Goal: Information Seeking & Learning: Learn about a topic

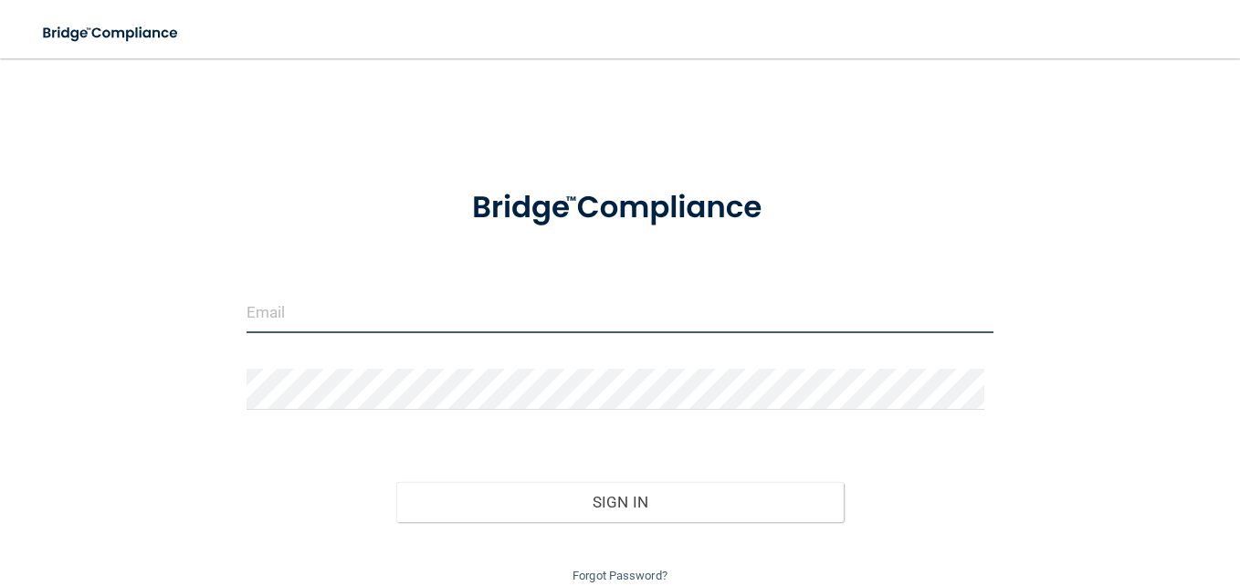
click at [394, 322] on input "email" at bounding box center [619, 312] width 747 height 41
type input "[EMAIL_ADDRESS][DOMAIN_NAME]"
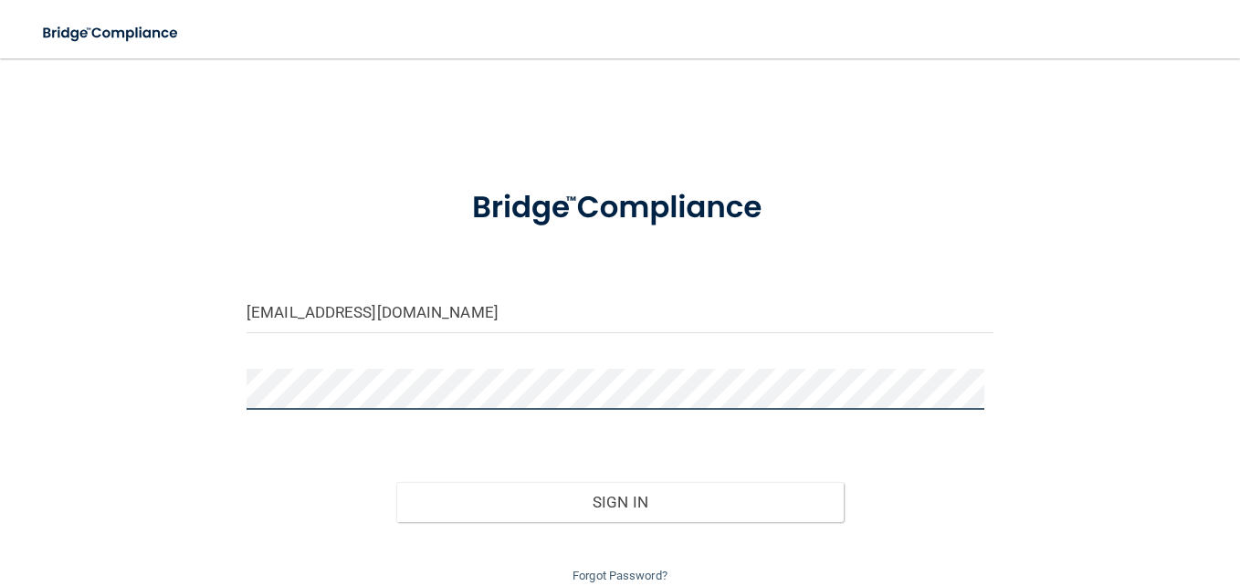
click at [396, 482] on button "Sign In" at bounding box center [620, 502] width 448 height 40
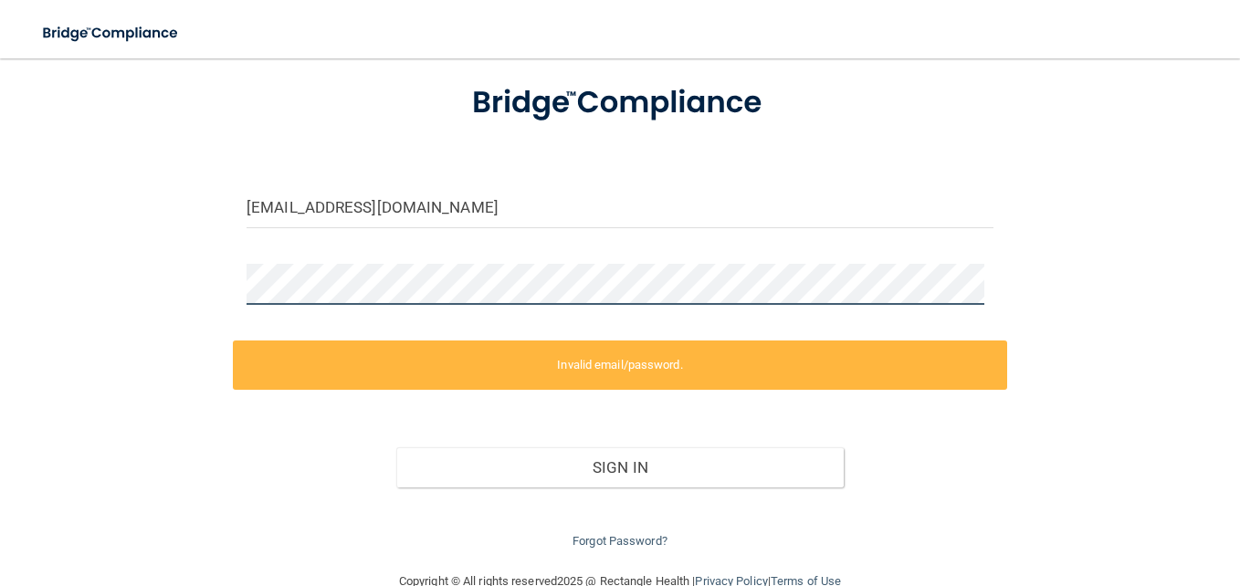
scroll to position [143, 0]
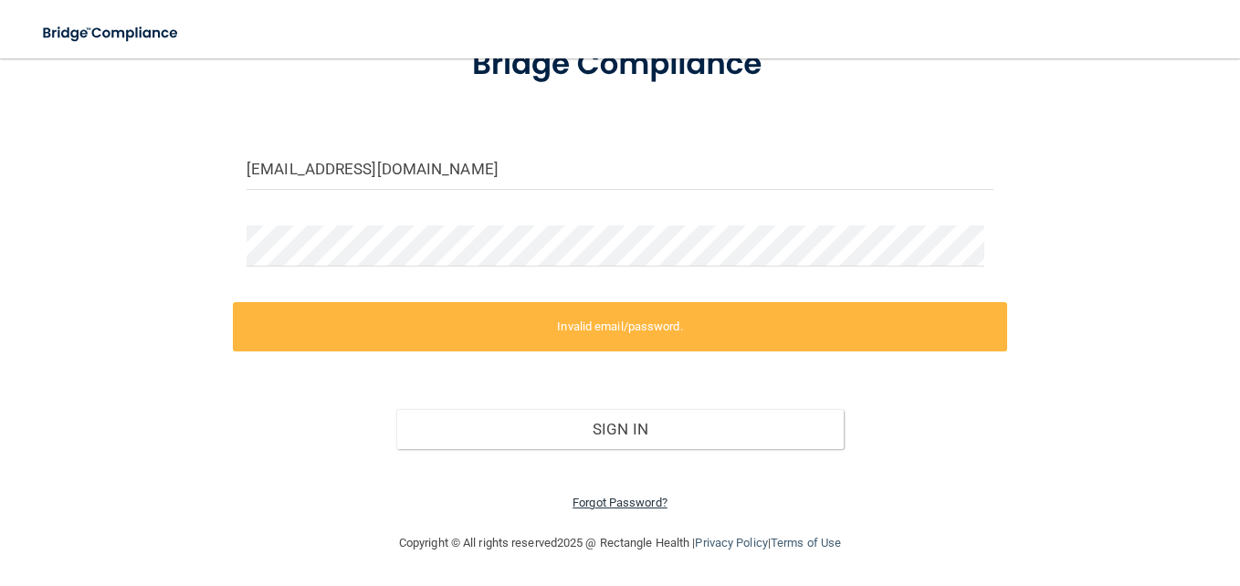
click at [606, 498] on link "Forgot Password?" at bounding box center [619, 503] width 95 height 14
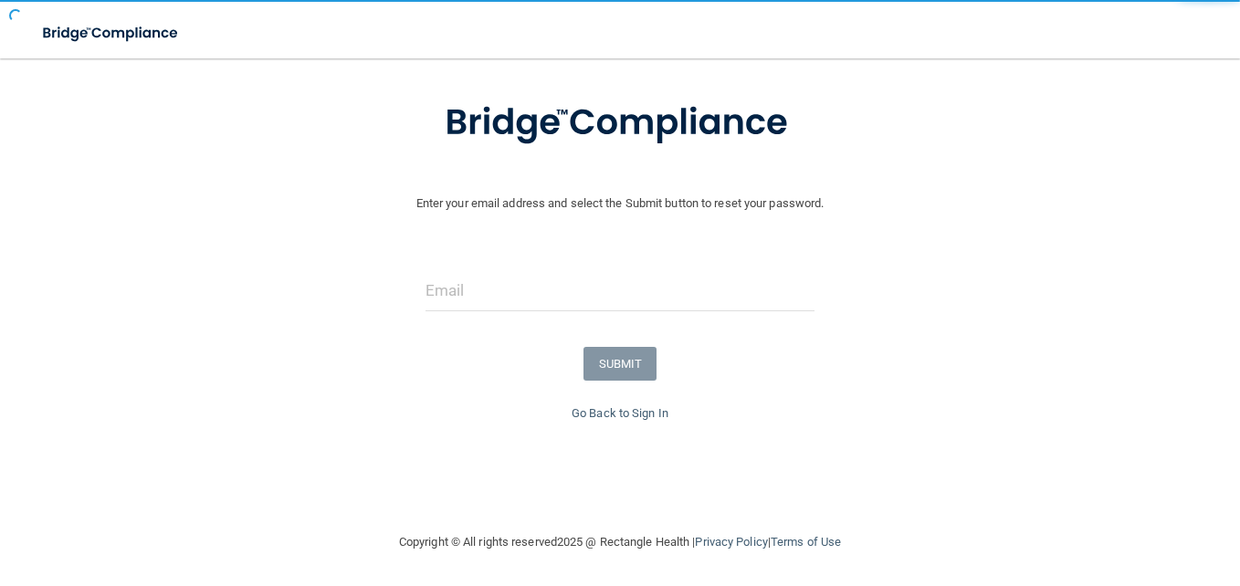
scroll to position [92, 0]
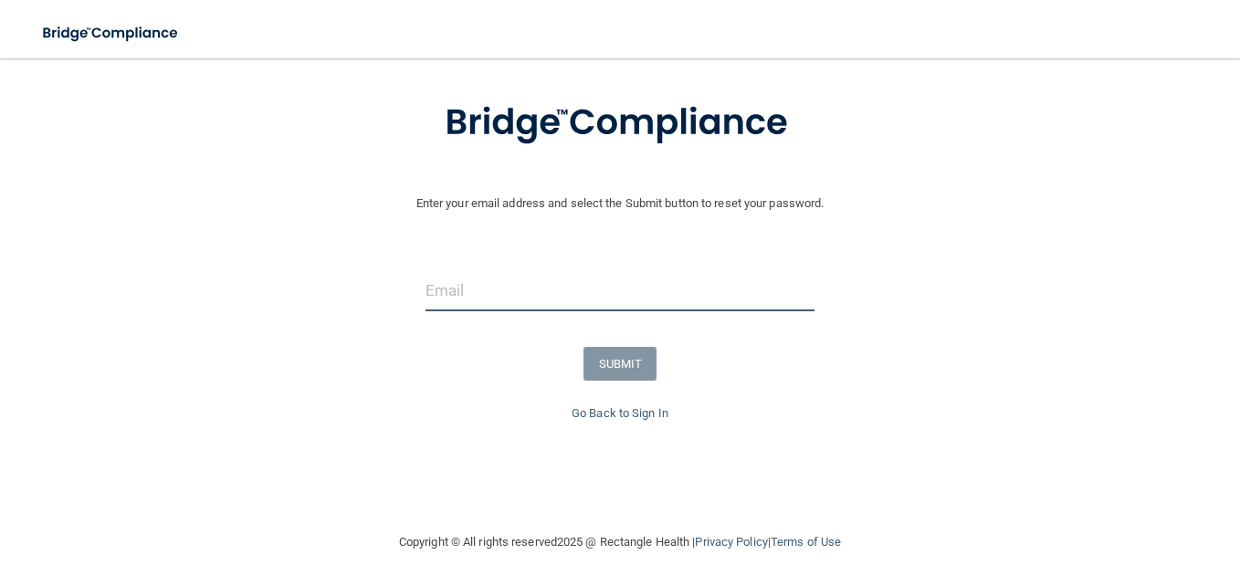
click at [624, 287] on input "email" at bounding box center [619, 290] width 389 height 41
type input "[EMAIL_ADDRESS][DOMAIN_NAME]"
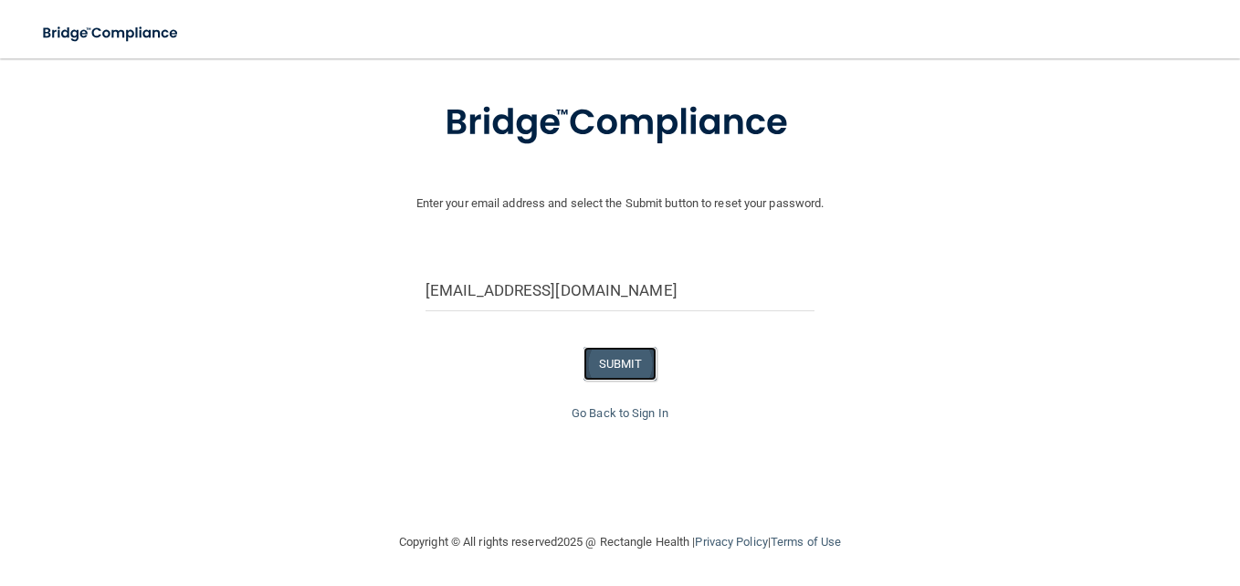
click at [626, 375] on button "SUBMIT" at bounding box center [620, 364] width 74 height 34
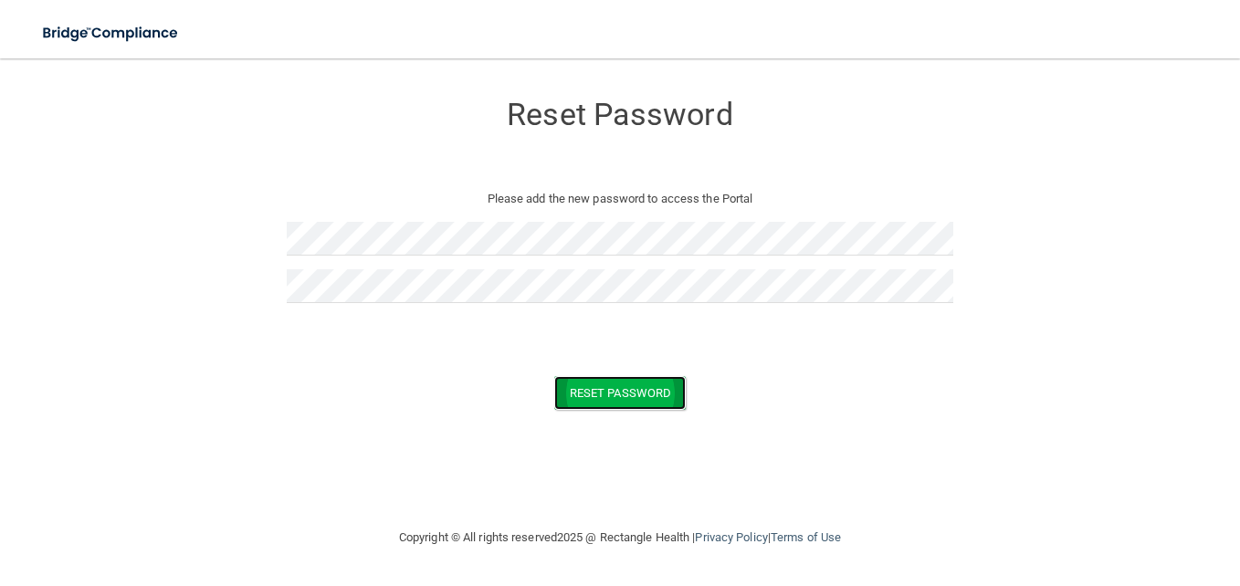
click at [613, 388] on button "Reset Password" at bounding box center [619, 393] width 131 height 34
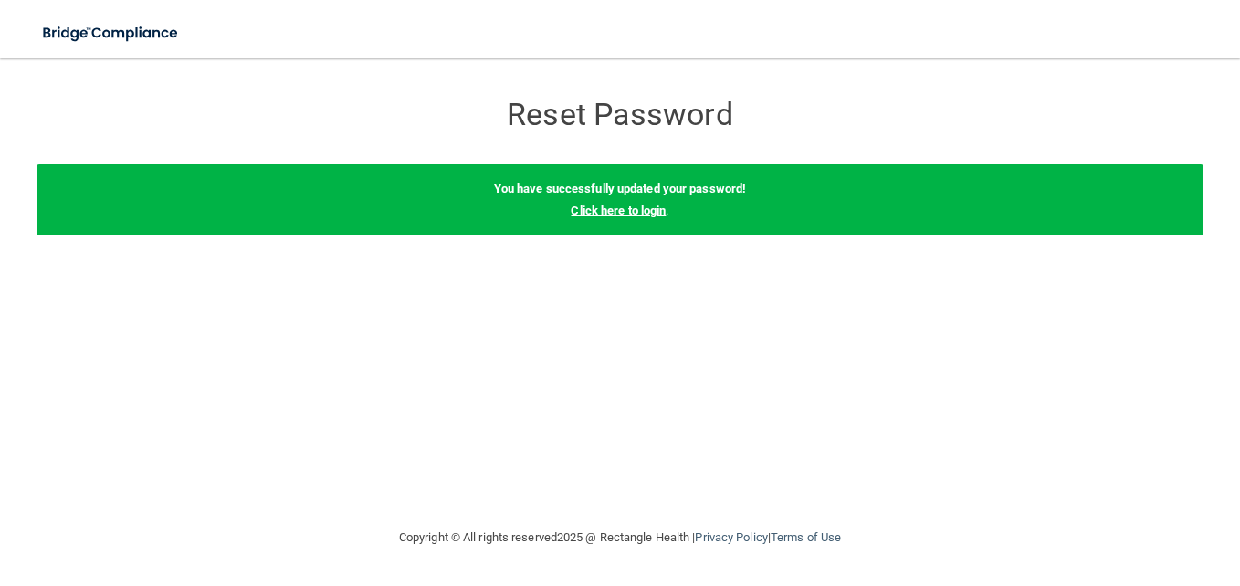
click at [630, 212] on link "Click here to login" at bounding box center [618, 211] width 95 height 14
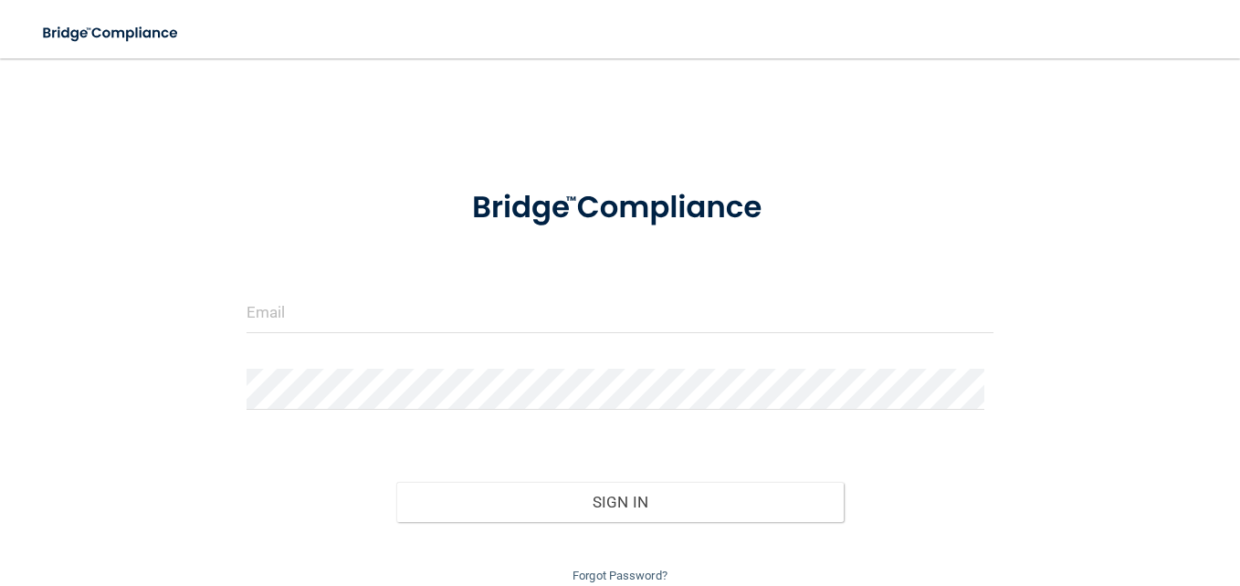
click at [469, 283] on form "Invalid email/password. You don't have permission to access that page. Sign In …" at bounding box center [619, 377] width 747 height 419
click at [460, 306] on input "email" at bounding box center [619, 312] width 747 height 41
type input "[EMAIL_ADDRESS][DOMAIN_NAME]"
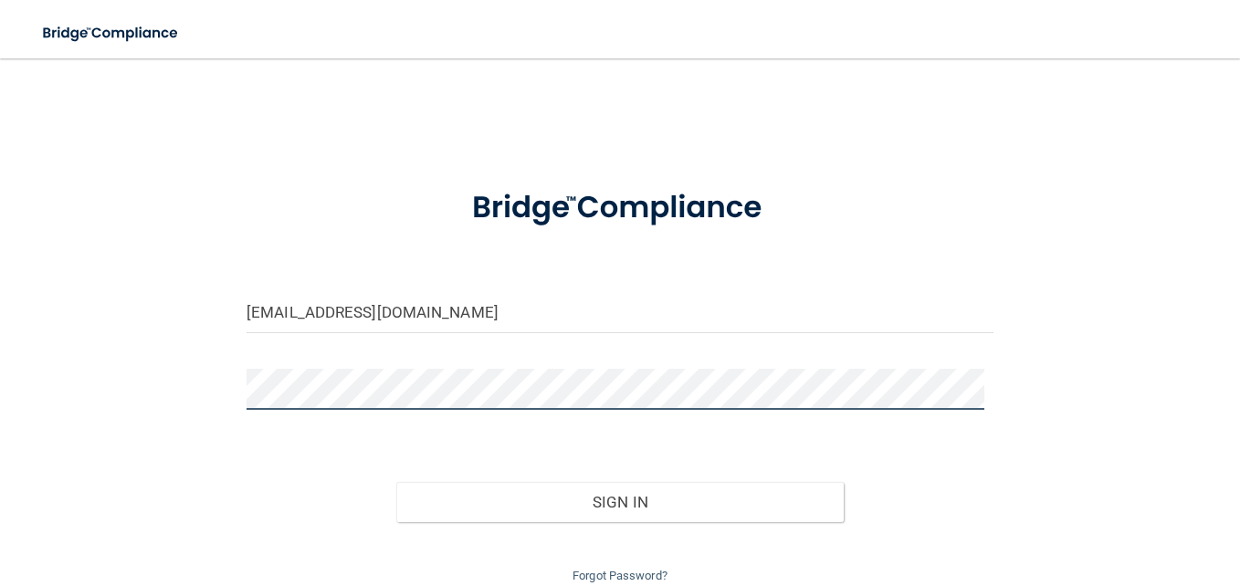
click at [396, 482] on button "Sign In" at bounding box center [620, 502] width 448 height 40
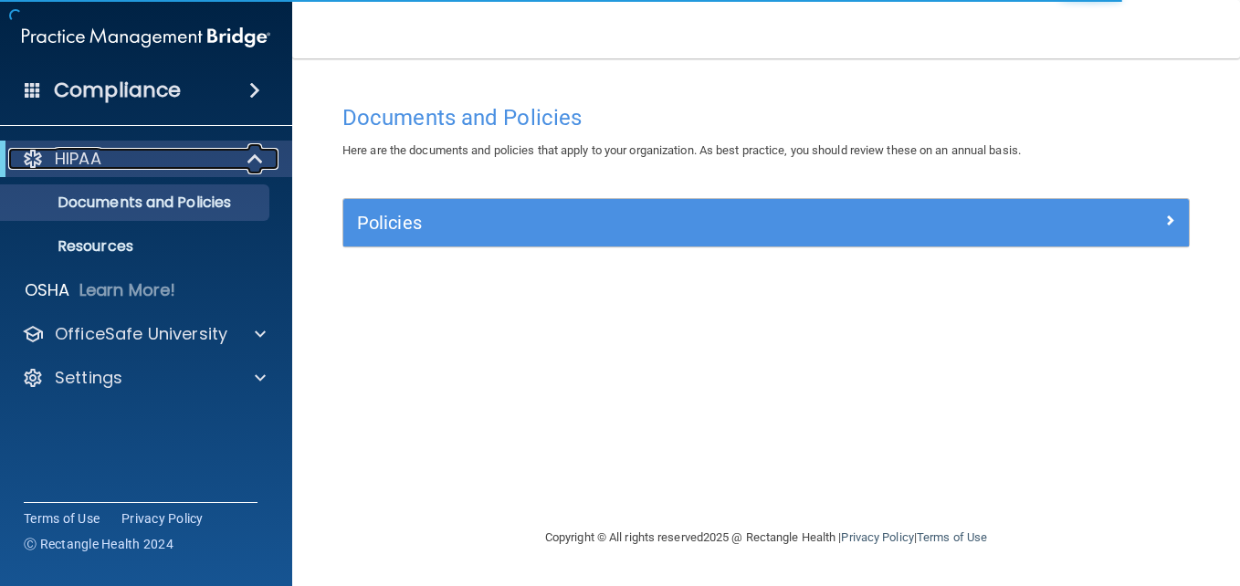
click at [188, 155] on div "HIPAA" at bounding box center [120, 159] width 225 height 22
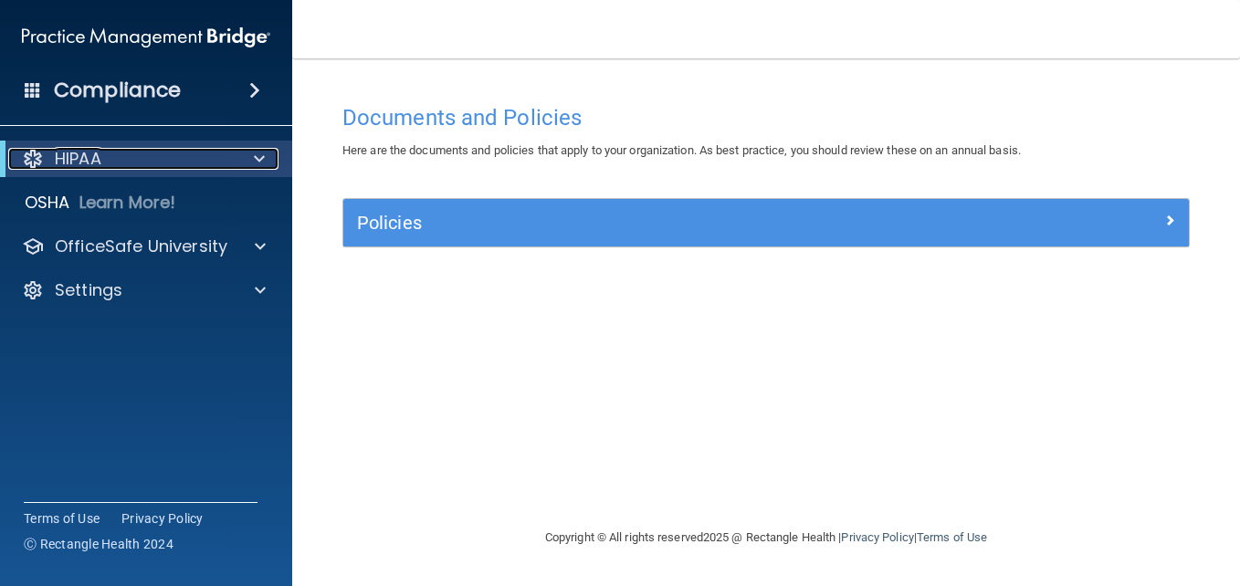
click at [185, 156] on div "HIPAA" at bounding box center [120, 159] width 225 height 22
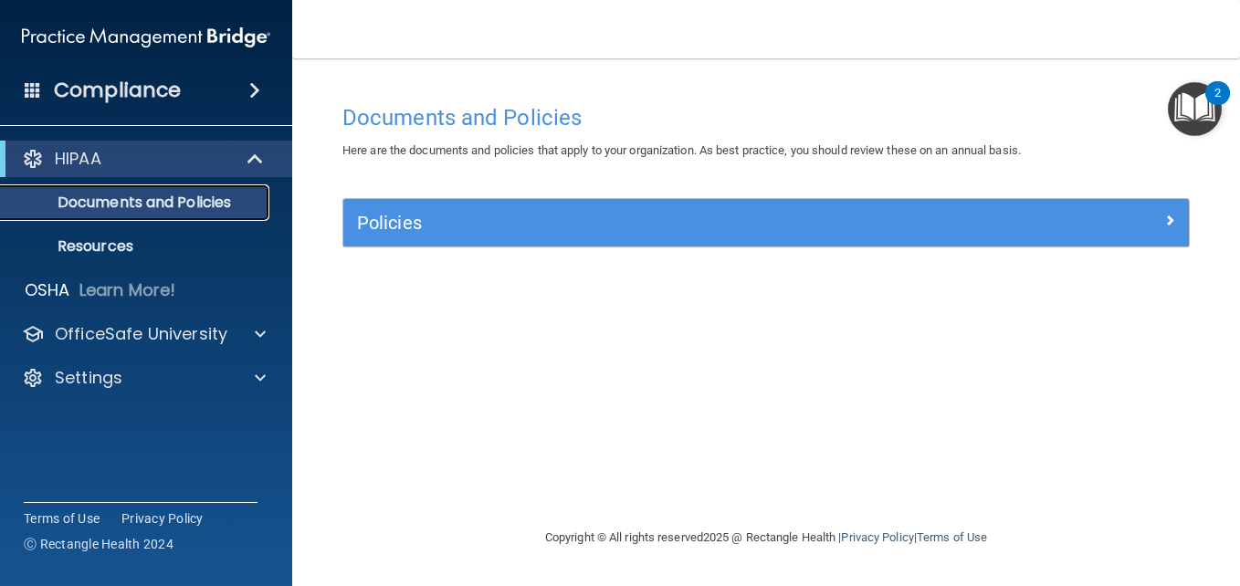
click at [143, 210] on p "Documents and Policies" at bounding box center [136, 203] width 249 height 18
click at [1199, 106] on img "Open Resource Center, 2 new notifications" at bounding box center [1195, 109] width 54 height 54
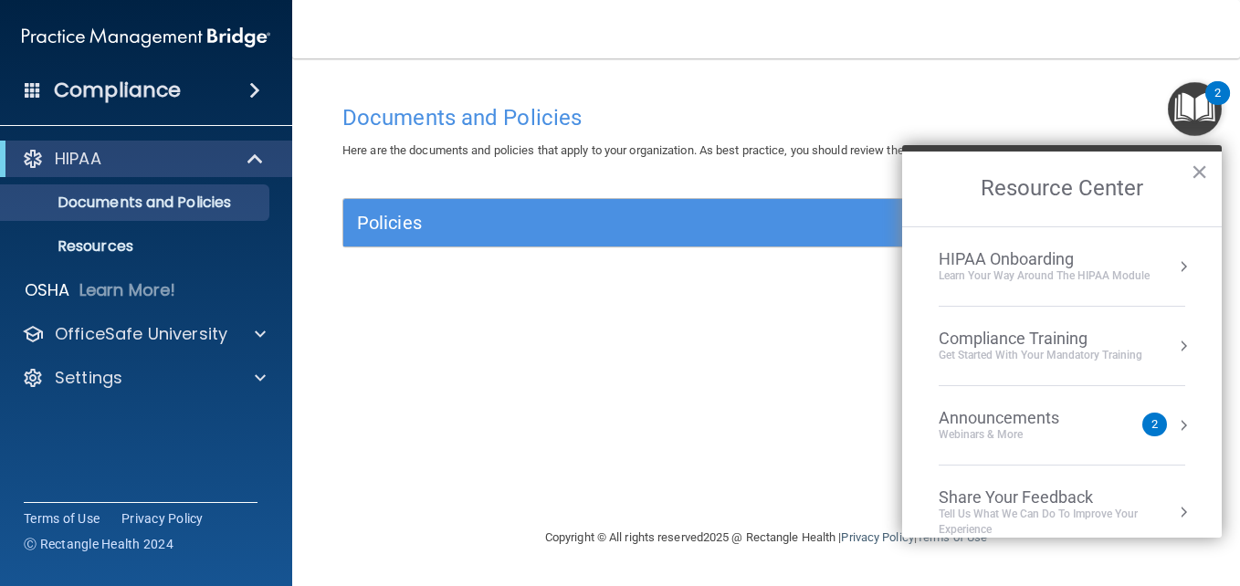
click at [1113, 270] on div "Learn Your Way around the HIPAA module" at bounding box center [1043, 276] width 211 height 16
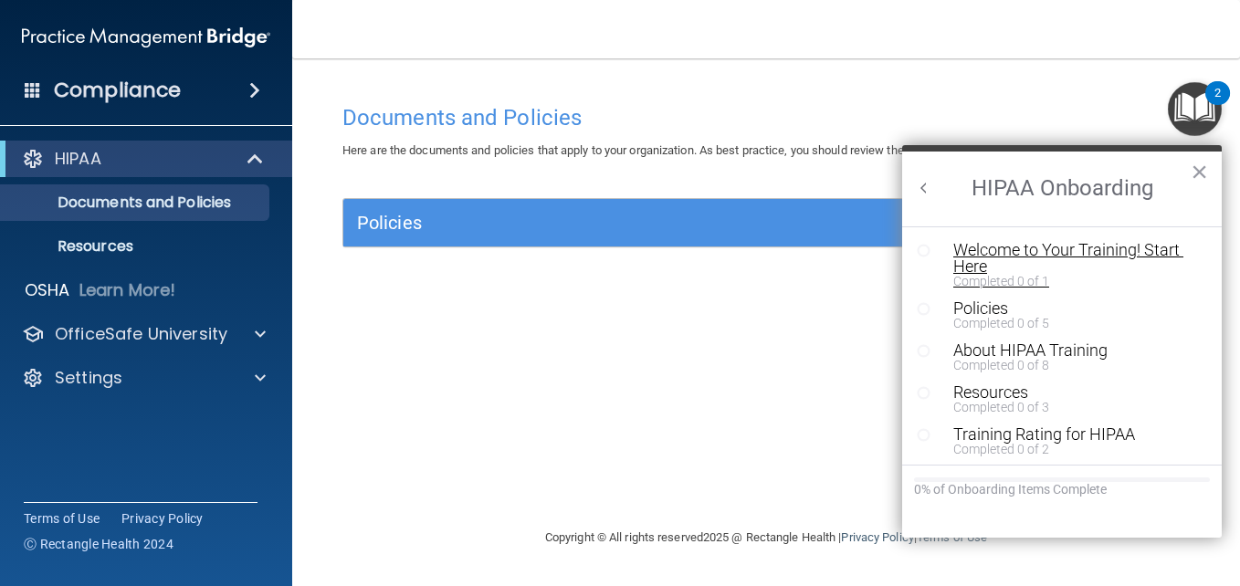
click at [1093, 254] on div "Welcome to Your Training! Start Here" at bounding box center [1068, 258] width 231 height 33
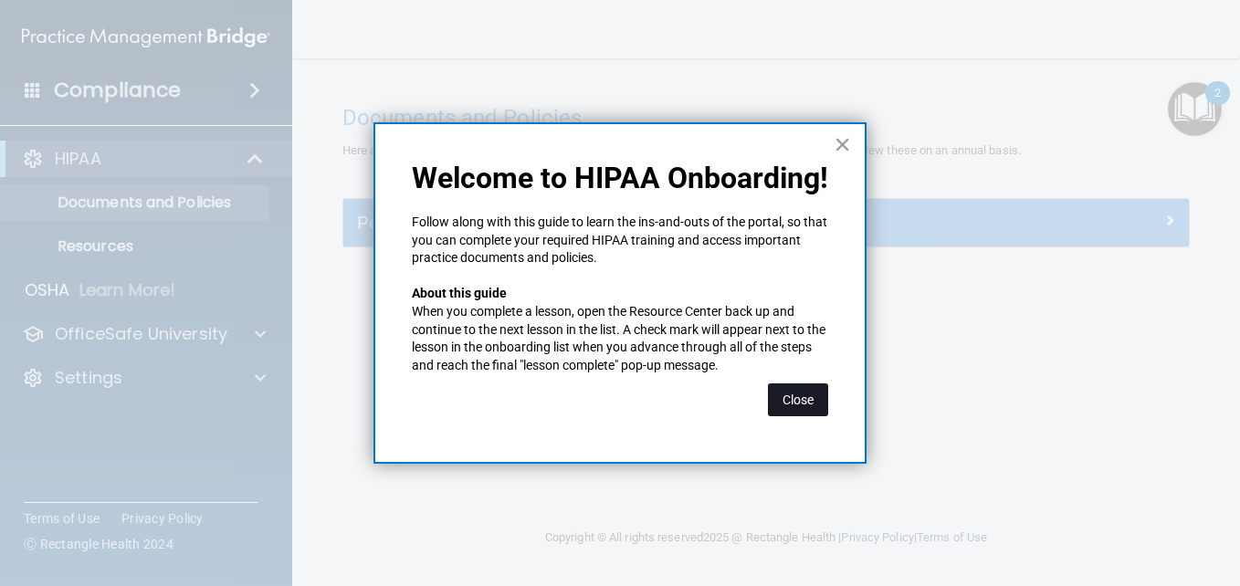
click at [790, 404] on button "Close" at bounding box center [798, 399] width 60 height 33
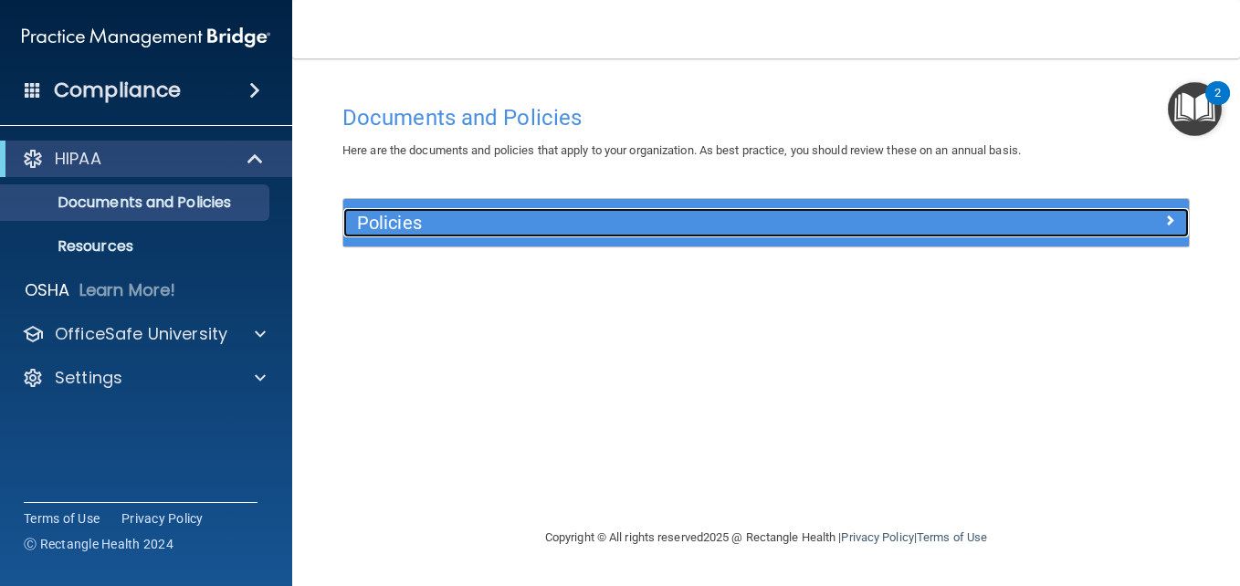
click at [1164, 218] on span at bounding box center [1169, 220] width 11 height 22
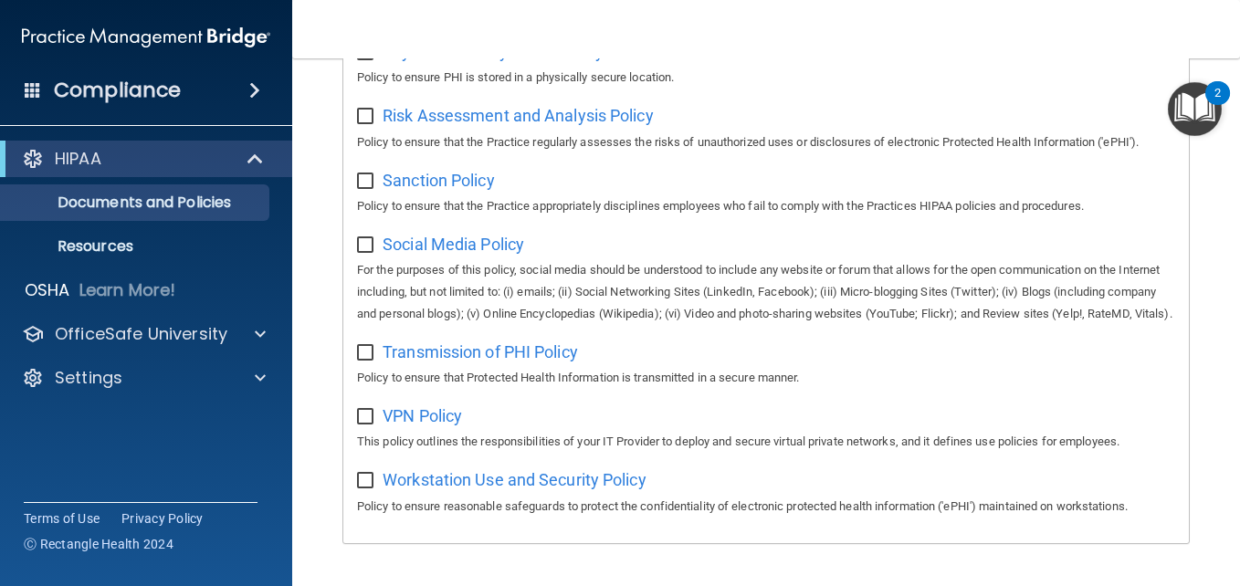
scroll to position [1419, 0]
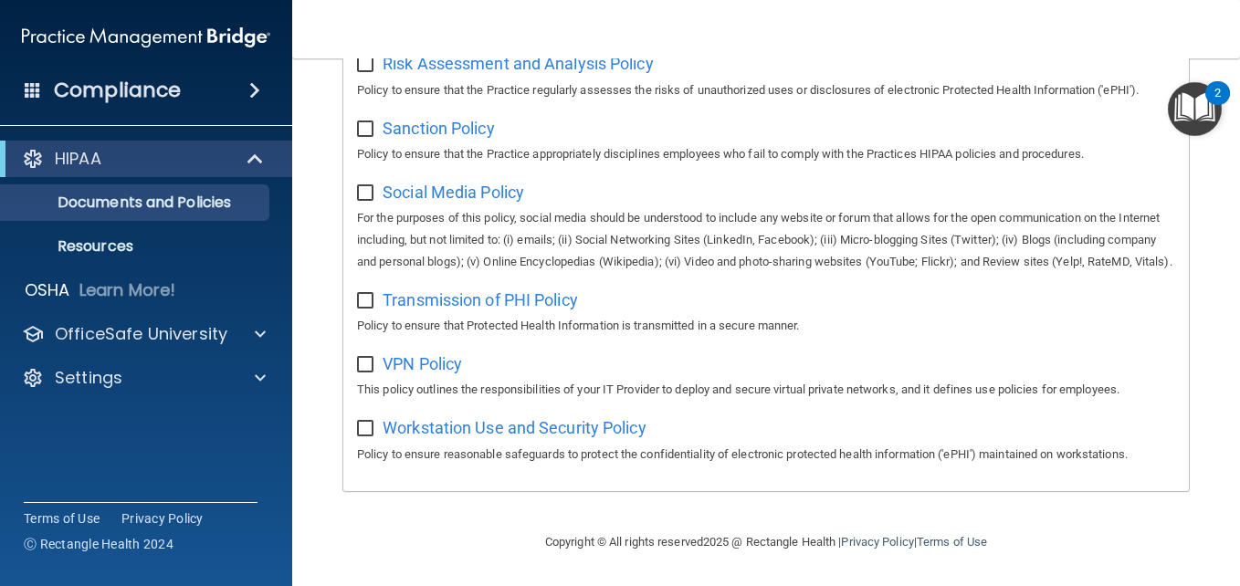
click at [1196, 102] on img "Open Resource Center, 2 new notifications" at bounding box center [1195, 109] width 54 height 54
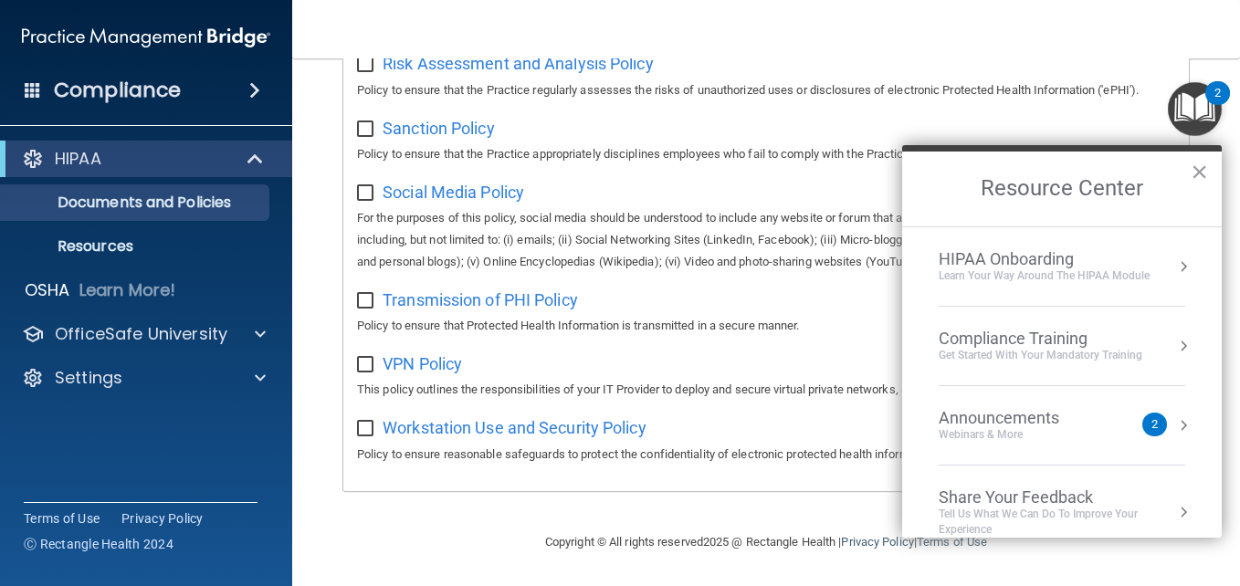
click at [1088, 416] on div "Announcements" at bounding box center [1016, 418] width 157 height 20
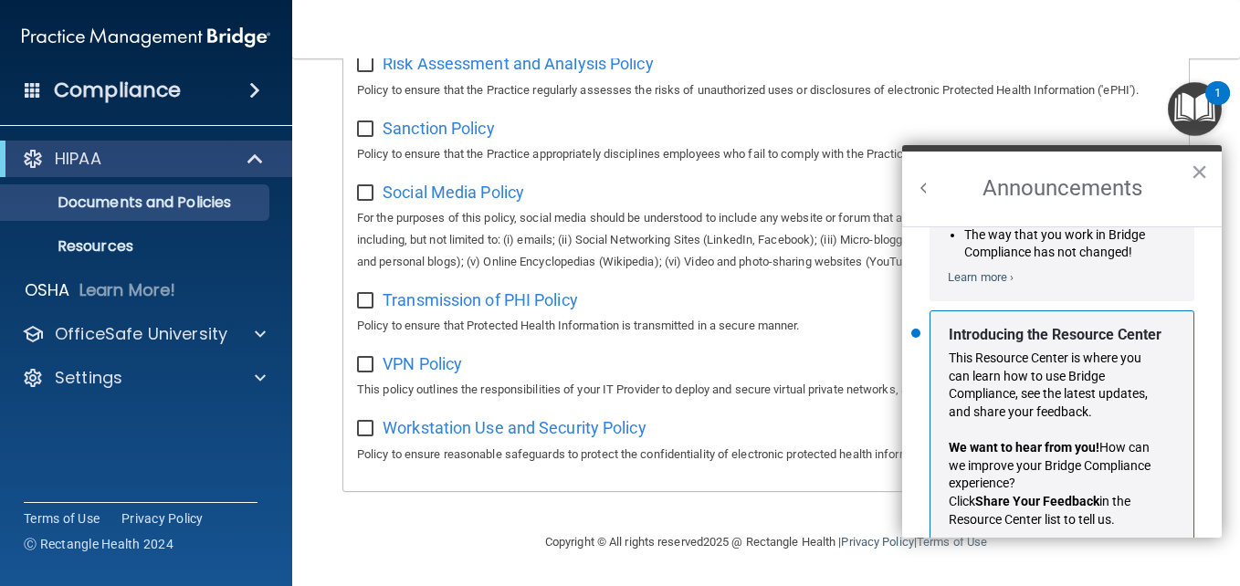
scroll to position [320, 0]
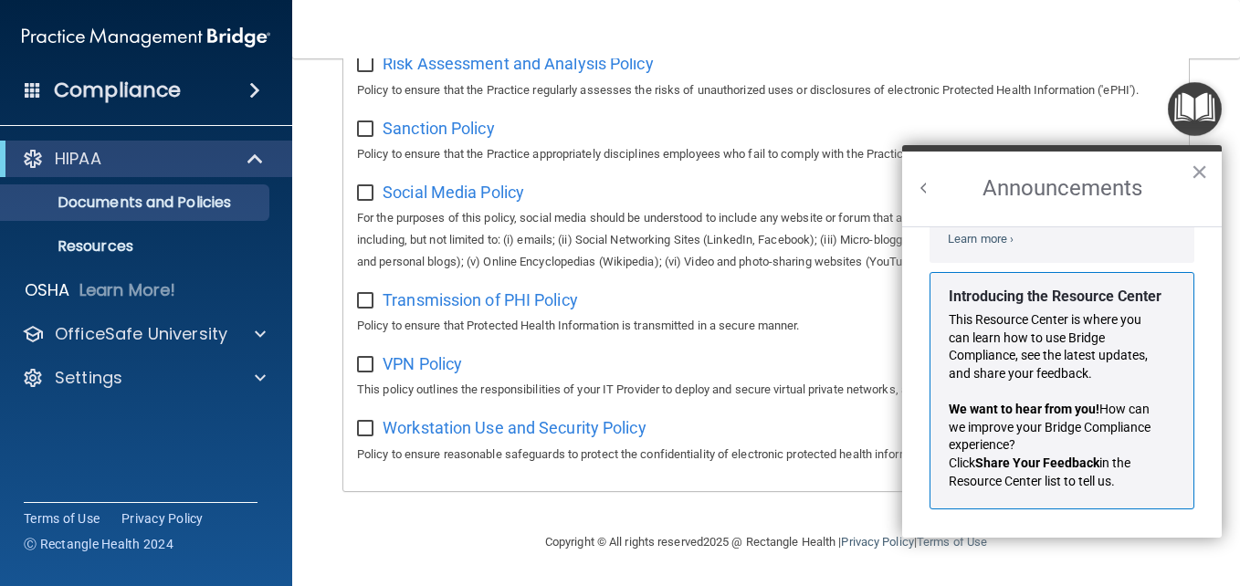
click at [919, 184] on button "Back to Resource Center Home" at bounding box center [924, 188] width 18 height 18
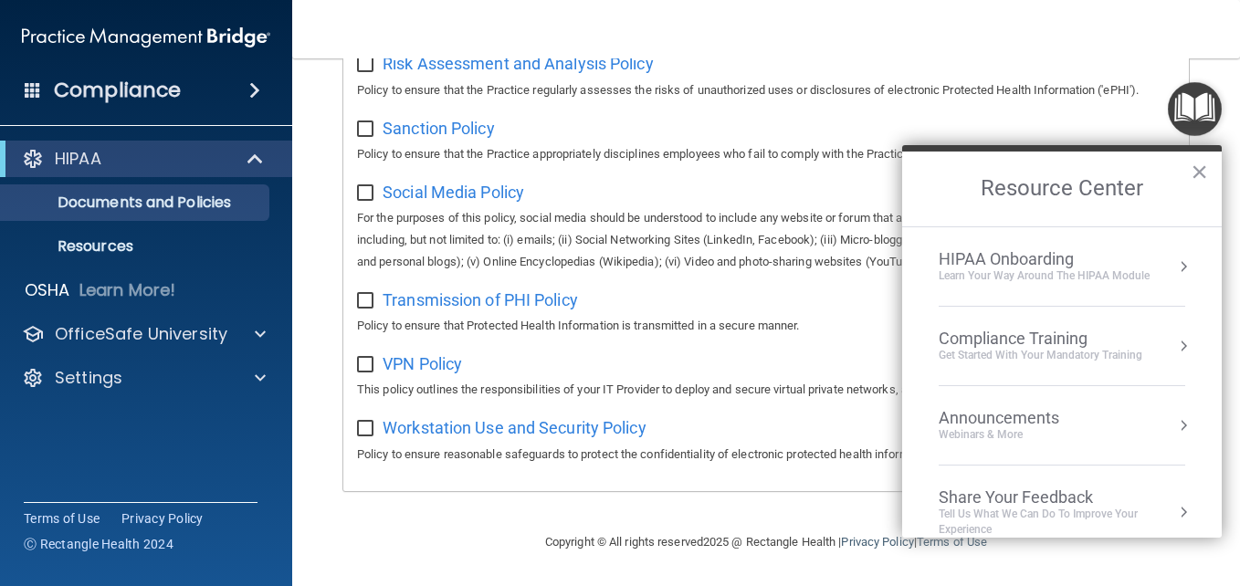
click at [1089, 298] on li "HIPAA Onboarding Learn Your Way around the HIPAA module" at bounding box center [1061, 266] width 246 height 79
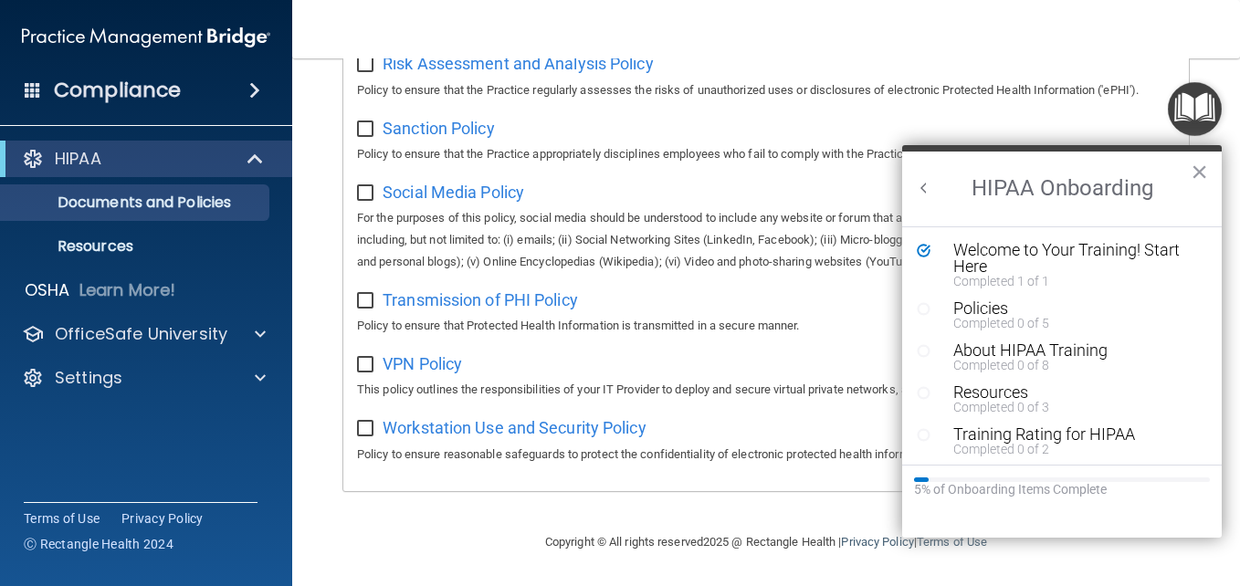
scroll to position [0, 0]
click at [1010, 256] on div "Welcome to Your Training! Start Here" at bounding box center [1068, 258] width 231 height 33
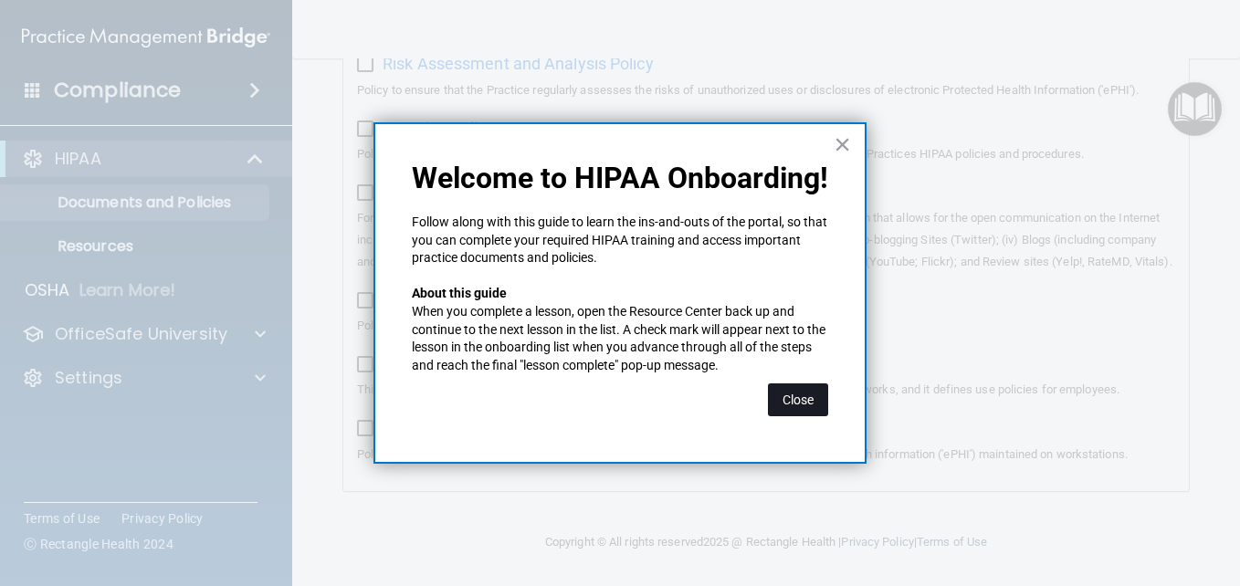
click at [810, 403] on button "Close" at bounding box center [798, 399] width 60 height 33
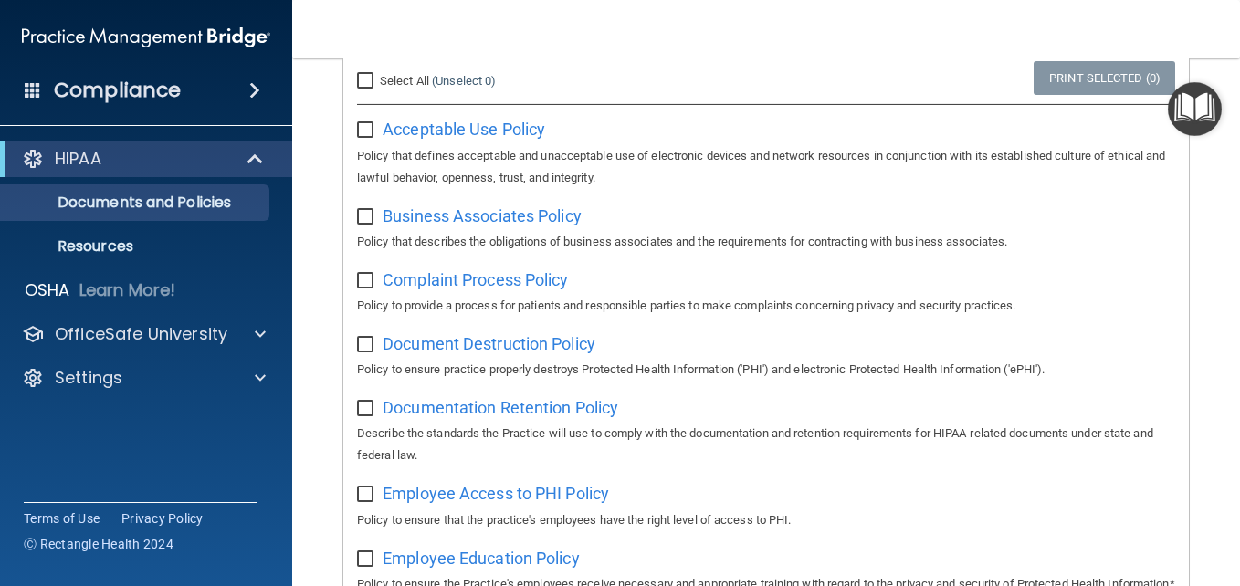
scroll to position [141, 0]
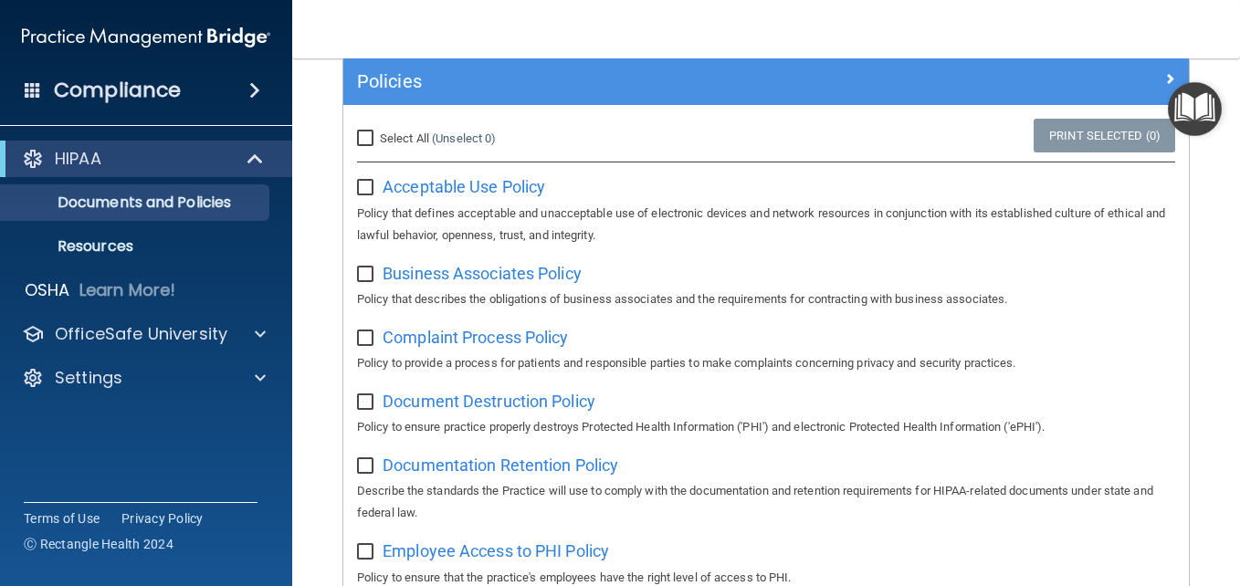
click at [401, 128] on label "Select All (Unselect 0) Unselect All" at bounding box center [426, 139] width 139 height 22
click at [378, 131] on input "Select All (Unselect 0) Unselect All" at bounding box center [367, 138] width 21 height 15
checkbox input "true"
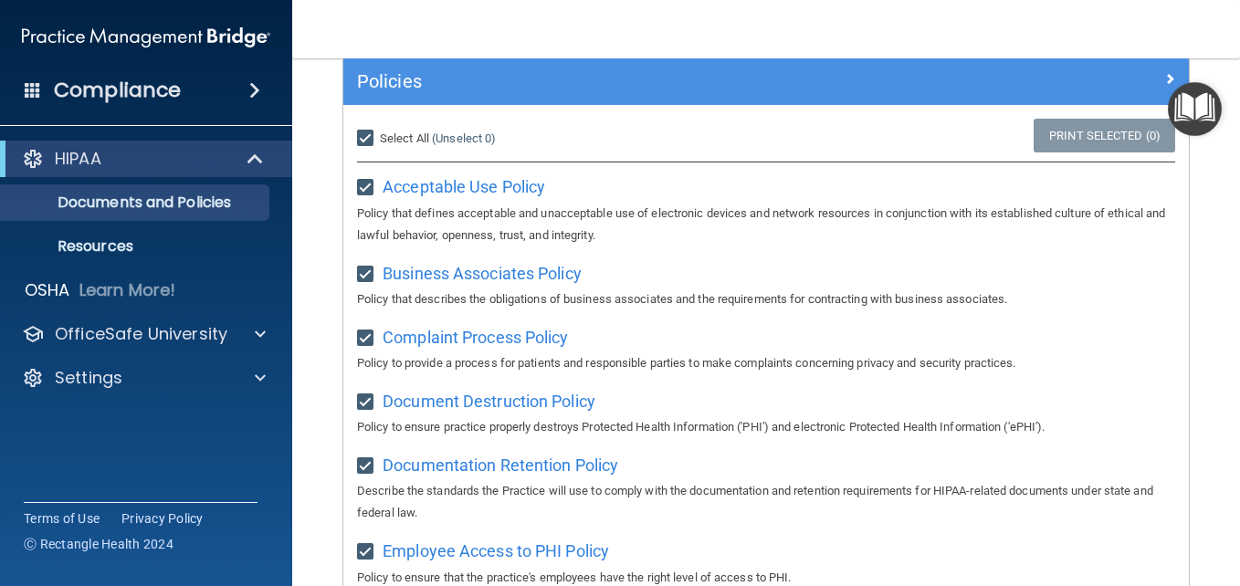
checkbox input "true"
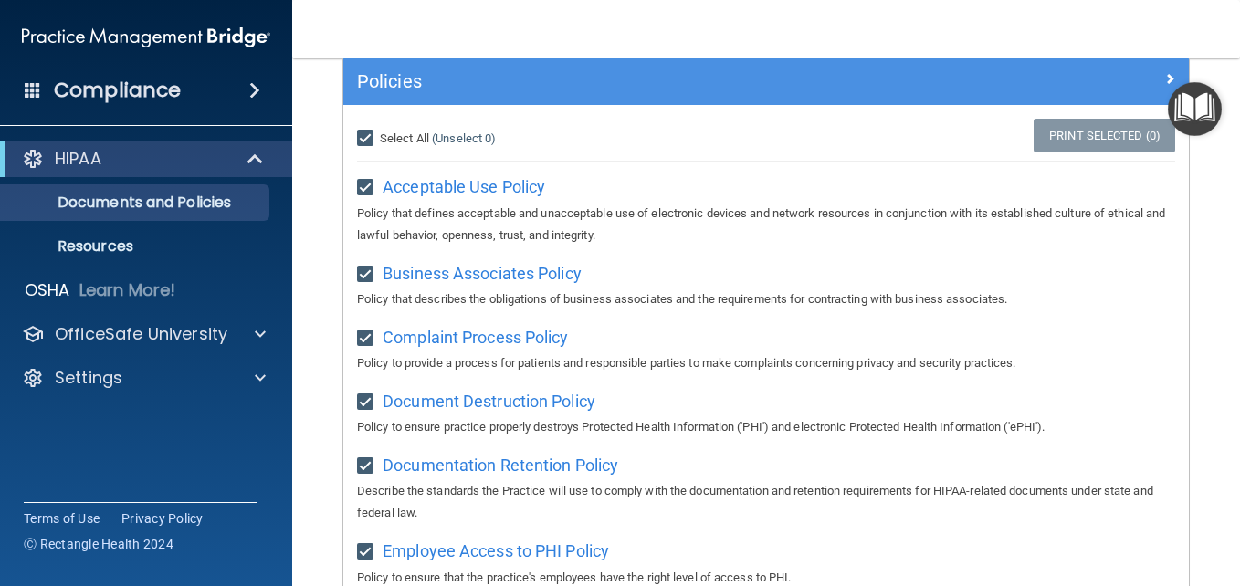
checkbox input "true"
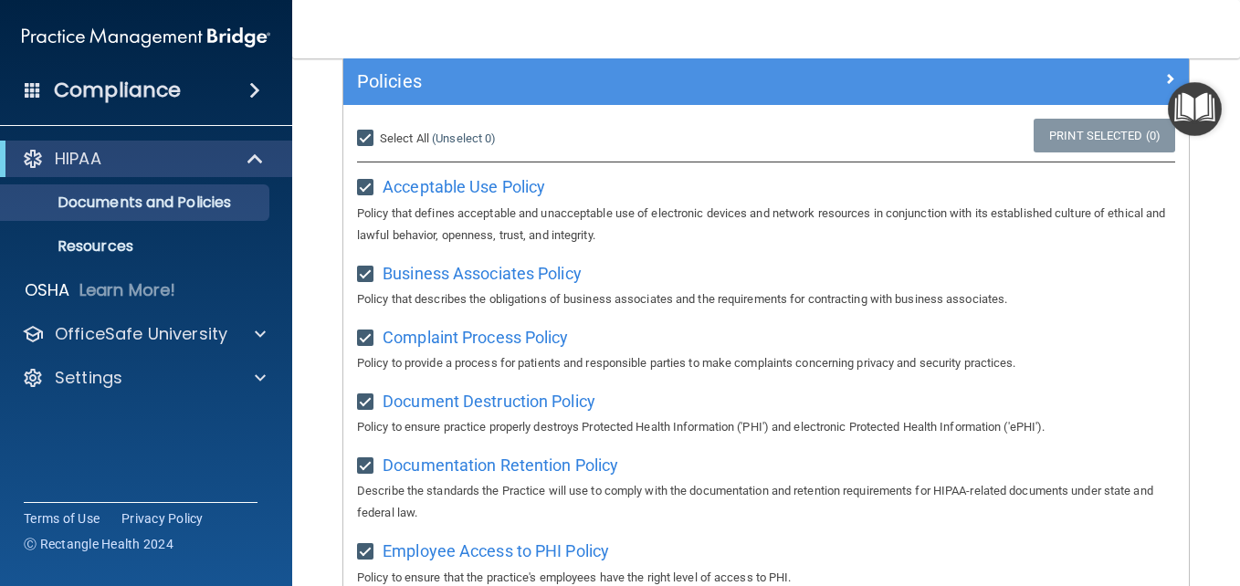
checkbox input "true"
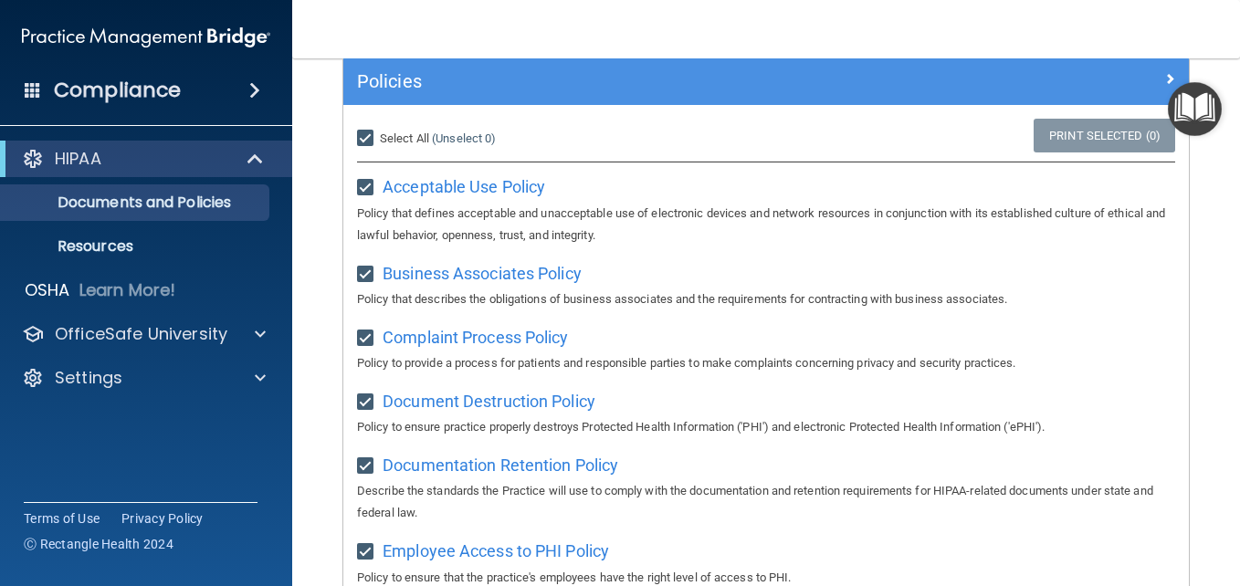
checkbox input "true"
click at [401, 128] on label "Select All (Unselect 21) Unselect All" at bounding box center [399, 139] width 85 height 22
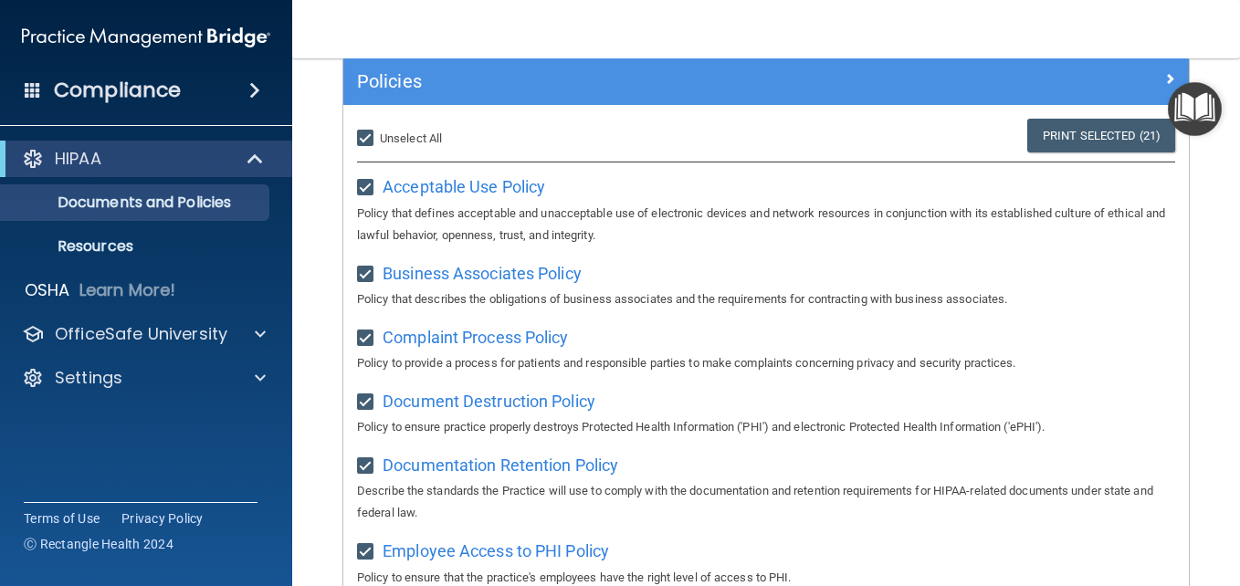
click at [378, 131] on input "Select All (Unselect 21) Unselect All" at bounding box center [367, 138] width 21 height 15
checkbox input "false"
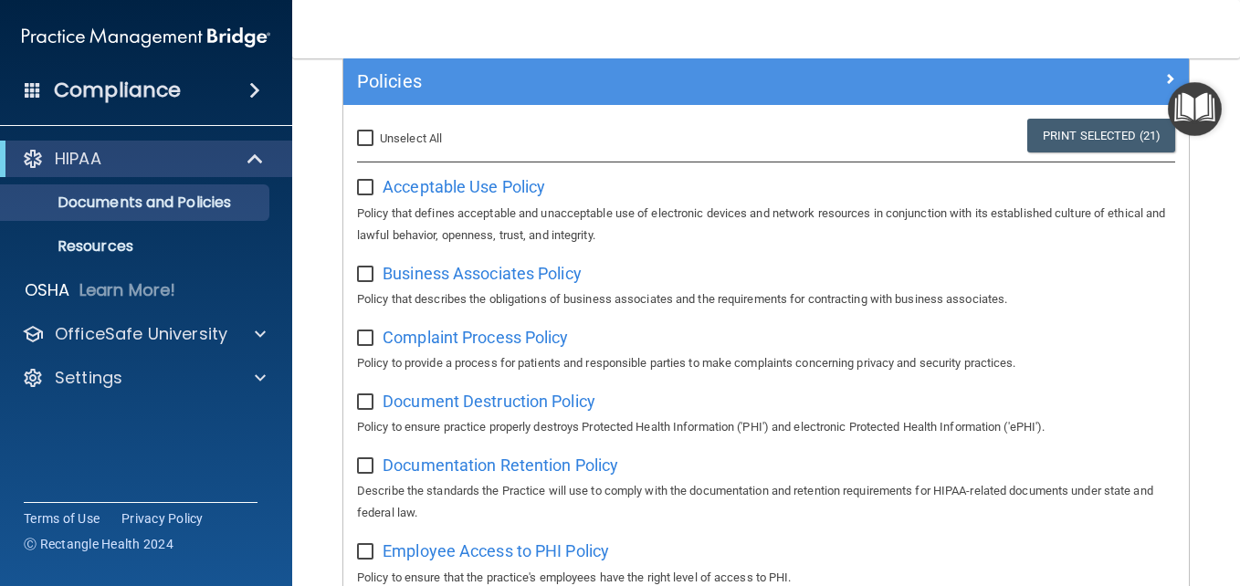
checkbox input "false"
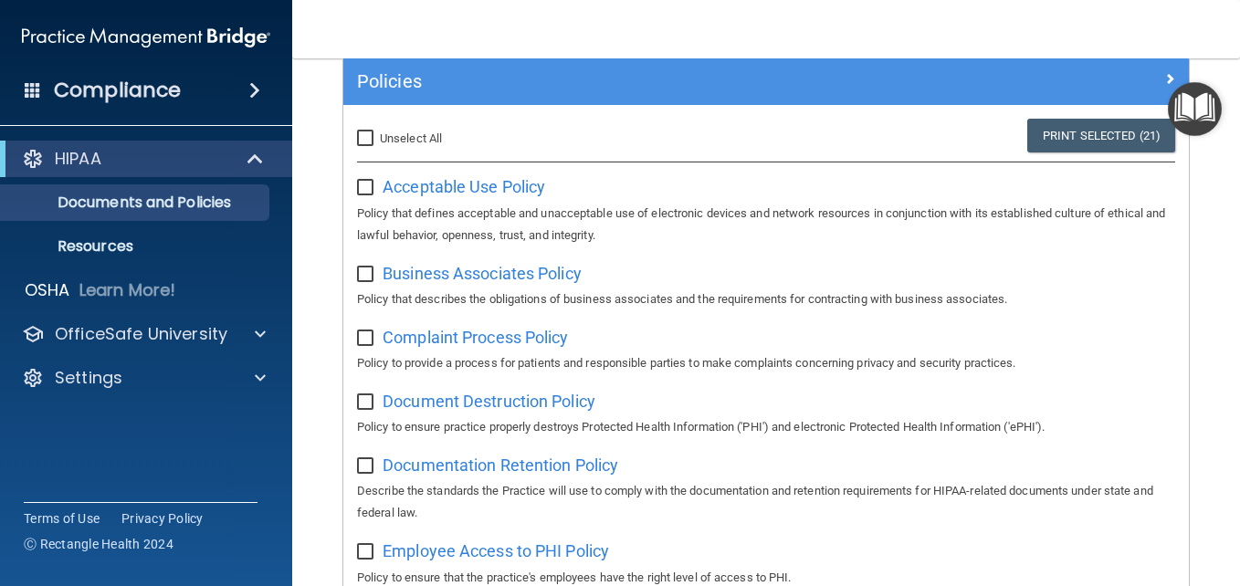
checkbox input "false"
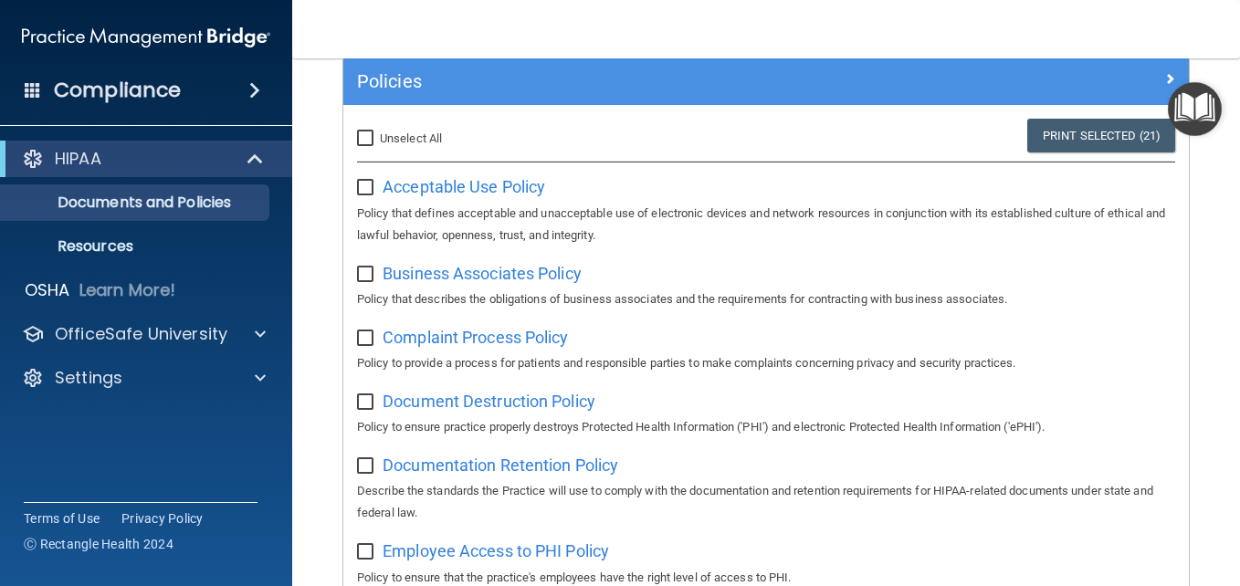
checkbox input "false"
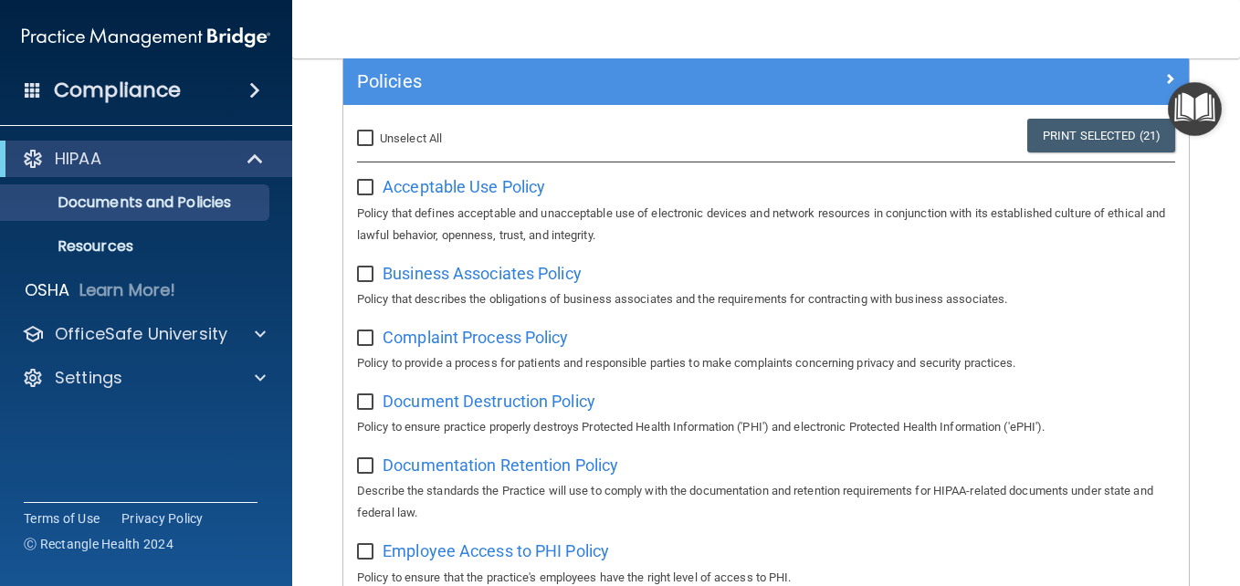
checkbox input "false"
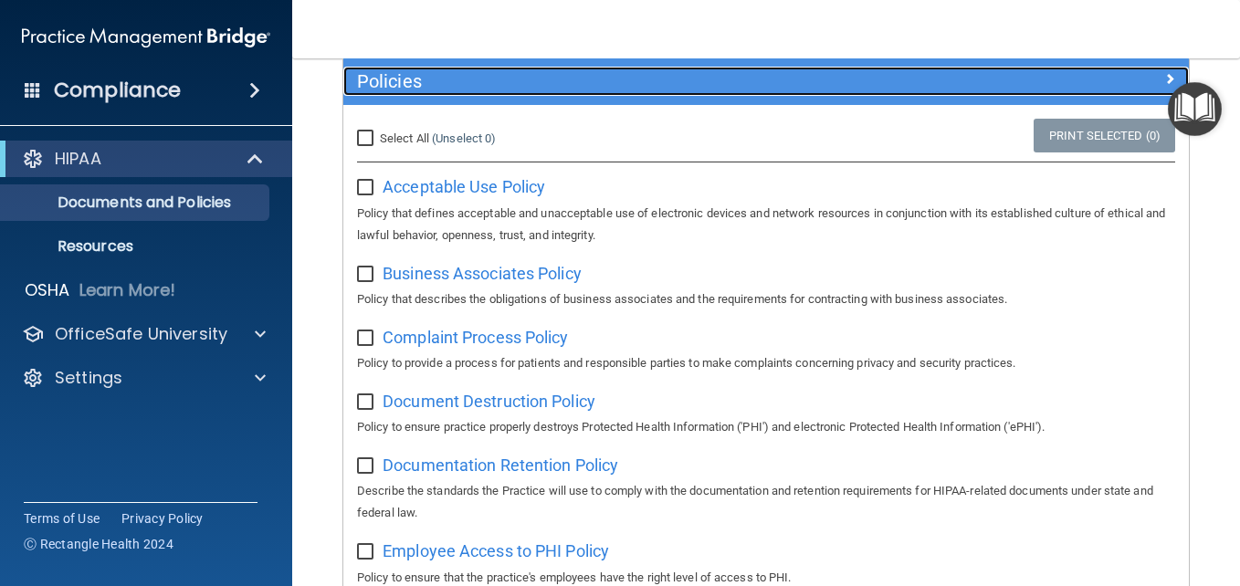
click at [1164, 79] on span at bounding box center [1169, 79] width 11 height 22
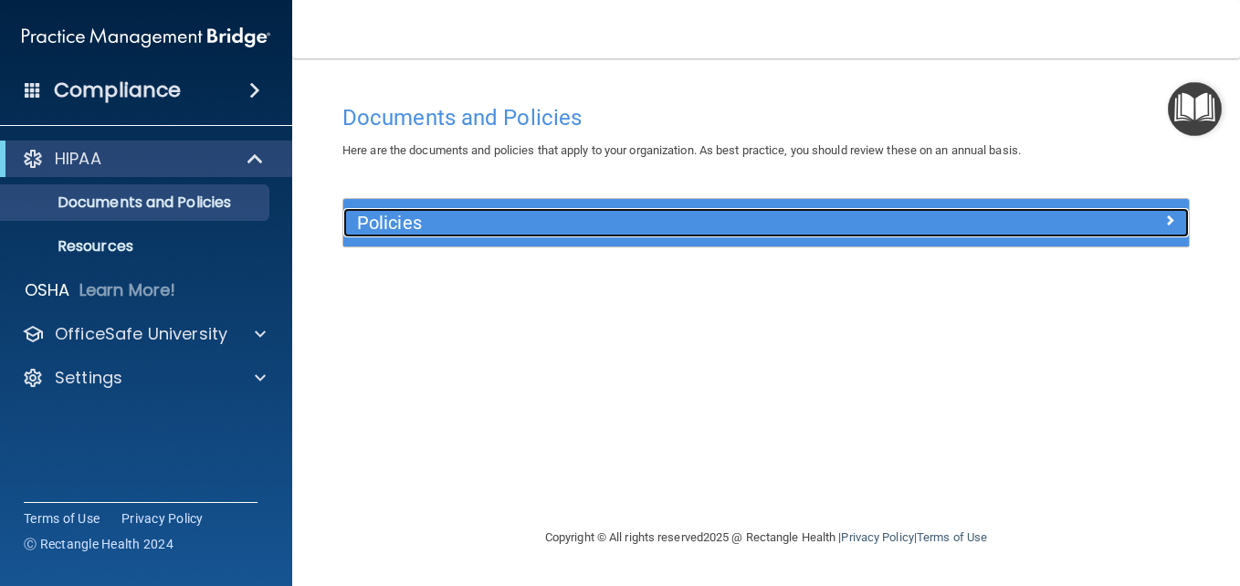
scroll to position [0, 0]
click at [1168, 230] on span at bounding box center [1169, 220] width 11 height 22
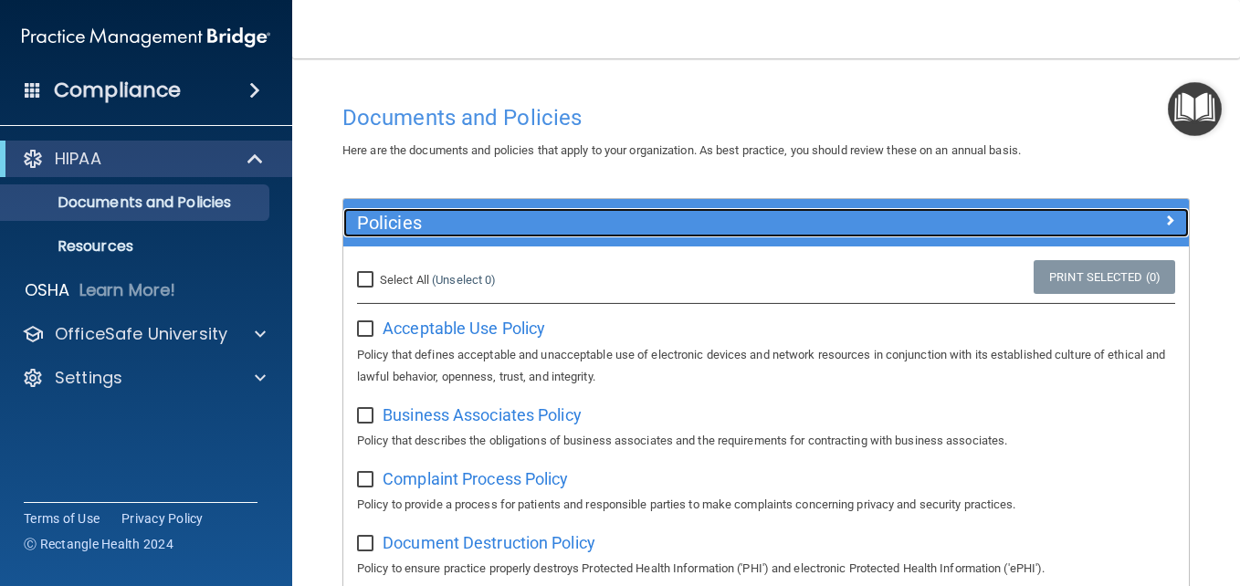
click at [1169, 231] on div "Policies" at bounding box center [765, 222] width 845 height 29
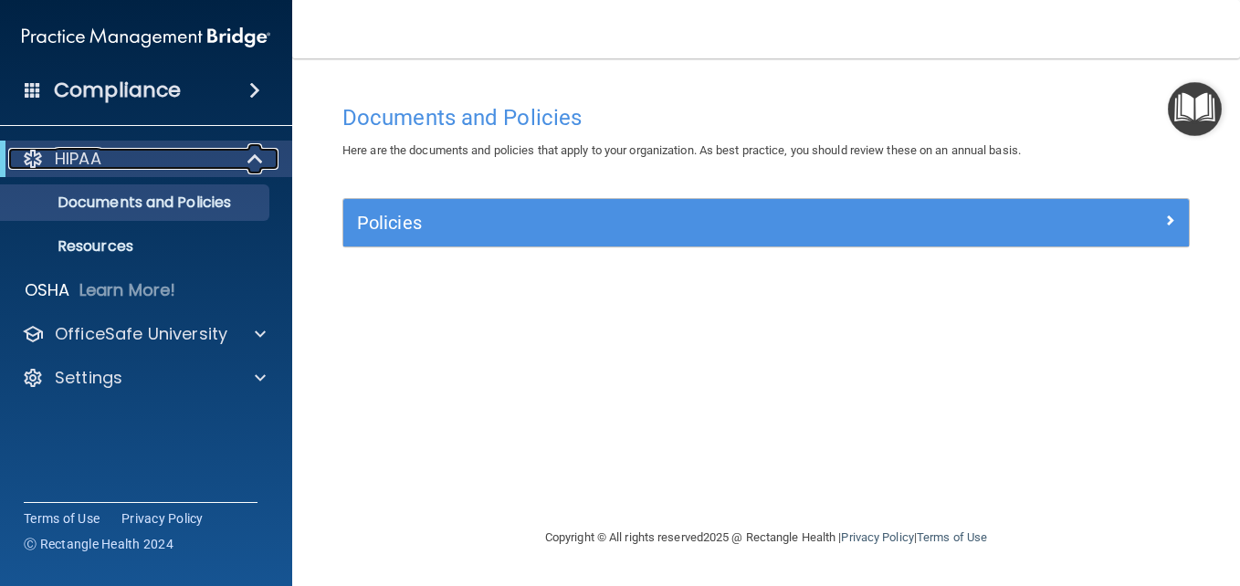
click at [143, 155] on div "HIPAA" at bounding box center [120, 159] width 225 height 22
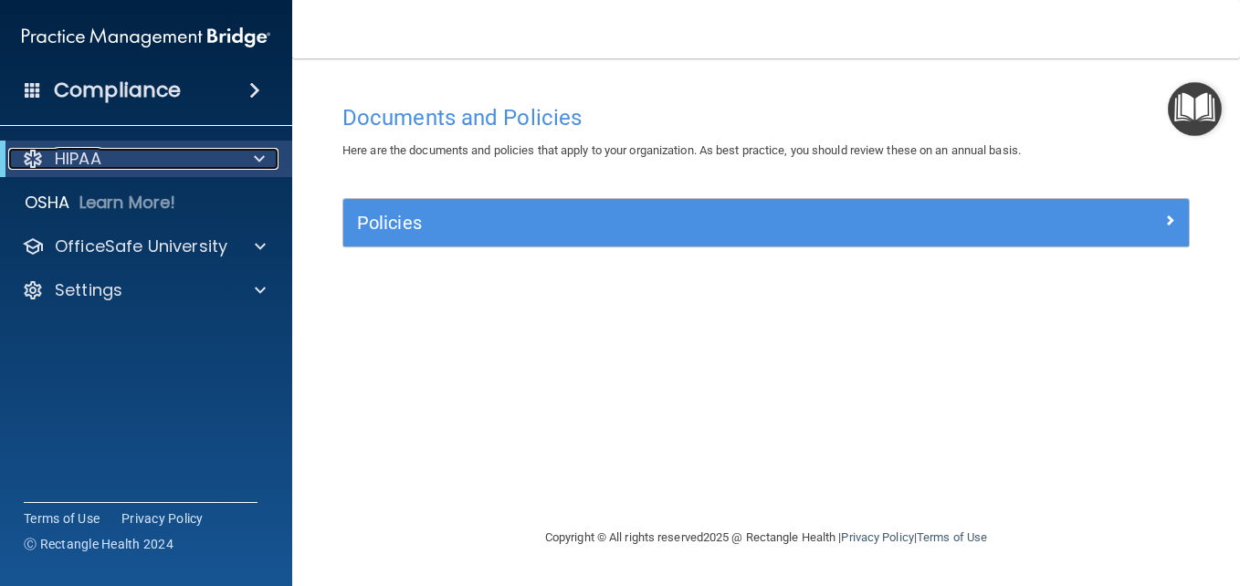
click at [143, 155] on div "HIPAA" at bounding box center [120, 159] width 225 height 22
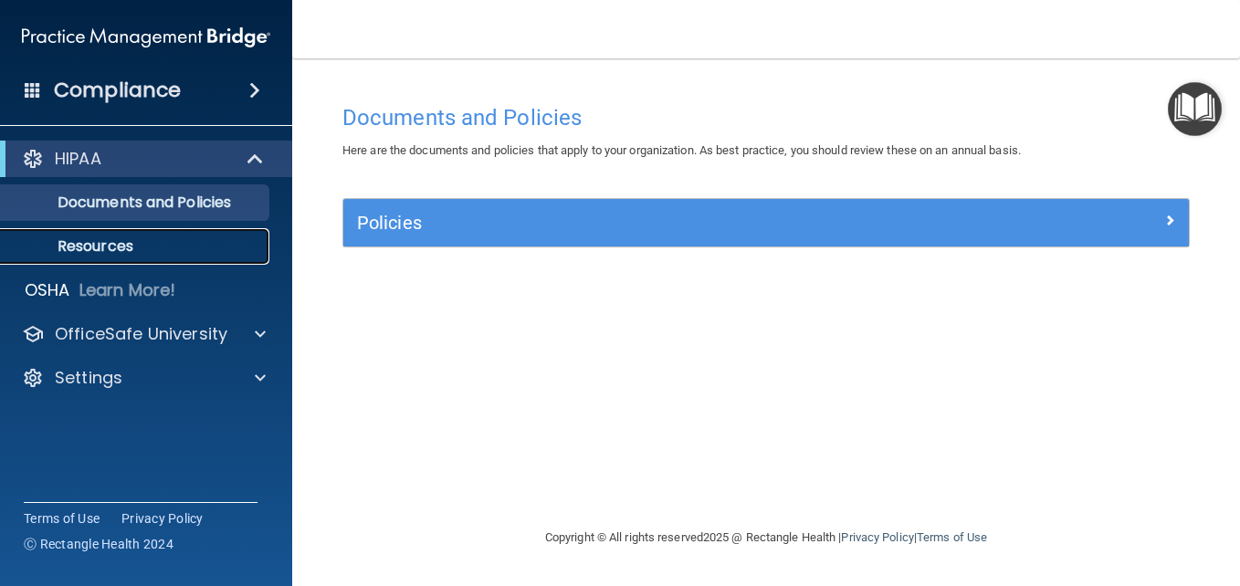
click at [107, 257] on link "Resources" at bounding box center [126, 246] width 288 height 37
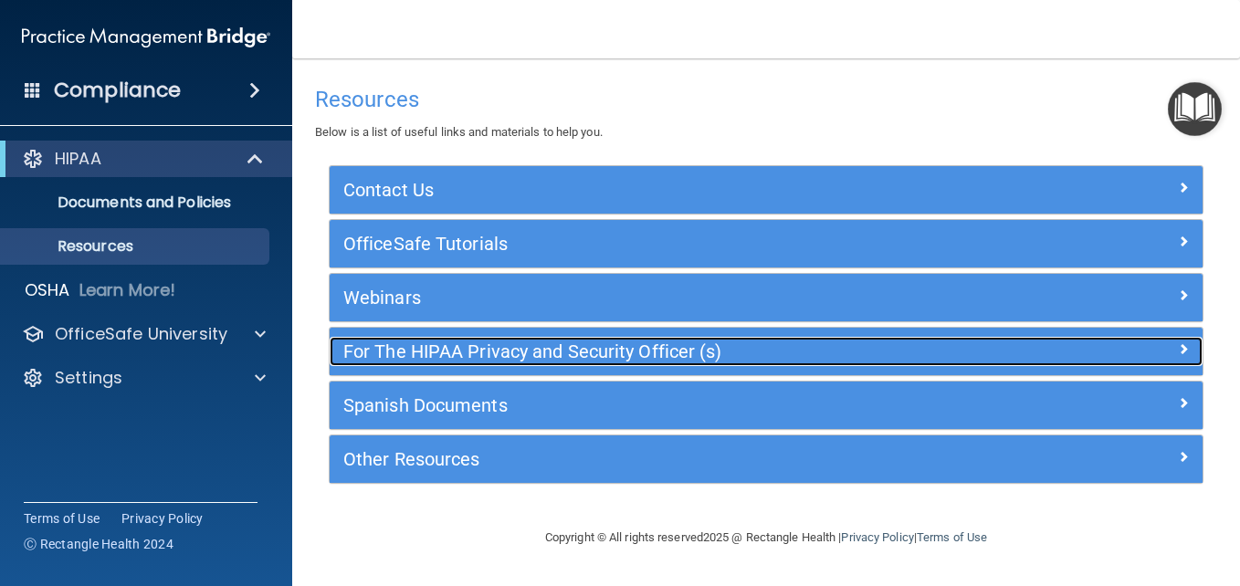
click at [519, 354] on h5 "For The HIPAA Privacy and Security Officer (s)" at bounding box center [656, 351] width 627 height 20
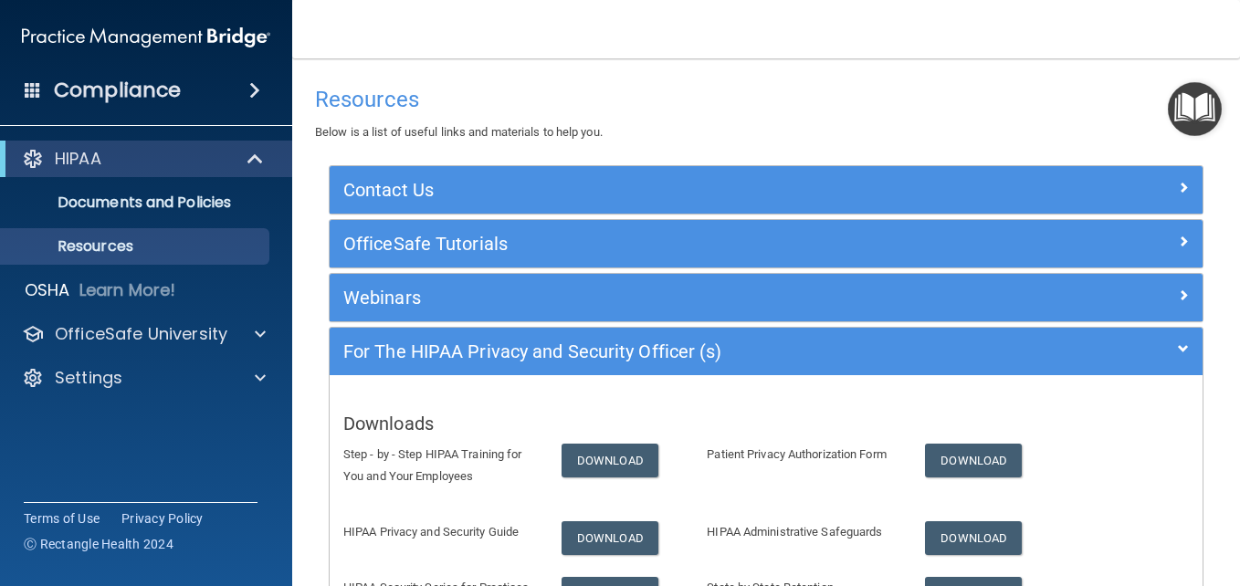
click at [152, 178] on ul "Documents and Policies Report an Incident Business Associates Emergency Plannin…" at bounding box center [147, 221] width 330 height 88
click at [162, 161] on div "HIPAA" at bounding box center [120, 159] width 225 height 22
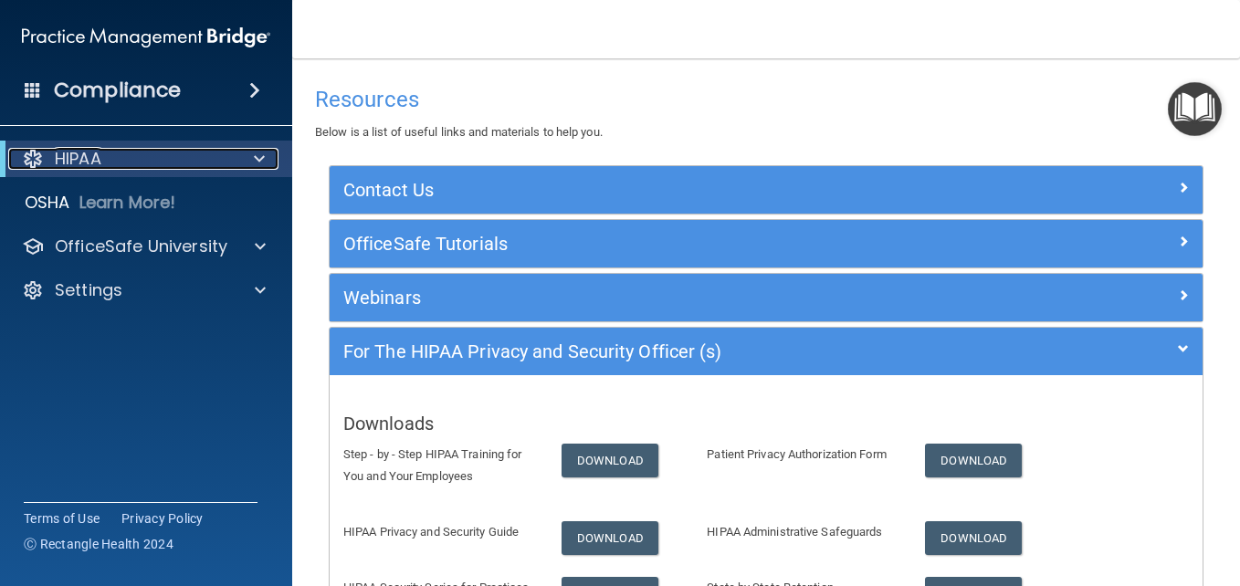
click at [205, 158] on div "HIPAA" at bounding box center [120, 159] width 225 height 22
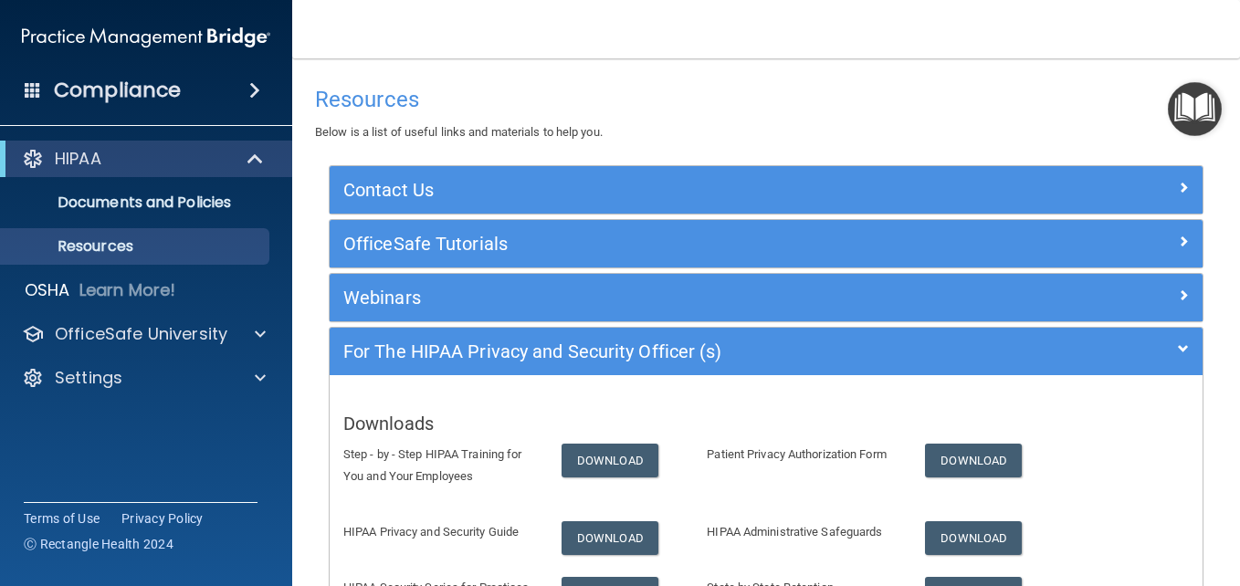
click at [240, 80] on div "Compliance" at bounding box center [146, 90] width 292 height 40
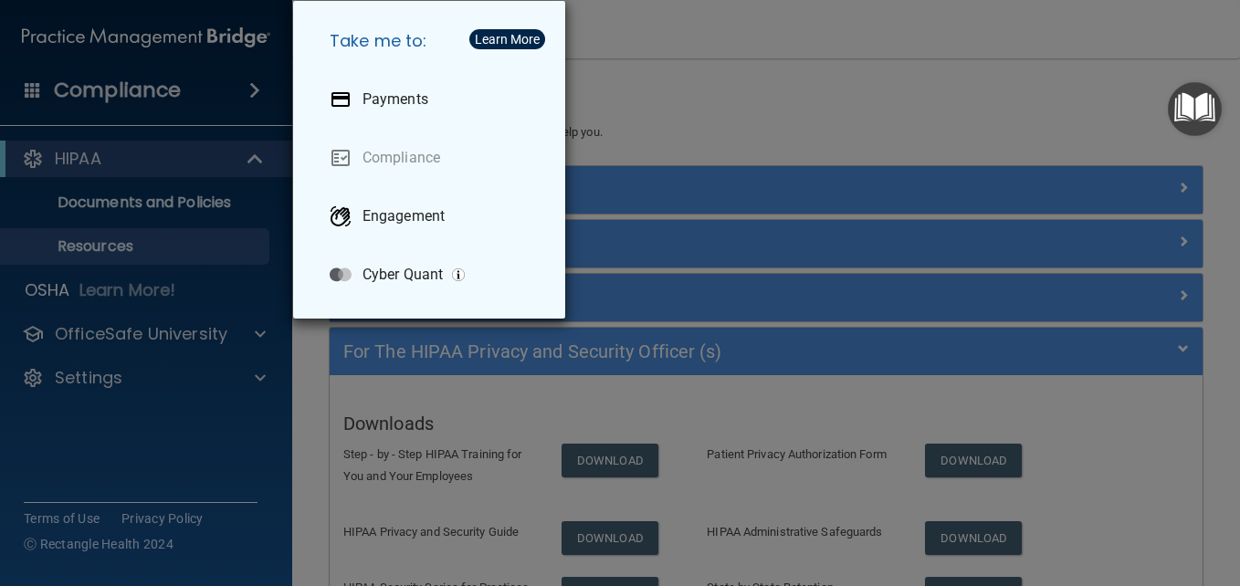
click at [177, 225] on div "Take me to: Payments Compliance Engagement Cyber Quant" at bounding box center [620, 293] width 1240 height 586
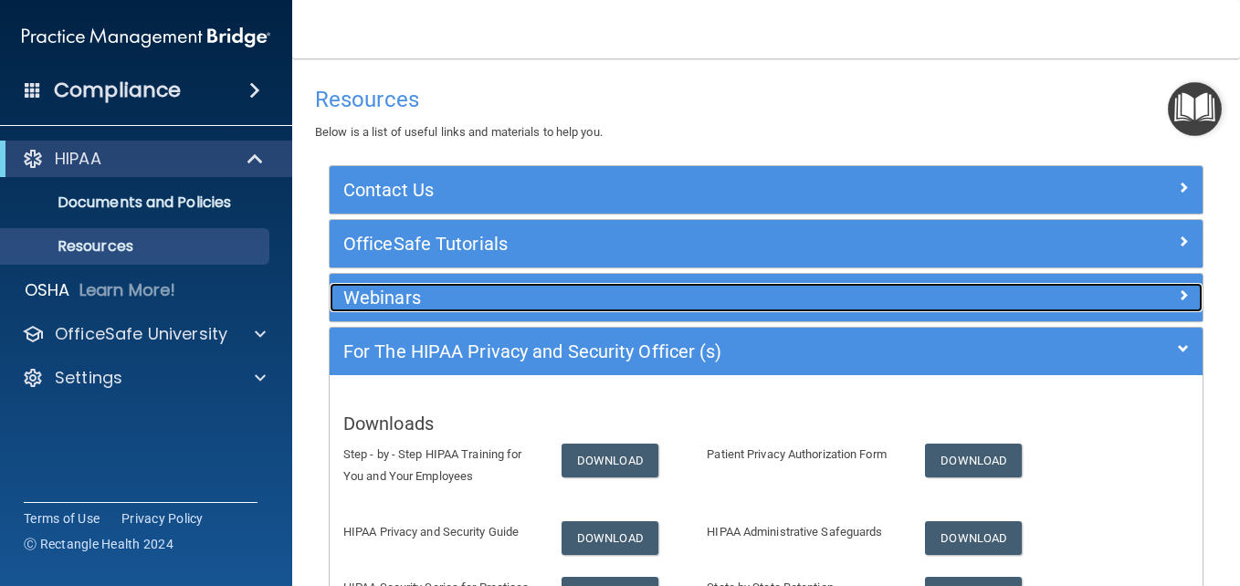
click at [571, 293] on h5 "Webinars" at bounding box center [656, 298] width 627 height 20
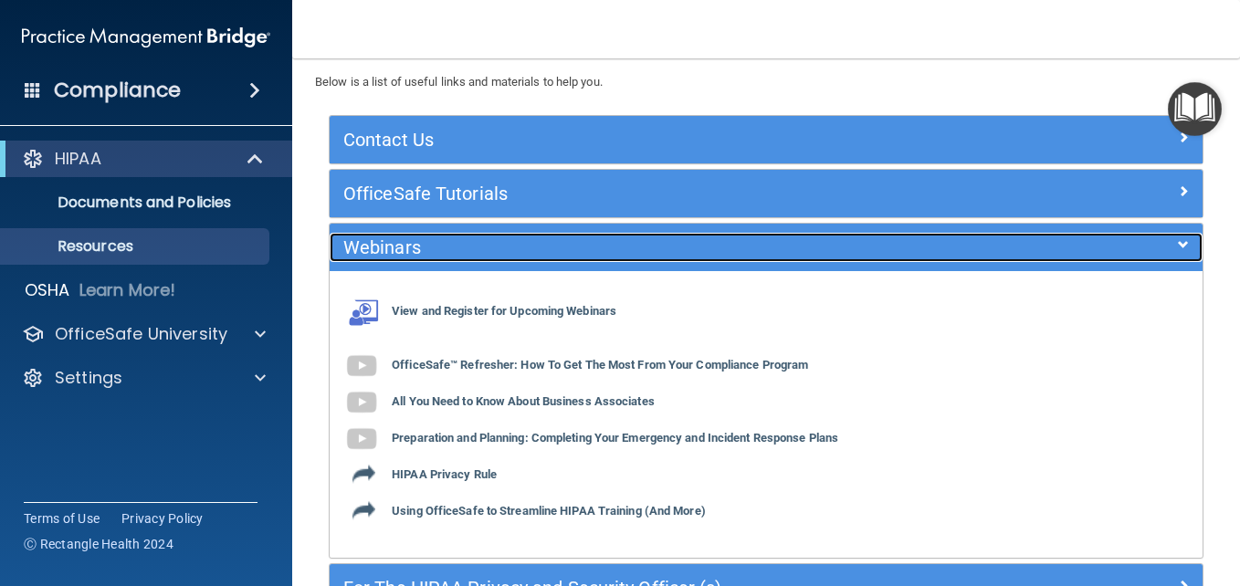
scroll to position [91, 0]
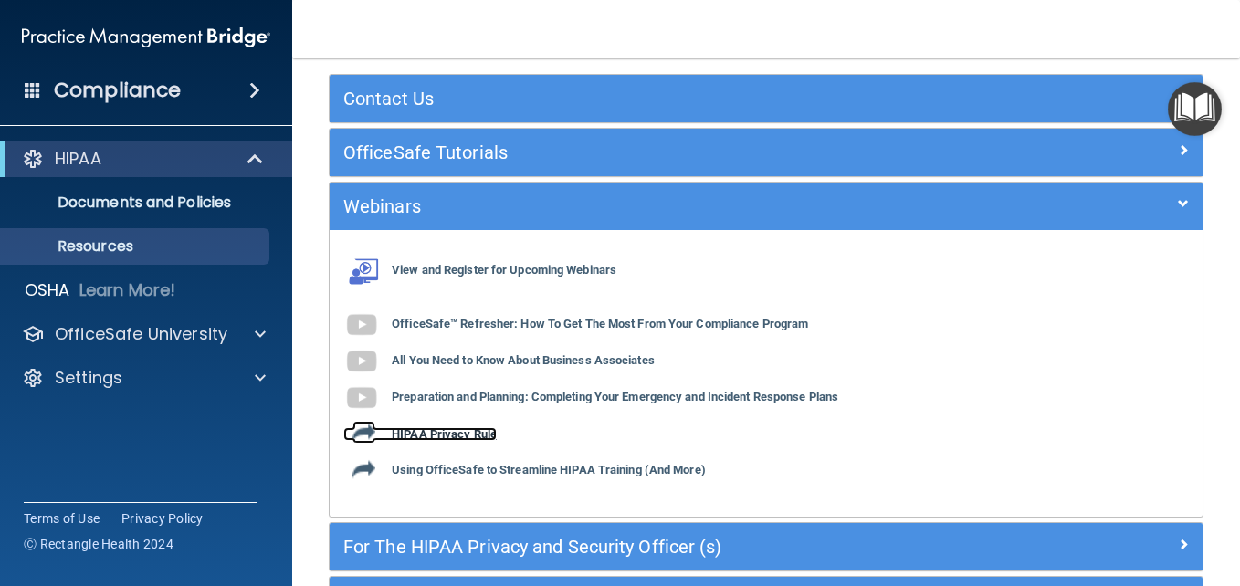
click at [452, 427] on b "HIPAA Privacy Rule" at bounding box center [444, 434] width 105 height 14
click at [1187, 106] on img "Open Resource Center" at bounding box center [1195, 109] width 54 height 54
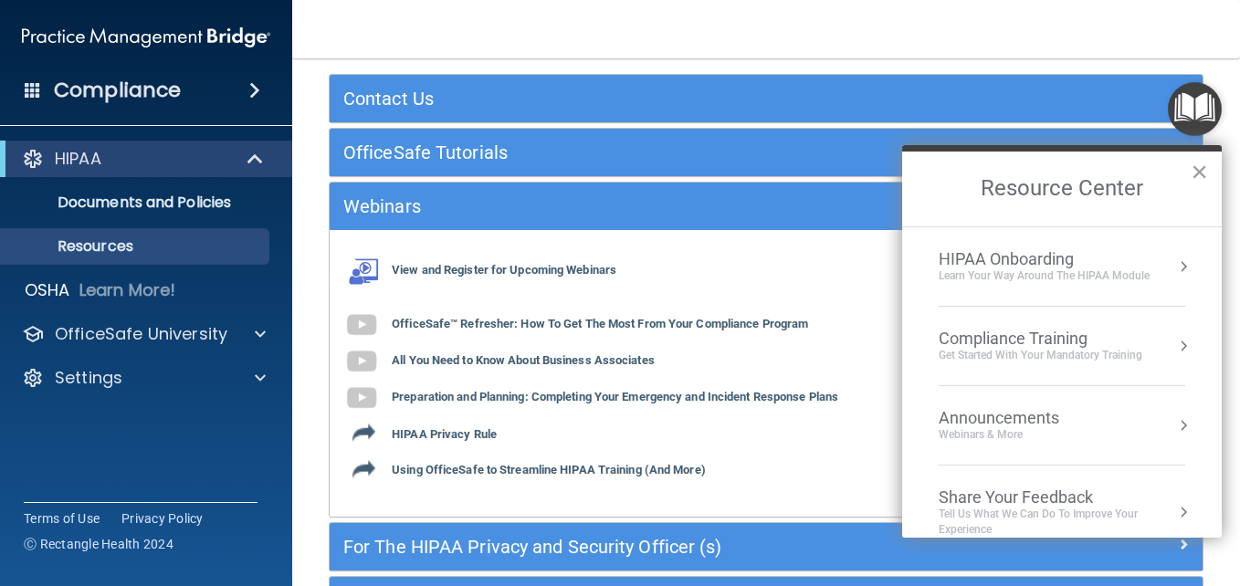
click at [1136, 305] on li "HIPAA Onboarding Learn Your Way around the HIPAA module" at bounding box center [1061, 266] width 246 height 79
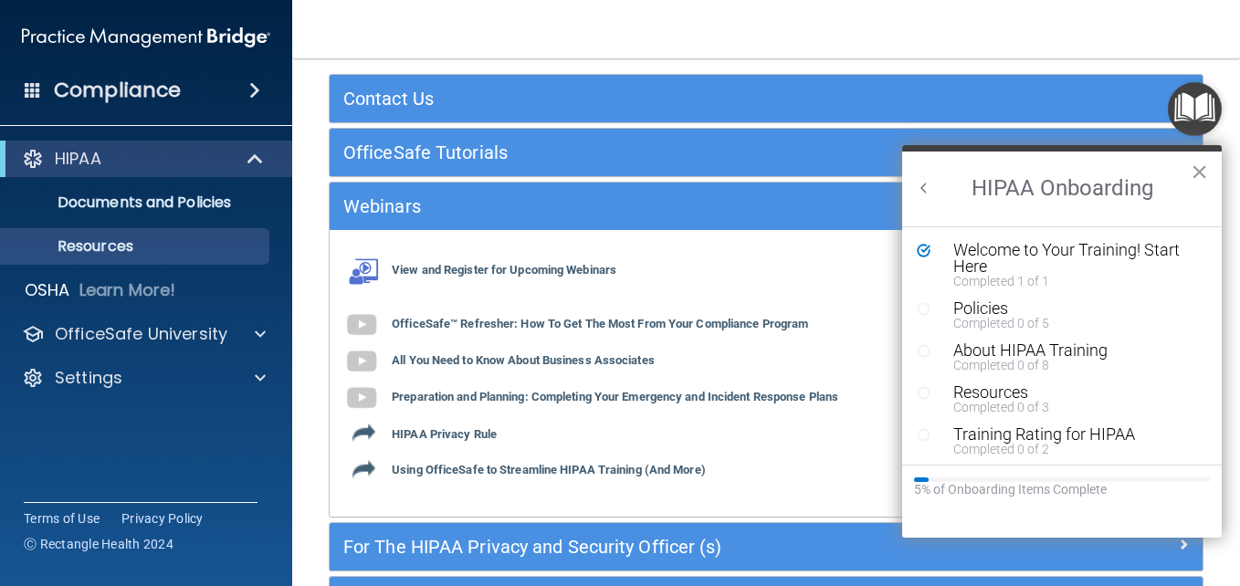
scroll to position [0, 0]
click at [974, 319] on div "Completed 0 of 5" at bounding box center [1068, 323] width 231 height 13
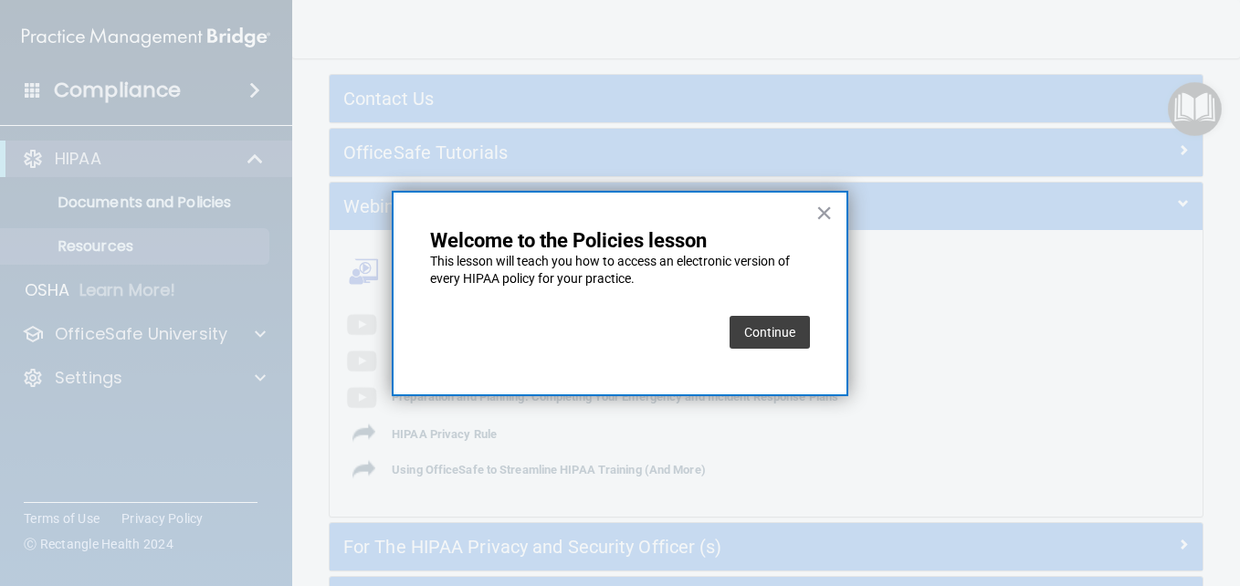
click at [750, 328] on button "Continue" at bounding box center [769, 332] width 80 height 33
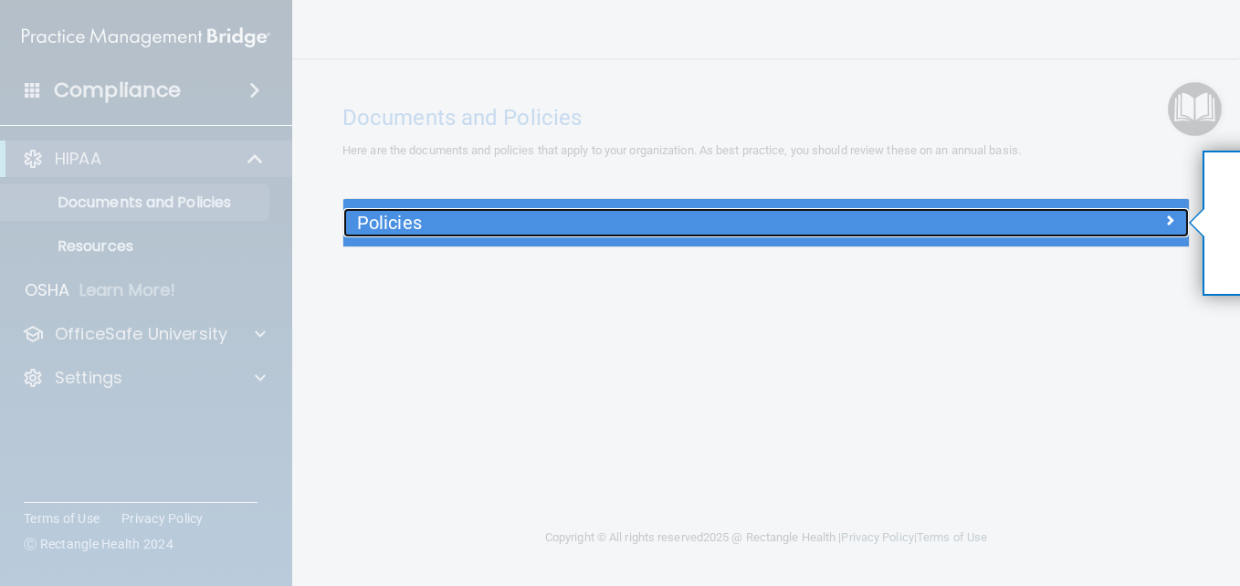
click at [1181, 212] on div at bounding box center [1084, 219] width 212 height 22
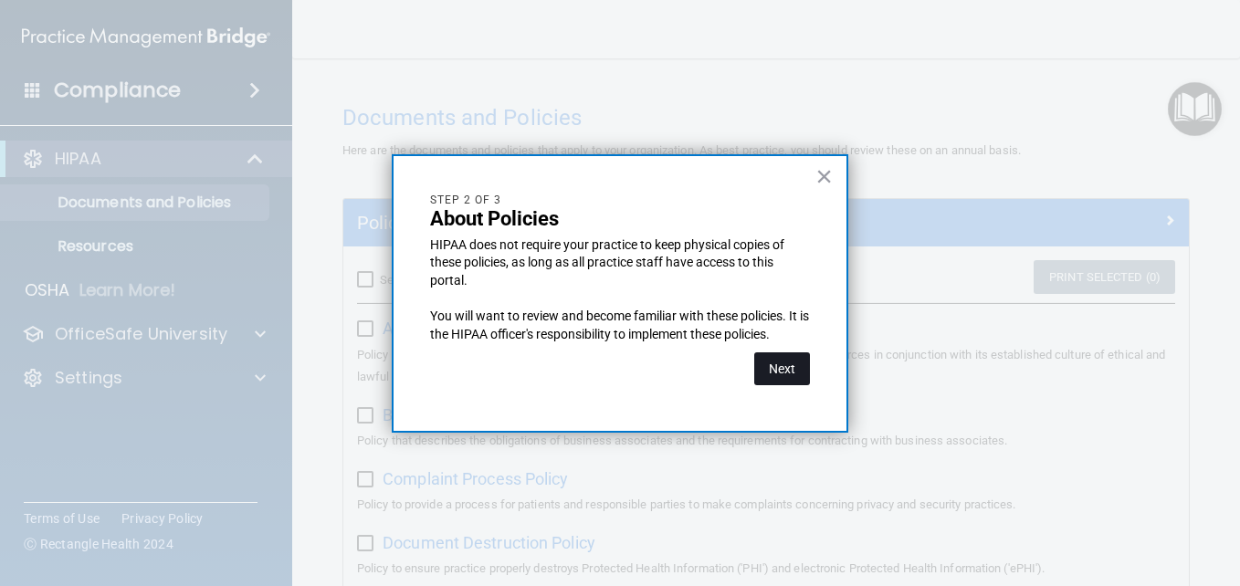
click at [785, 362] on button "Next" at bounding box center [782, 368] width 56 height 33
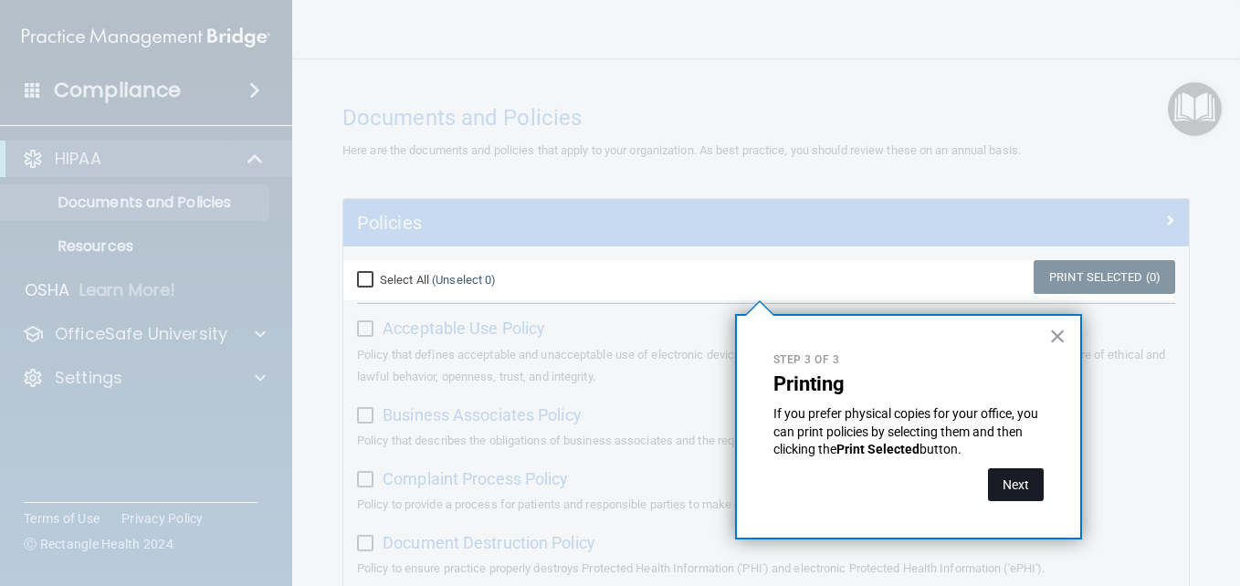
click at [1022, 487] on button "Next" at bounding box center [1016, 484] width 56 height 33
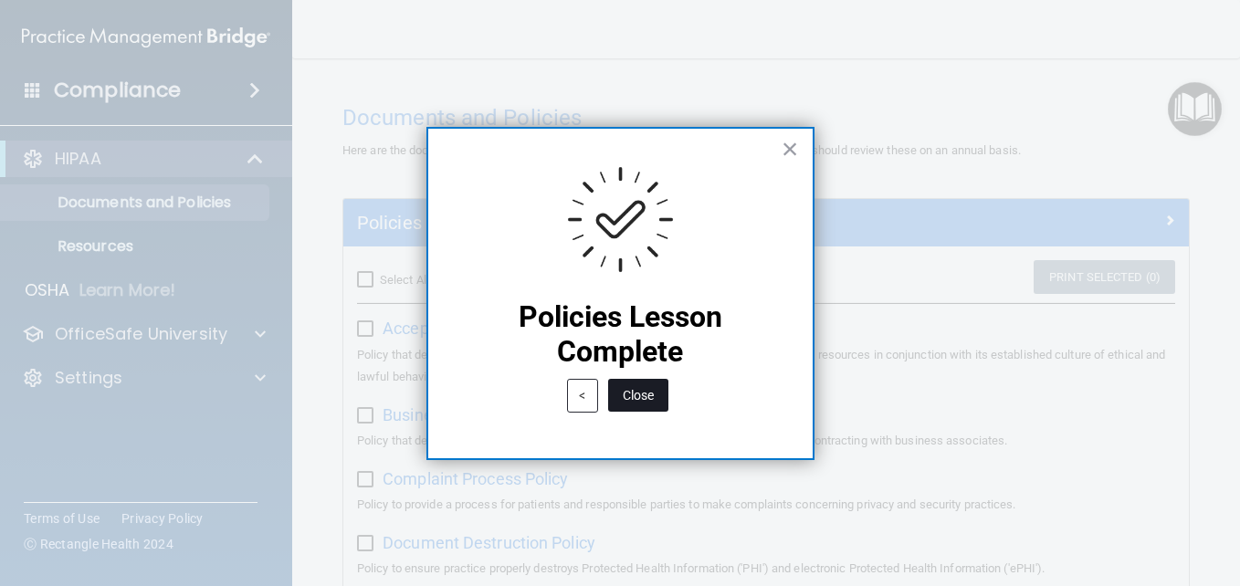
click at [640, 397] on button "Close" at bounding box center [638, 395] width 60 height 33
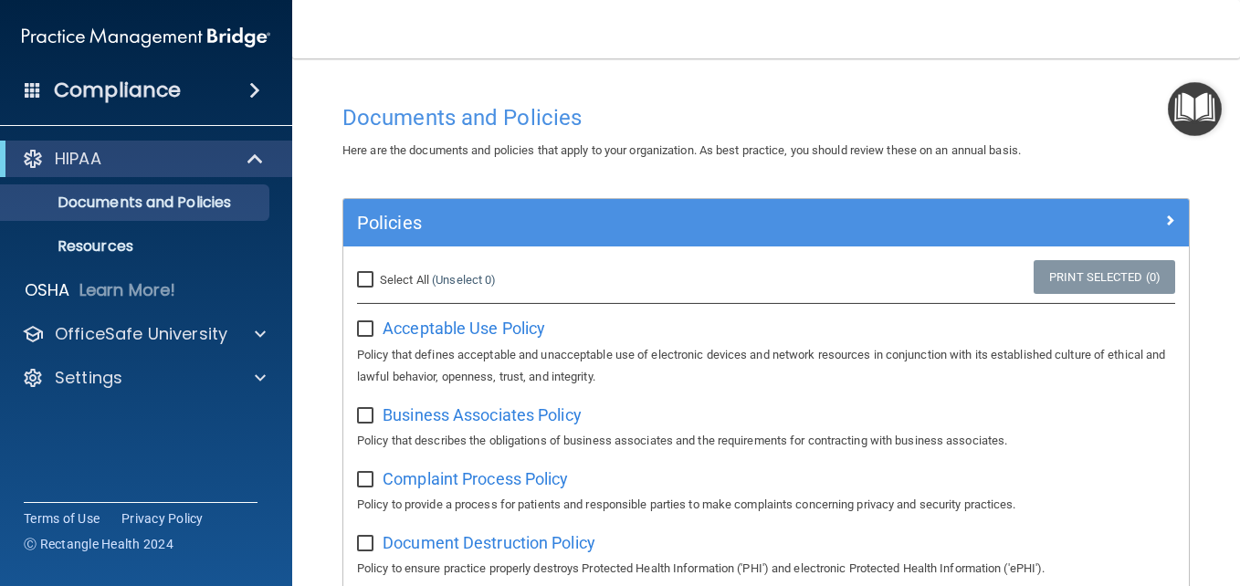
click at [1189, 115] on img "Open Resource Center" at bounding box center [1195, 109] width 54 height 54
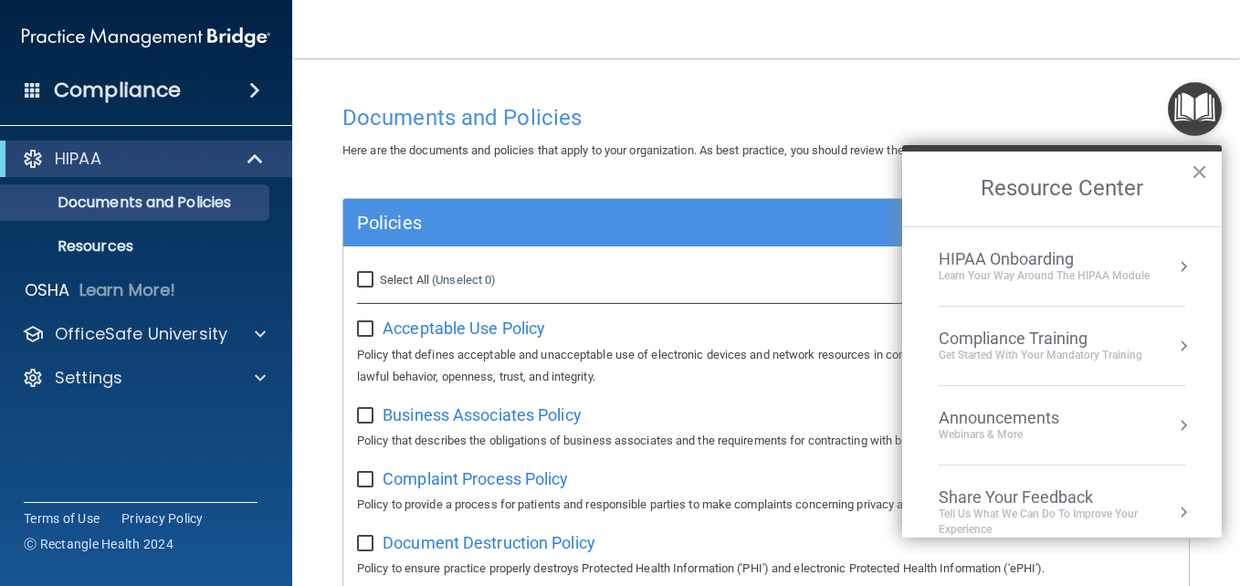
click at [1121, 246] on li "HIPAA Onboarding Learn Your Way around the HIPAA module" at bounding box center [1061, 266] width 246 height 79
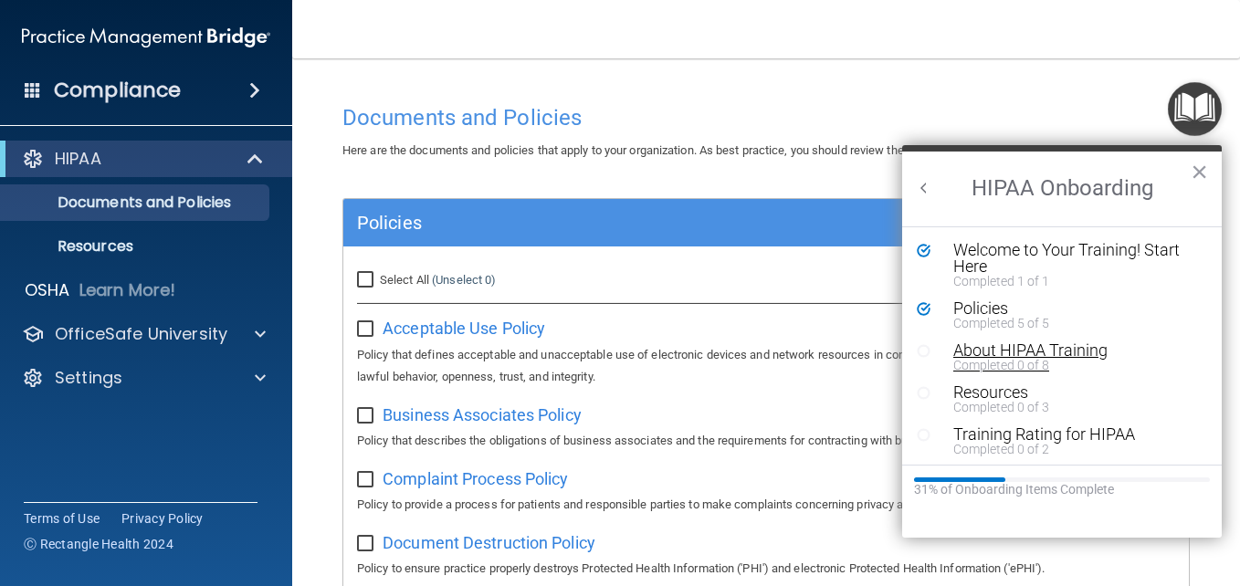
click at [1028, 356] on div "About HIPAA Training" at bounding box center [1068, 350] width 231 height 16
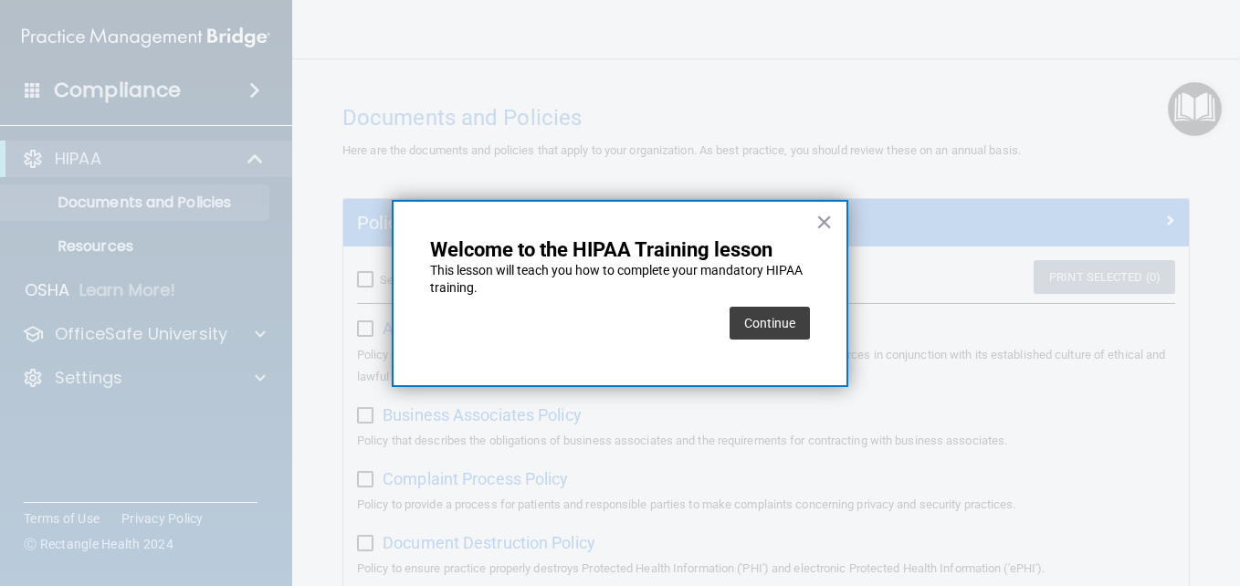
click at [786, 340] on div "Continue" at bounding box center [769, 323] width 80 height 51
click at [782, 322] on button "Continue" at bounding box center [769, 323] width 80 height 33
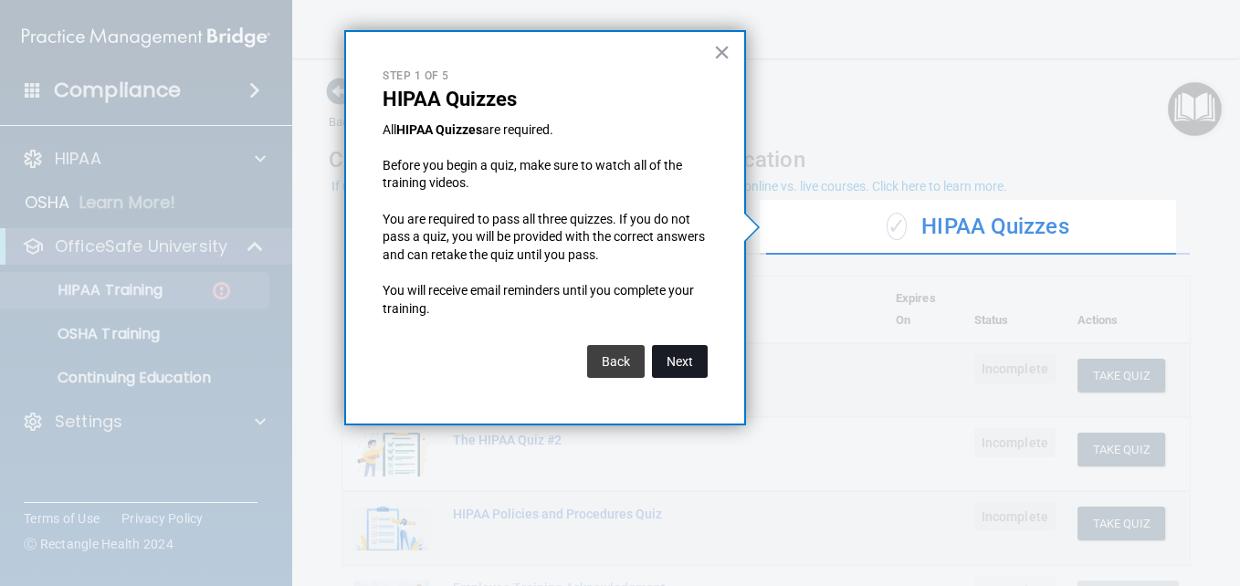
click at [701, 369] on button "Next" at bounding box center [680, 361] width 56 height 33
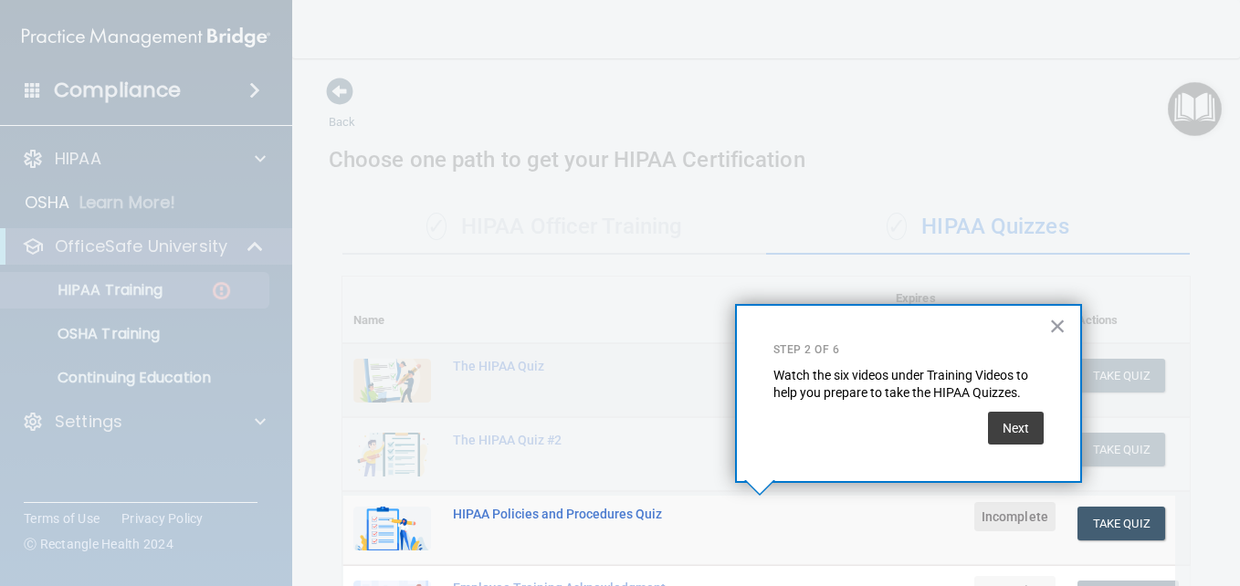
scroll to position [270, 0]
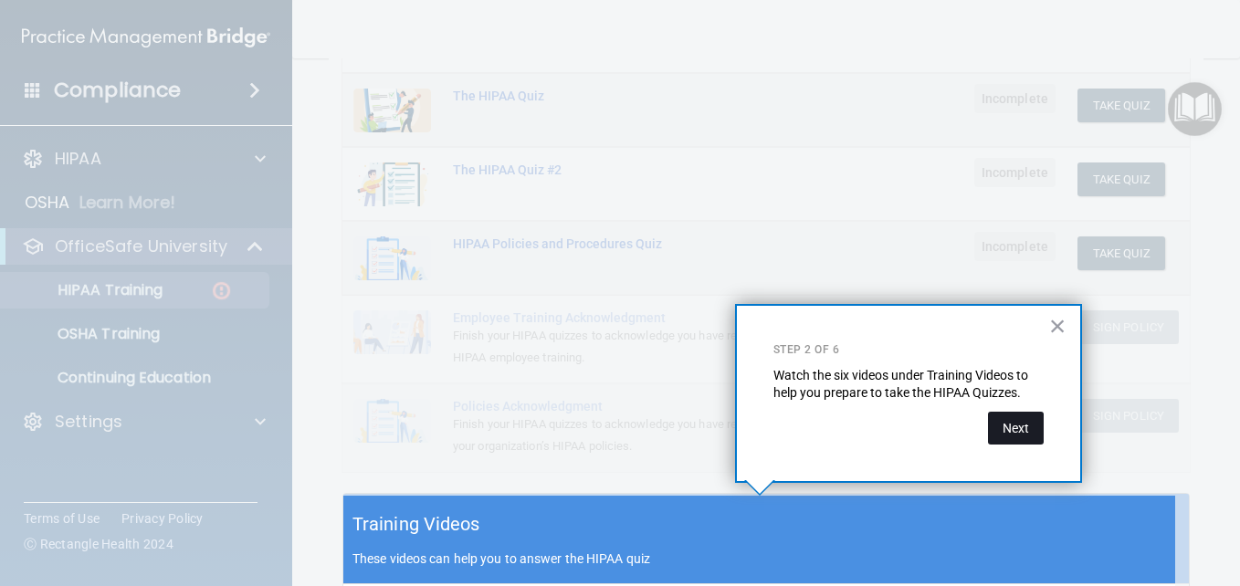
click at [1002, 417] on button "Next" at bounding box center [1016, 428] width 56 height 33
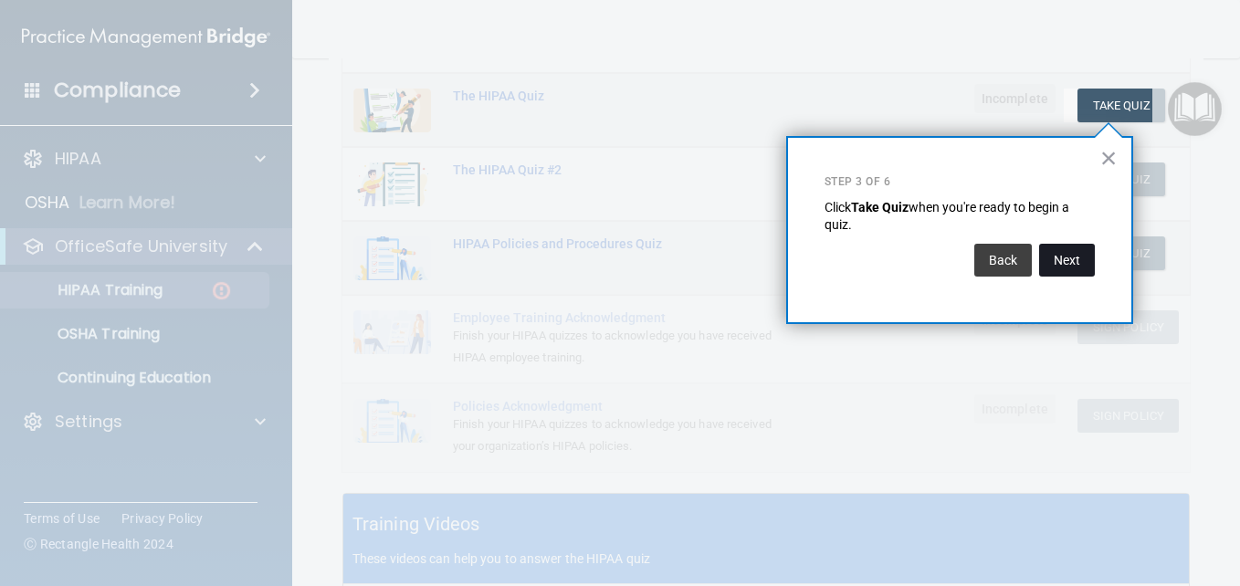
click at [1065, 260] on button "Next" at bounding box center [1067, 260] width 56 height 33
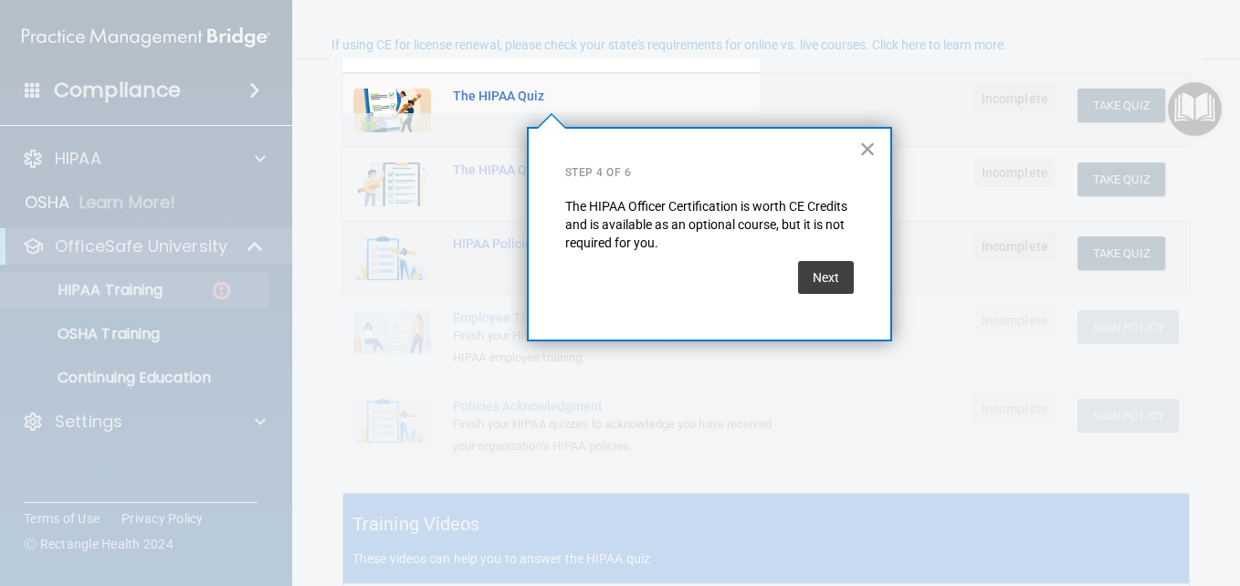
scroll to position [141, 0]
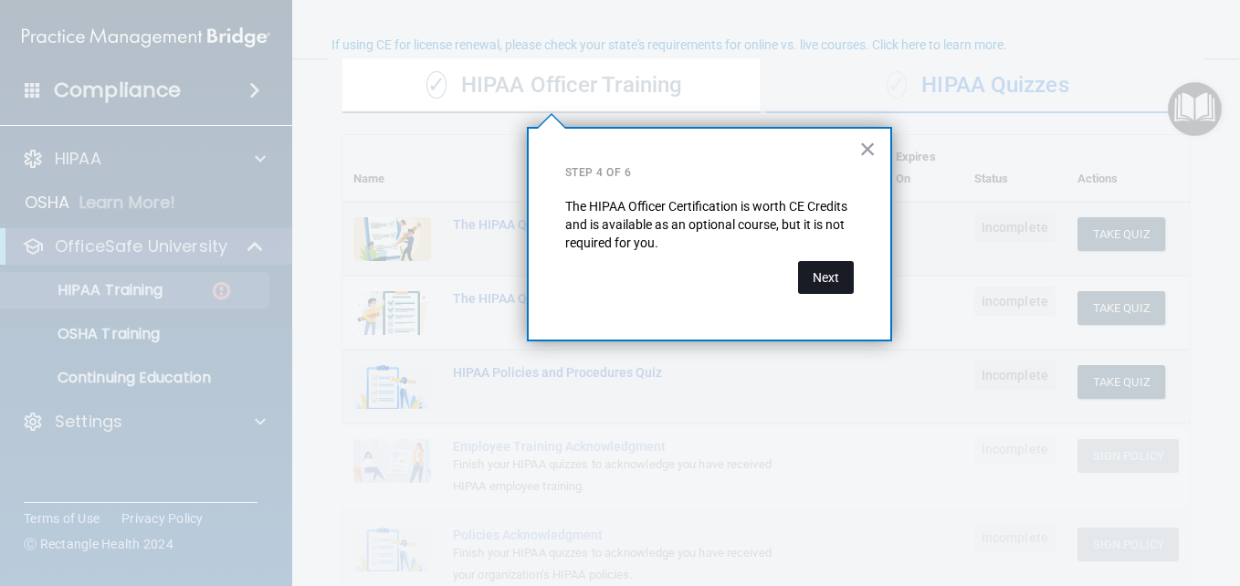
click at [826, 278] on button "Next" at bounding box center [826, 277] width 56 height 33
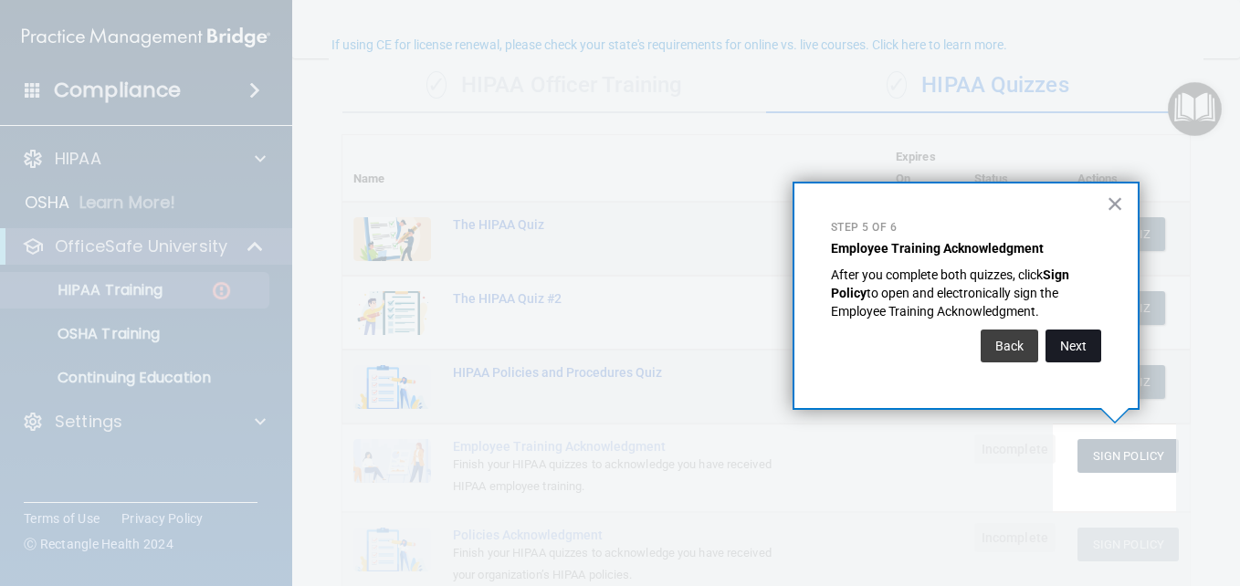
click at [1064, 349] on button "Next" at bounding box center [1073, 346] width 56 height 33
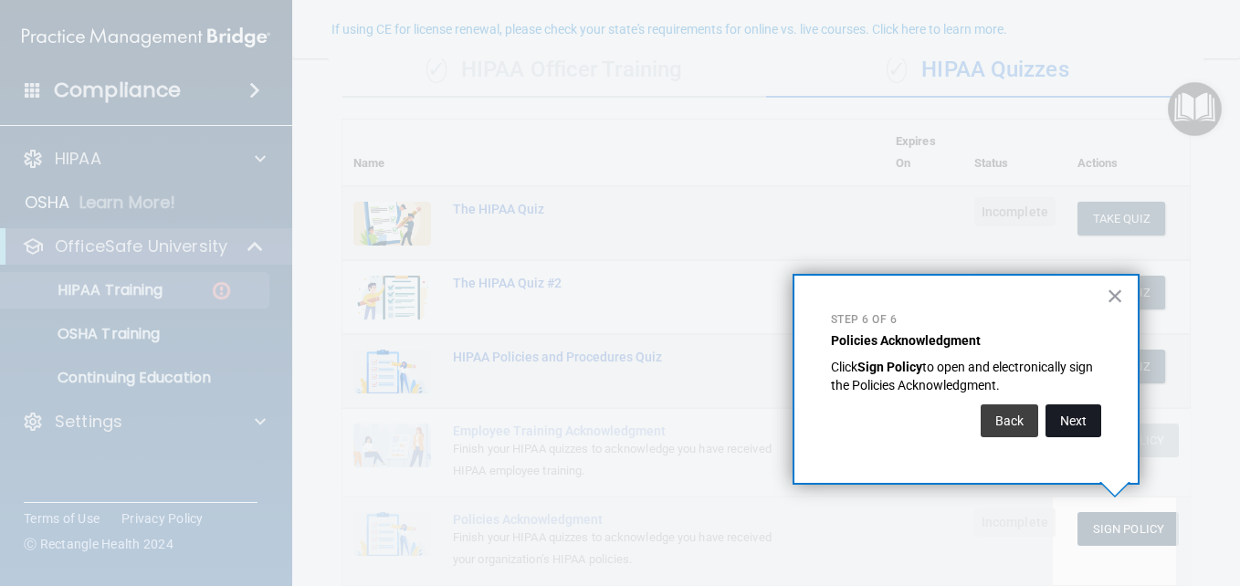
click at [1080, 422] on button "Next" at bounding box center [1073, 420] width 56 height 33
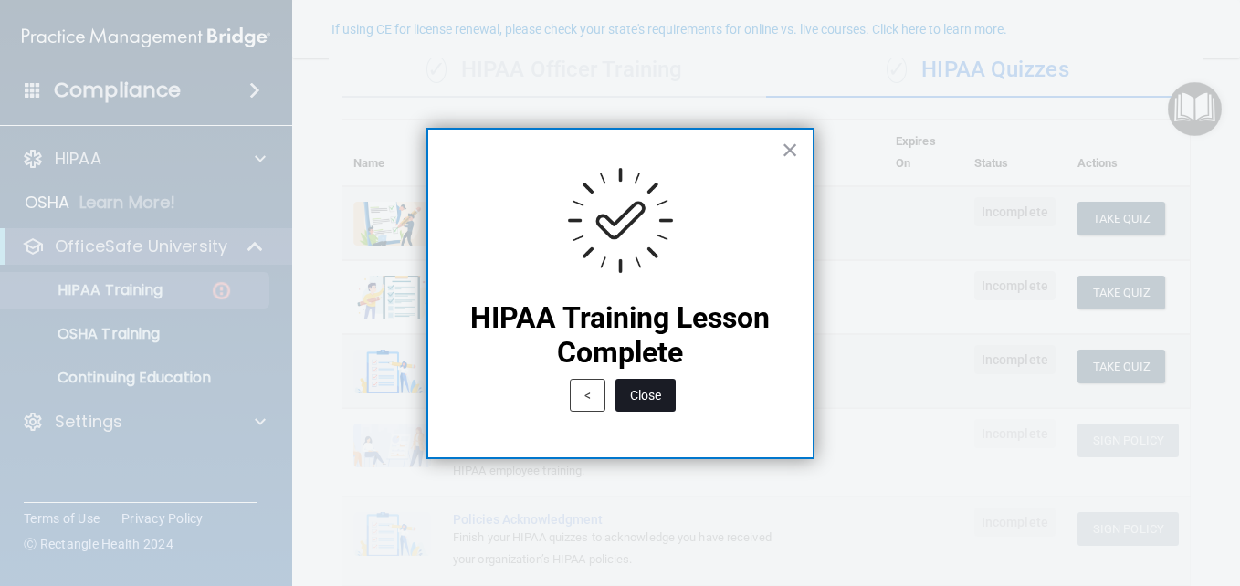
click at [668, 392] on button "Close" at bounding box center [645, 395] width 60 height 33
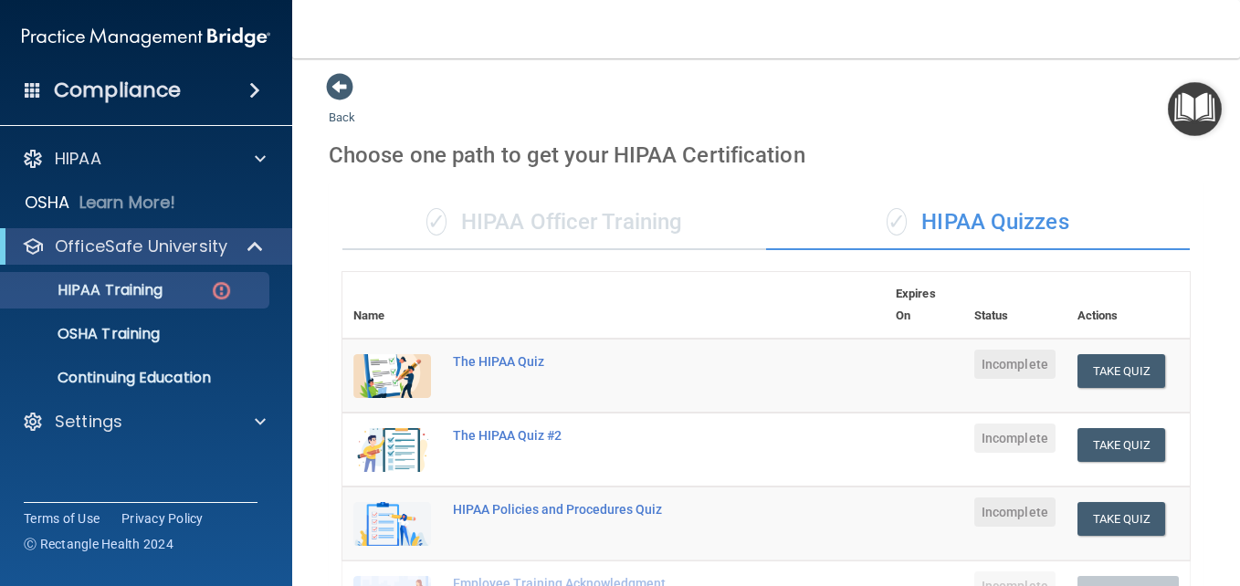
scroll to position [0, 0]
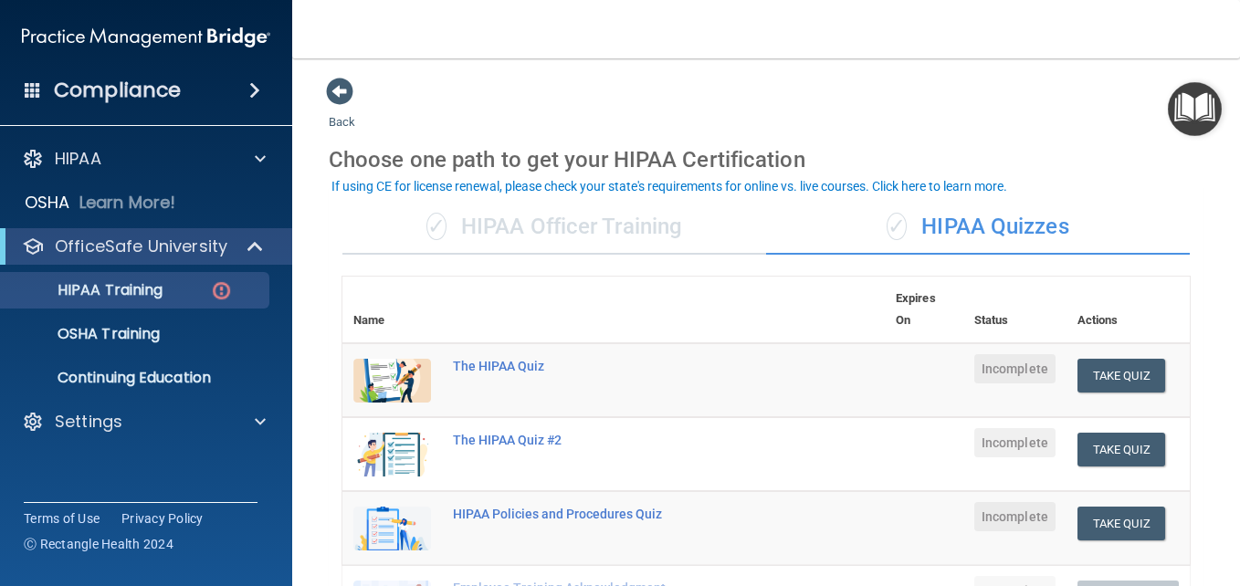
click at [582, 216] on div "✓ HIPAA Officer Training" at bounding box center [554, 227] width 424 height 55
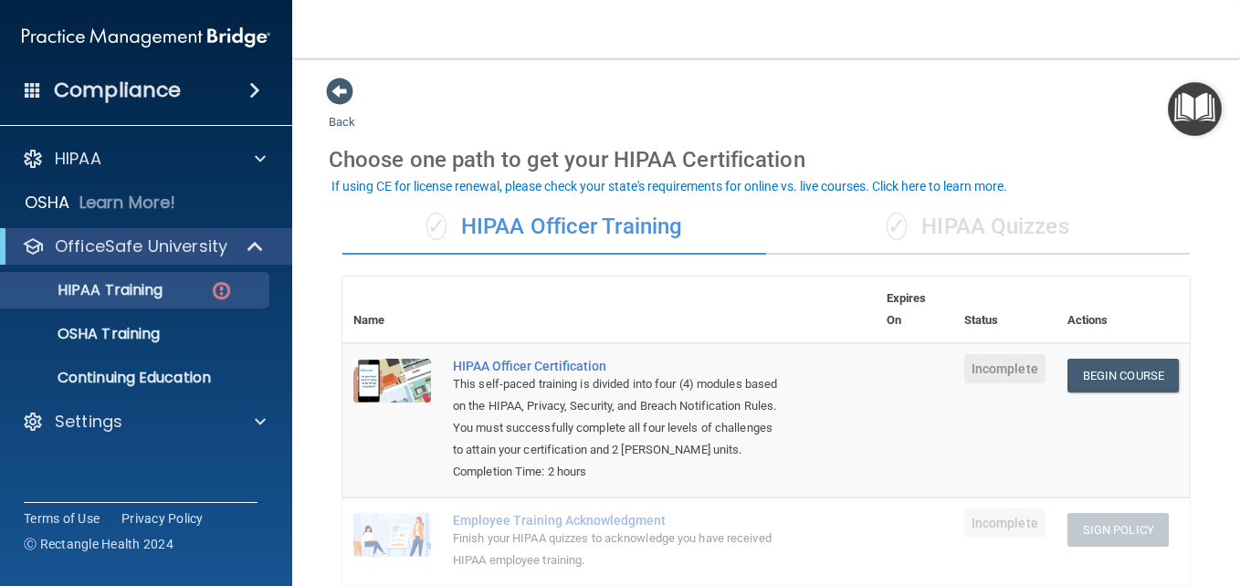
click at [930, 222] on div "✓ HIPAA Quizzes" at bounding box center [978, 227] width 424 height 55
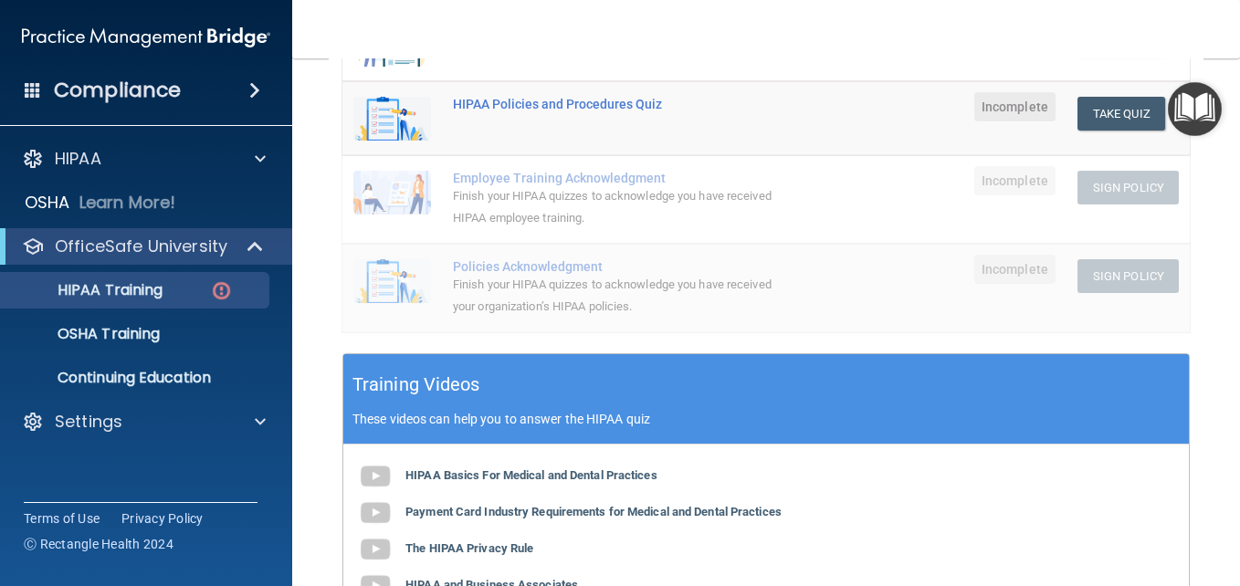
scroll to position [548, 0]
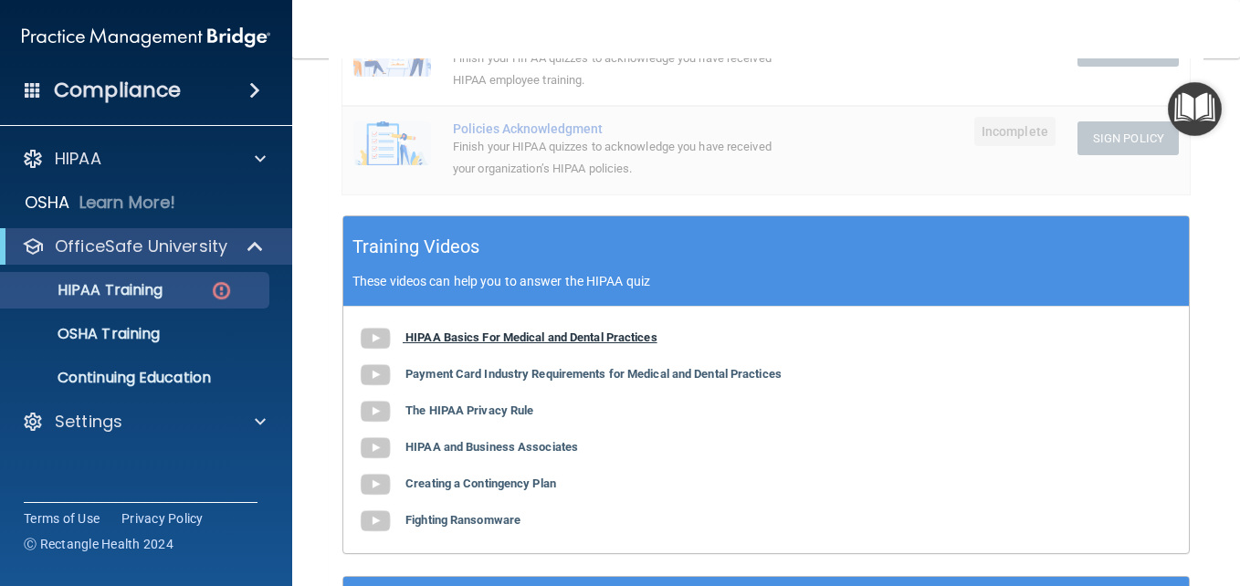
click at [556, 343] on b "HIPAA Basics For Medical and Dental Practices" at bounding box center [531, 337] width 252 height 14
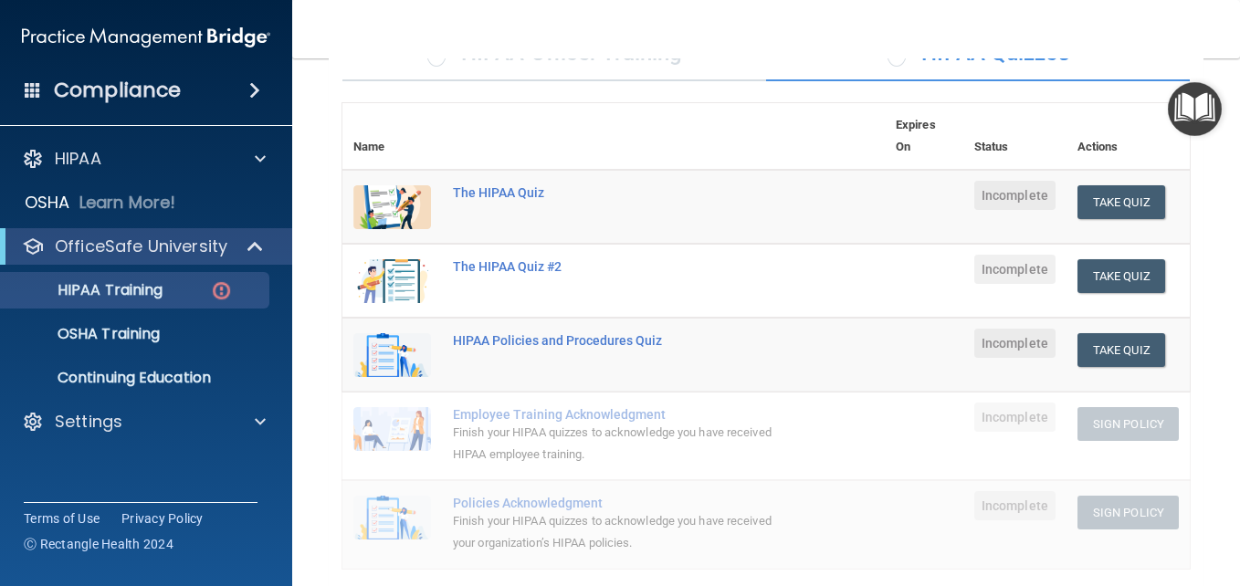
scroll to position [472, 0]
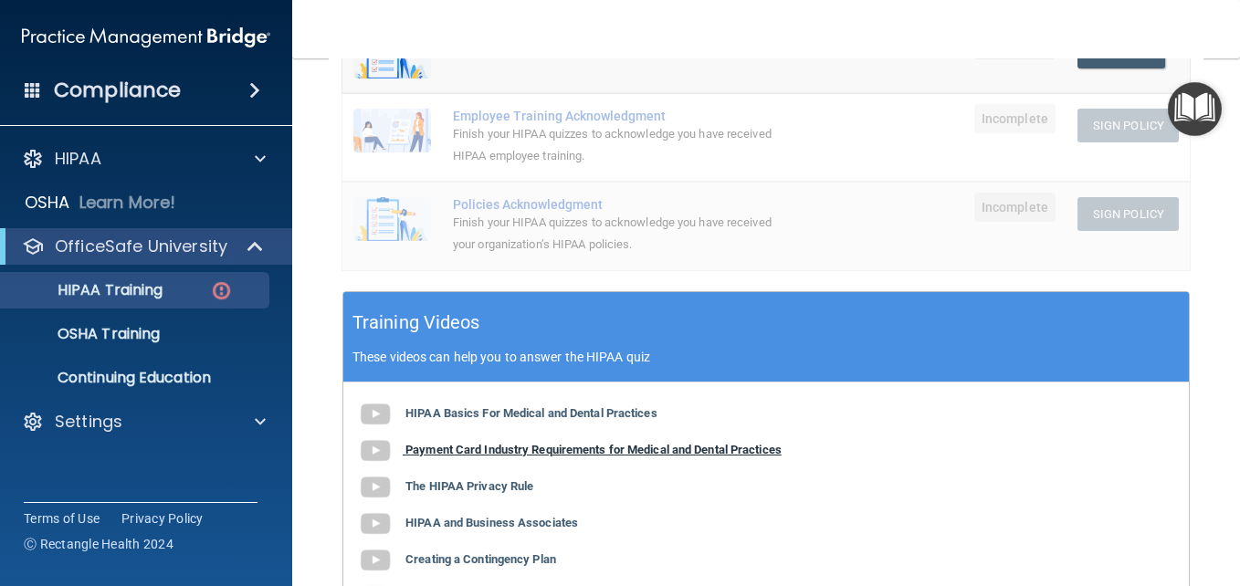
click at [604, 456] on b "Payment Card Industry Requirements for Medical and Dental Practices" at bounding box center [593, 450] width 376 height 14
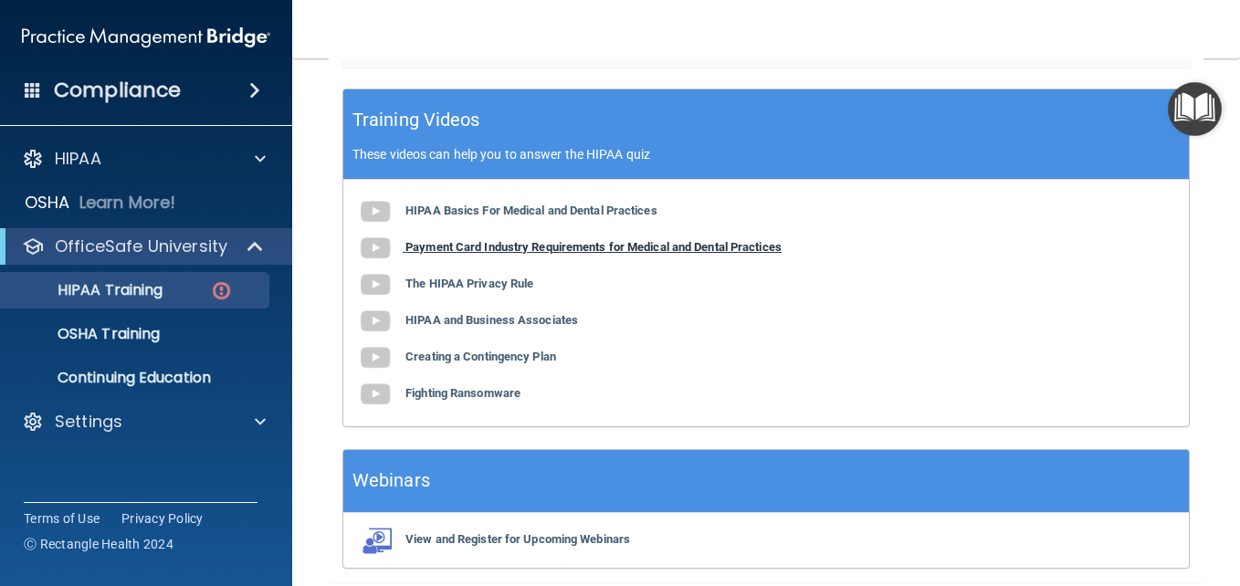
scroll to position [746, 0]
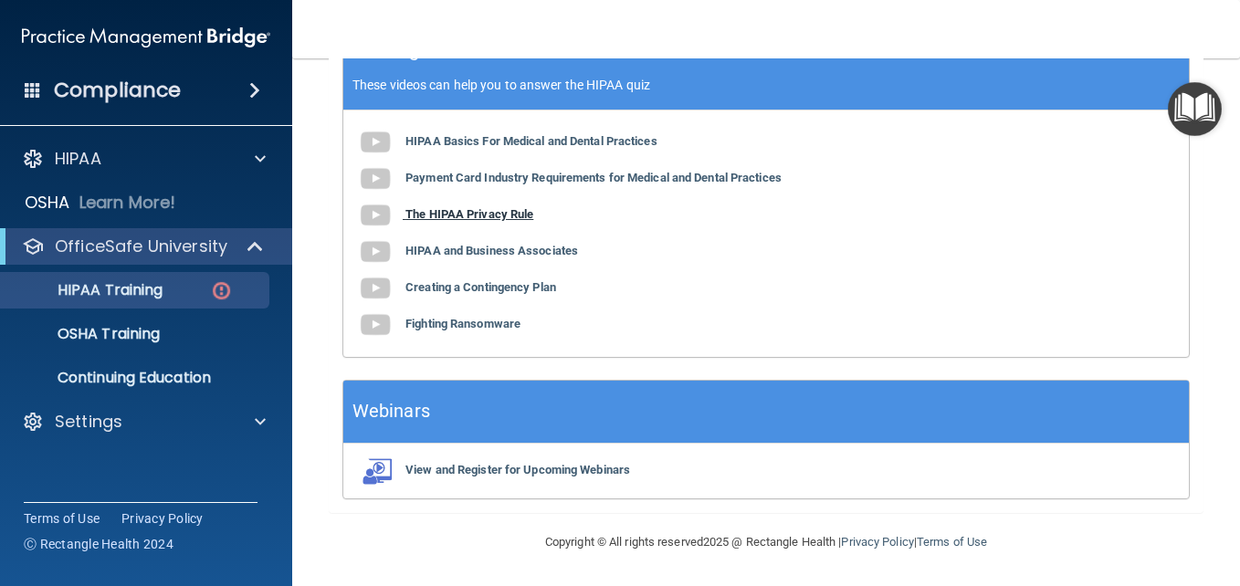
click at [464, 213] on b "The HIPAA Privacy Rule" at bounding box center [469, 214] width 128 height 14
click at [552, 248] on b "HIPAA and Business Associates" at bounding box center [491, 251] width 173 height 14
click at [529, 286] on b "Creating a Contingency Plan" at bounding box center [480, 287] width 151 height 14
click at [500, 323] on b "Fighting Ransomware" at bounding box center [462, 324] width 115 height 14
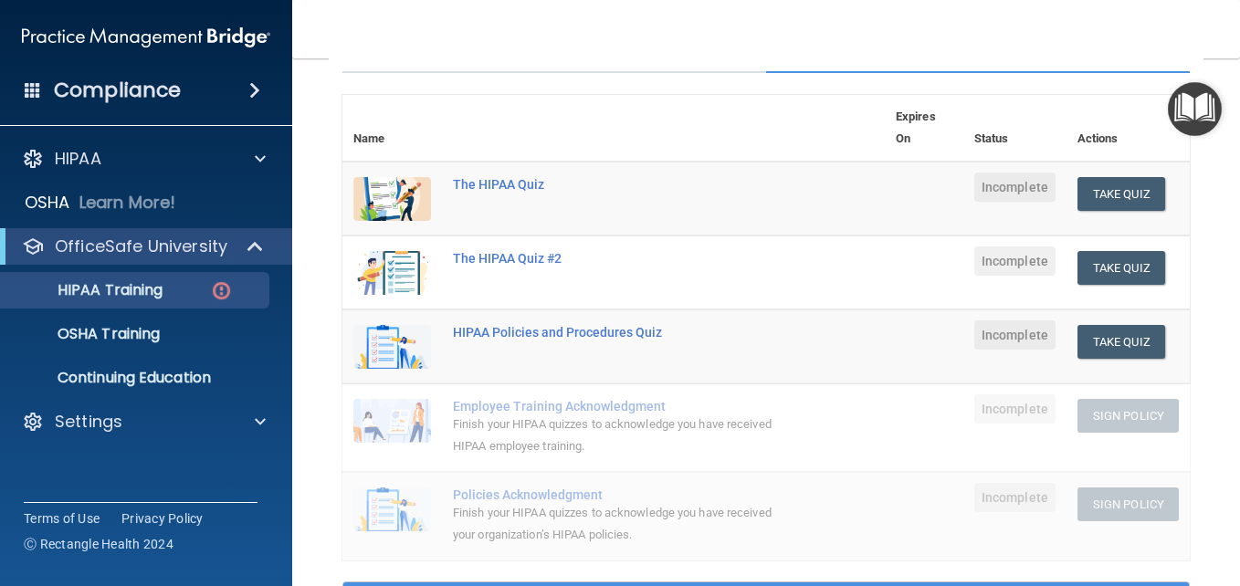
scroll to position [180, 0]
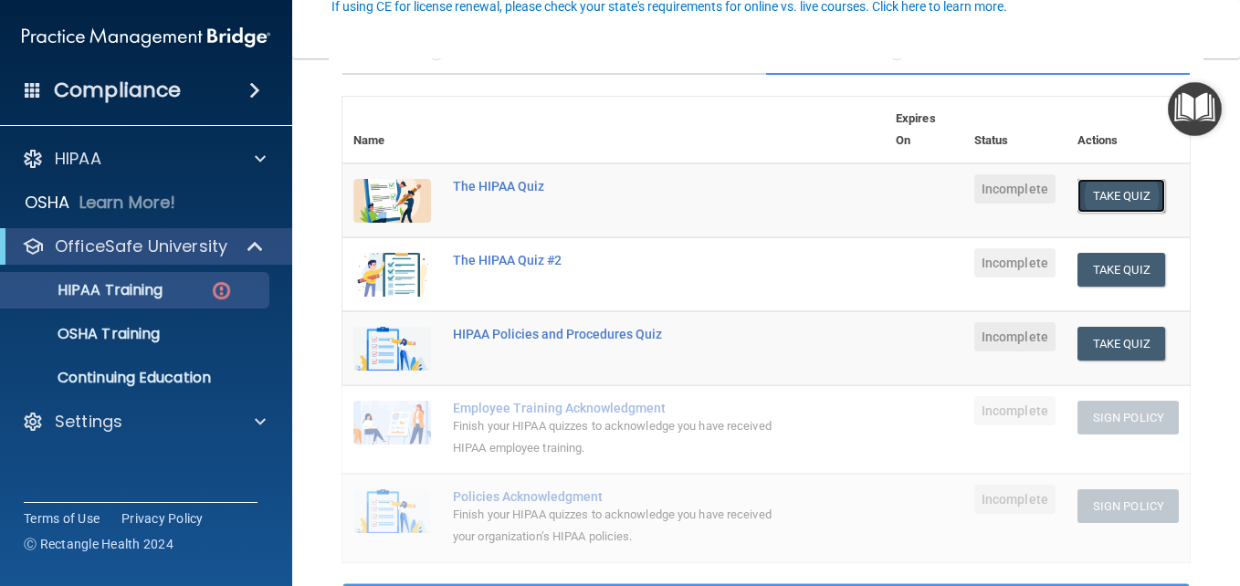
click at [1102, 197] on button "Take Quiz" at bounding box center [1121, 196] width 88 height 34
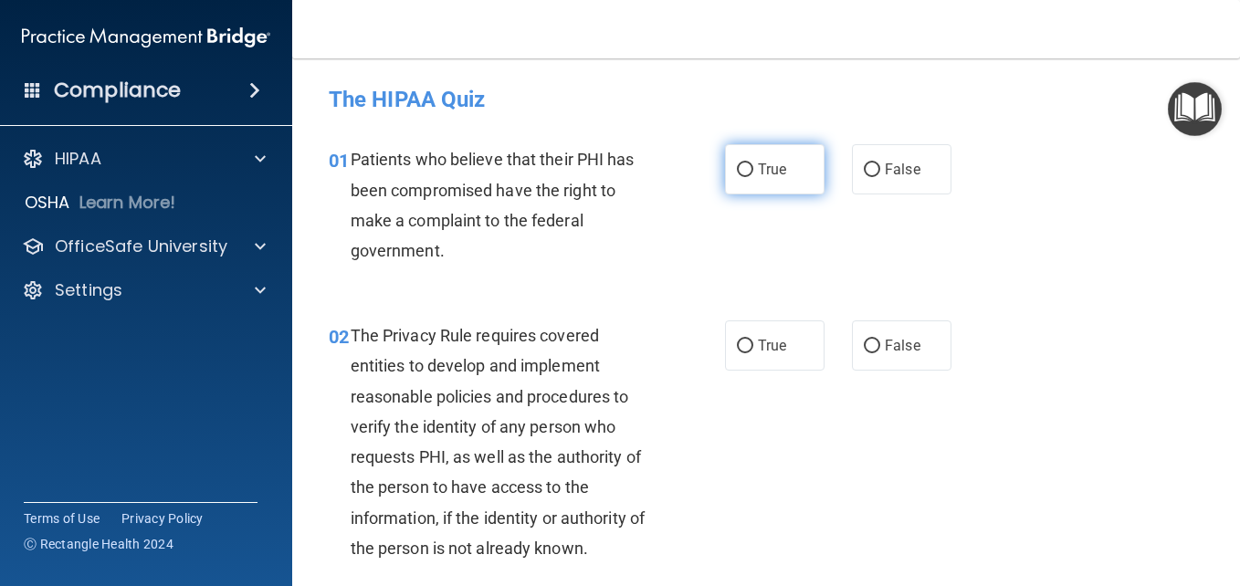
click at [746, 172] on input "True" at bounding box center [745, 170] width 16 height 14
radio input "true"
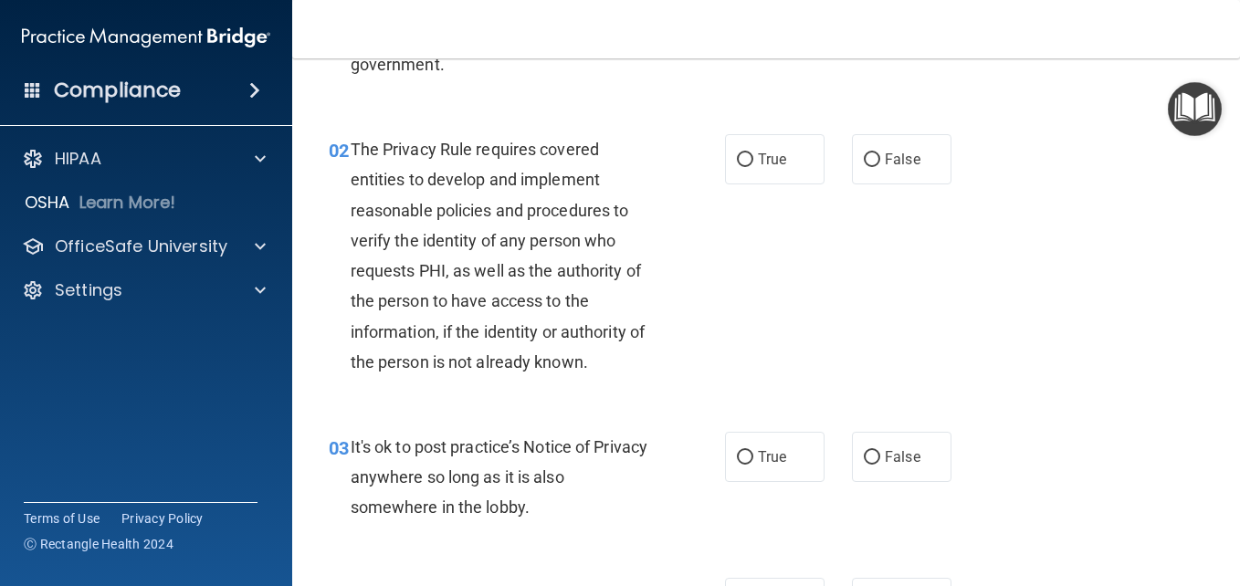
scroll to position [187, 0]
click at [737, 154] on input "True" at bounding box center [745, 159] width 16 height 14
radio input "true"
click at [871, 456] on input "False" at bounding box center [872, 457] width 16 height 14
radio input "true"
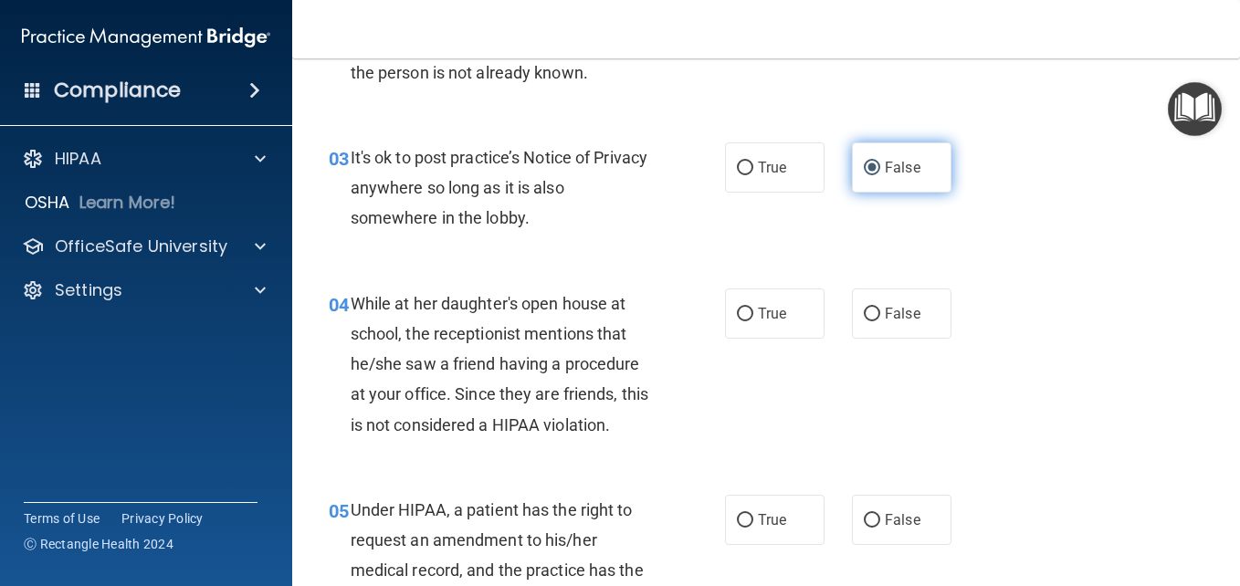
scroll to position [487, 0]
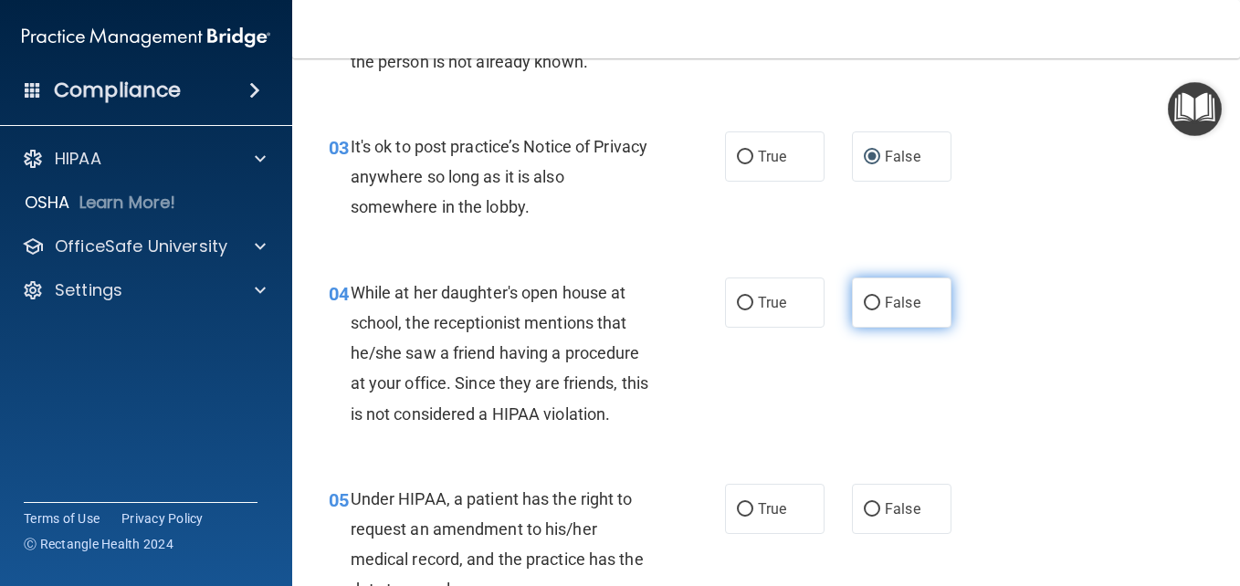
click at [927, 295] on label "False" at bounding box center [901, 303] width 99 height 50
click at [880, 297] on input "False" at bounding box center [872, 304] width 16 height 14
radio input "true"
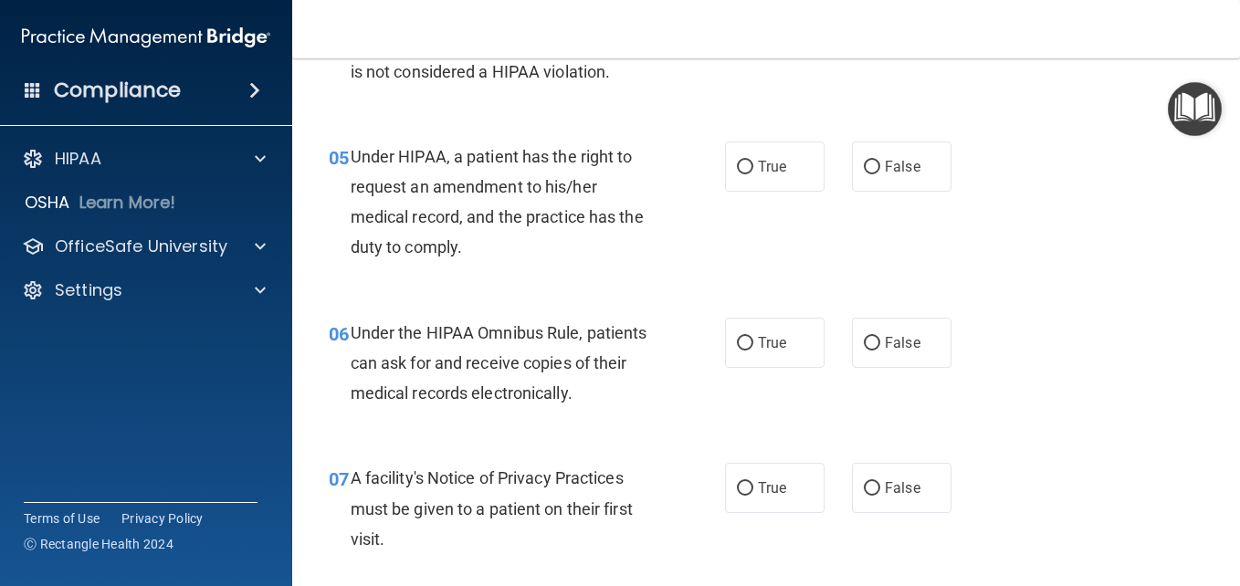
scroll to position [834, 0]
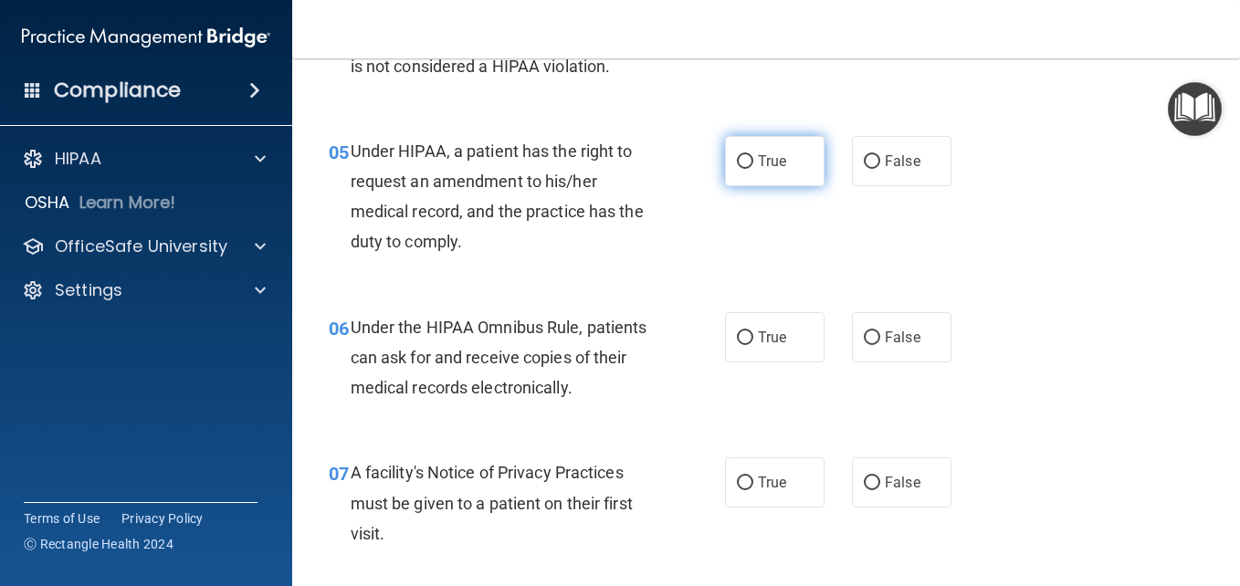
click at [745, 161] on input "True" at bounding box center [745, 162] width 16 height 14
radio input "true"
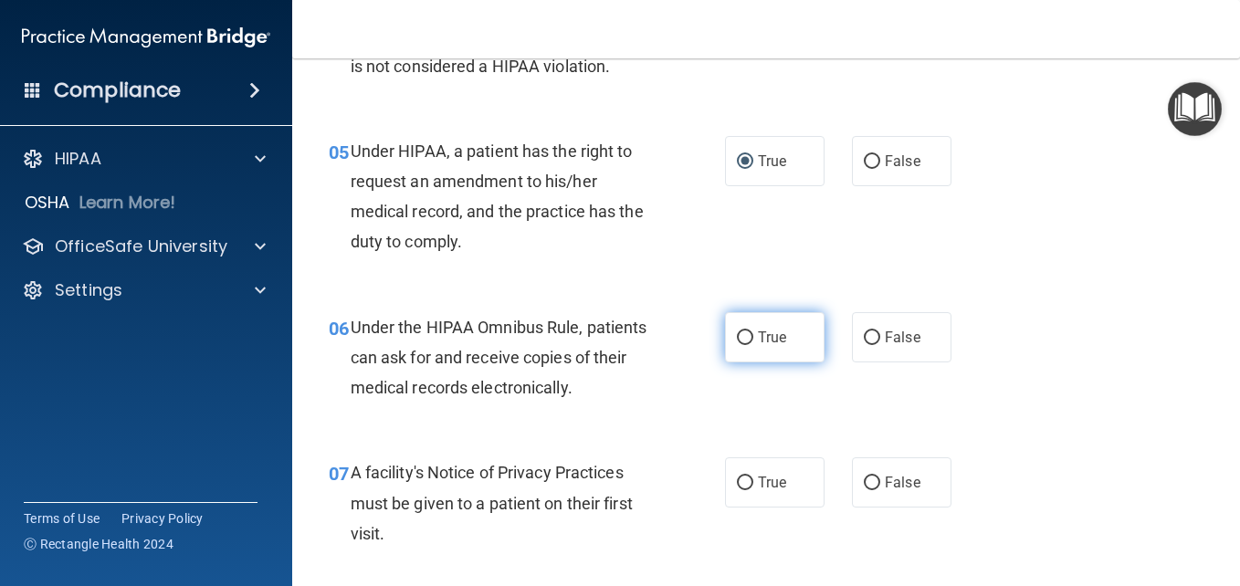
click at [739, 336] on input "True" at bounding box center [745, 338] width 16 height 14
radio input "true"
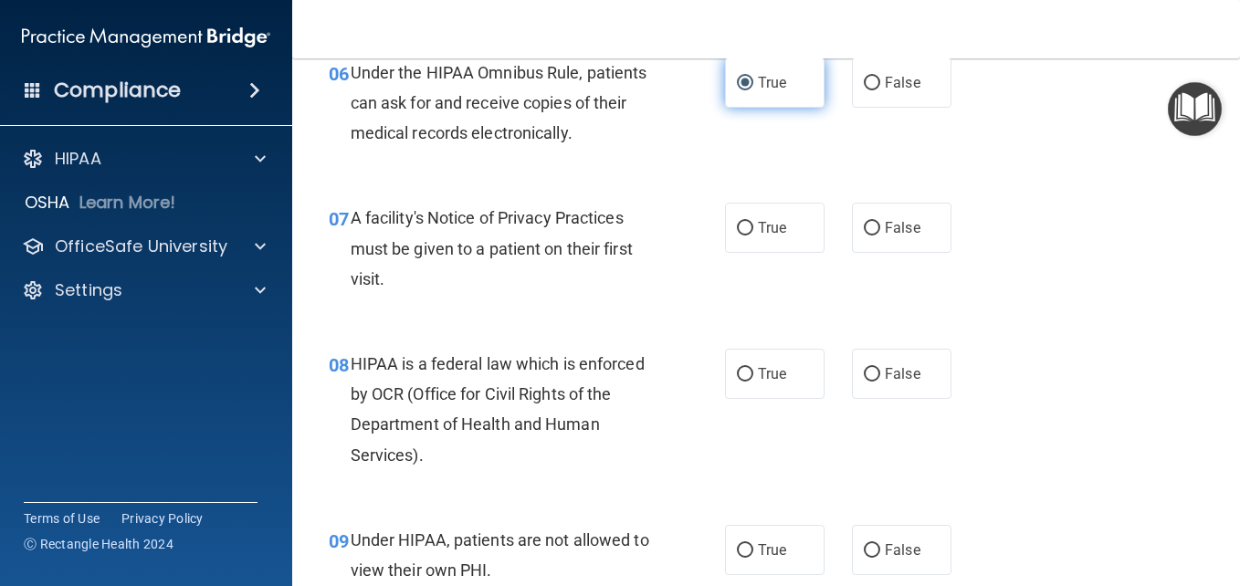
scroll to position [1091, 0]
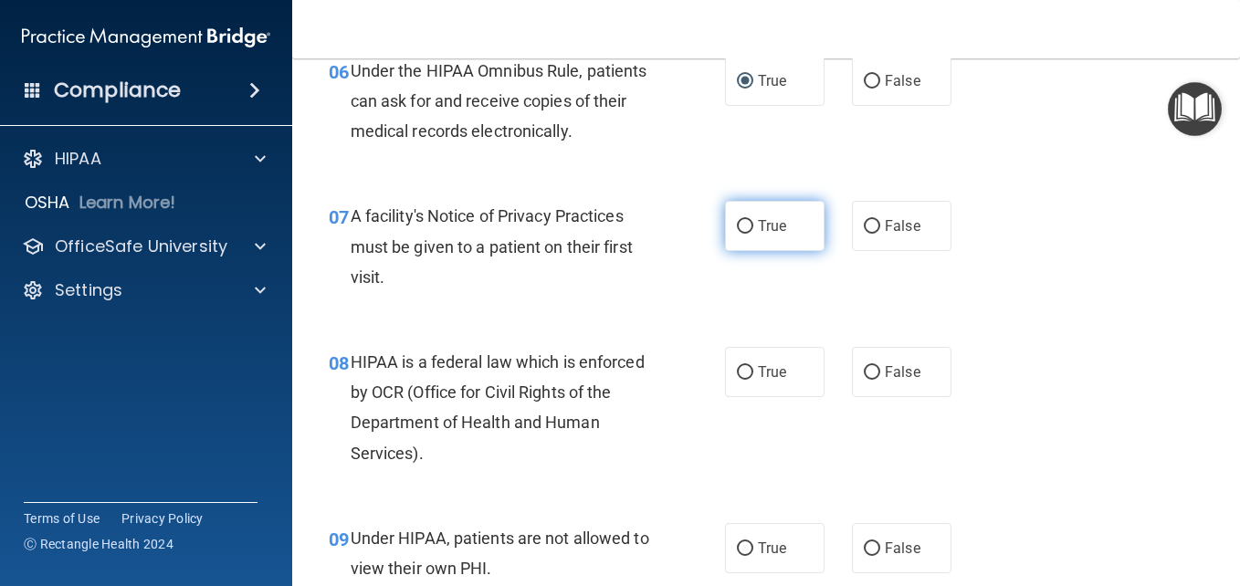
click at [738, 220] on input "True" at bounding box center [745, 227] width 16 height 14
radio input "true"
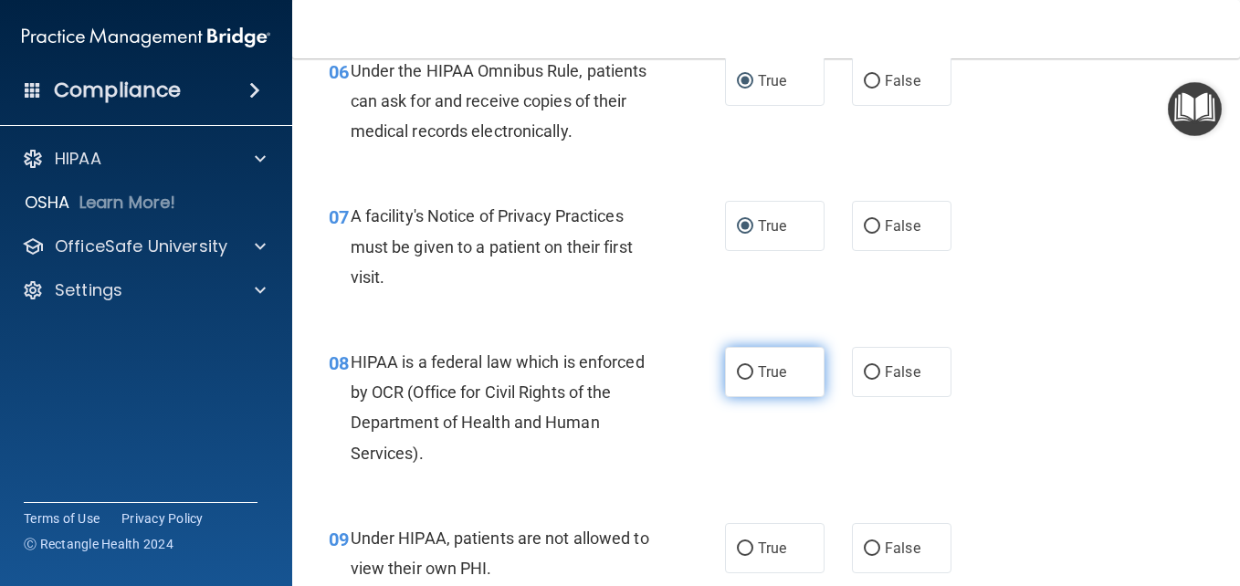
click at [770, 387] on label "True" at bounding box center [774, 372] width 99 height 50
click at [753, 380] on input "True" at bounding box center [745, 373] width 16 height 14
radio input "true"
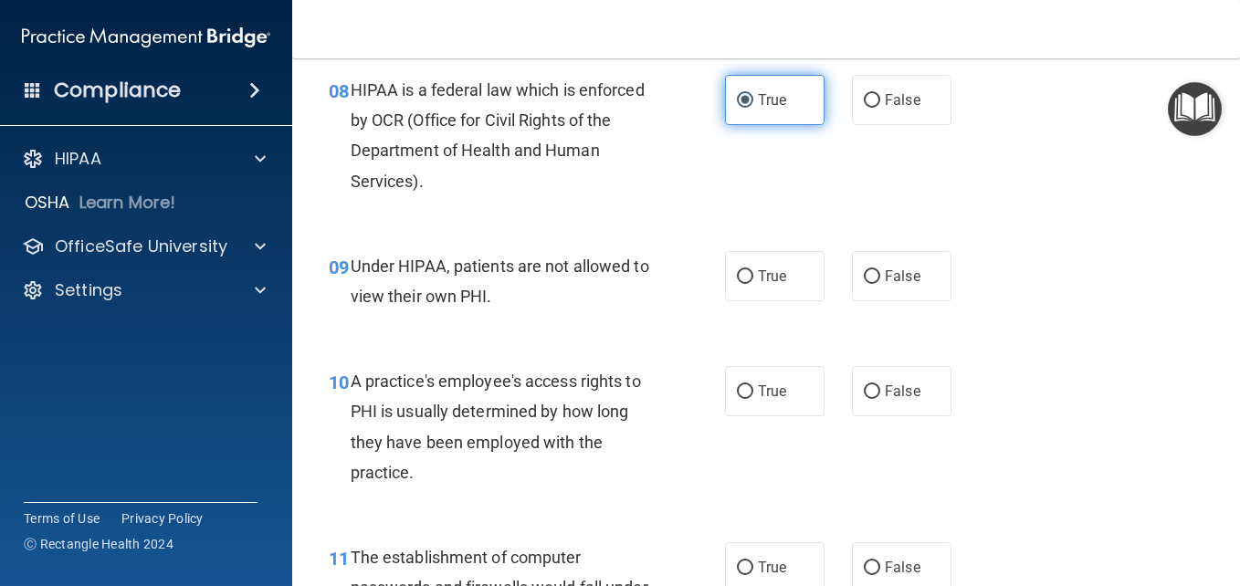
scroll to position [1365, 0]
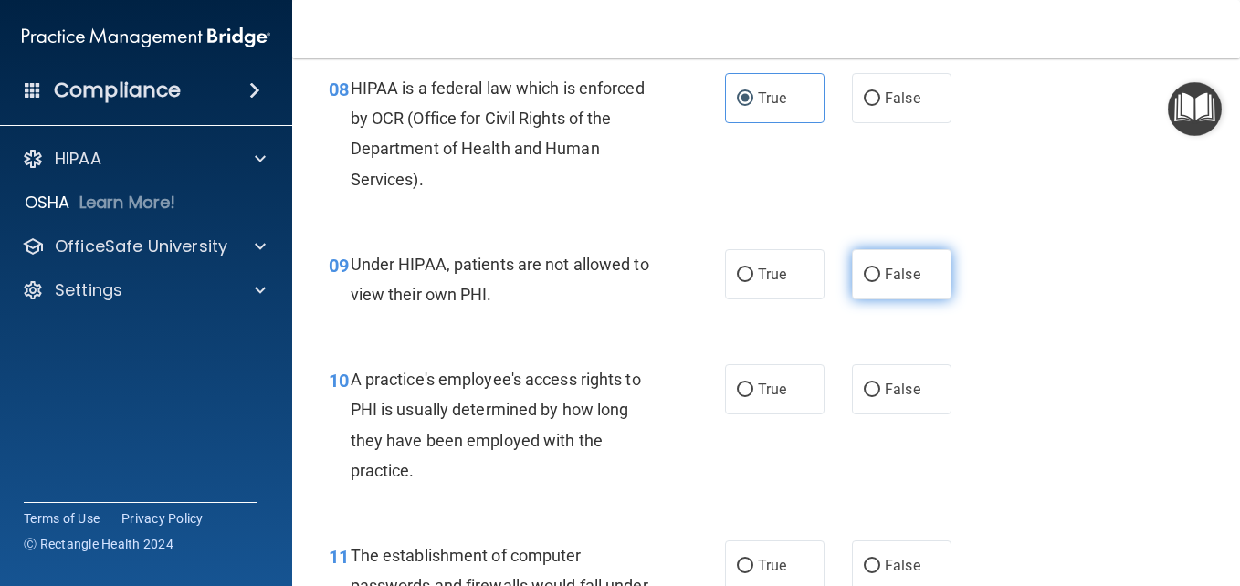
click at [871, 278] on input "False" at bounding box center [872, 275] width 16 height 14
radio input "true"
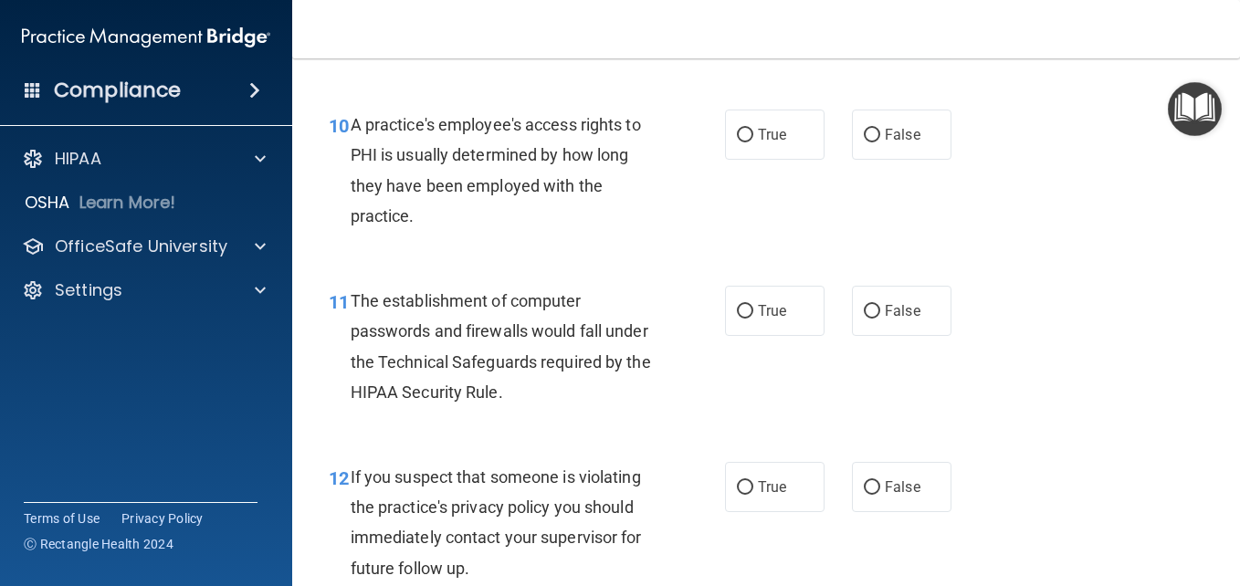
scroll to position [1620, 0]
click at [741, 138] on input "True" at bounding box center [745, 135] width 16 height 14
radio input "true"
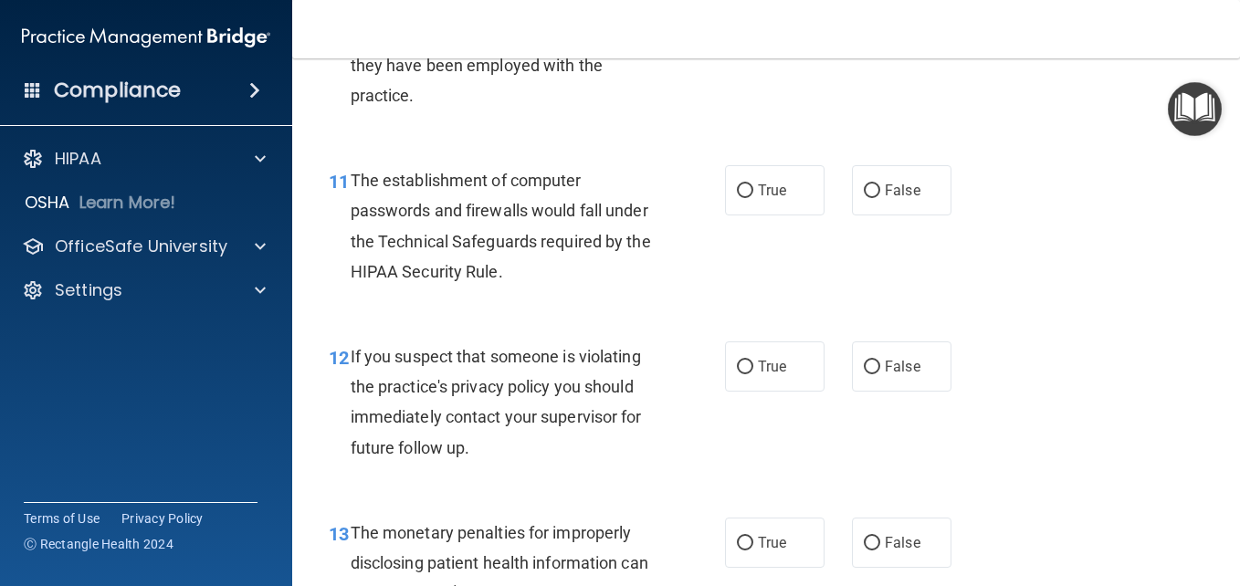
scroll to position [1742, 0]
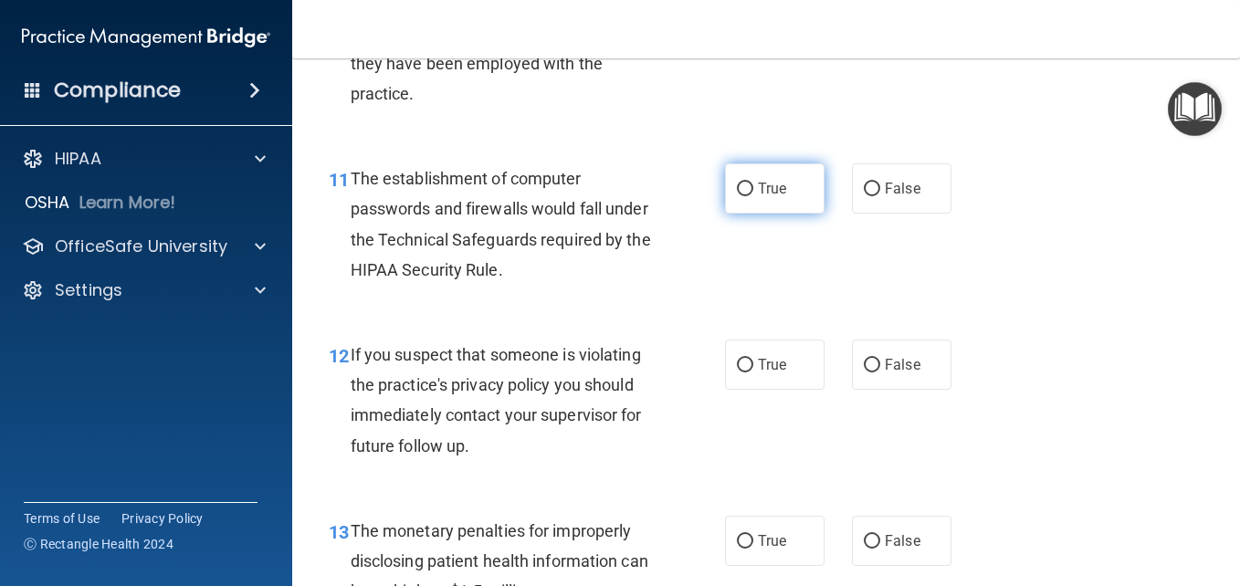
click at [742, 186] on input "True" at bounding box center [745, 190] width 16 height 14
radio input "true"
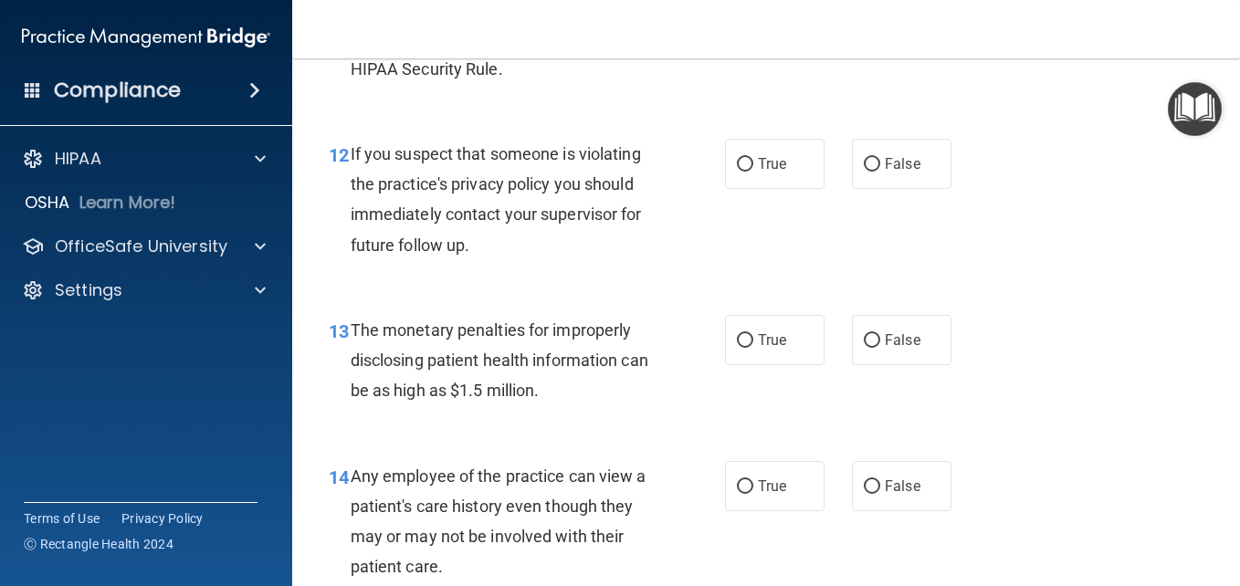
scroll to position [1943, 0]
click at [738, 165] on input "True" at bounding box center [745, 164] width 16 height 14
radio input "true"
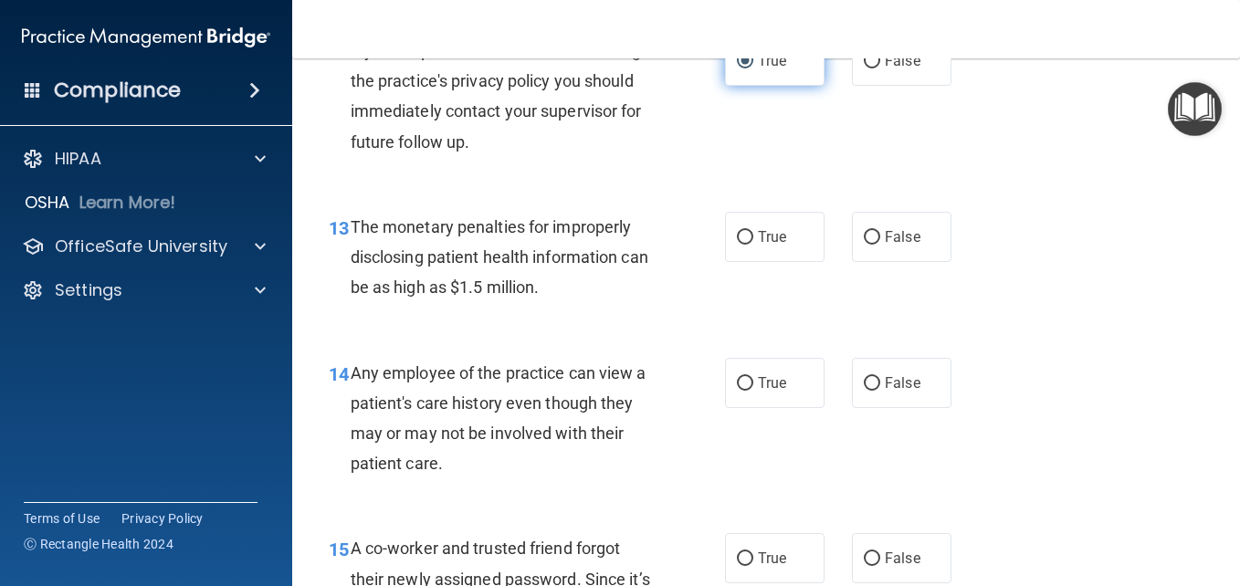
scroll to position [2056, 0]
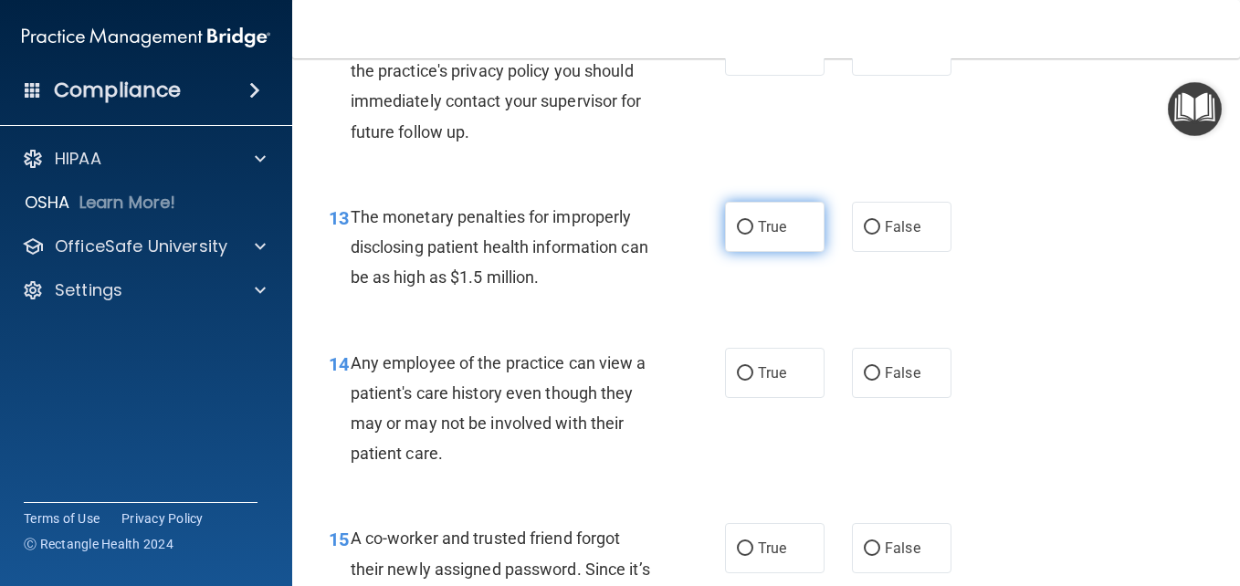
click at [737, 229] on input "True" at bounding box center [745, 228] width 16 height 14
radio input "true"
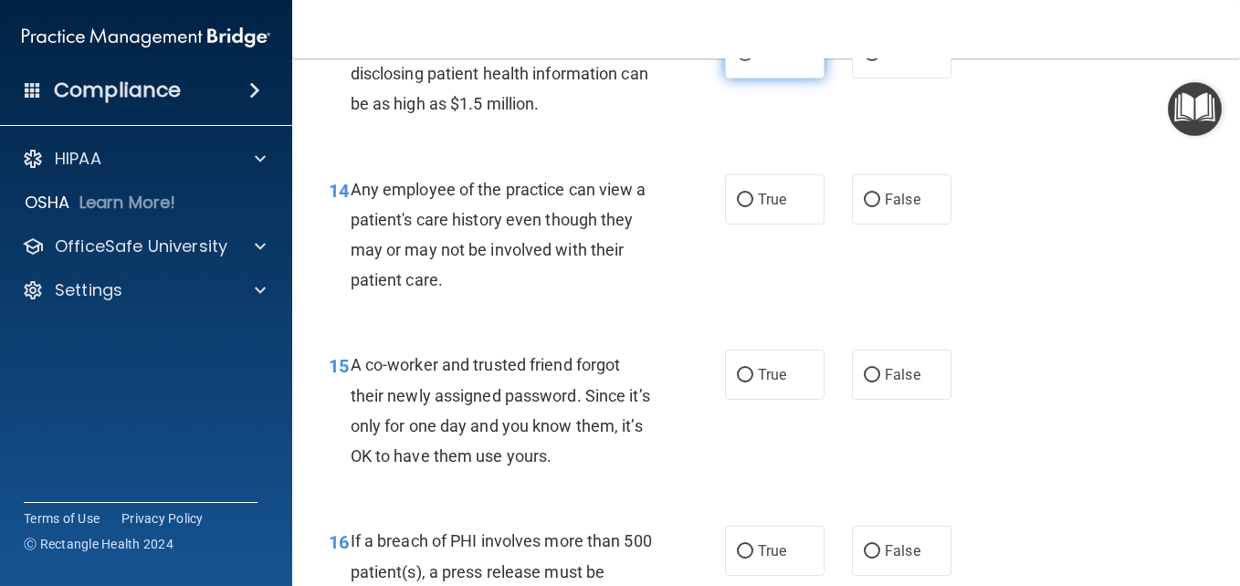
scroll to position [2254, 0]
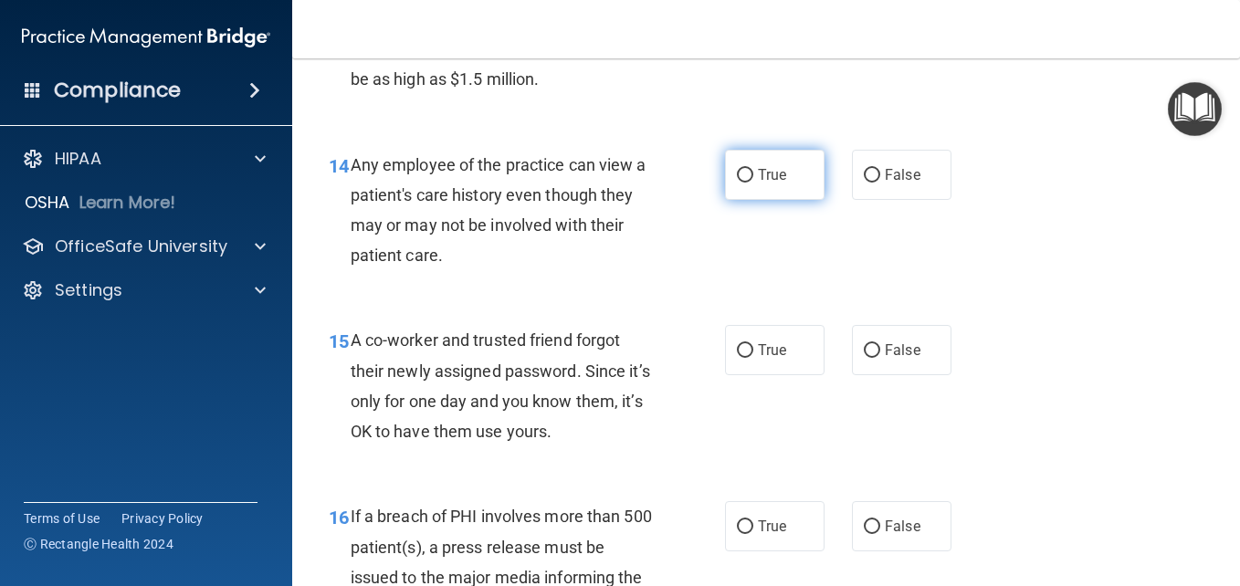
click at [737, 173] on input "True" at bounding box center [745, 176] width 16 height 14
radio input "true"
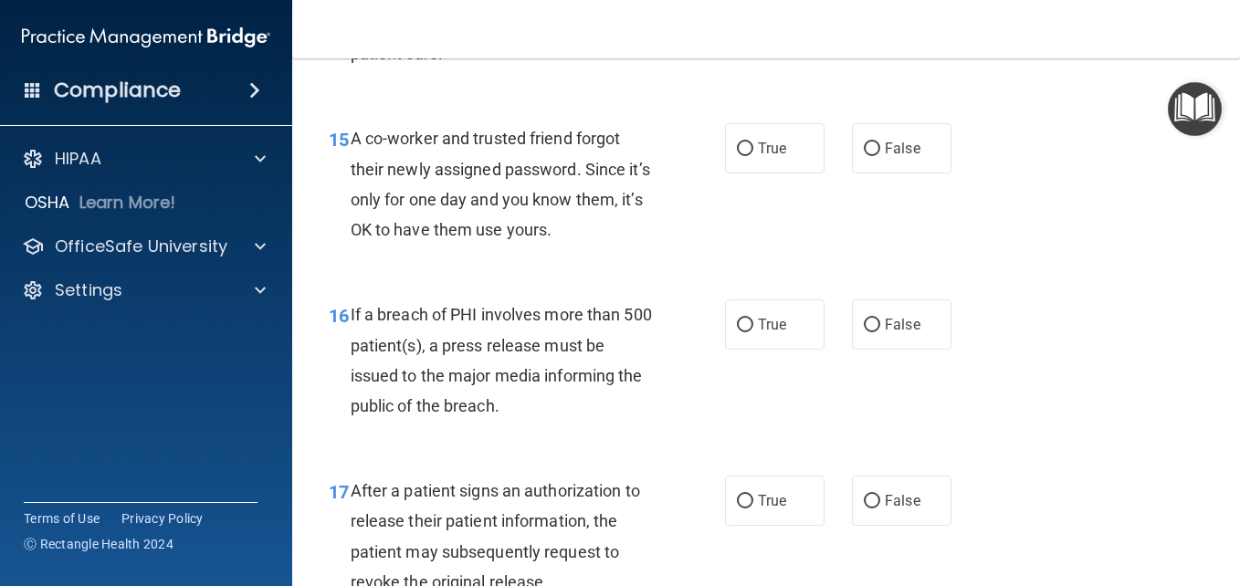
scroll to position [2456, 0]
click at [895, 147] on span "False" at bounding box center [903, 147] width 36 height 17
click at [880, 147] on input "False" at bounding box center [872, 148] width 16 height 14
radio input "true"
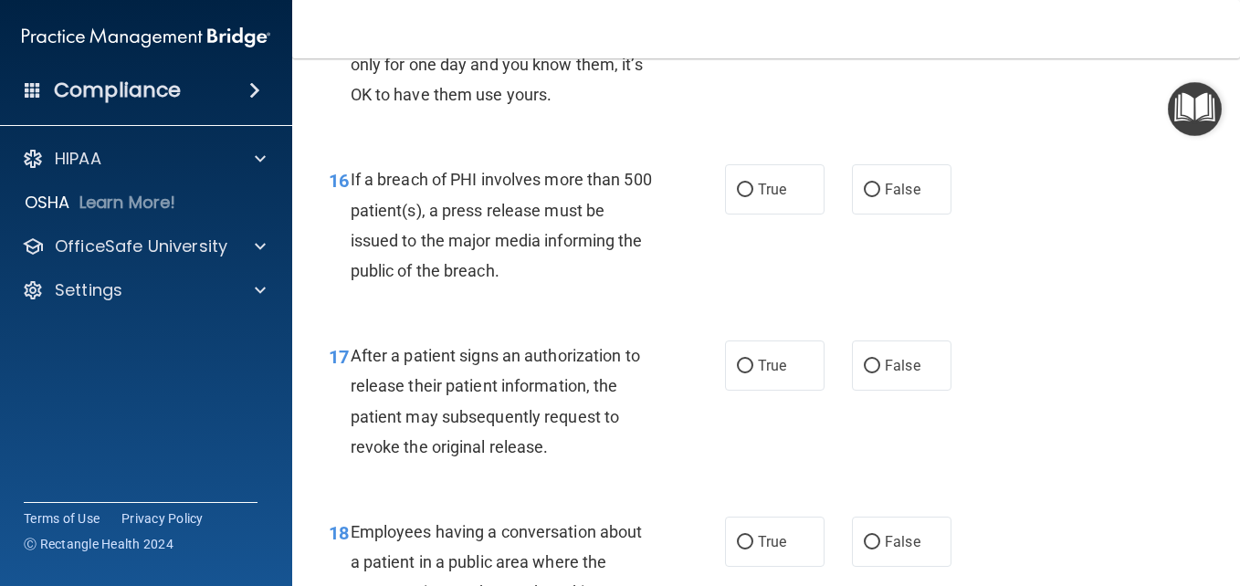
scroll to position [2588, 0]
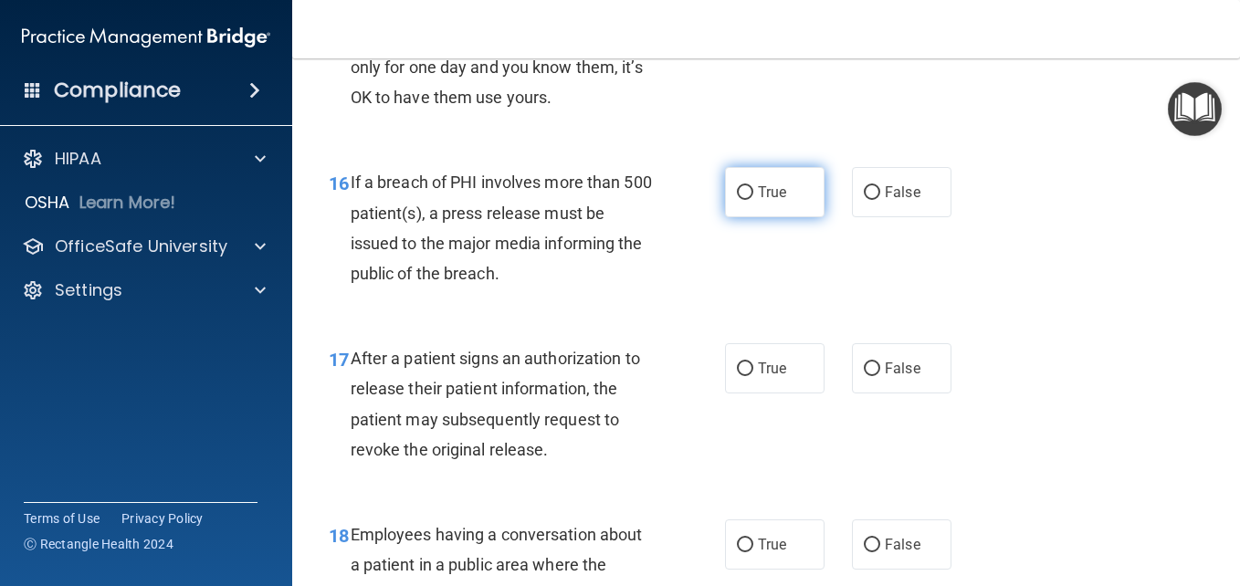
click at [738, 190] on input "True" at bounding box center [745, 193] width 16 height 14
radio input "true"
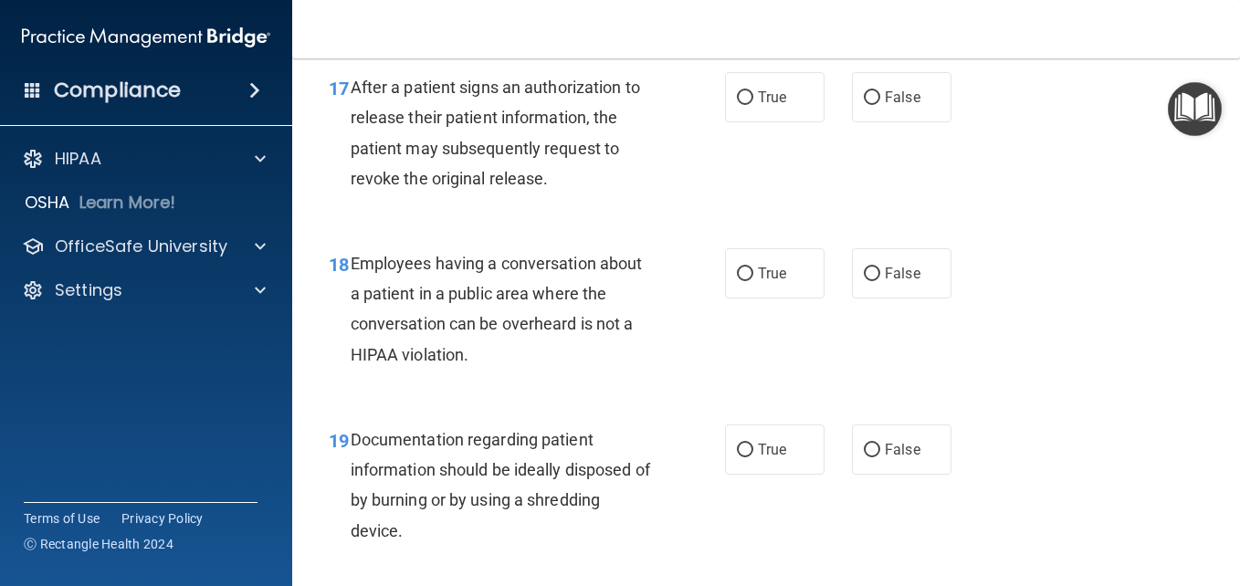
scroll to position [2862, 0]
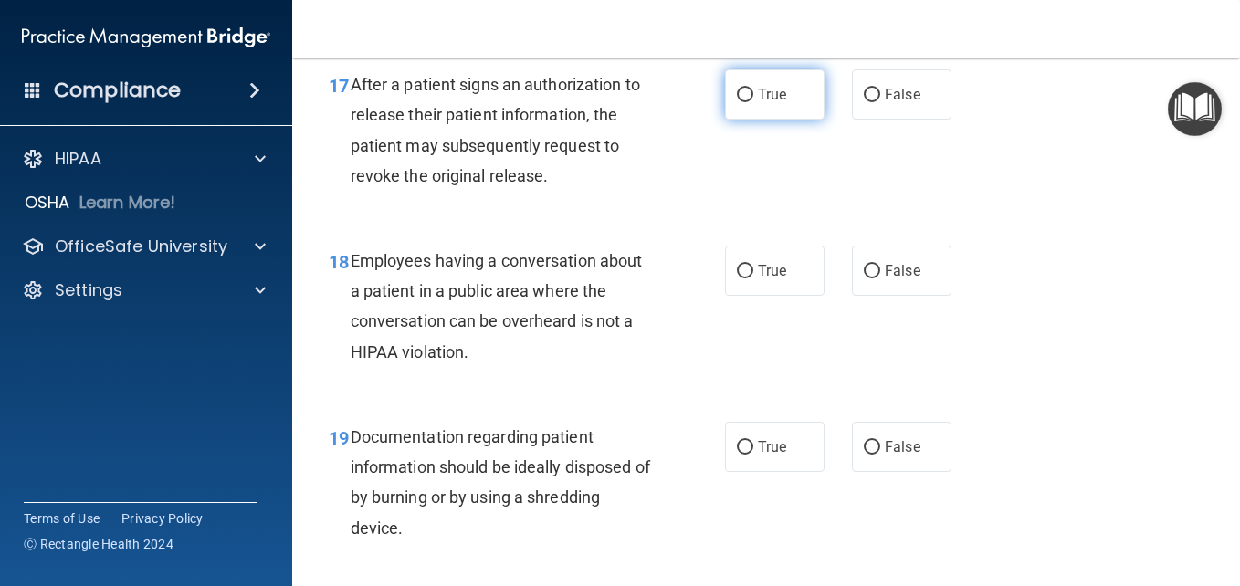
click at [744, 94] on input "True" at bounding box center [745, 96] width 16 height 14
radio input "true"
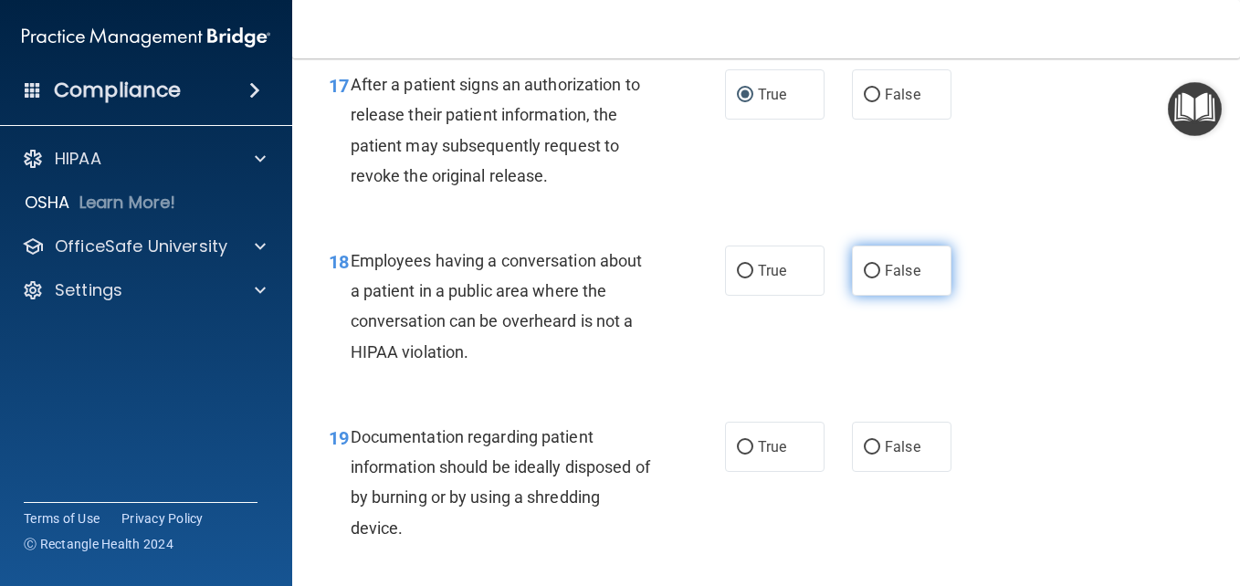
click at [864, 274] on input "False" at bounding box center [872, 272] width 16 height 14
radio input "true"
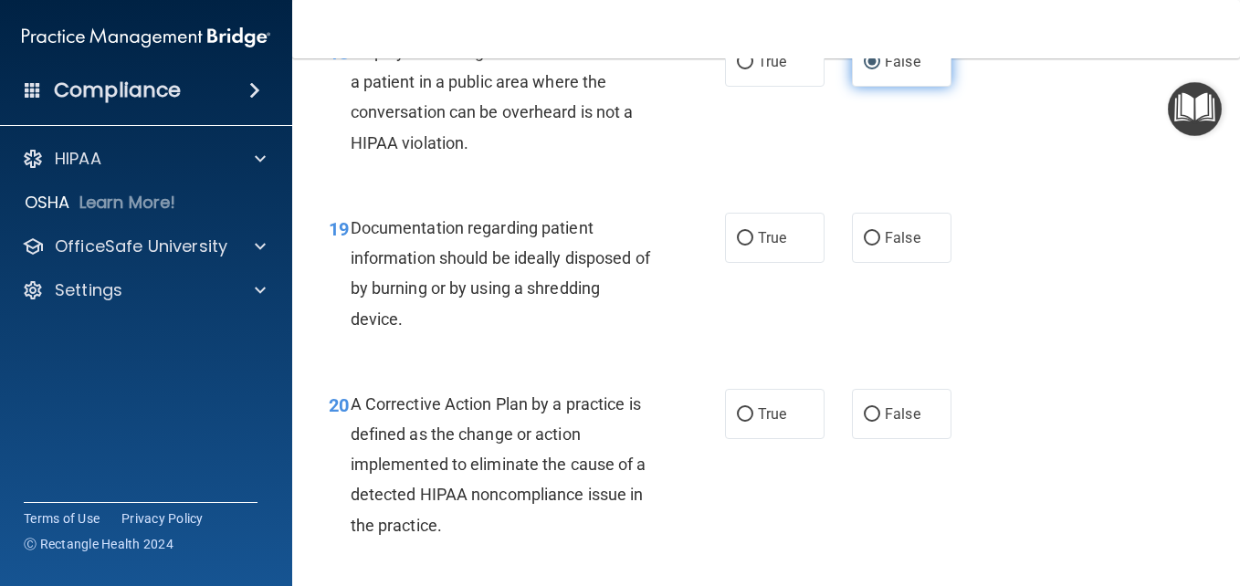
scroll to position [3083, 0]
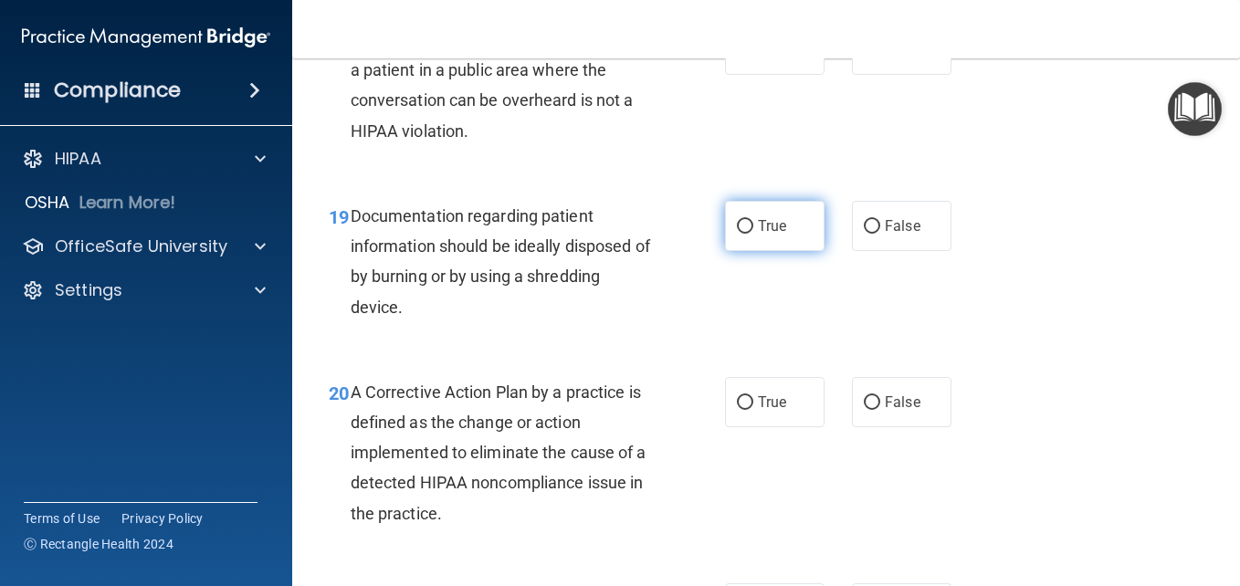
click at [742, 226] on input "True" at bounding box center [745, 227] width 16 height 14
radio input "true"
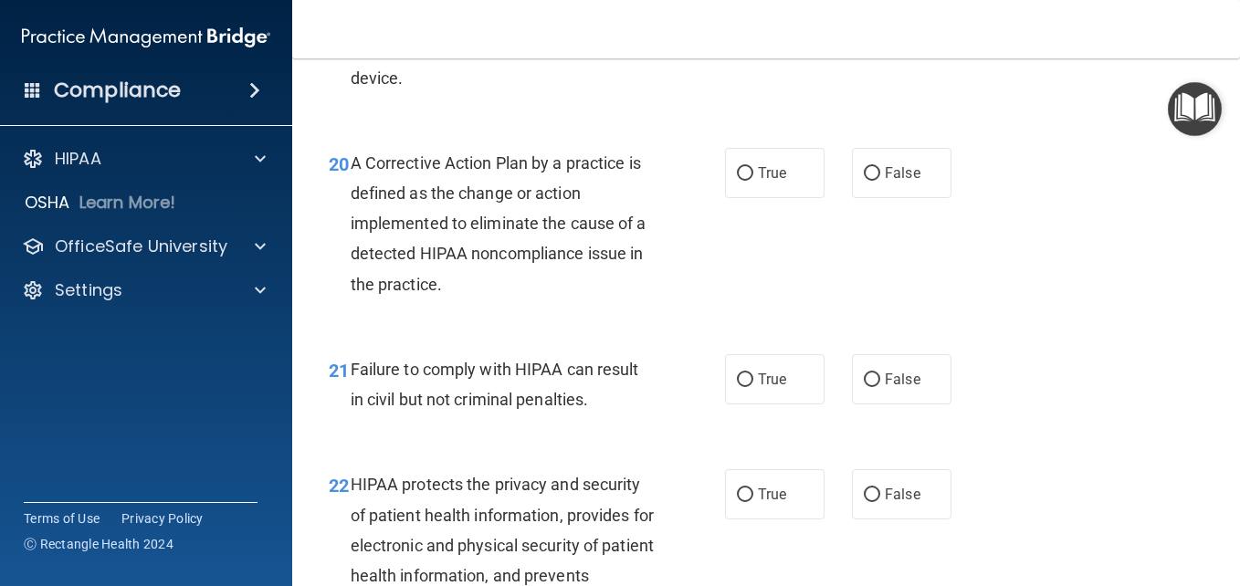
scroll to position [3327, 0]
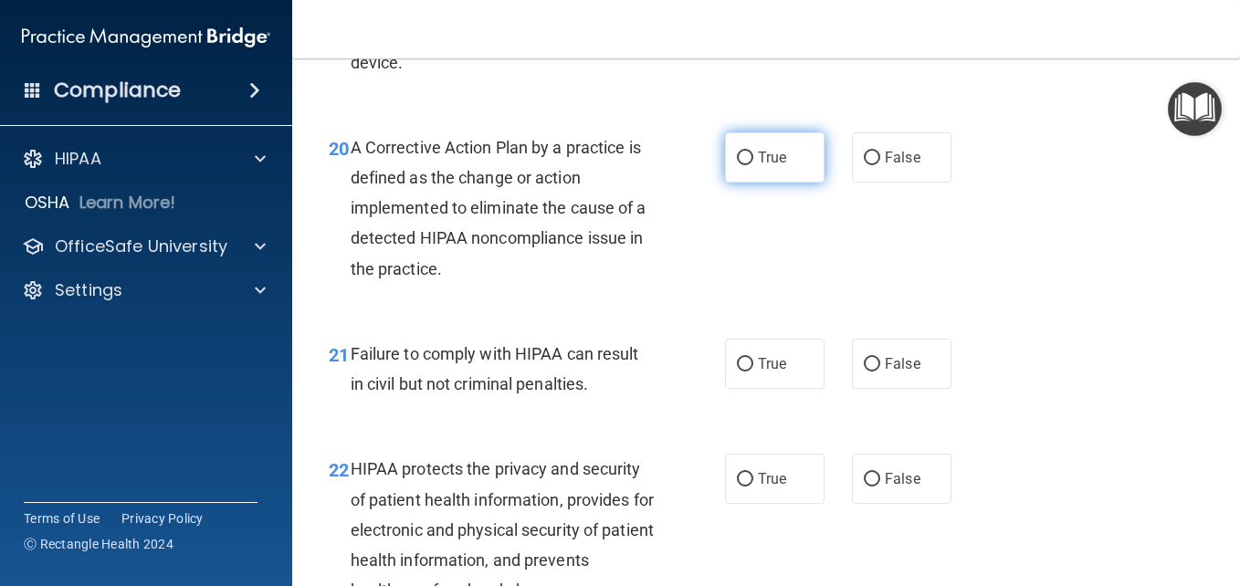
click at [739, 158] on input "True" at bounding box center [745, 159] width 16 height 14
radio input "true"
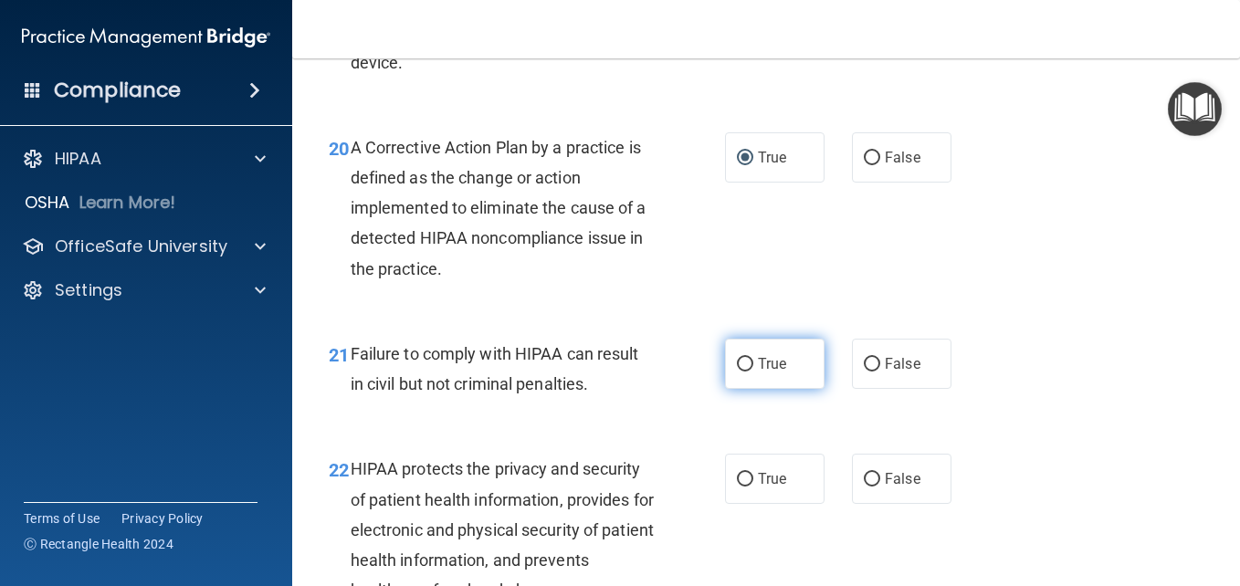
click at [738, 364] on input "True" at bounding box center [745, 365] width 16 height 14
radio input "true"
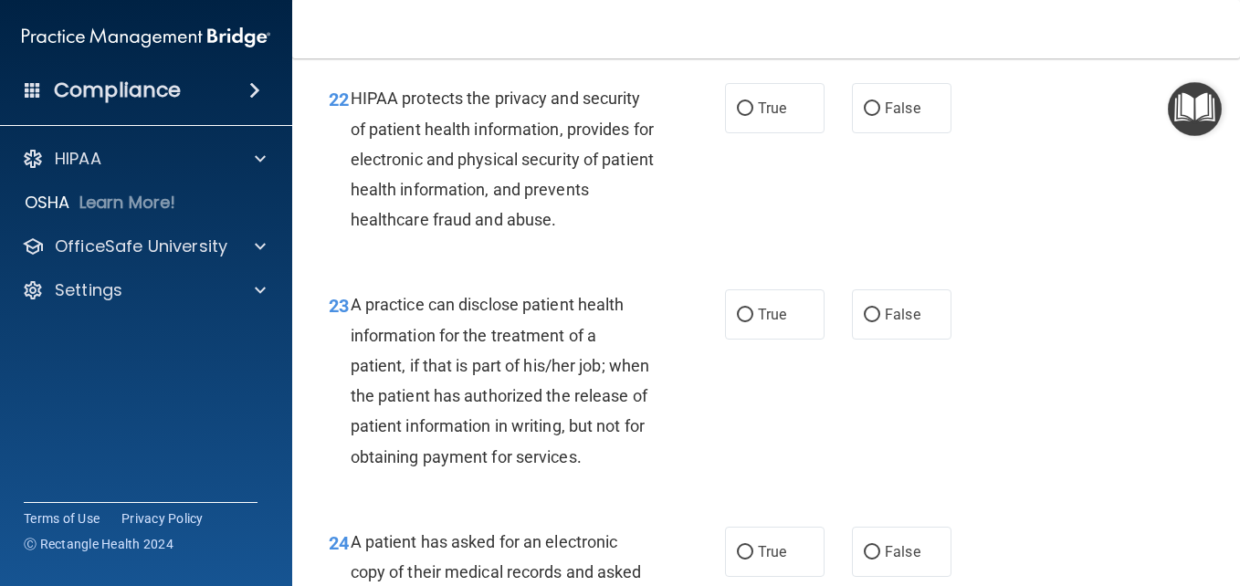
scroll to position [3699, 0]
click at [739, 115] on input "True" at bounding box center [745, 108] width 16 height 14
radio input "true"
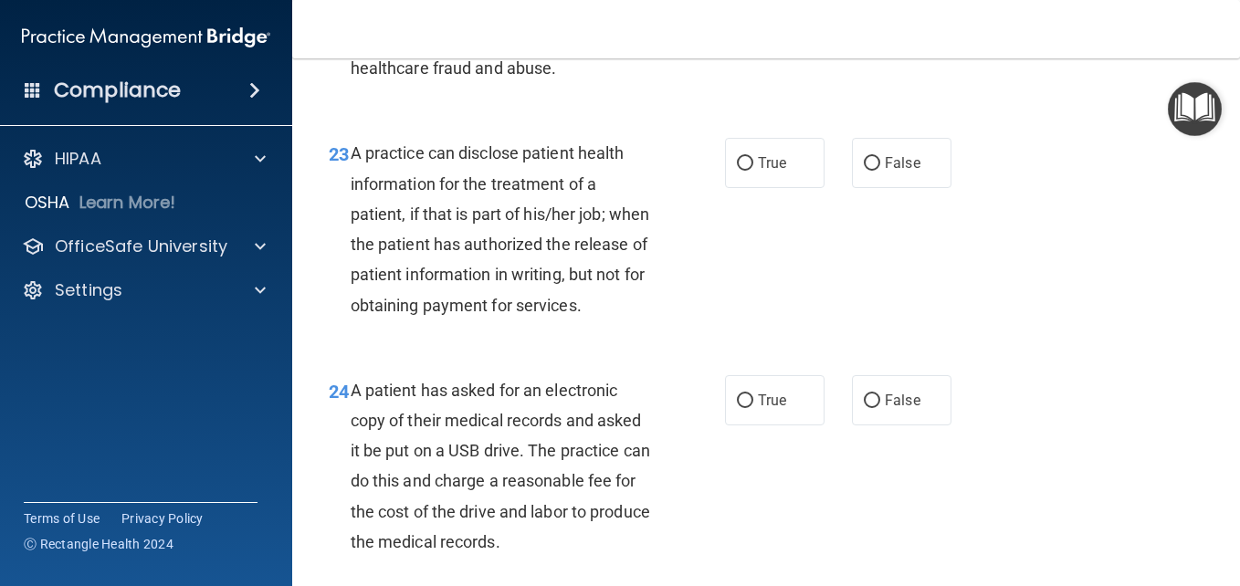
scroll to position [3854, 0]
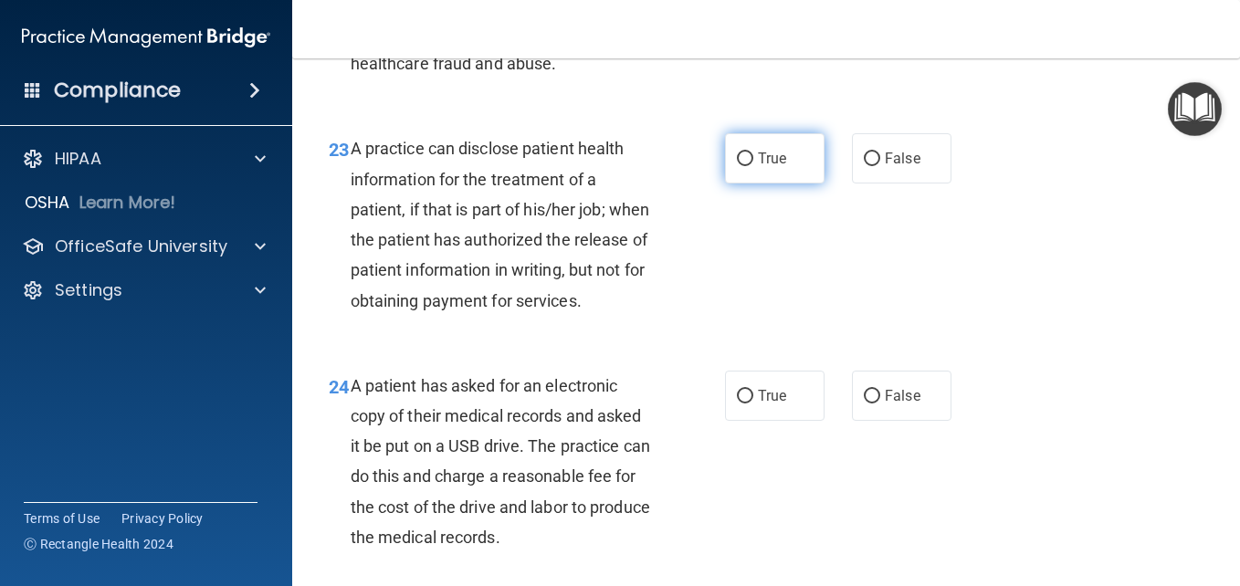
click at [743, 160] on input "True" at bounding box center [745, 159] width 16 height 14
radio input "true"
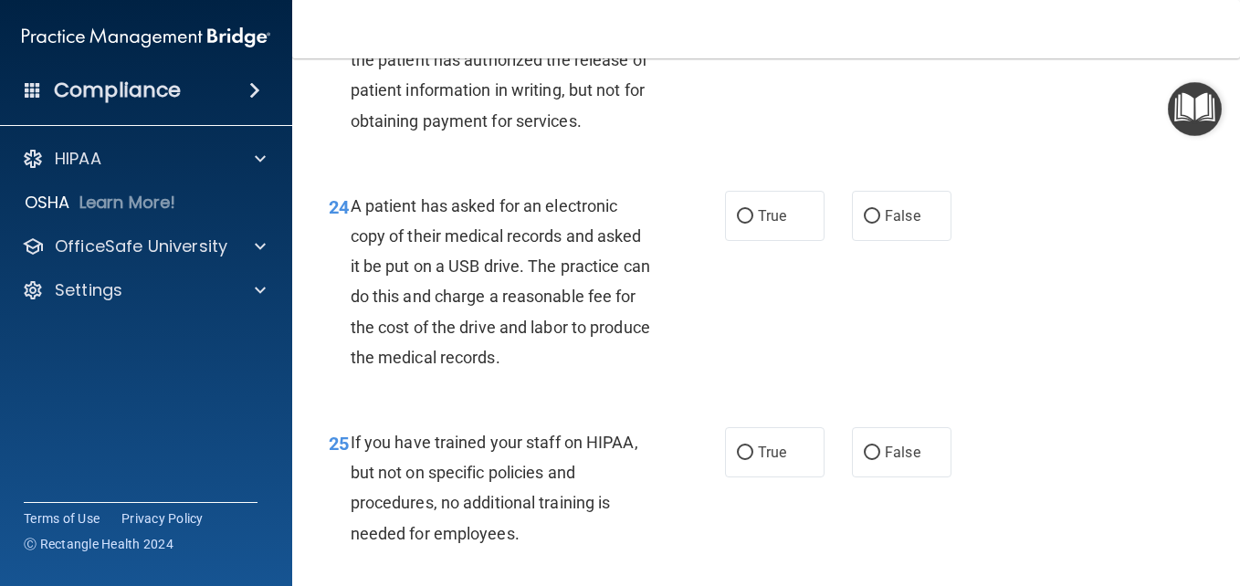
scroll to position [4037, 0]
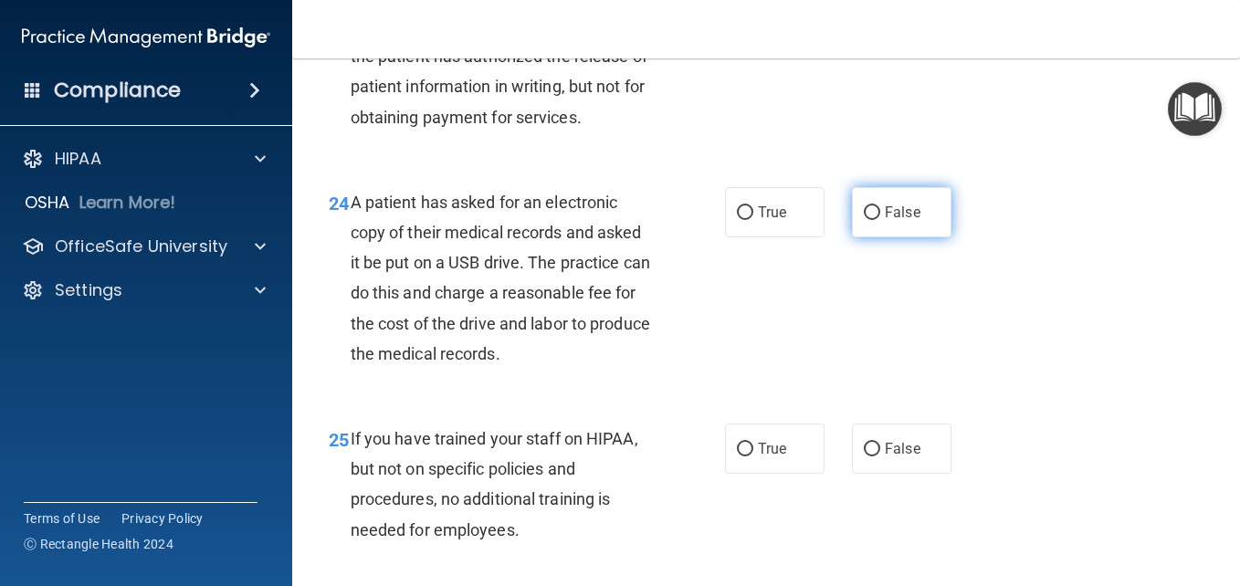
click at [864, 220] on input "False" at bounding box center [872, 213] width 16 height 14
radio input "true"
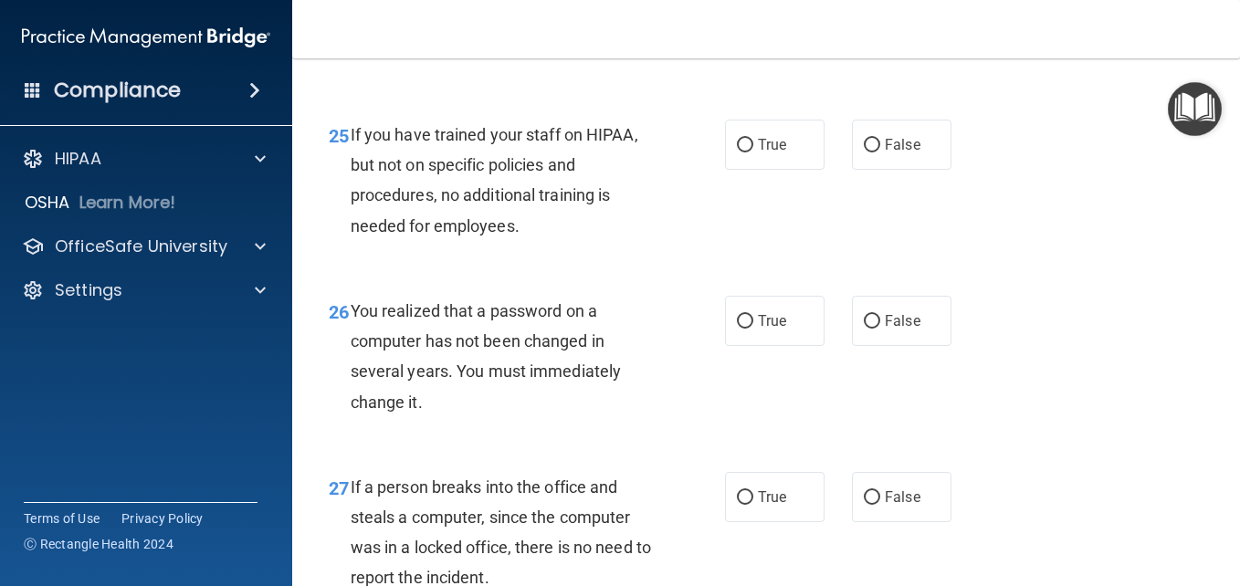
scroll to position [4352, 0]
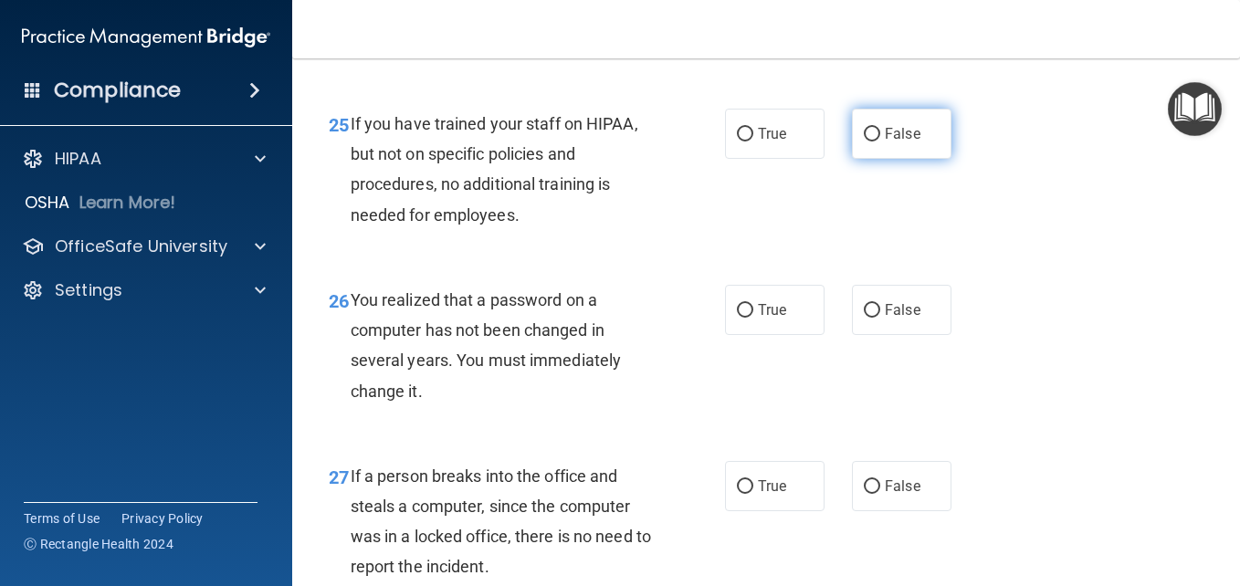
click at [891, 142] on span "False" at bounding box center [903, 133] width 36 height 17
click at [880, 141] on input "False" at bounding box center [872, 135] width 16 height 14
radio input "true"
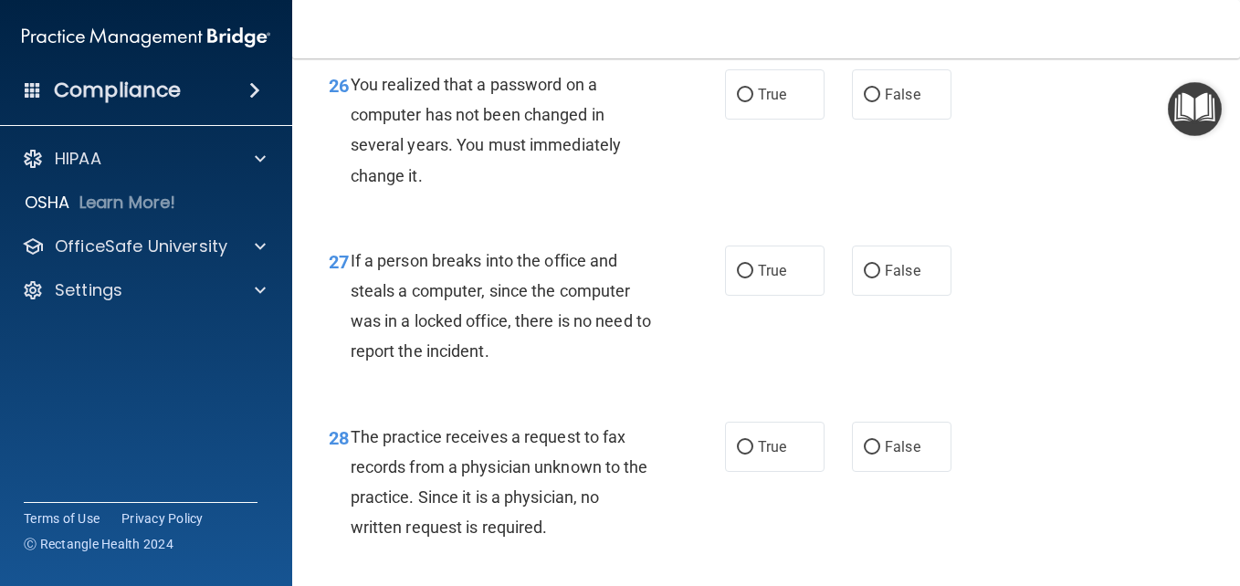
scroll to position [4567, 0]
click at [725, 120] on label "True" at bounding box center [774, 95] width 99 height 50
click at [737, 103] on input "True" at bounding box center [745, 96] width 16 height 14
radio input "true"
click at [864, 279] on input "False" at bounding box center [872, 273] width 16 height 14
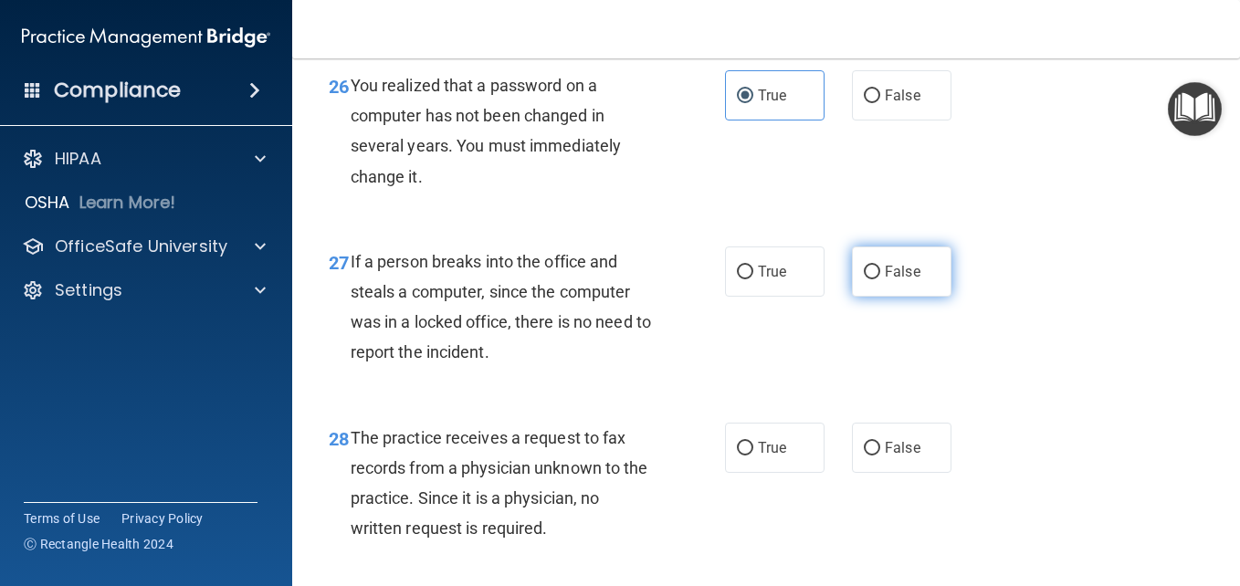
radio input "true"
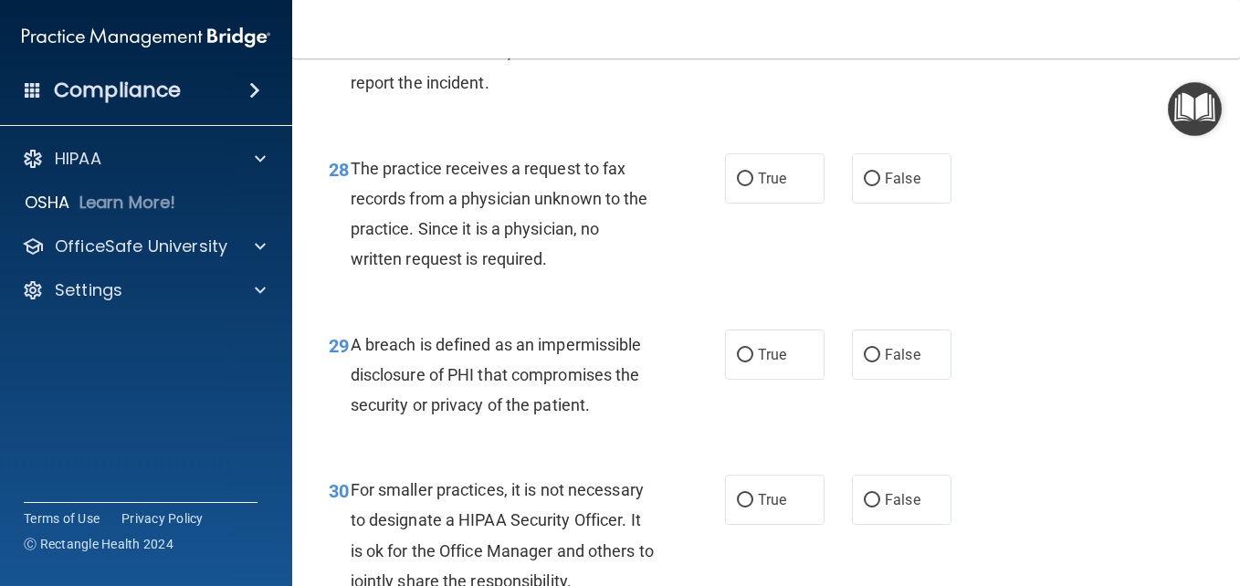
scroll to position [4841, 0]
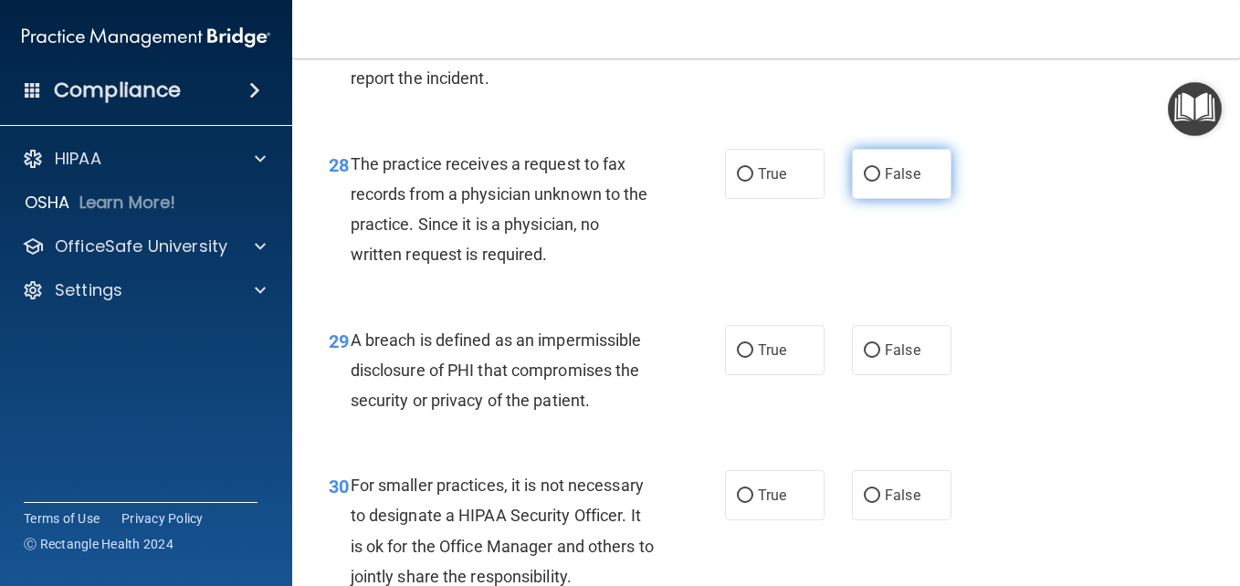
click at [852, 199] on label "False" at bounding box center [901, 174] width 99 height 50
click at [864, 182] on input "False" at bounding box center [872, 175] width 16 height 14
radio input "true"
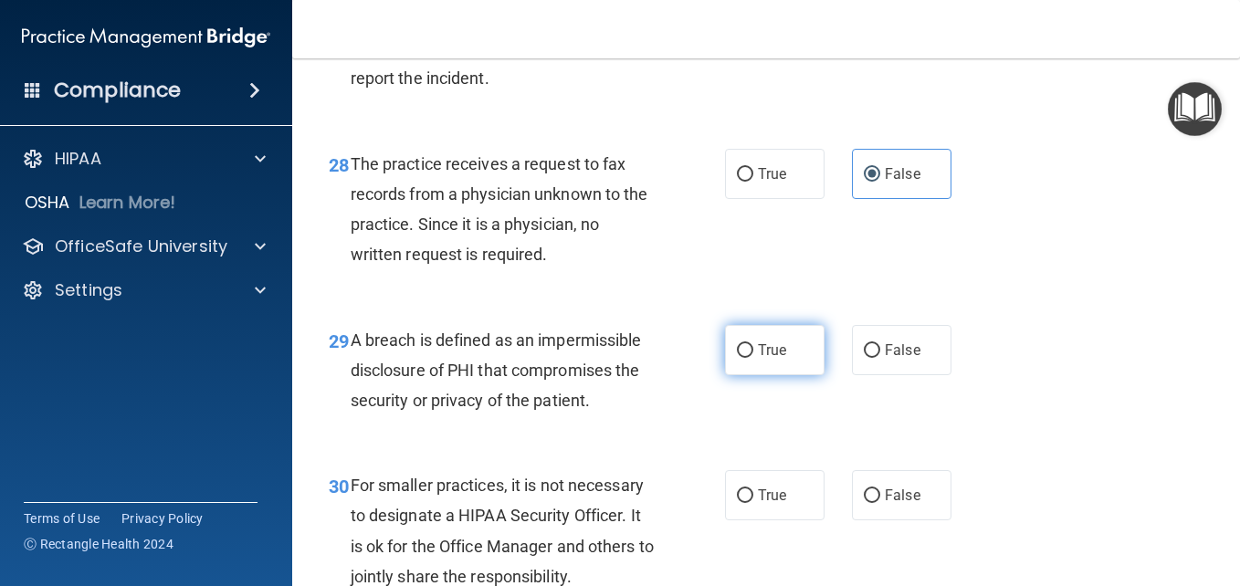
click at [755, 367] on label "True" at bounding box center [774, 350] width 99 height 50
click at [753, 358] on input "True" at bounding box center [745, 351] width 16 height 14
radio input "true"
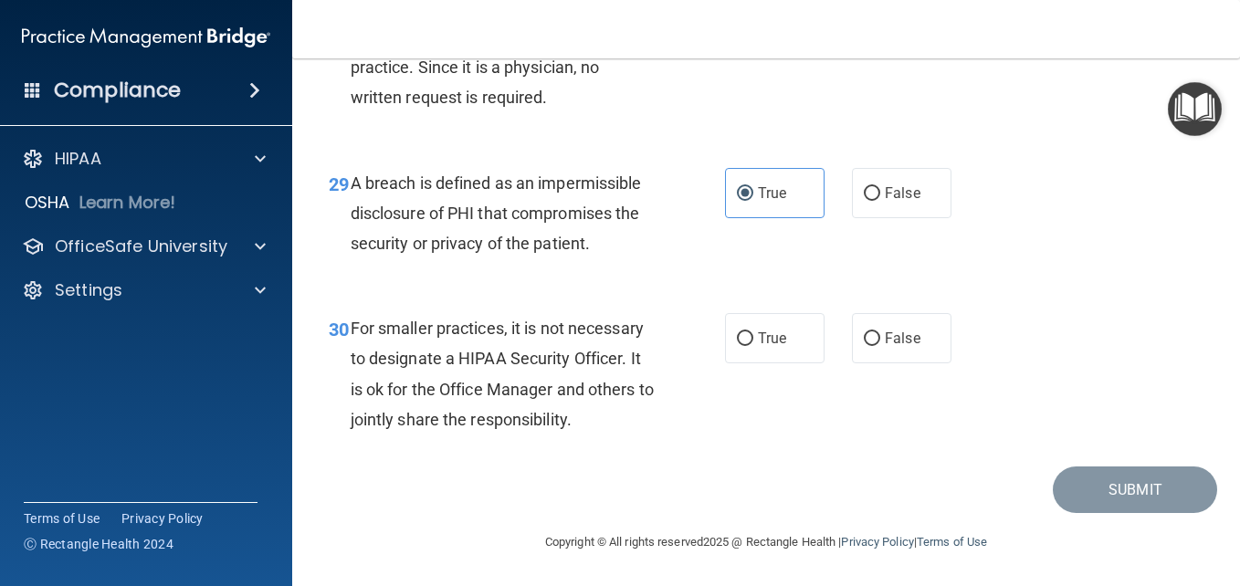
scroll to position [5028, 0]
click at [919, 357] on label "False" at bounding box center [901, 338] width 99 height 50
click at [880, 346] on input "False" at bounding box center [872, 339] width 16 height 14
radio input "true"
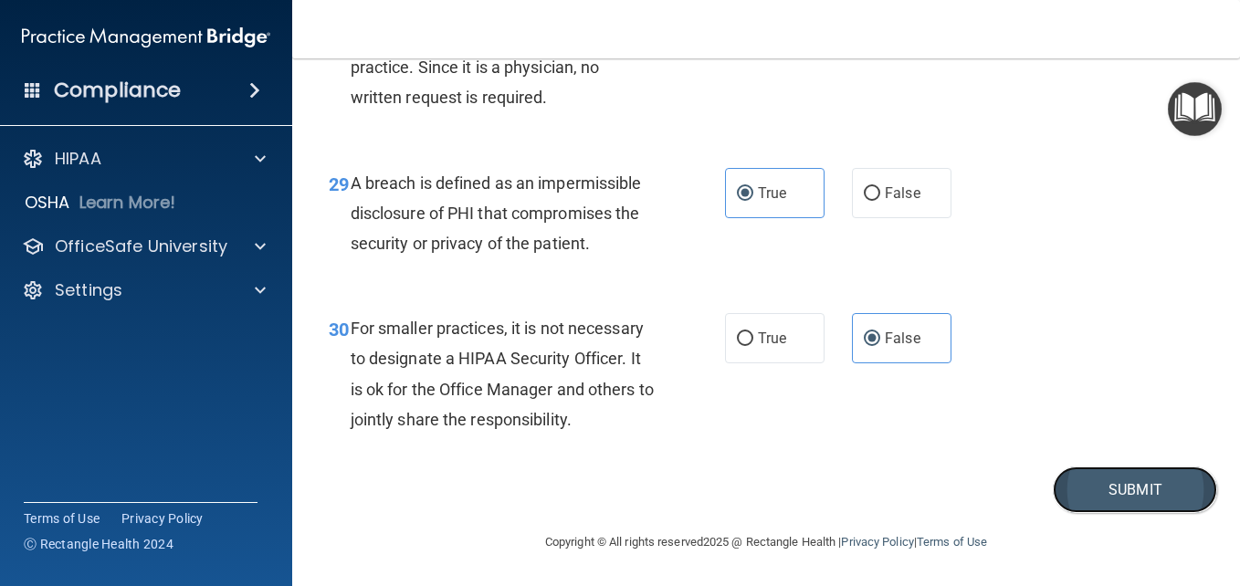
click at [1060, 497] on button "Submit" at bounding box center [1134, 489] width 164 height 47
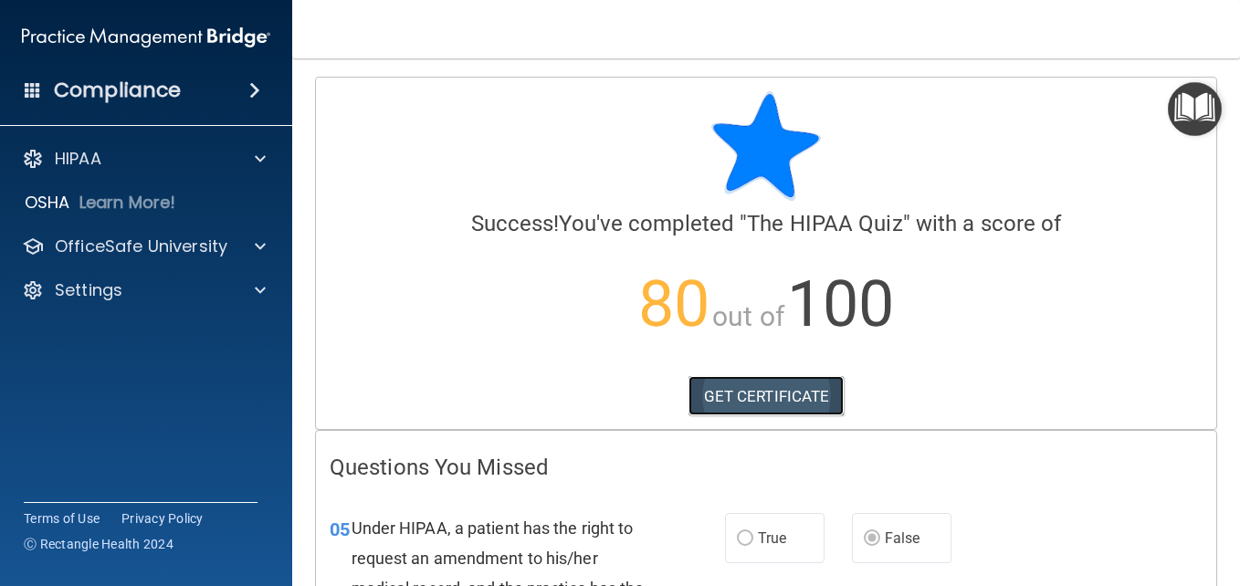
click at [786, 392] on link "GET CERTIFICATE" at bounding box center [766, 396] width 156 height 40
click at [1200, 123] on img "Open Resource Center" at bounding box center [1195, 109] width 54 height 54
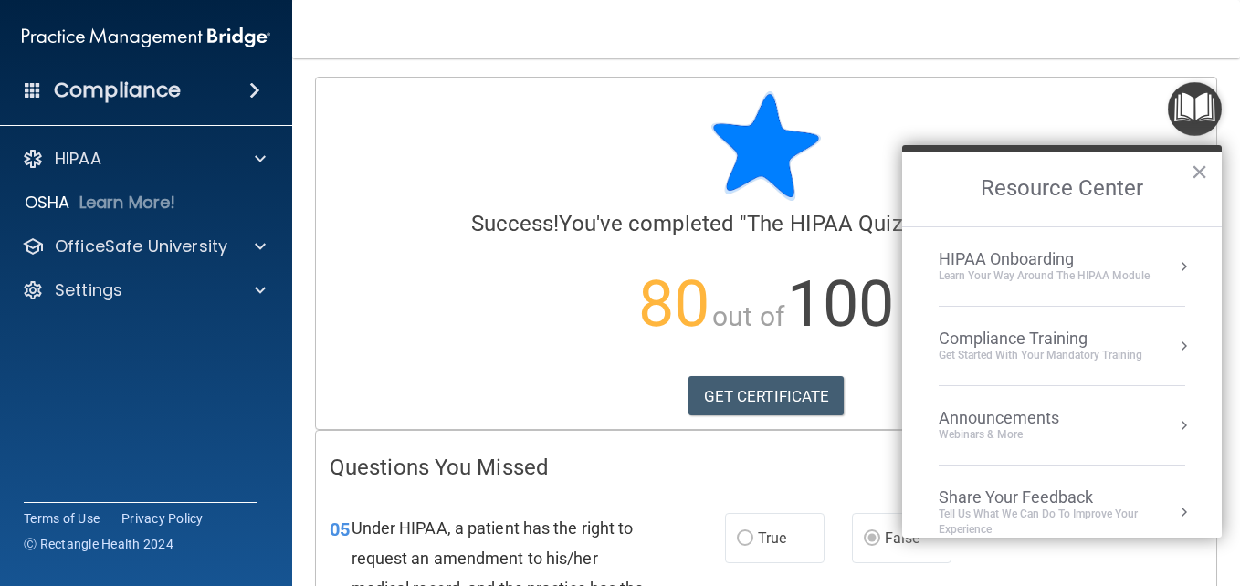
click at [1102, 265] on div "HIPAA Onboarding" at bounding box center [1043, 259] width 211 height 20
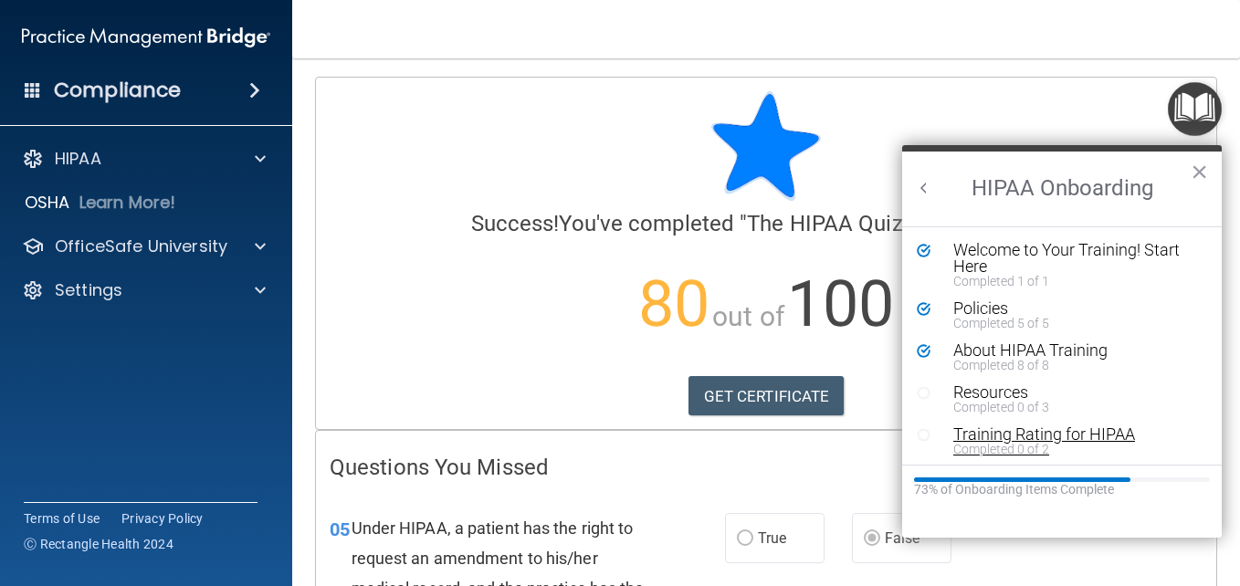
scroll to position [4, 0]
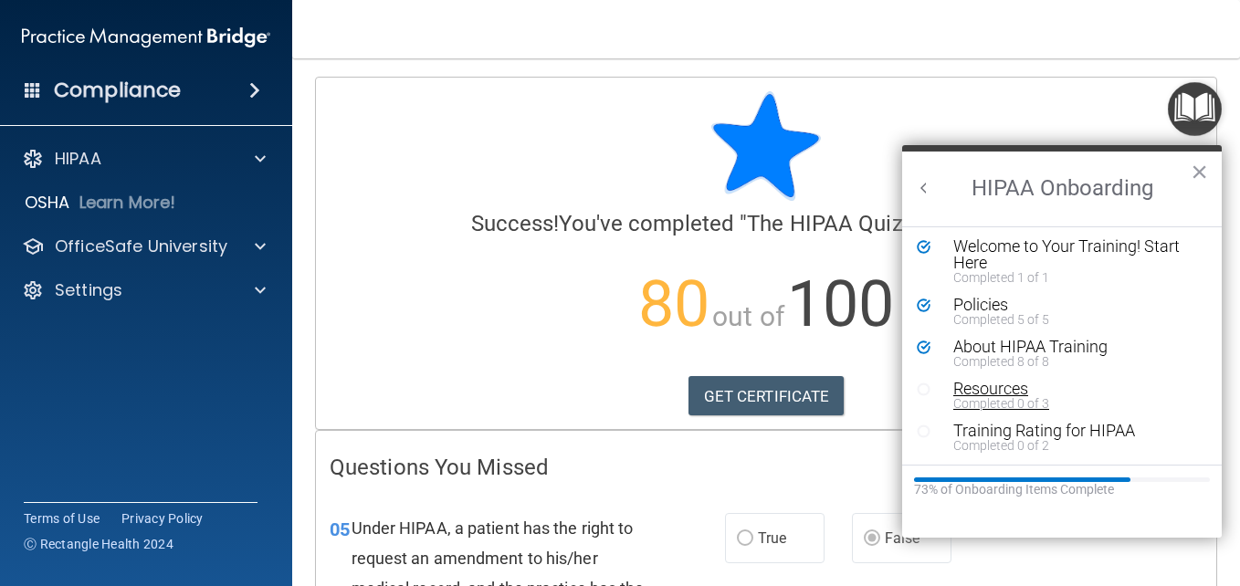
click at [1009, 381] on div "Resources" at bounding box center [1068, 389] width 231 height 16
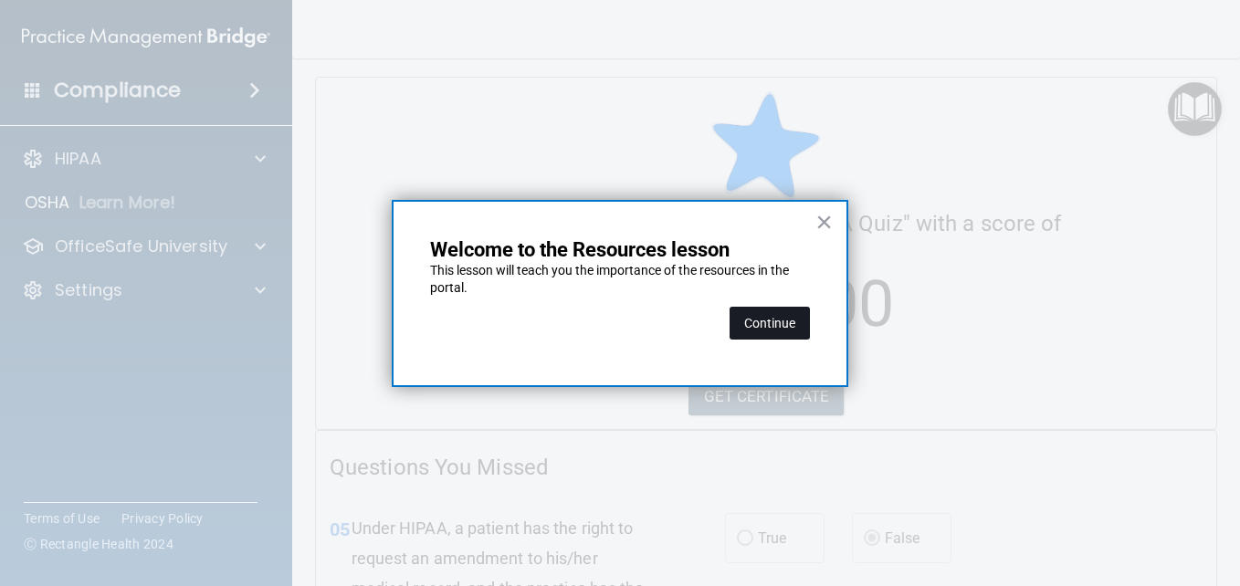
click at [798, 327] on button "Continue" at bounding box center [769, 323] width 80 height 33
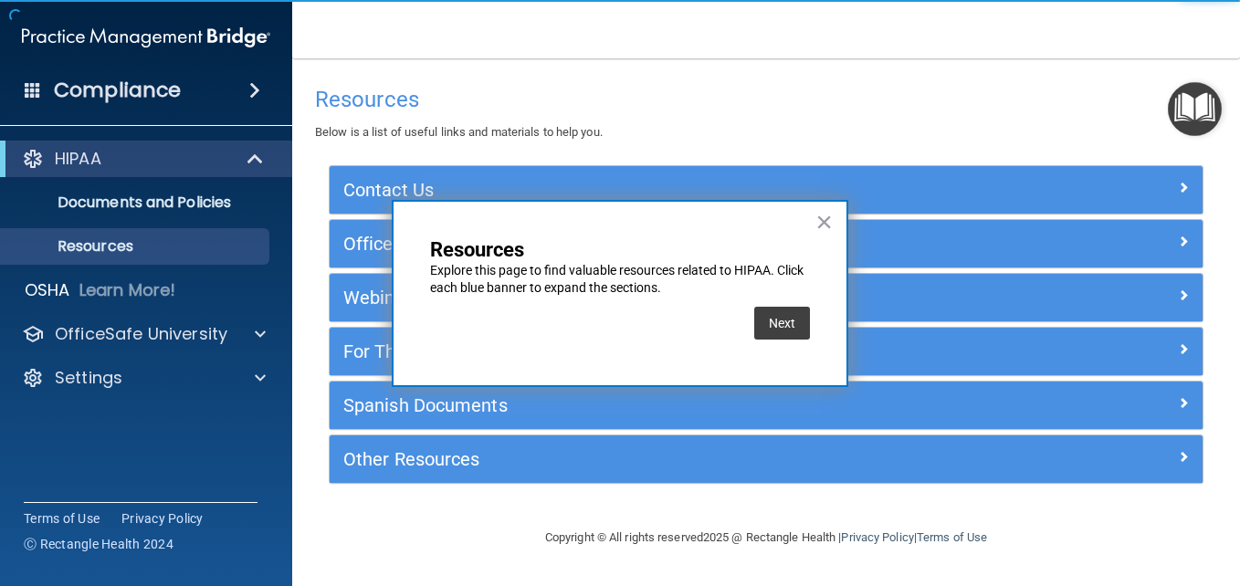
click at [833, 203] on div "× Resources Explore this page to find valuable resources related to HIPAA. Clic…" at bounding box center [620, 294] width 456 height 188
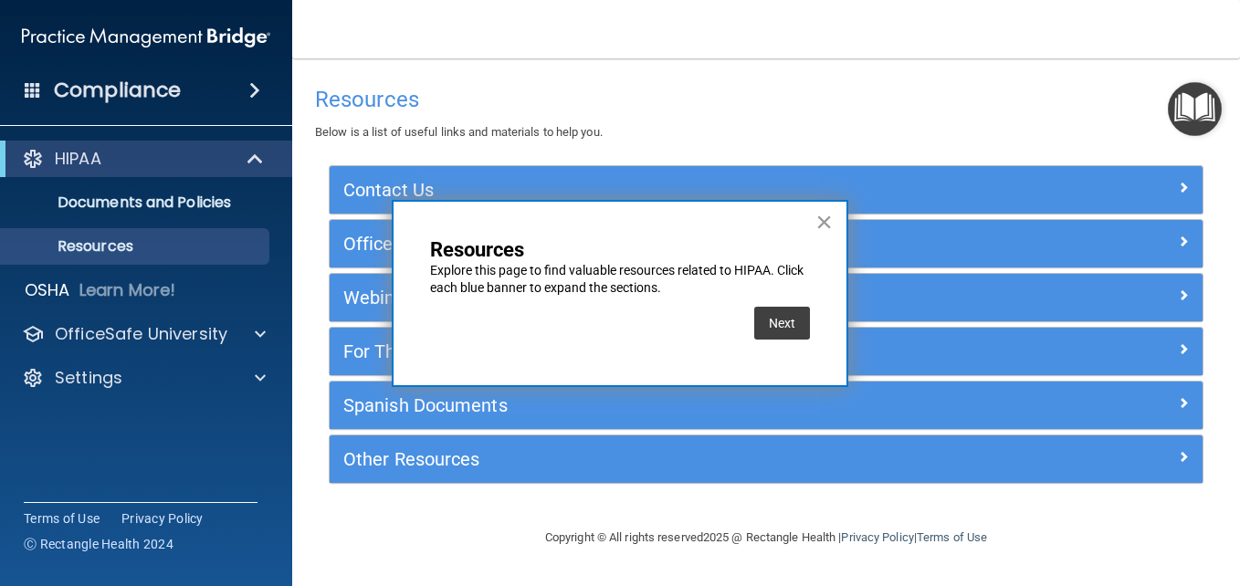
click at [828, 212] on button "×" at bounding box center [823, 221] width 17 height 29
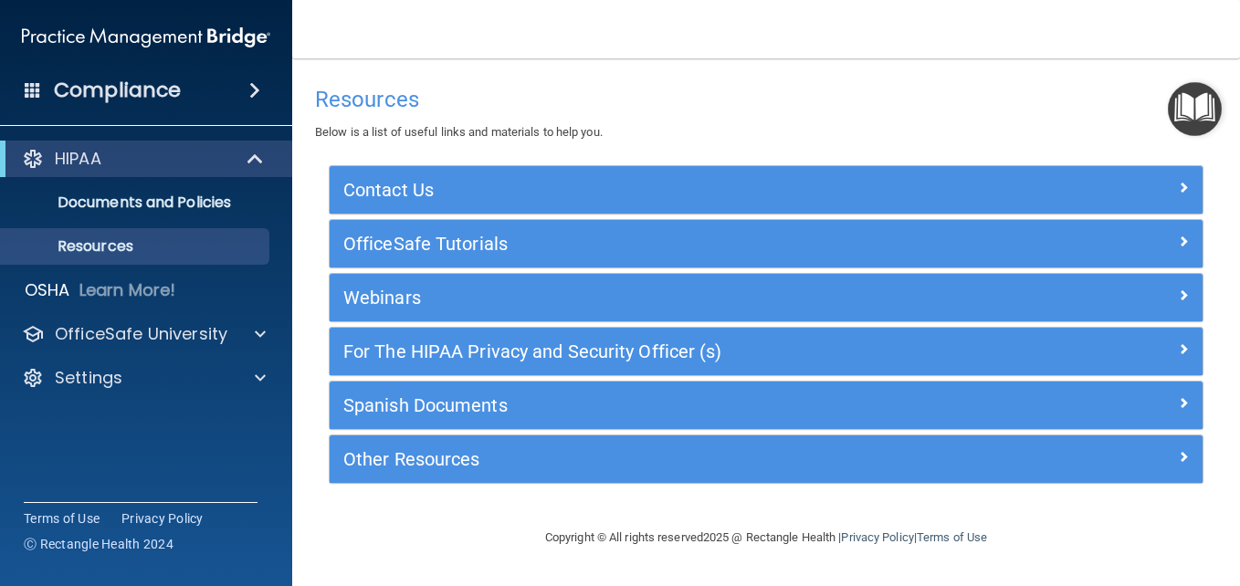
click at [1151, 107] on h4 "Resources" at bounding box center [766, 100] width 902 height 24
click at [1204, 109] on img "Open Resource Center" at bounding box center [1195, 109] width 54 height 54
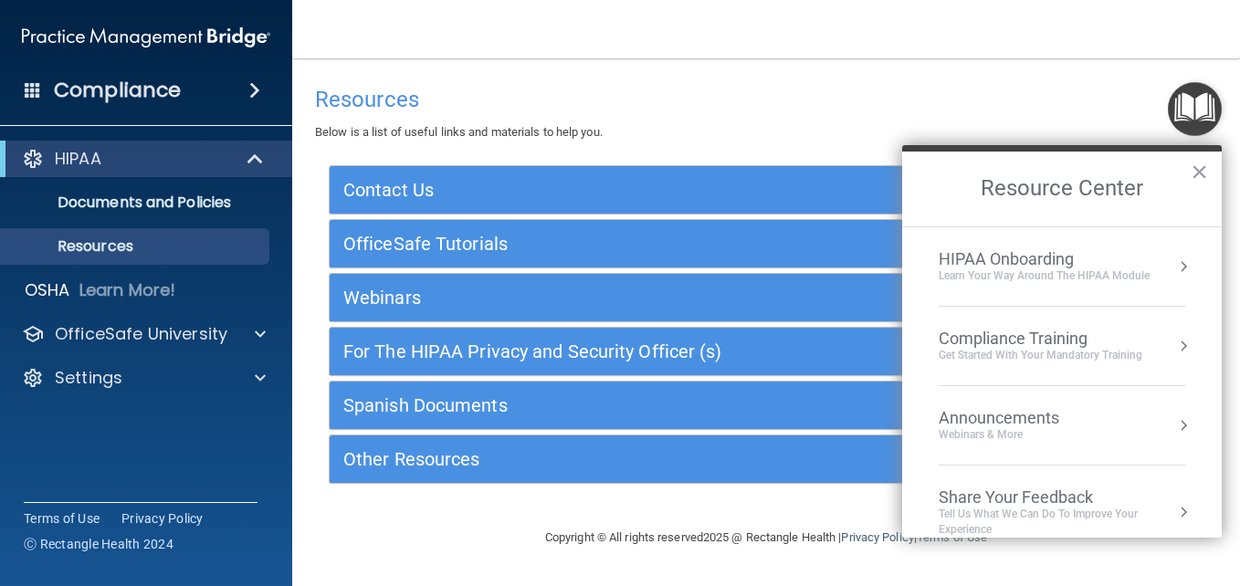
click at [1078, 283] on div "Learn Your Way around the HIPAA module" at bounding box center [1043, 276] width 211 height 16
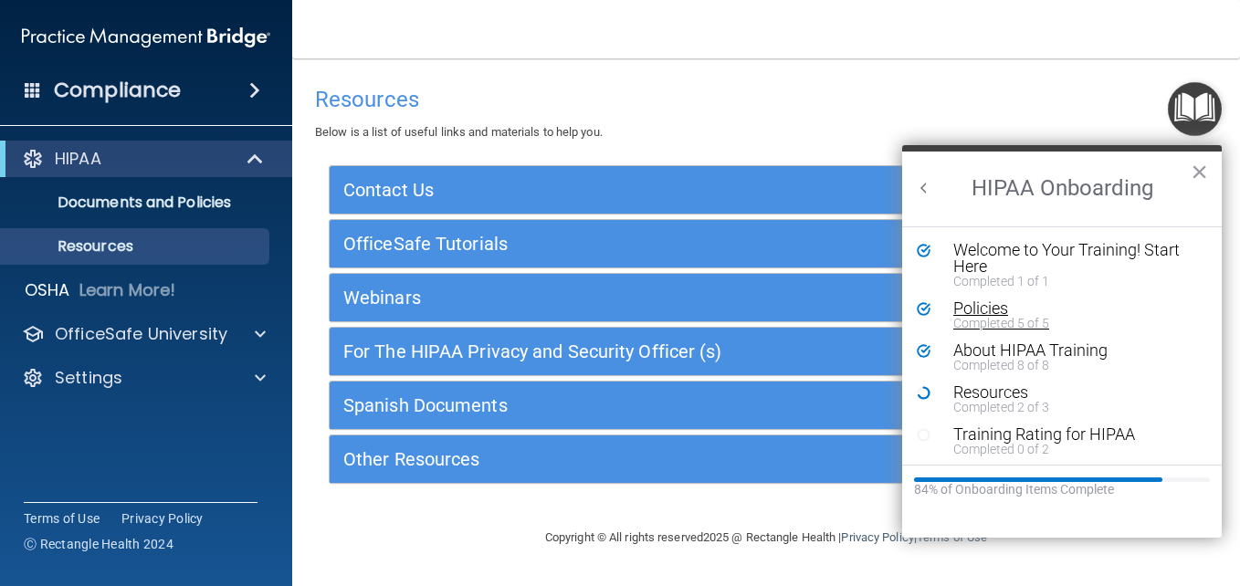
click at [1045, 312] on div "Policies" at bounding box center [1068, 308] width 231 height 16
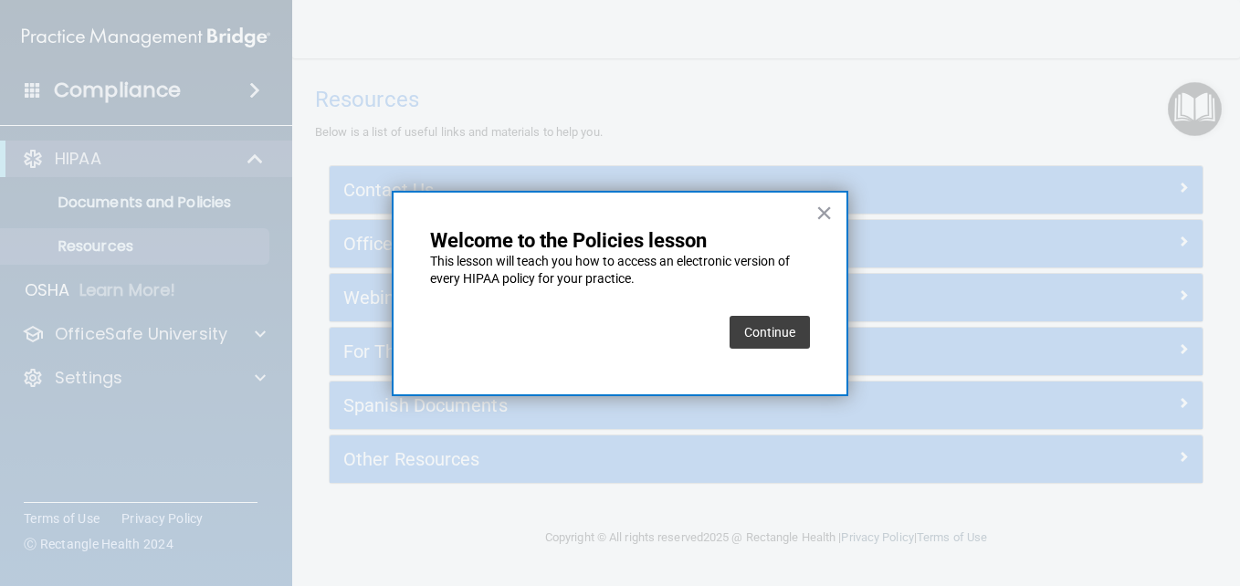
click at [799, 322] on button "Continue" at bounding box center [769, 332] width 80 height 33
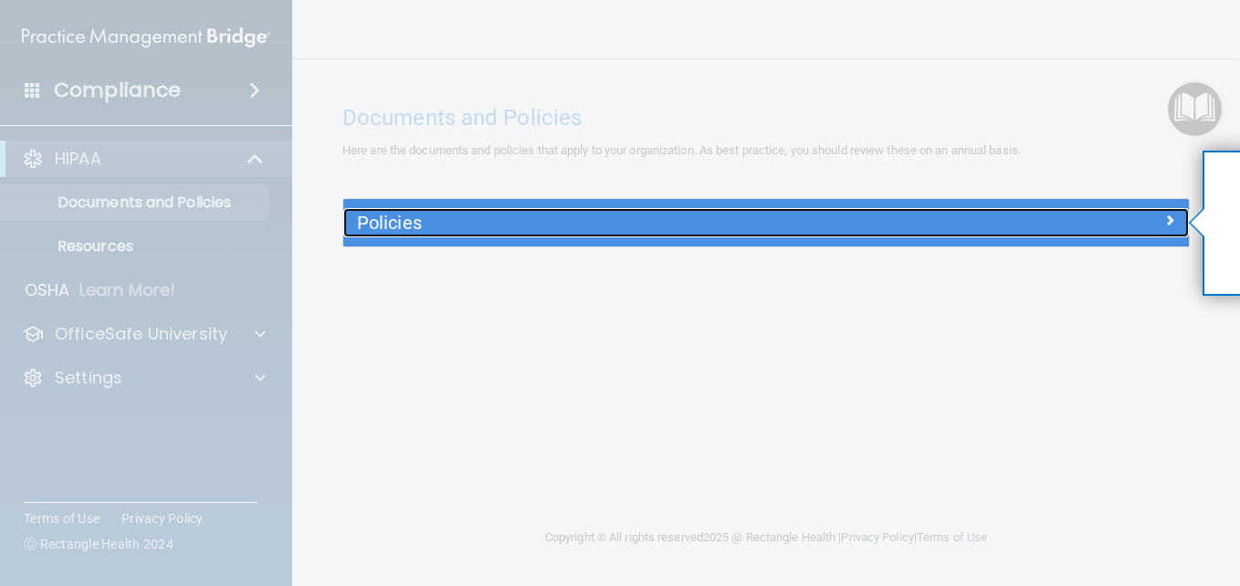
click at [1174, 208] on div at bounding box center [1084, 219] width 212 height 22
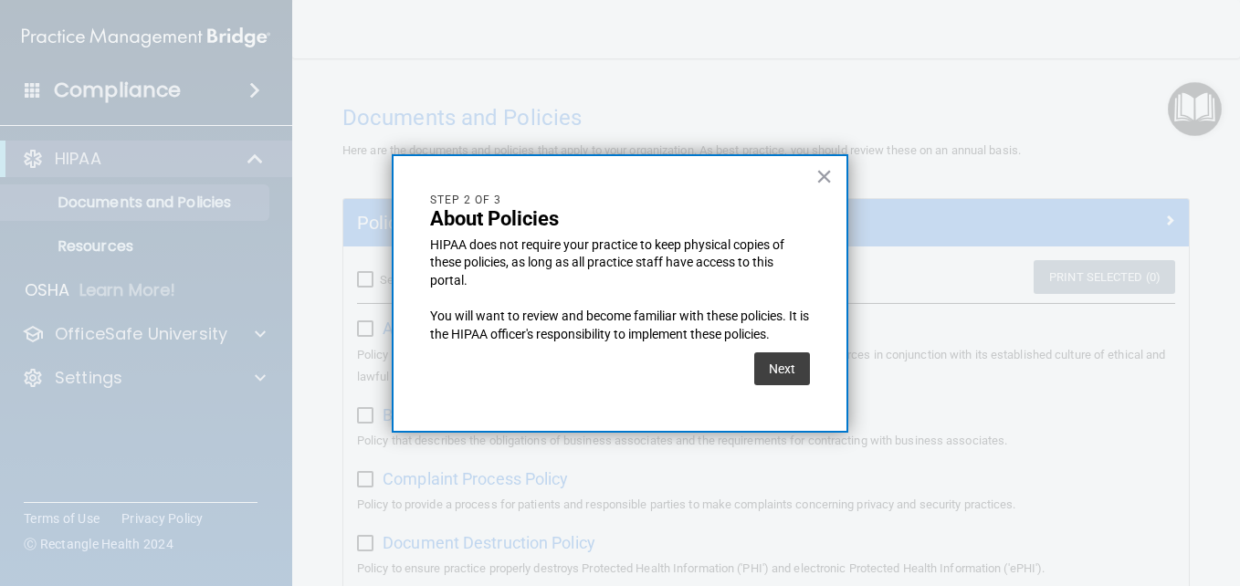
click at [834, 173] on div "× Step 2 of 3 About Policies HIPAA does not require your practice to keep physi…" at bounding box center [620, 293] width 456 height 279
click at [824, 180] on button "×" at bounding box center [823, 176] width 17 height 29
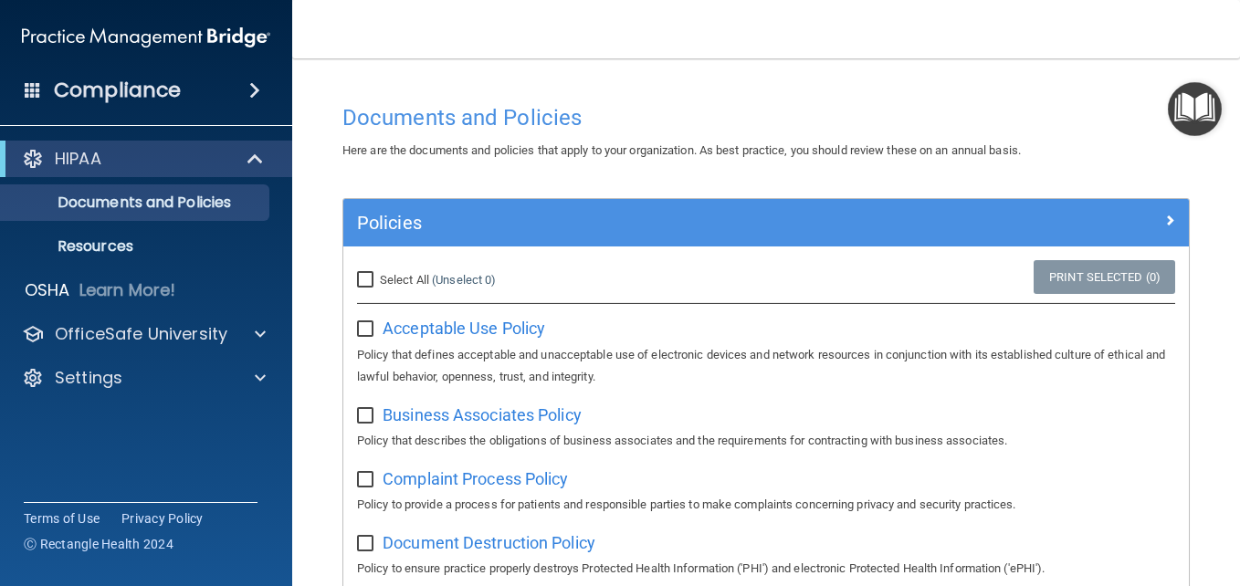
click at [1199, 126] on img "Open Resource Center" at bounding box center [1195, 109] width 54 height 54
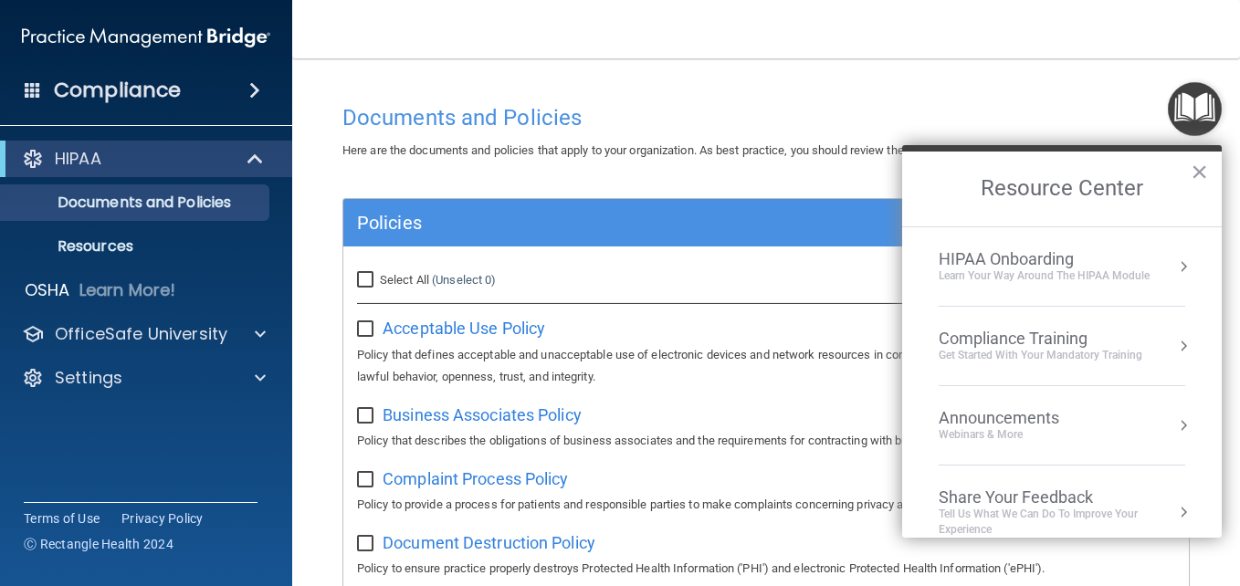
click at [1002, 276] on div "Learn Your Way around the HIPAA module" at bounding box center [1043, 276] width 211 height 16
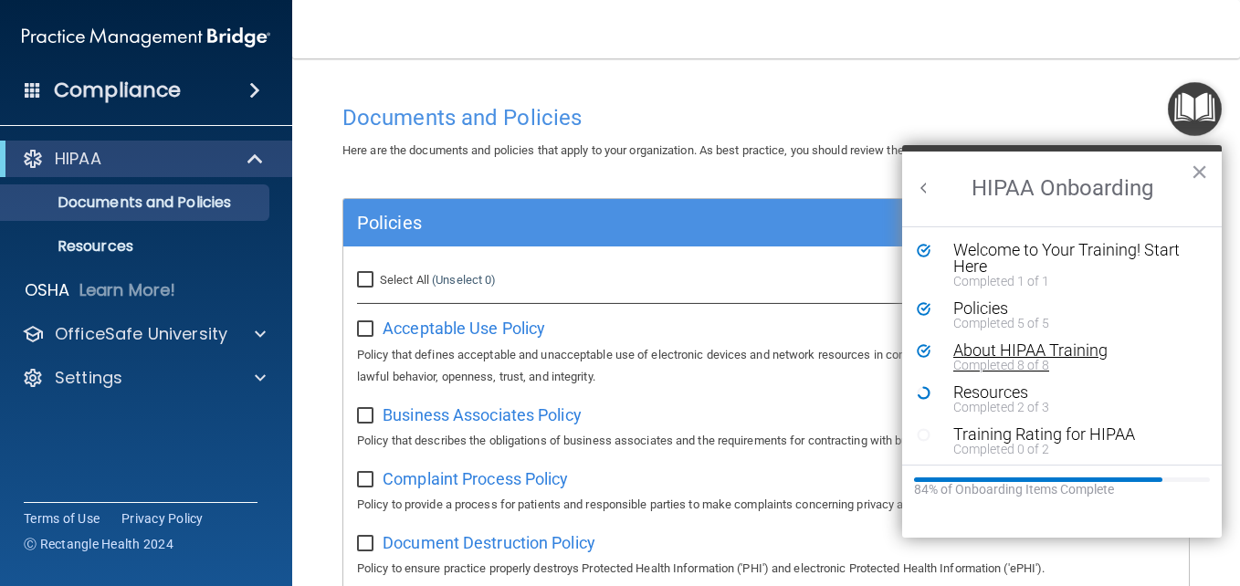
click at [1008, 355] on div "About HIPAA Training" at bounding box center [1068, 350] width 231 height 16
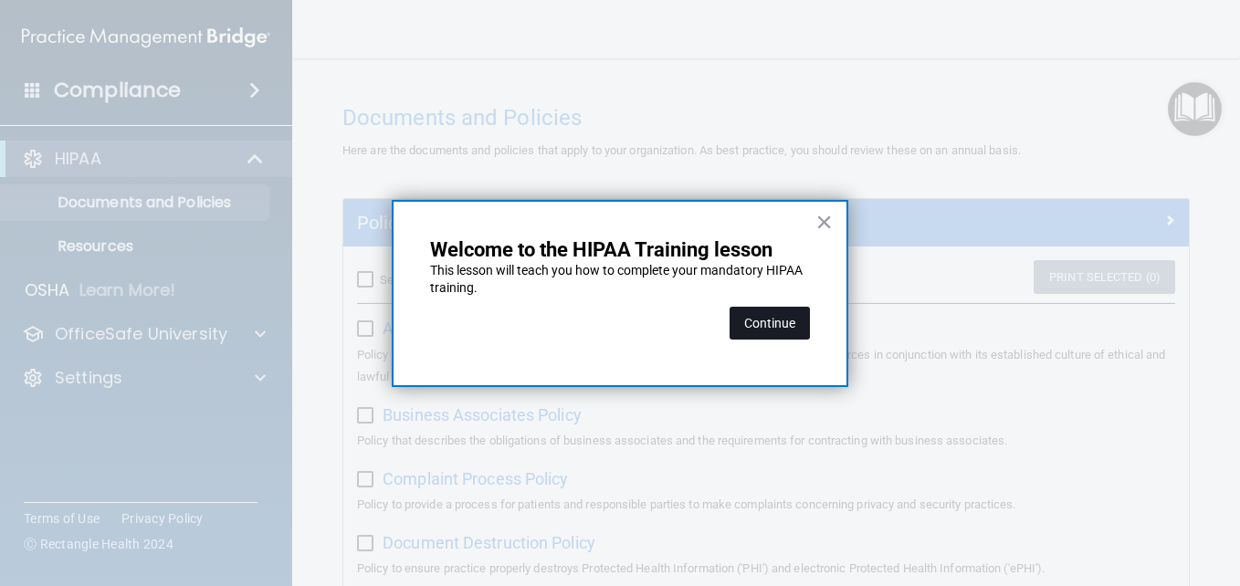
click at [794, 321] on button "Continue" at bounding box center [769, 323] width 80 height 33
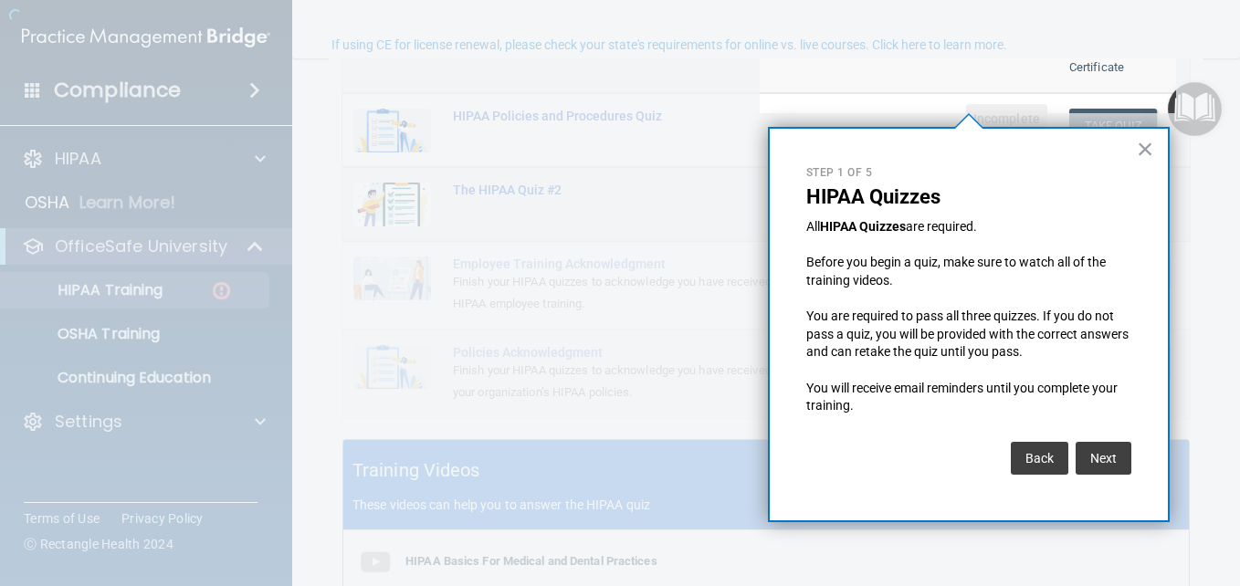
scroll to position [141, 0]
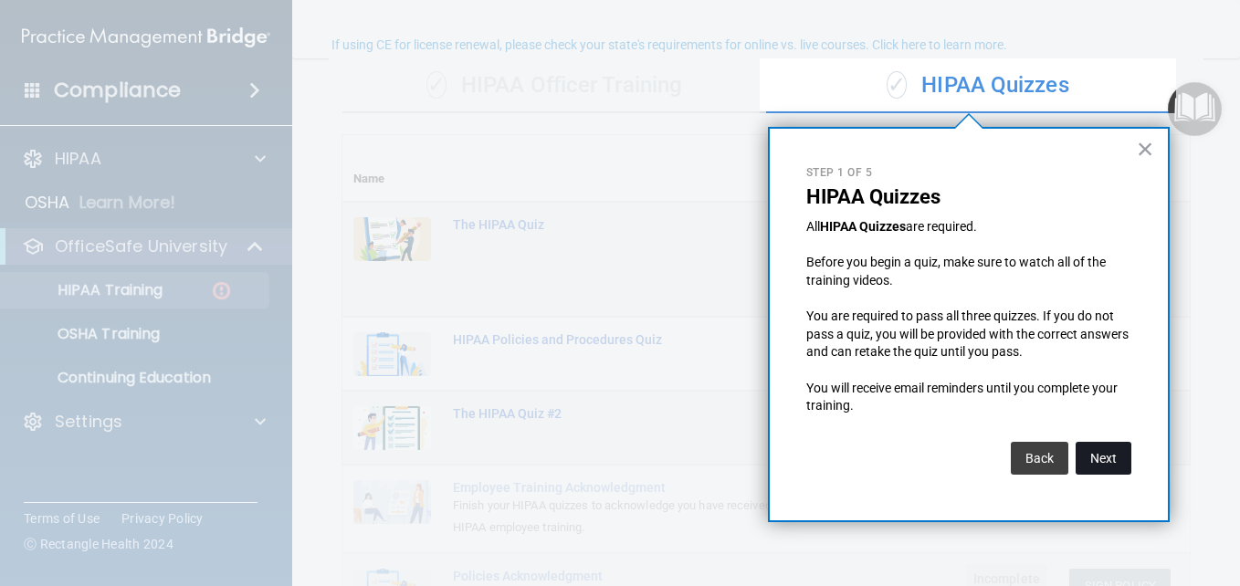
click at [1099, 452] on button "Next" at bounding box center [1103, 458] width 56 height 33
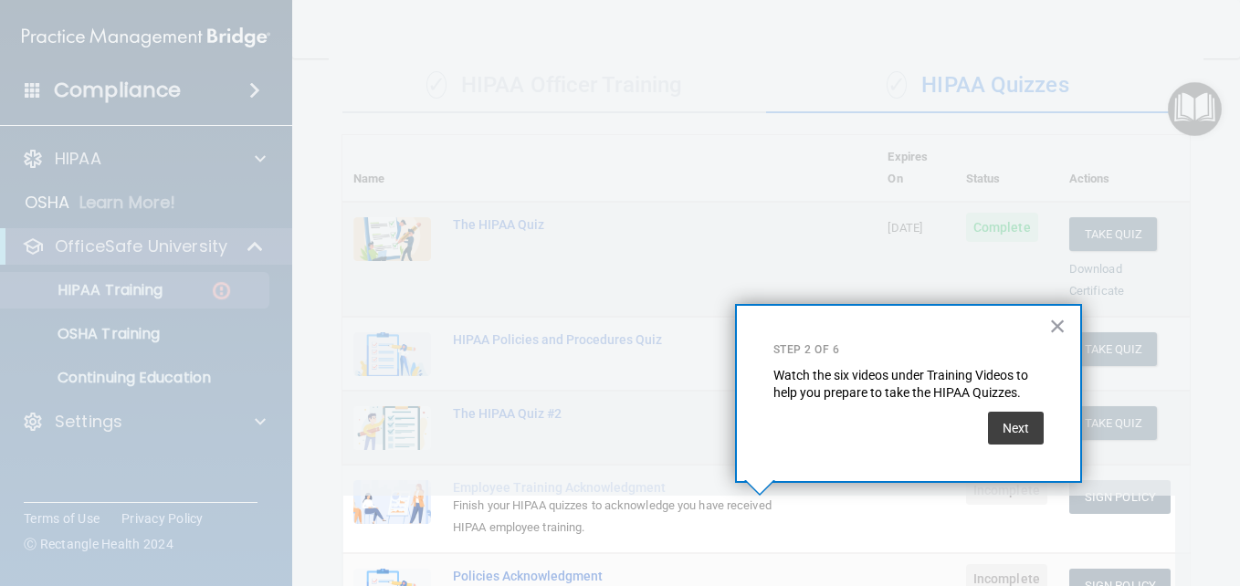
scroll to position [289, 0]
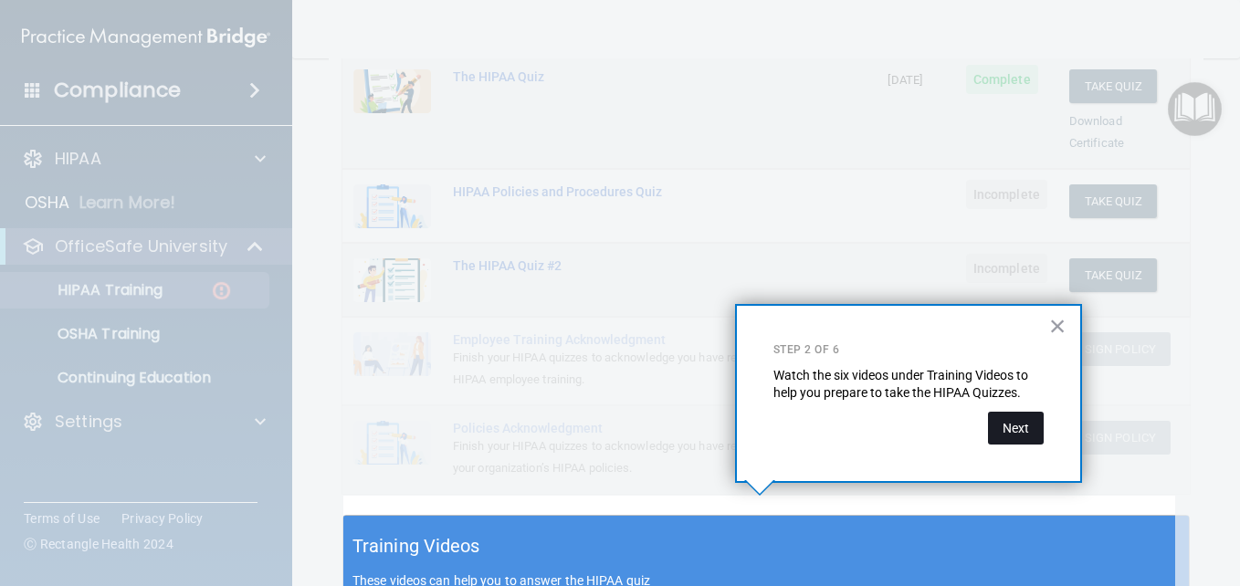
click at [1024, 421] on button "Next" at bounding box center [1016, 428] width 56 height 33
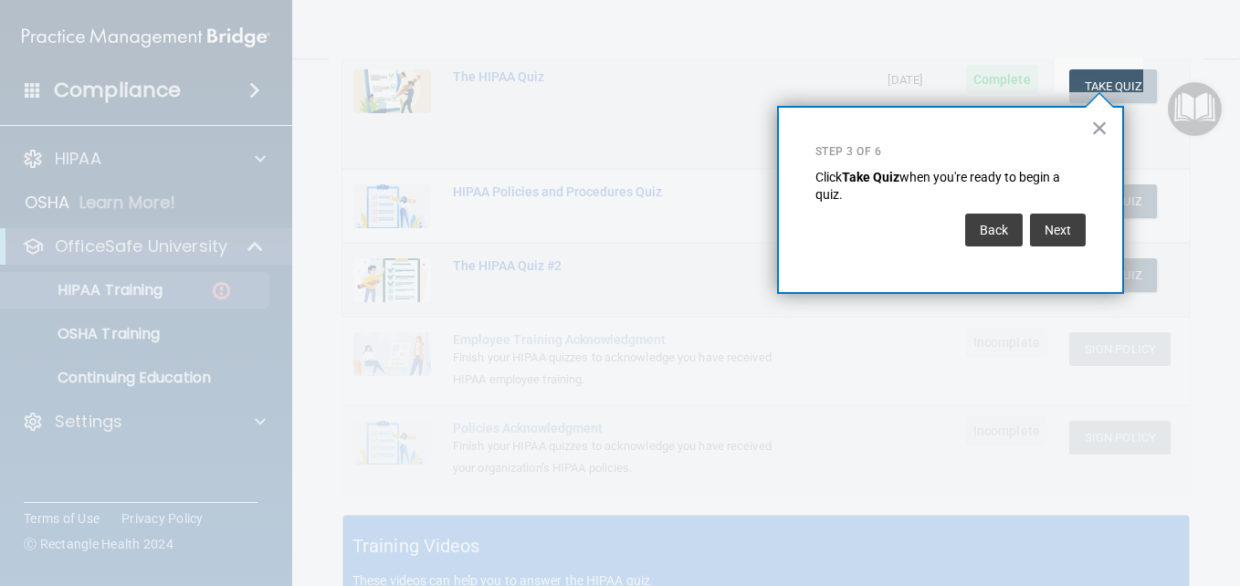
scroll to position [278, 0]
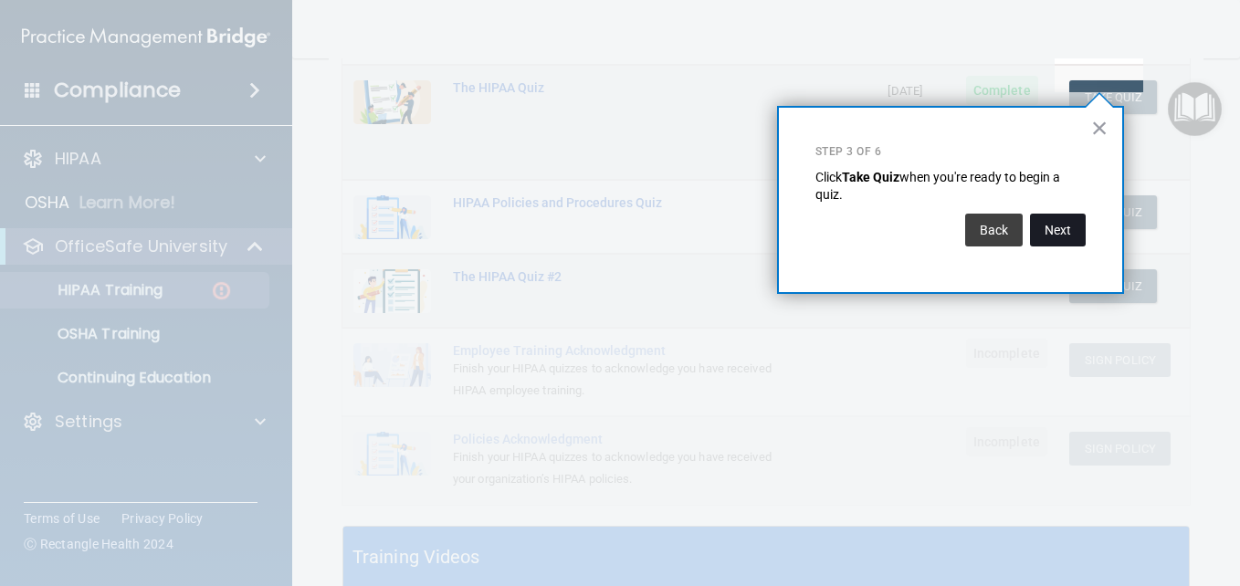
click at [1056, 237] on button "Next" at bounding box center [1058, 230] width 56 height 33
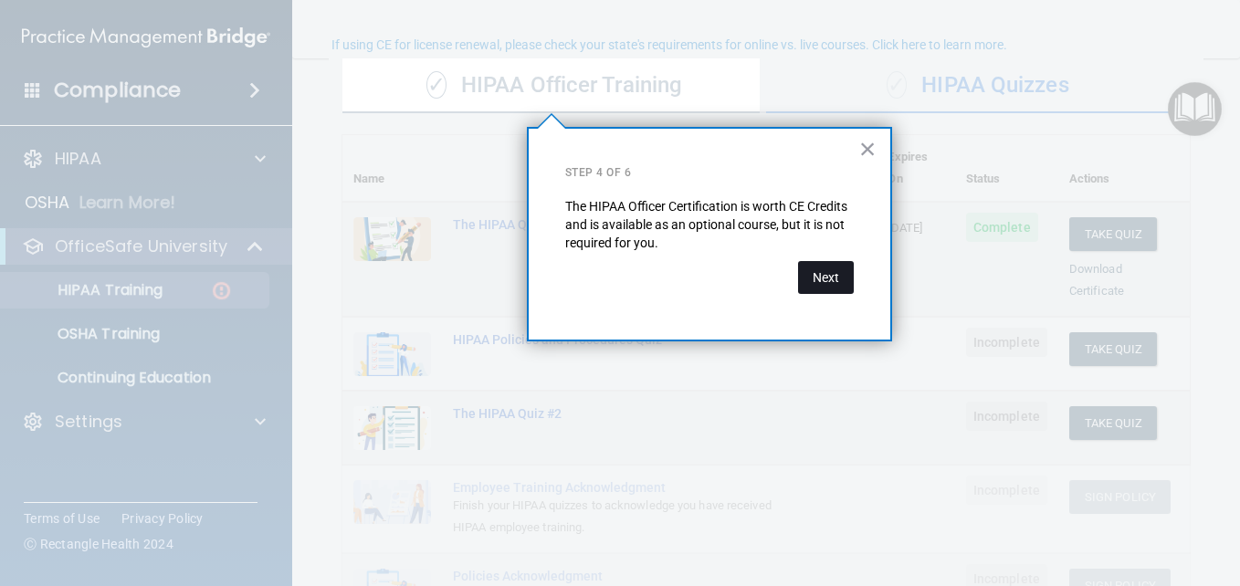
click at [836, 276] on button "Next" at bounding box center [826, 277] width 56 height 33
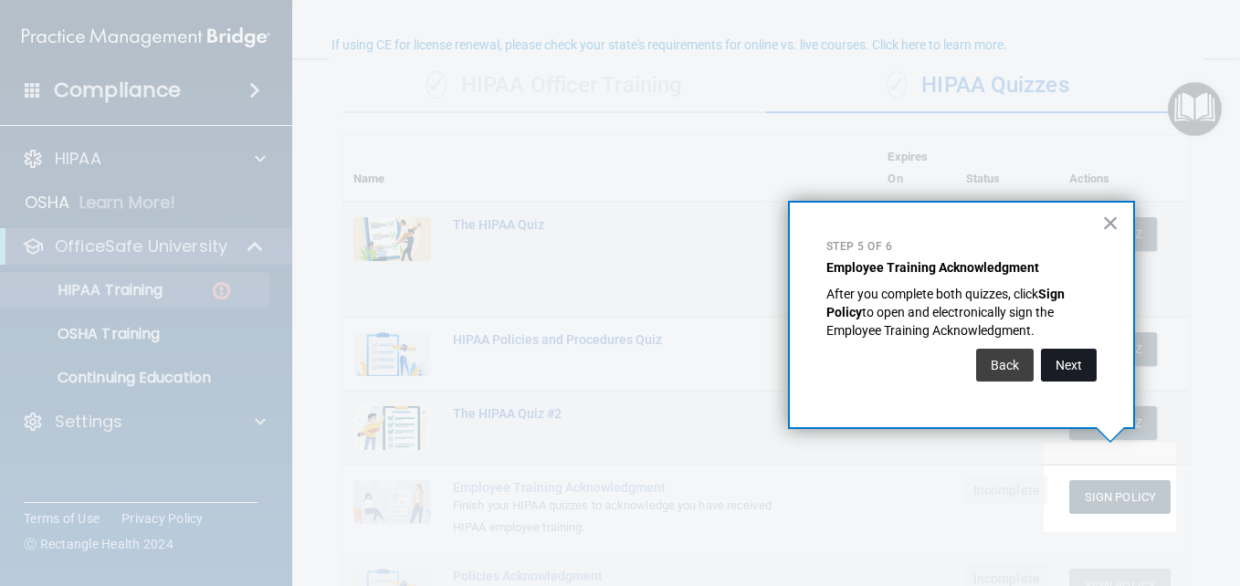
click at [1066, 366] on button "Next" at bounding box center [1069, 365] width 56 height 33
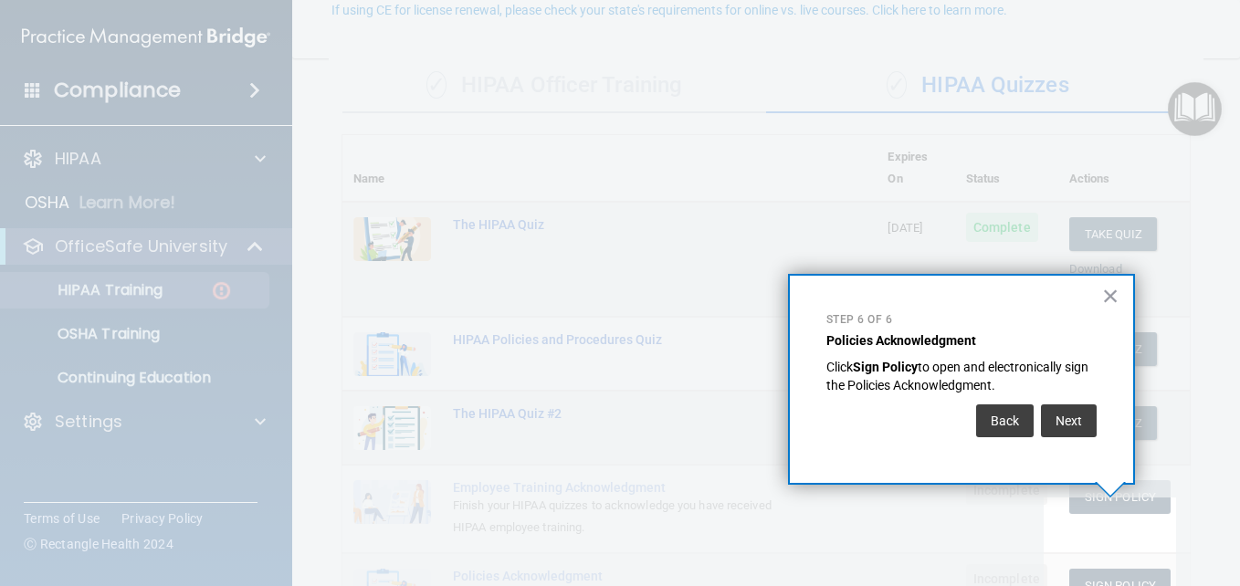
scroll to position [176, 0]
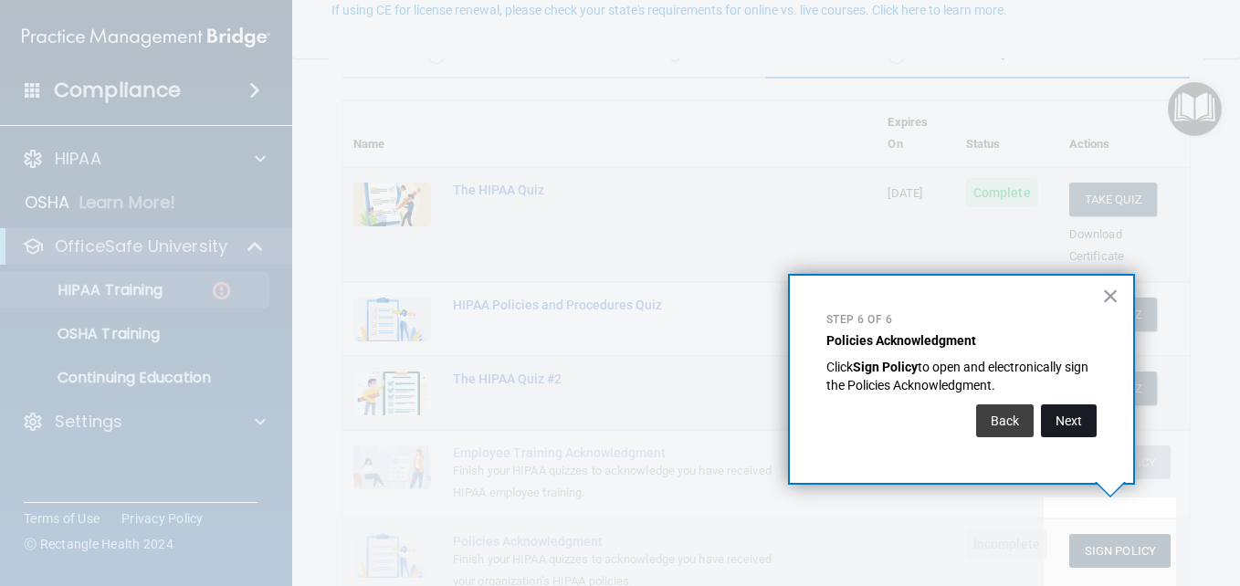
click at [1083, 404] on button "Next" at bounding box center [1069, 420] width 56 height 33
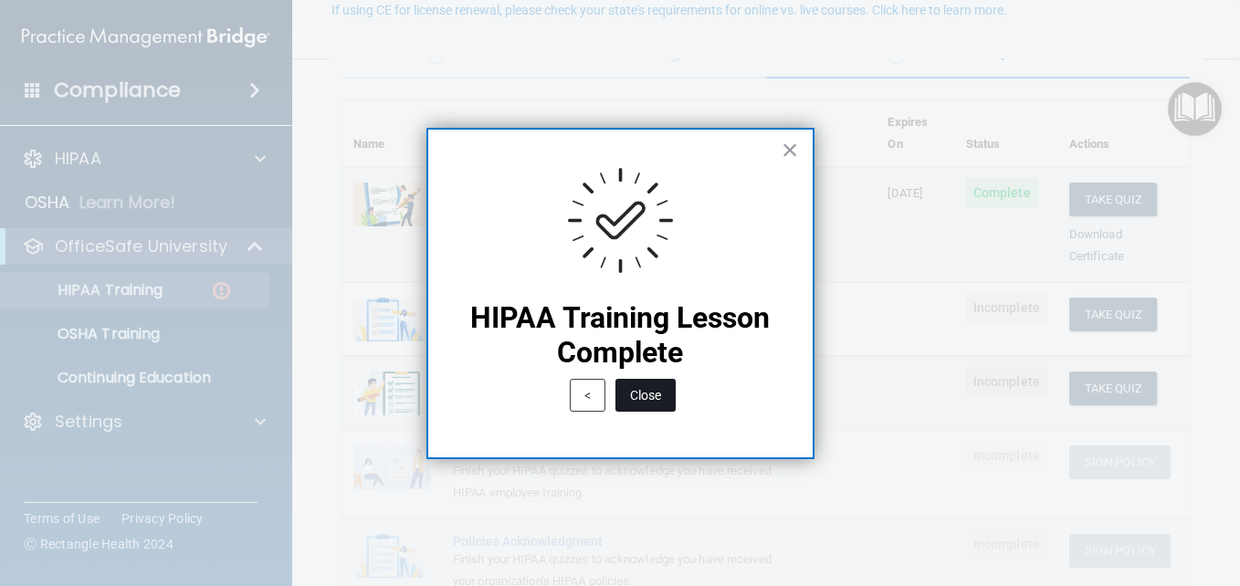
click at [620, 388] on button "Close" at bounding box center [645, 395] width 60 height 33
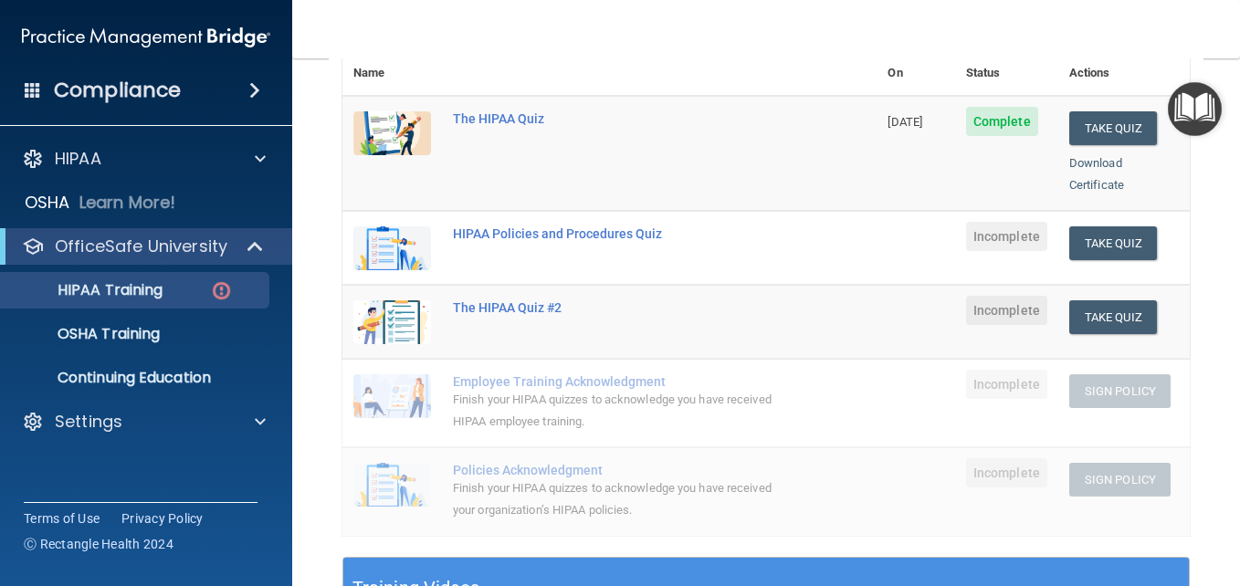
scroll to position [267, 0]
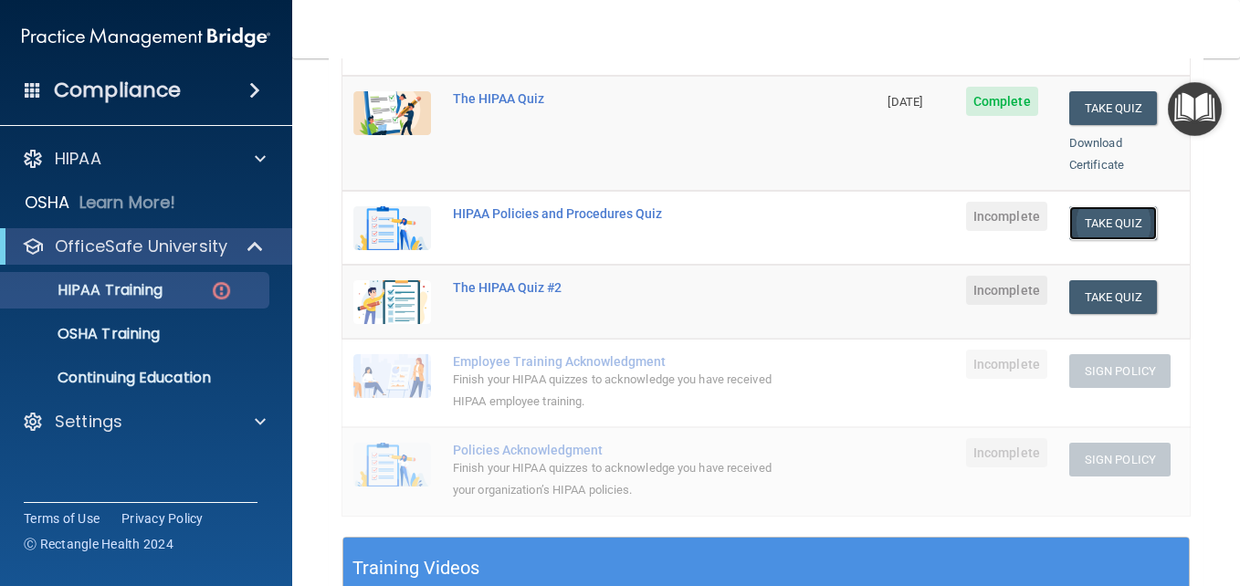
click at [1100, 206] on button "Take Quiz" at bounding box center [1113, 223] width 88 height 34
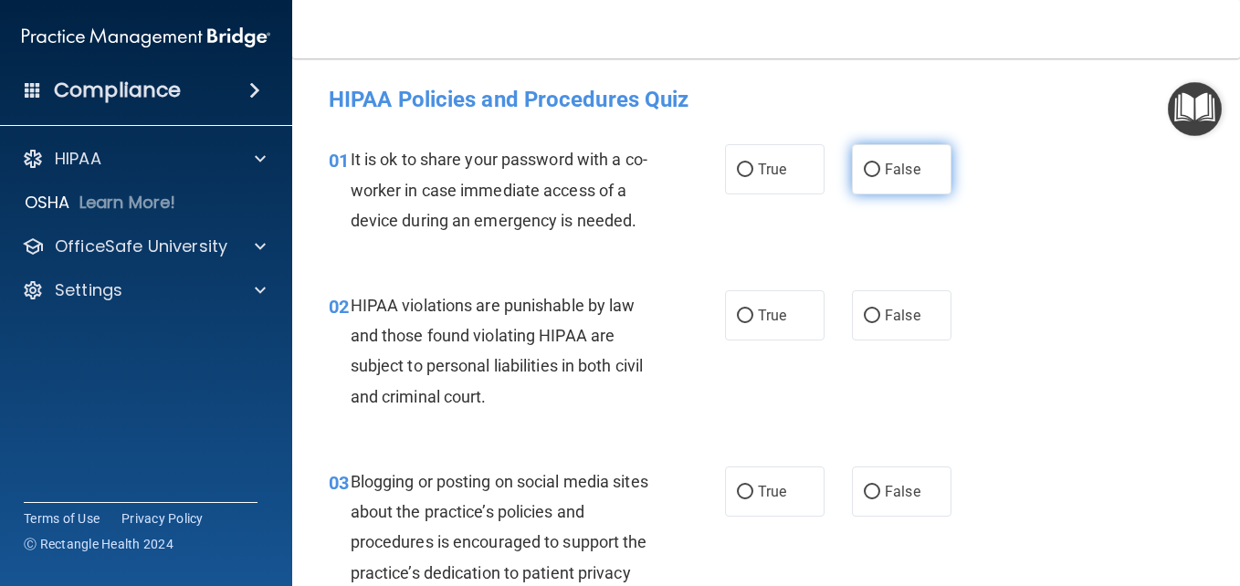
click at [852, 173] on label "False" at bounding box center [901, 169] width 99 height 50
click at [864, 173] on input "False" at bounding box center [872, 170] width 16 height 14
radio input "true"
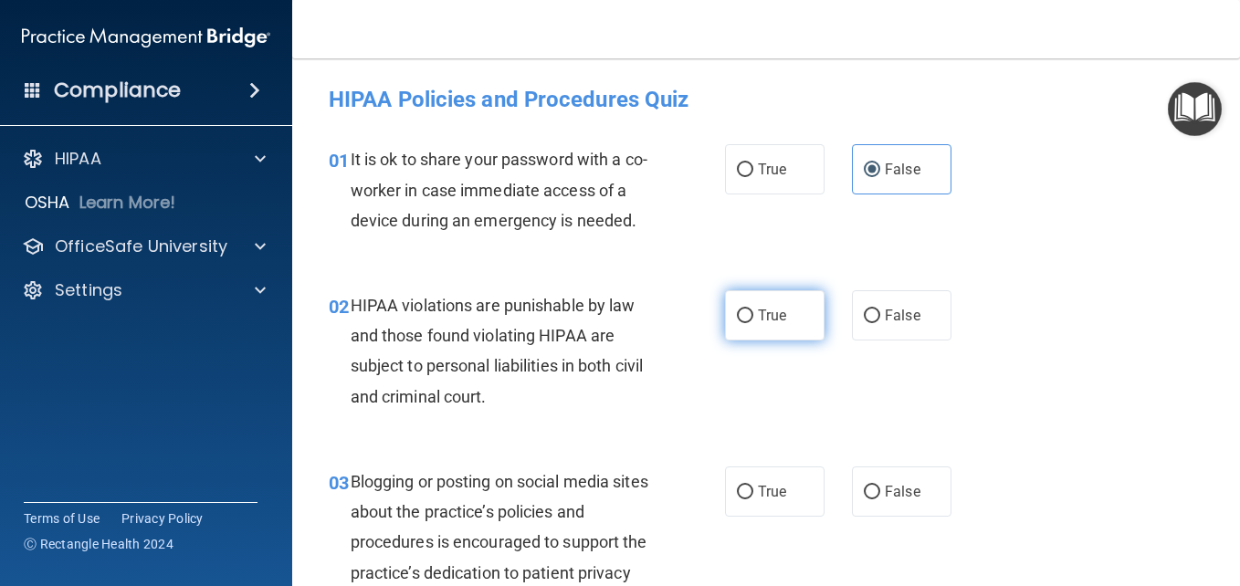
click at [762, 324] on span "True" at bounding box center [772, 315] width 28 height 17
click at [753, 323] on input "True" at bounding box center [745, 316] width 16 height 14
radio input "true"
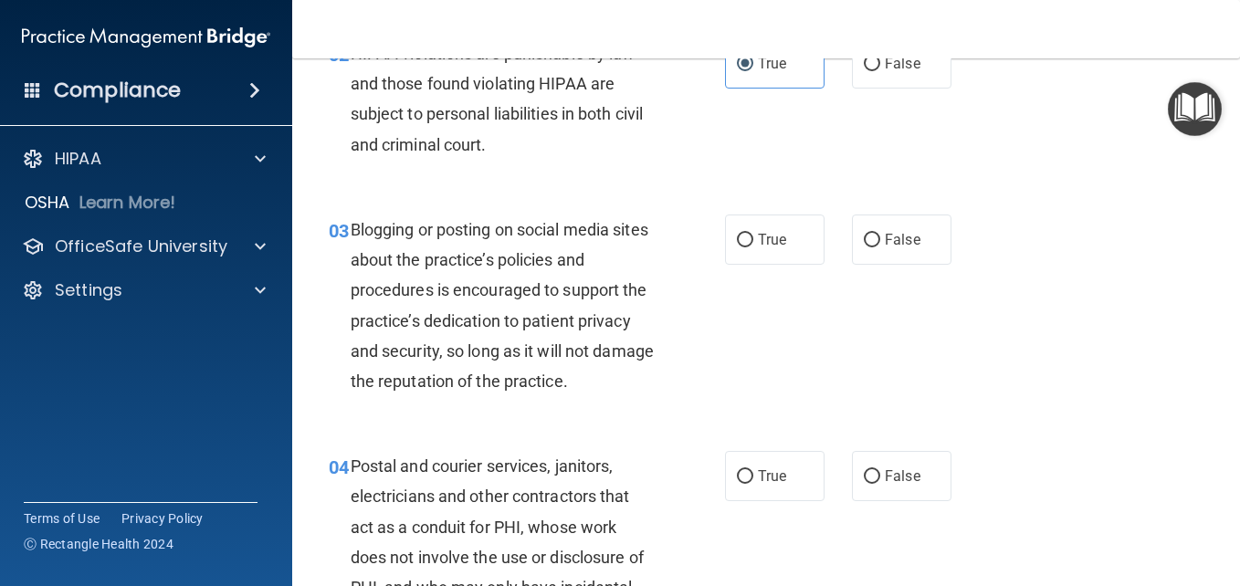
scroll to position [274, 0]
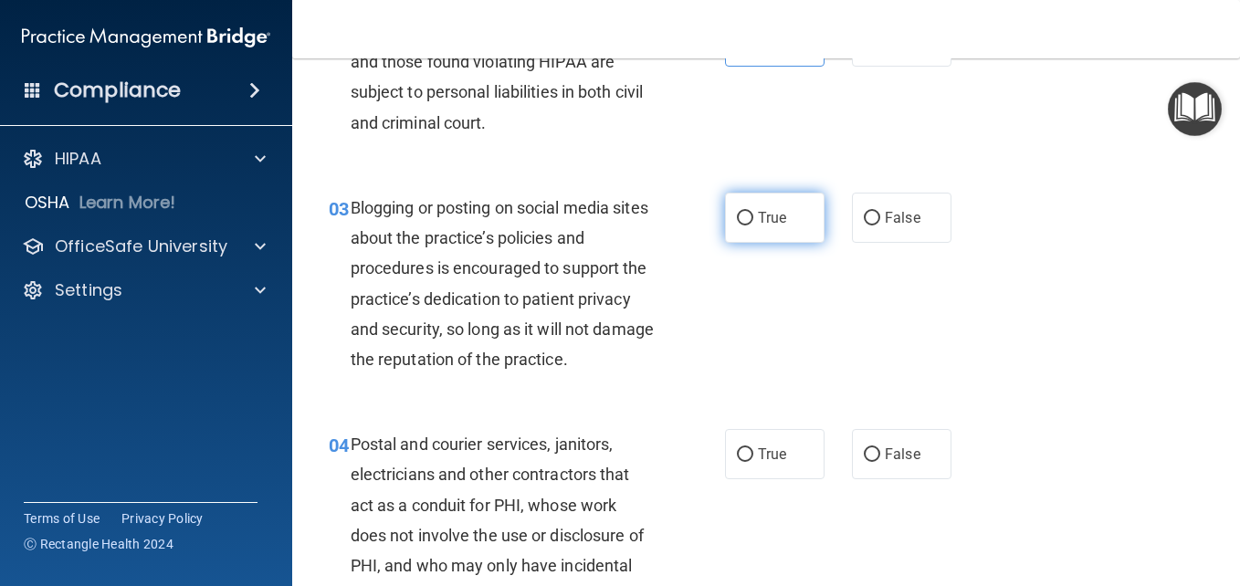
click at [792, 243] on label "True" at bounding box center [774, 218] width 99 height 50
click at [753, 225] on input "True" at bounding box center [745, 219] width 16 height 14
radio input "true"
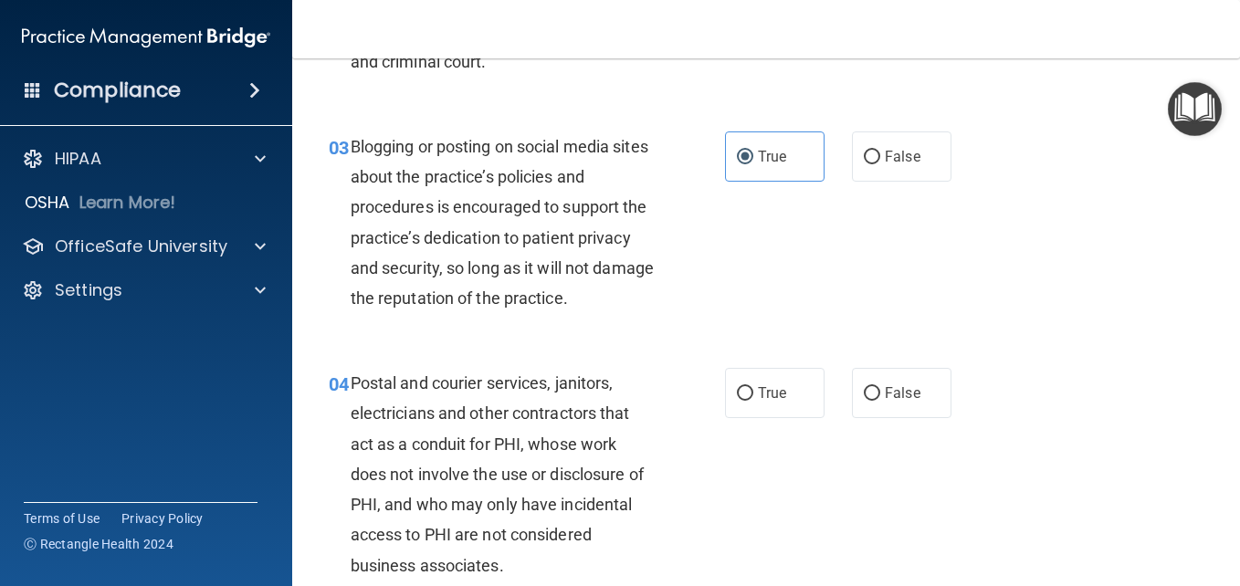
scroll to position [365, 0]
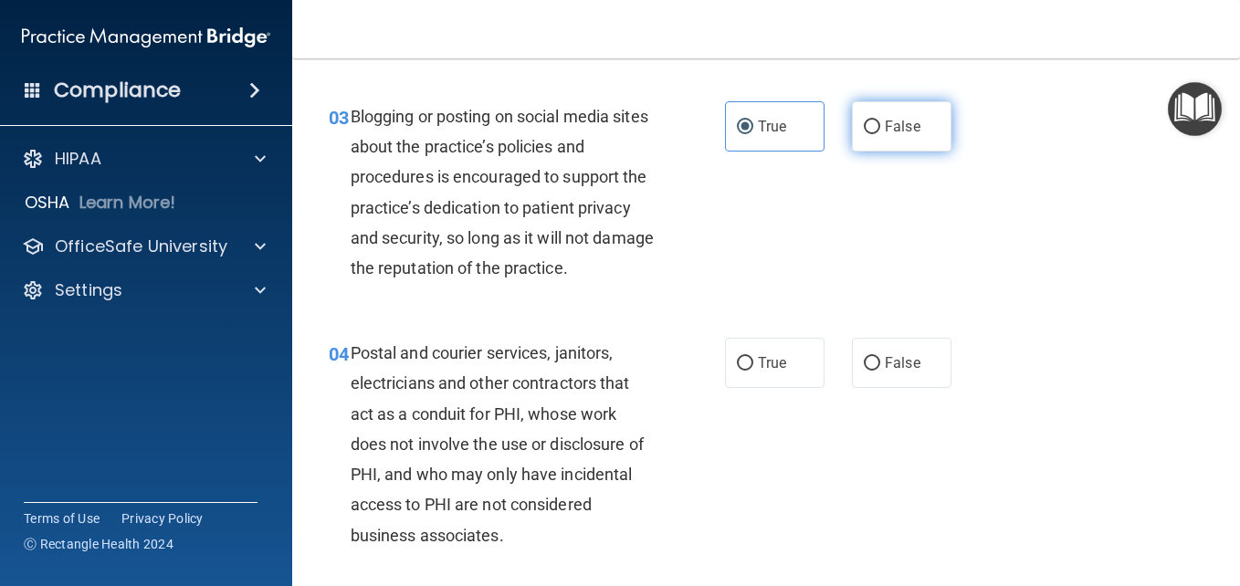
click at [897, 152] on label "False" at bounding box center [901, 126] width 99 height 50
click at [880, 134] on input "False" at bounding box center [872, 127] width 16 height 14
radio input "true"
radio input "false"
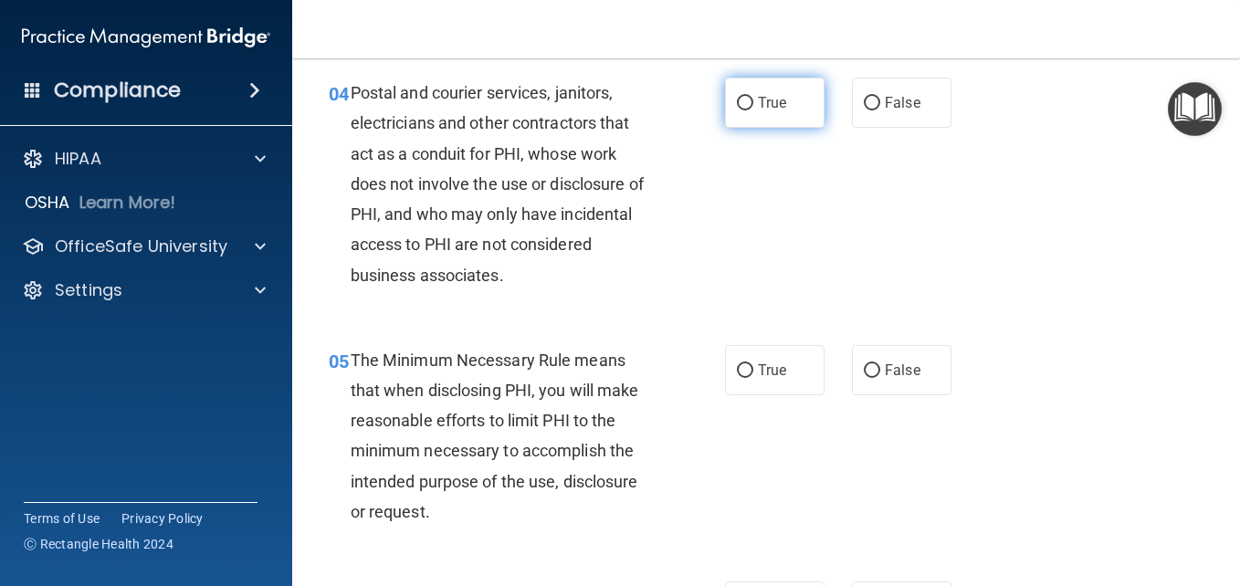
scroll to position [639, 0]
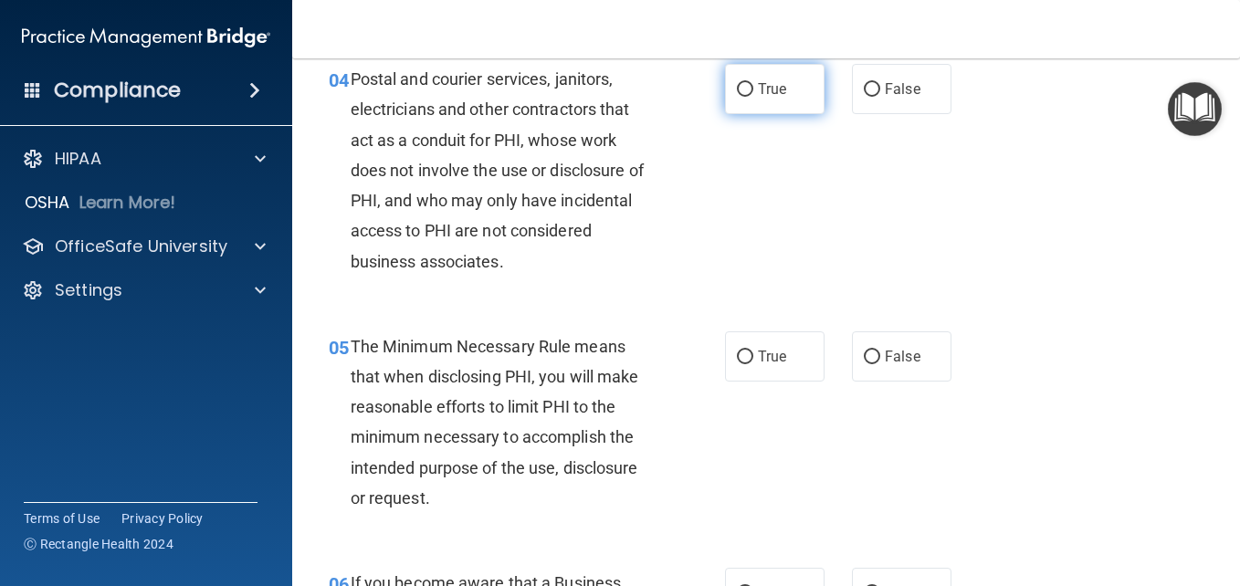
click at [784, 114] on label "True" at bounding box center [774, 89] width 99 height 50
click at [753, 97] on input "True" at bounding box center [745, 90] width 16 height 14
radio input "true"
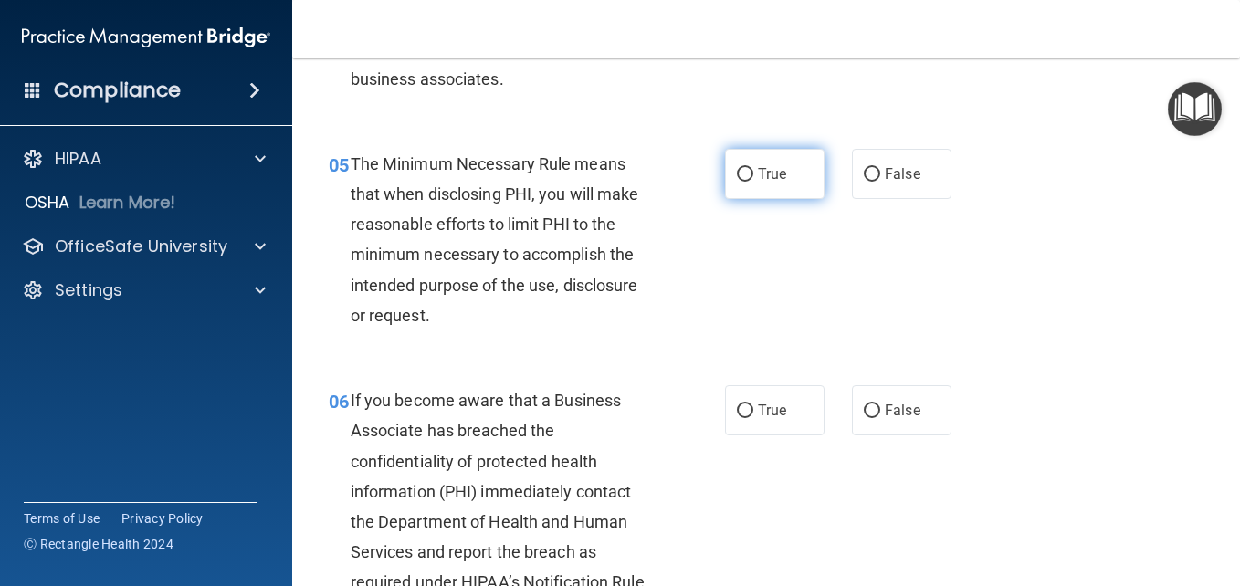
click at [791, 199] on label "True" at bounding box center [774, 174] width 99 height 50
click at [753, 182] on input "True" at bounding box center [745, 175] width 16 height 14
radio input "true"
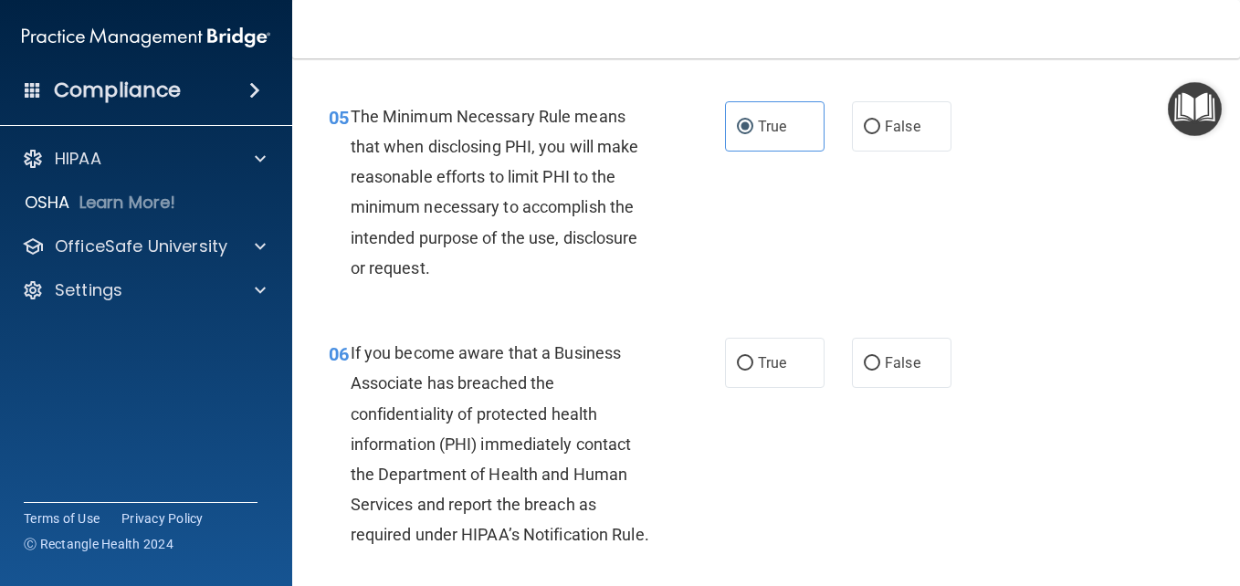
scroll to position [1004, 0]
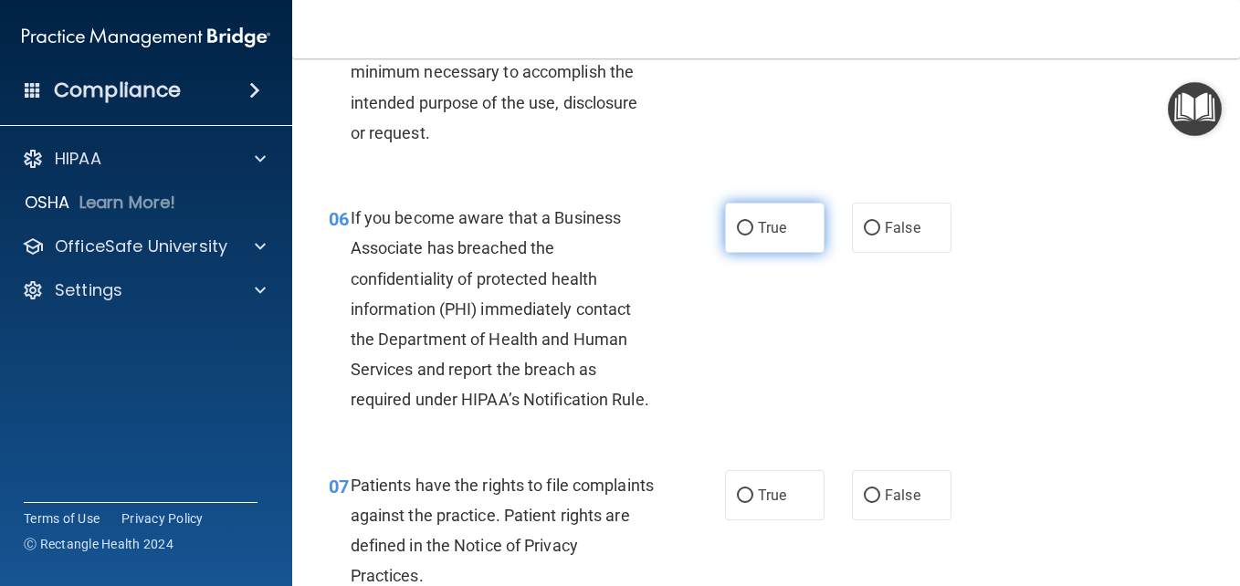
click at [772, 236] on span "True" at bounding box center [772, 227] width 28 height 17
click at [753, 236] on input "True" at bounding box center [745, 229] width 16 height 14
radio input "true"
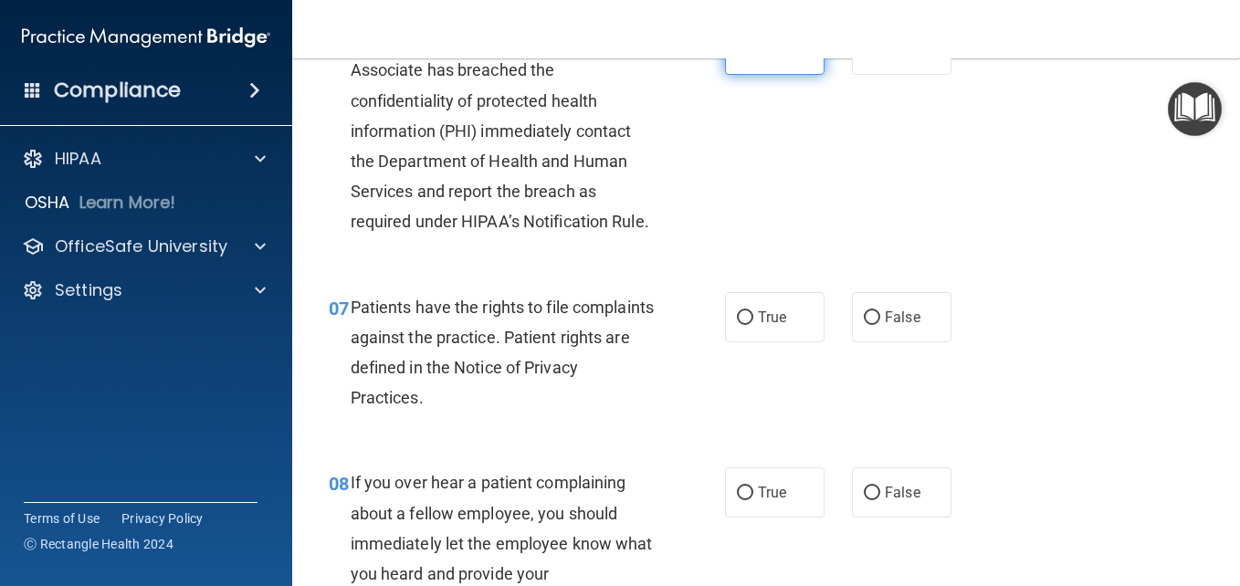
scroll to position [1187, 0]
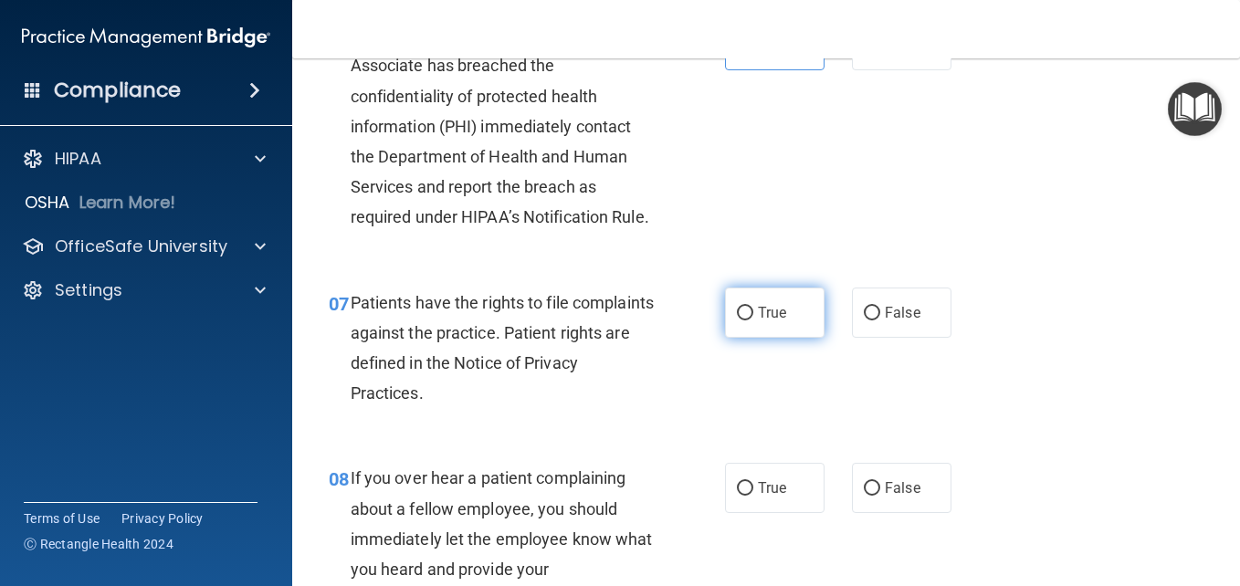
click at [794, 338] on label "True" at bounding box center [774, 313] width 99 height 50
click at [753, 320] on input "True" at bounding box center [745, 314] width 16 height 14
radio input "true"
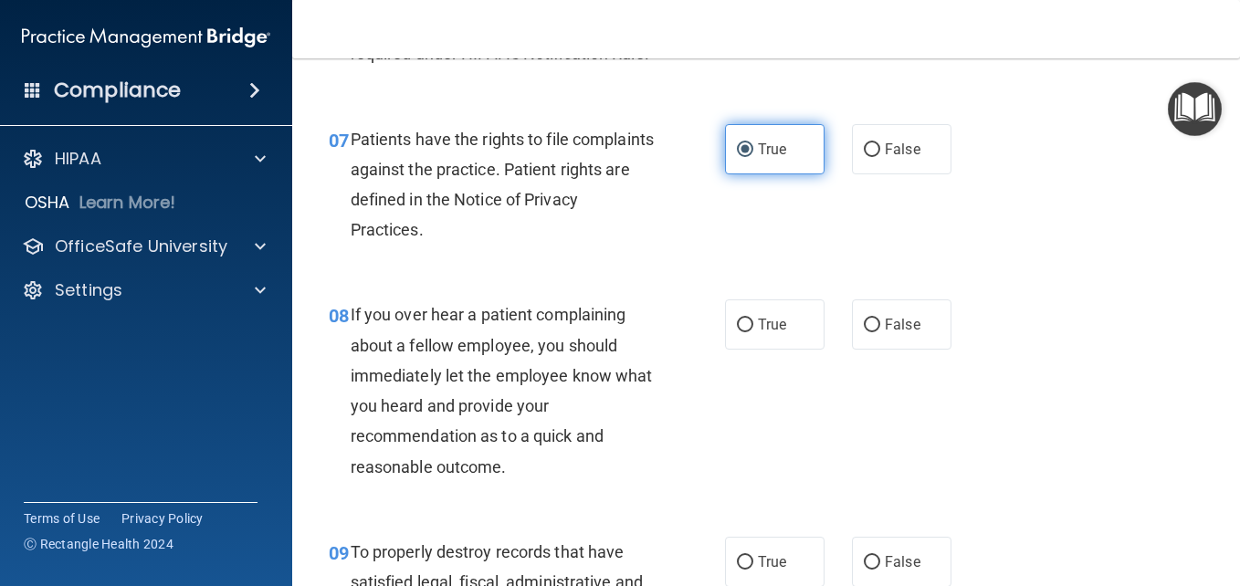
scroll to position [1369, 0]
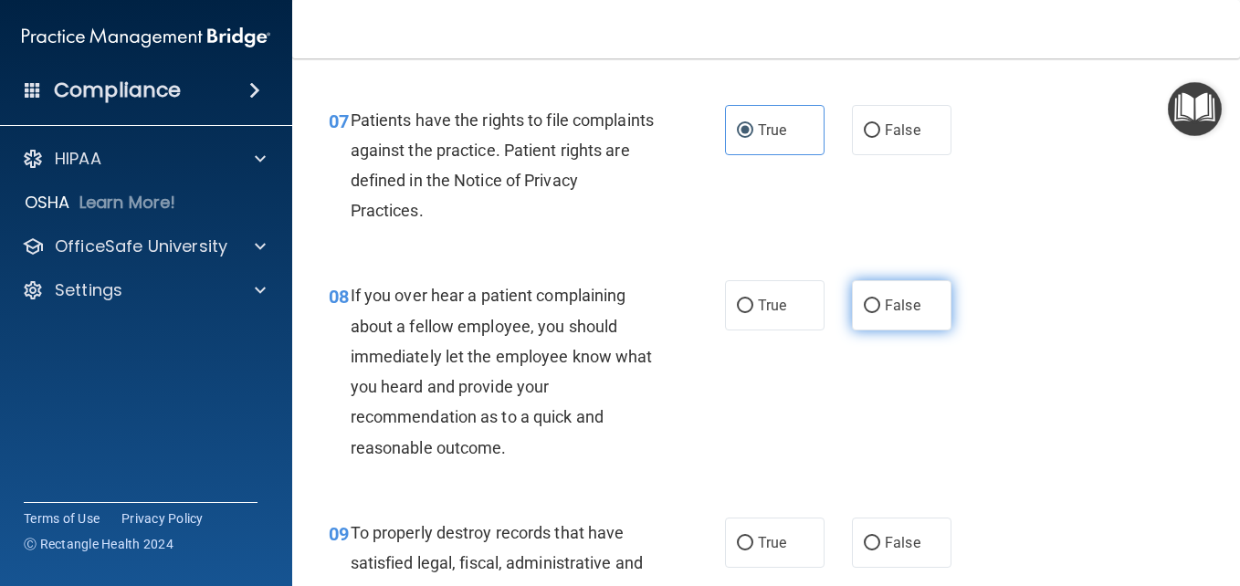
click at [887, 314] on span "False" at bounding box center [903, 305] width 36 height 17
click at [880, 313] on input "False" at bounding box center [872, 306] width 16 height 14
radio input "true"
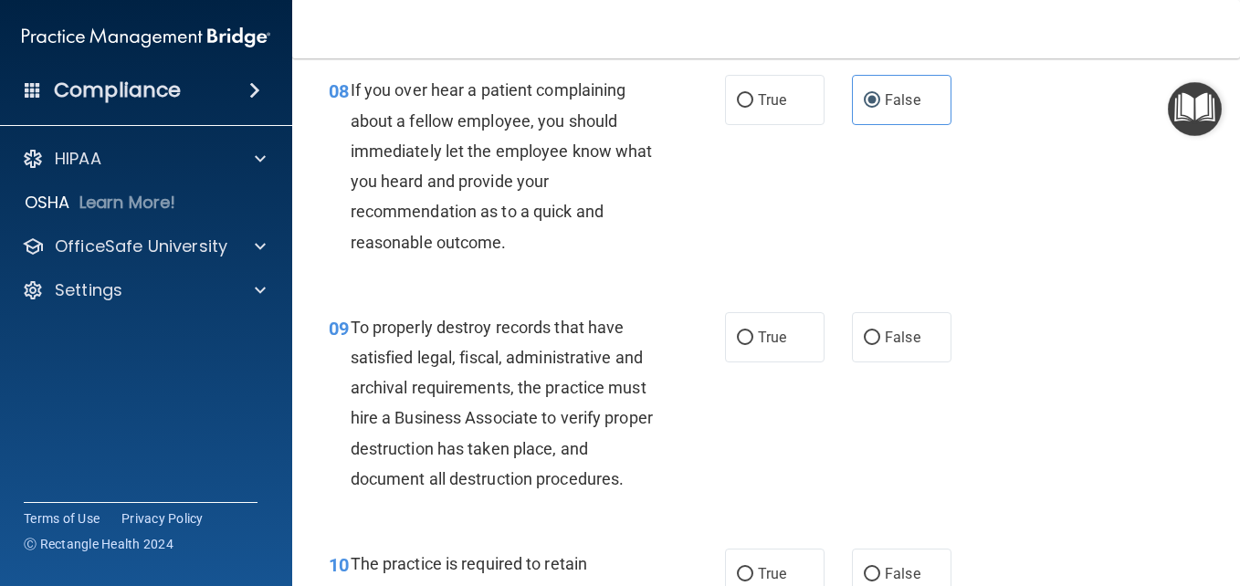
scroll to position [1643, 0]
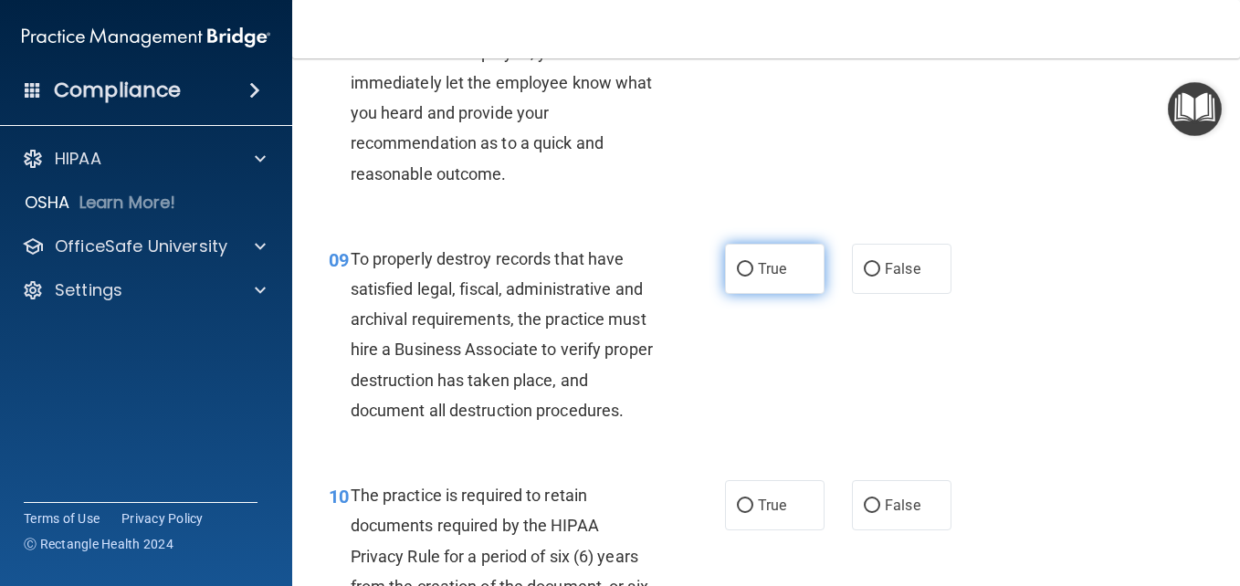
click at [770, 278] on span "True" at bounding box center [772, 268] width 28 height 17
click at [753, 277] on input "True" at bounding box center [745, 270] width 16 height 14
radio input "true"
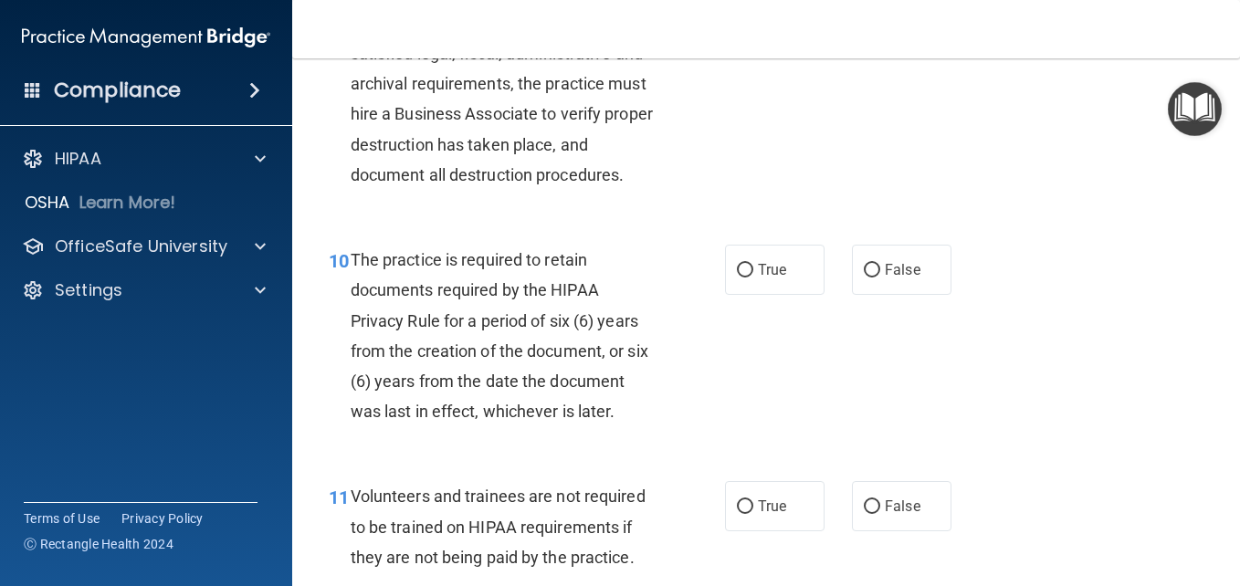
scroll to position [1917, 0]
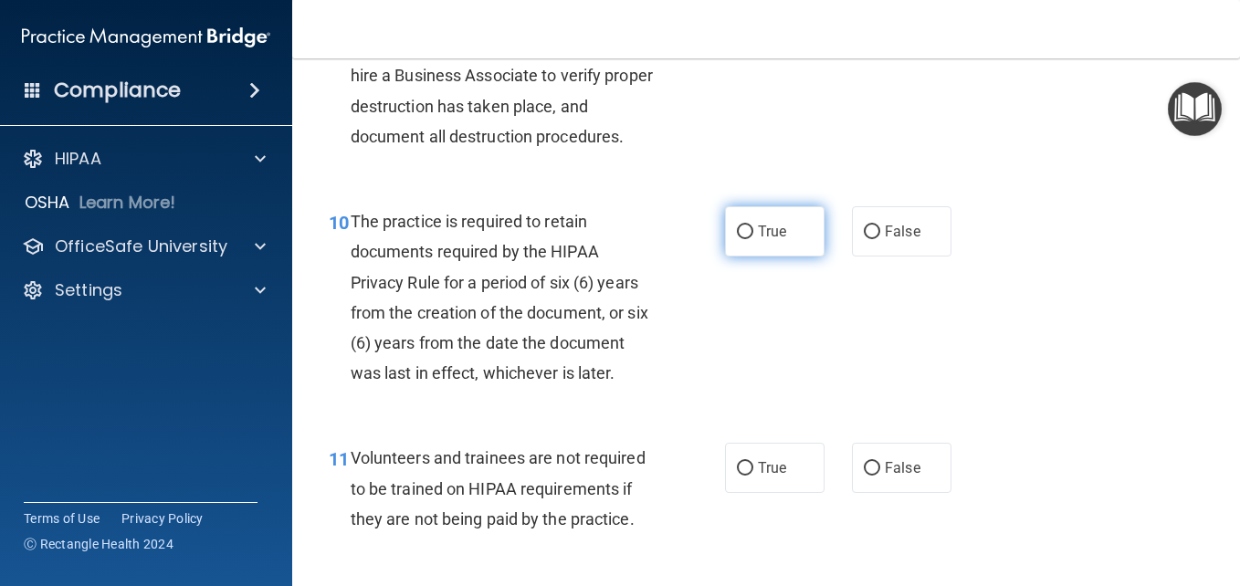
click at [778, 257] on label "True" at bounding box center [774, 231] width 99 height 50
click at [753, 239] on input "True" at bounding box center [745, 232] width 16 height 14
radio input "true"
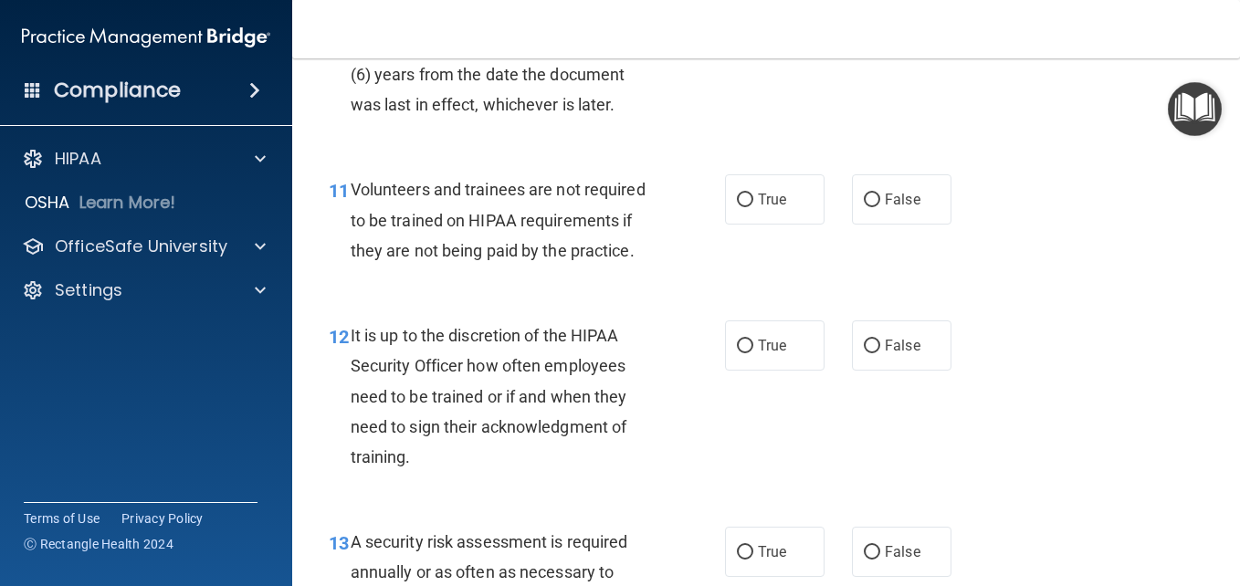
scroll to position [2191, 0]
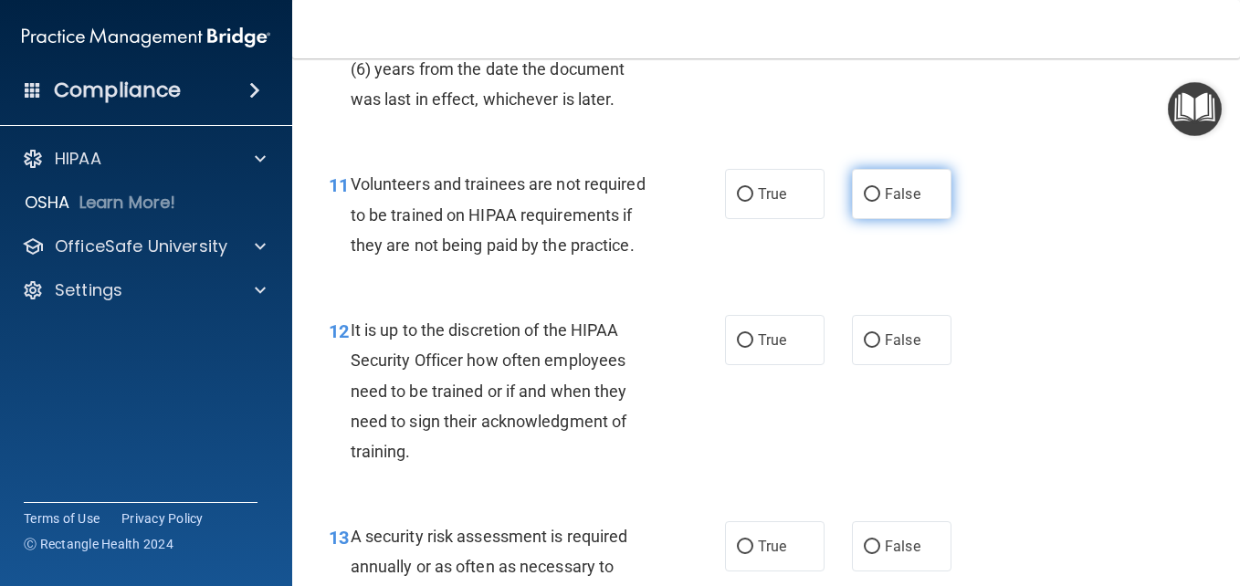
click at [864, 202] on input "False" at bounding box center [872, 195] width 16 height 14
radio input "true"
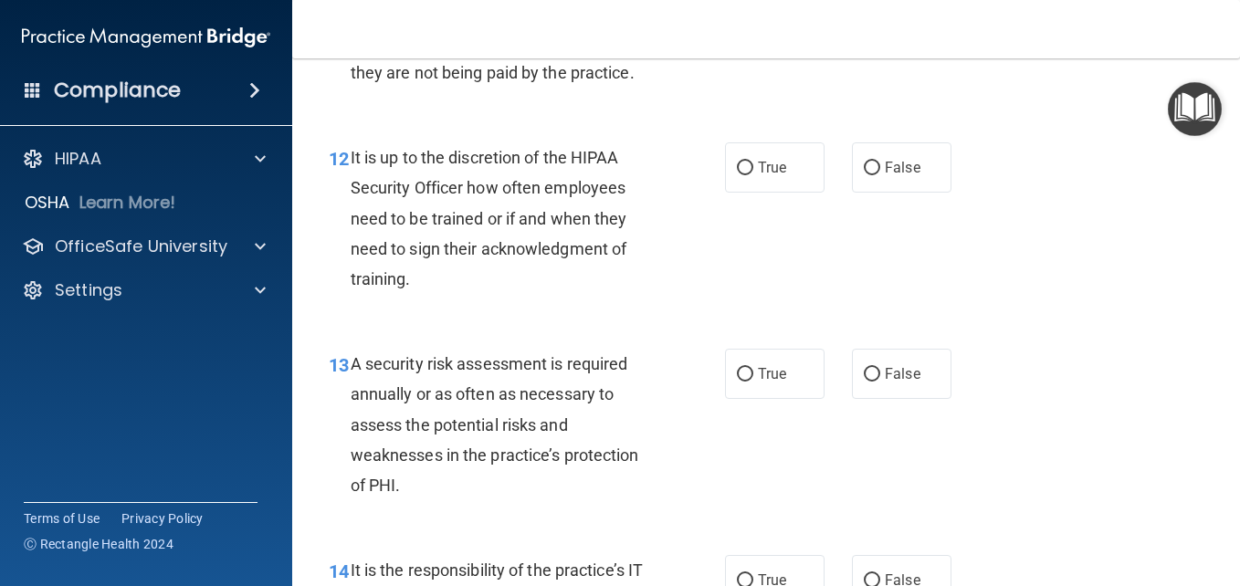
scroll to position [2373, 0]
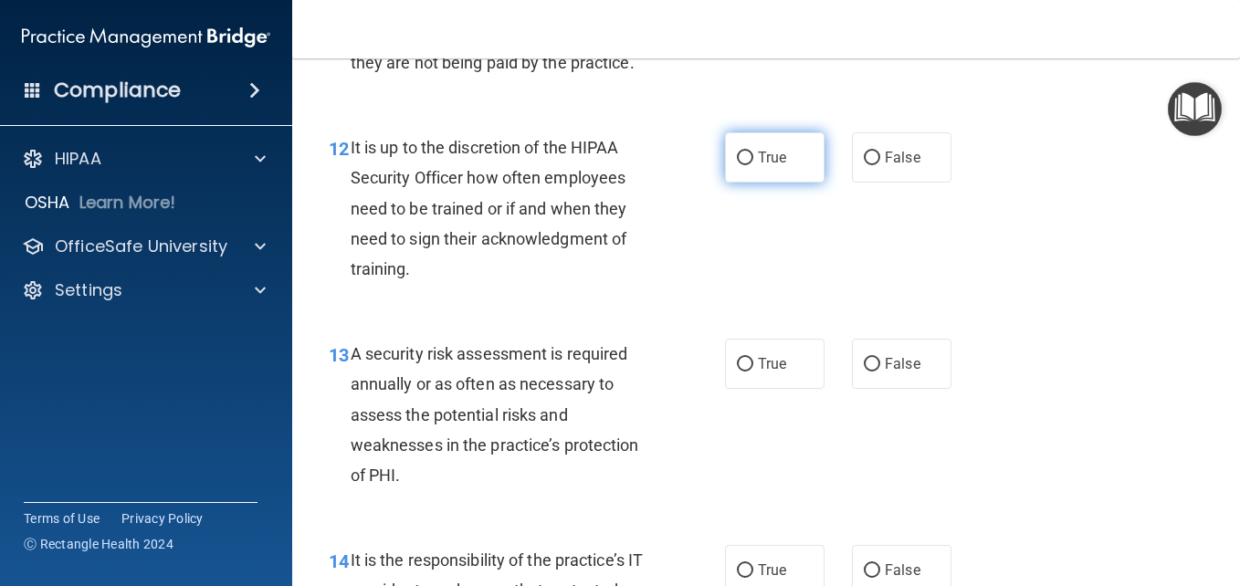
click at [738, 165] on input "True" at bounding box center [745, 159] width 16 height 14
radio input "true"
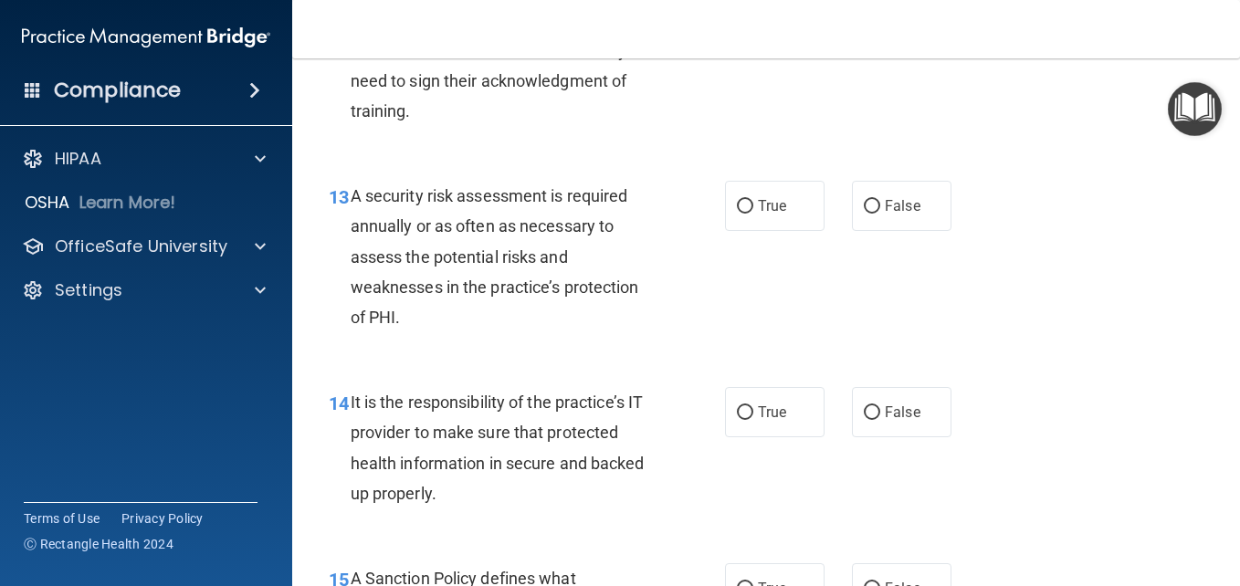
scroll to position [2556, 0]
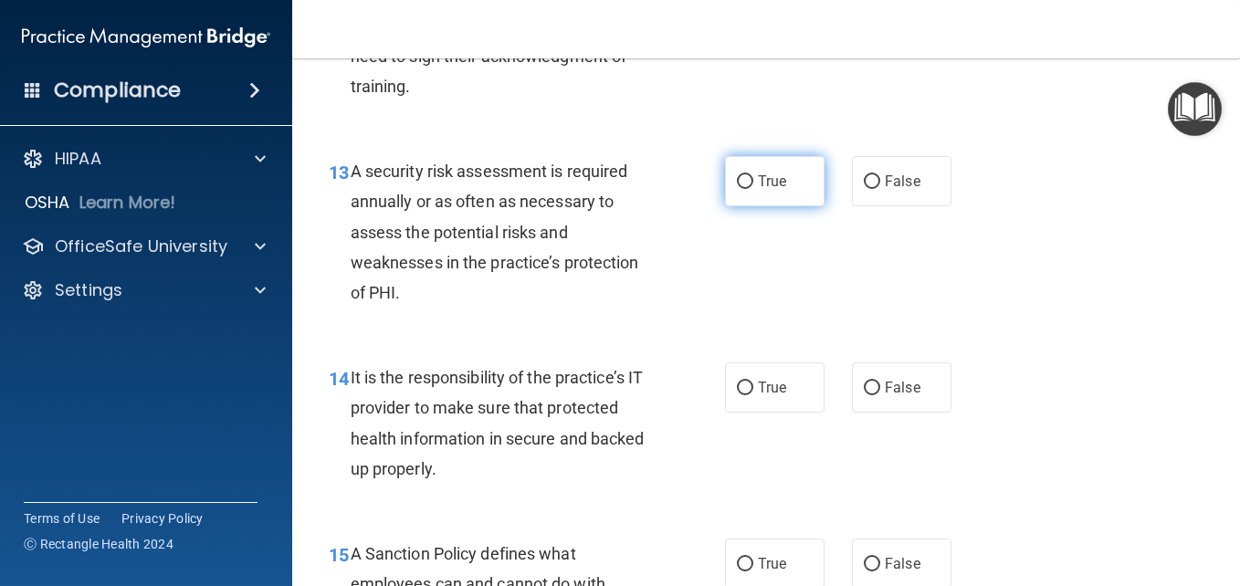
click at [749, 206] on label "True" at bounding box center [774, 181] width 99 height 50
click at [749, 189] on input "True" at bounding box center [745, 182] width 16 height 14
radio input "true"
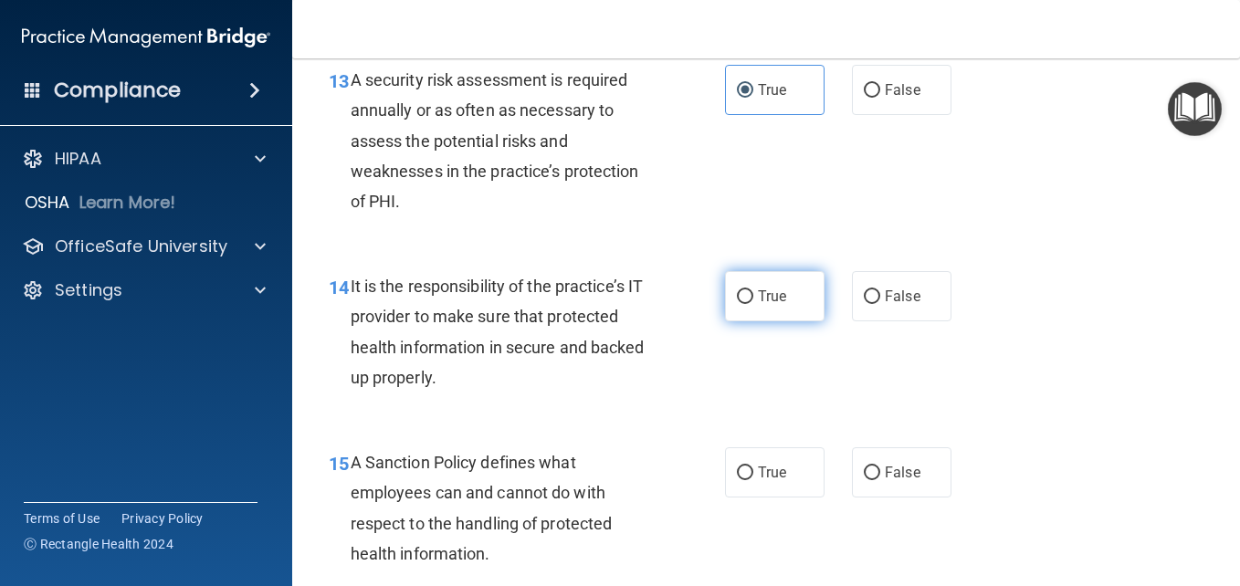
click at [771, 305] on span "True" at bounding box center [772, 296] width 28 height 17
click at [753, 304] on input "True" at bounding box center [745, 297] width 16 height 14
radio input "true"
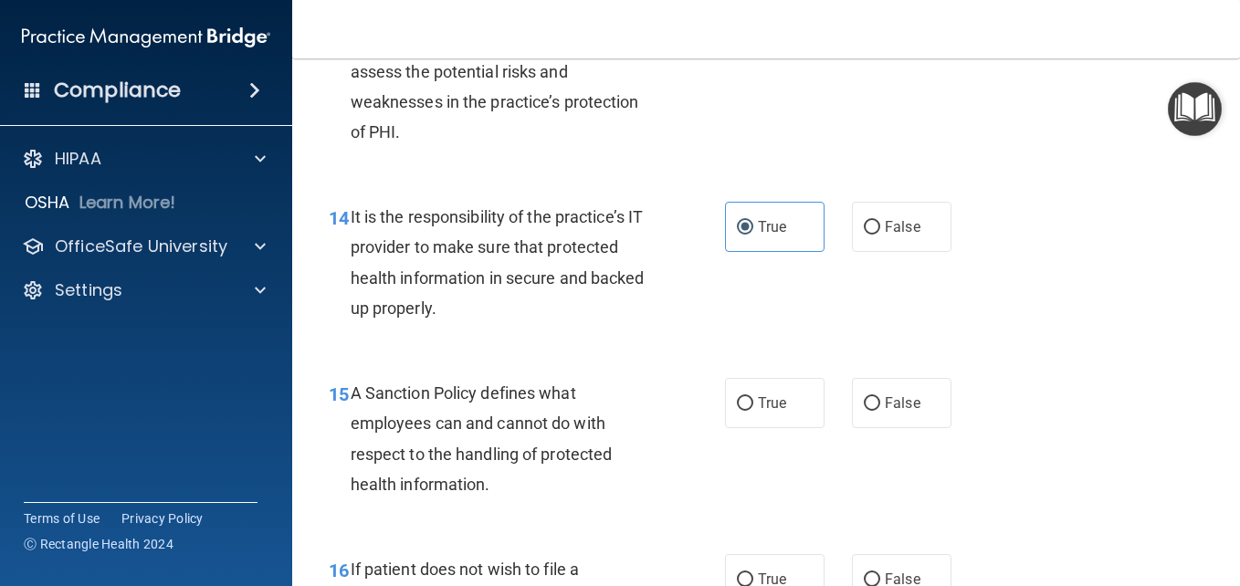
scroll to position [2830, 0]
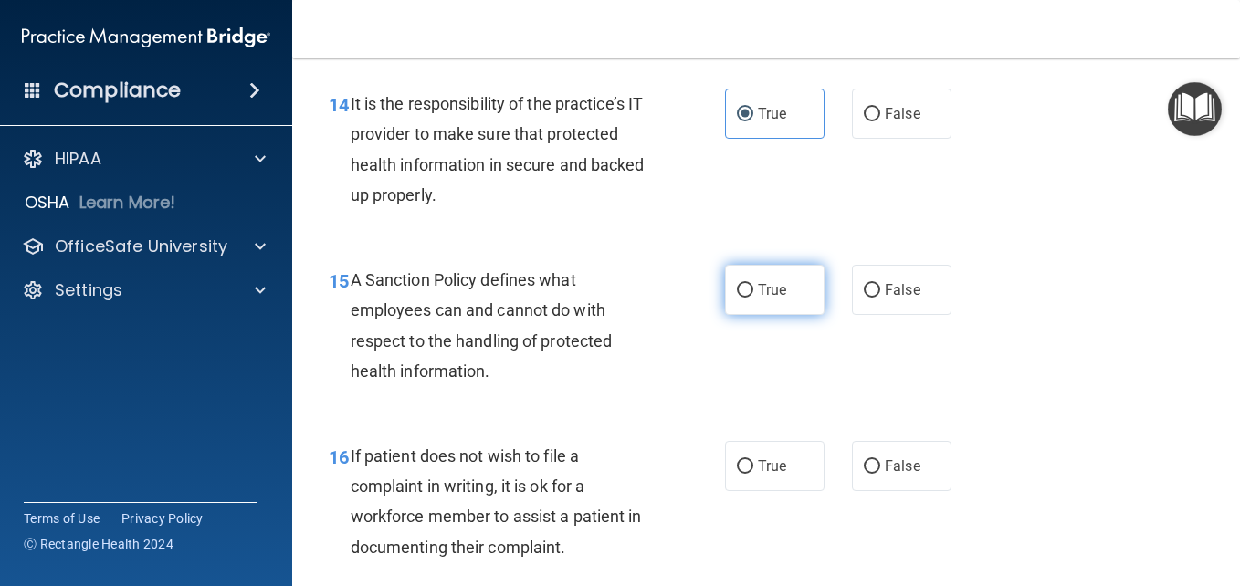
click at [755, 315] on label "True" at bounding box center [774, 290] width 99 height 50
click at [753, 298] on input "True" at bounding box center [745, 291] width 16 height 14
radio input "true"
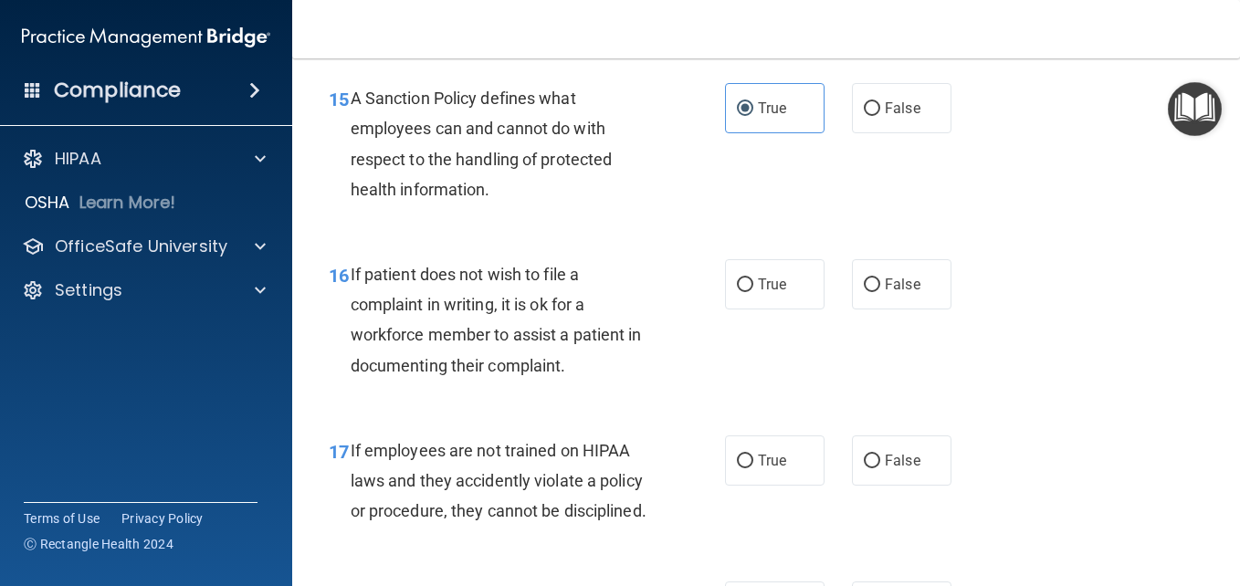
scroll to position [3012, 0]
click at [758, 292] on span "True" at bounding box center [772, 283] width 28 height 17
click at [751, 291] on input "True" at bounding box center [745, 285] width 16 height 14
radio input "true"
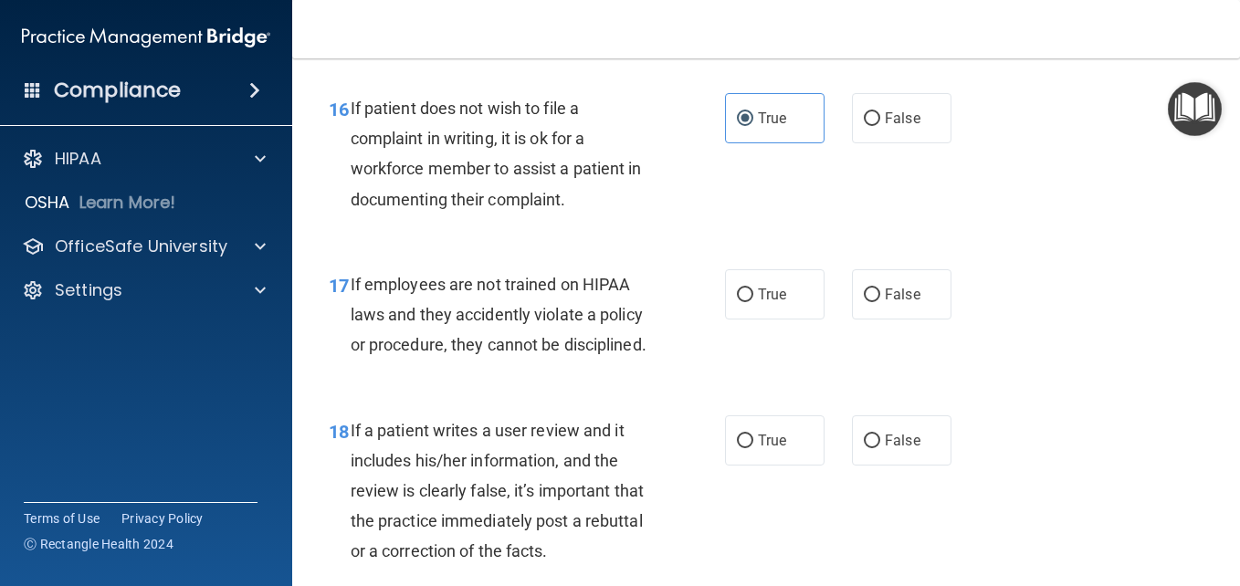
scroll to position [3195, 0]
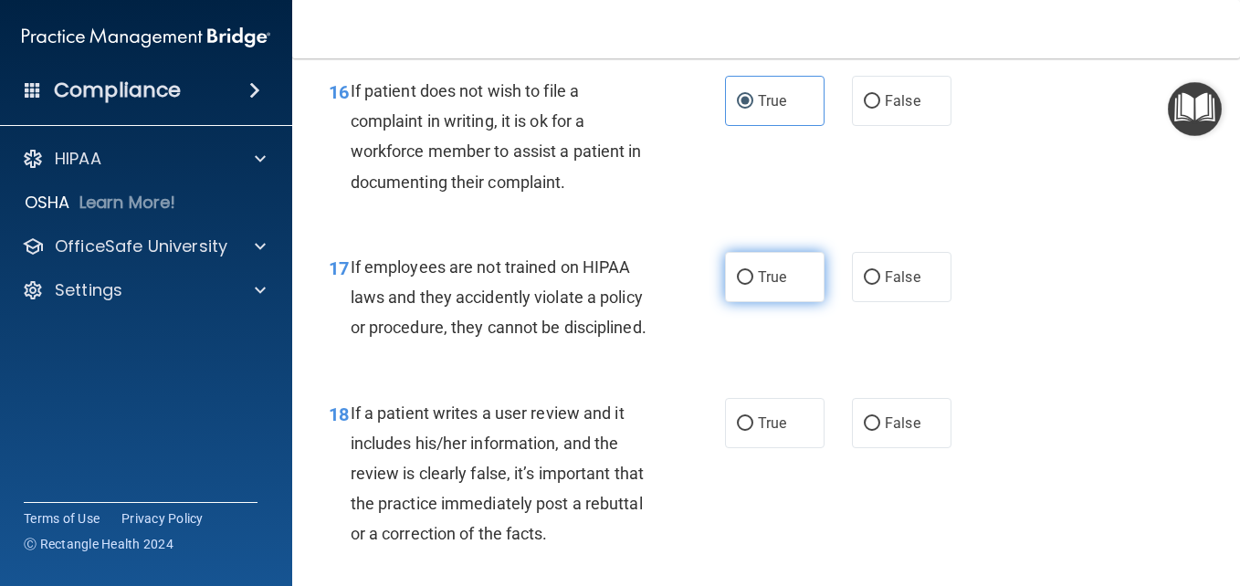
click at [779, 302] on label "True" at bounding box center [774, 277] width 99 height 50
click at [753, 285] on input "True" at bounding box center [745, 278] width 16 height 14
radio input "true"
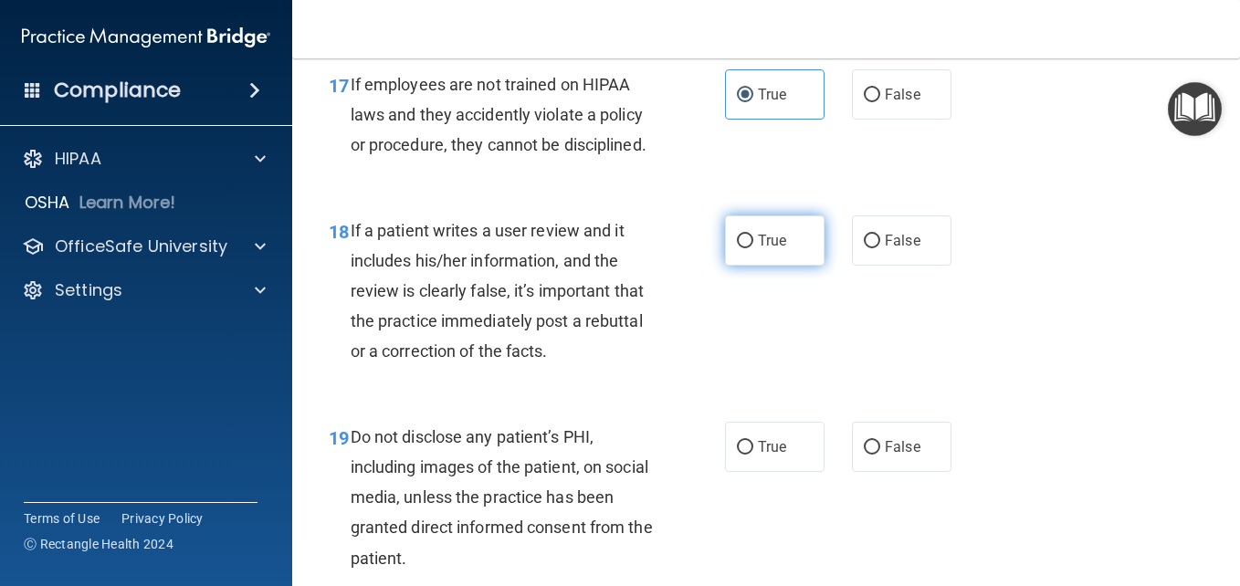
click at [763, 266] on label "True" at bounding box center [774, 240] width 99 height 50
click at [753, 248] on input "True" at bounding box center [745, 242] width 16 height 14
radio input "true"
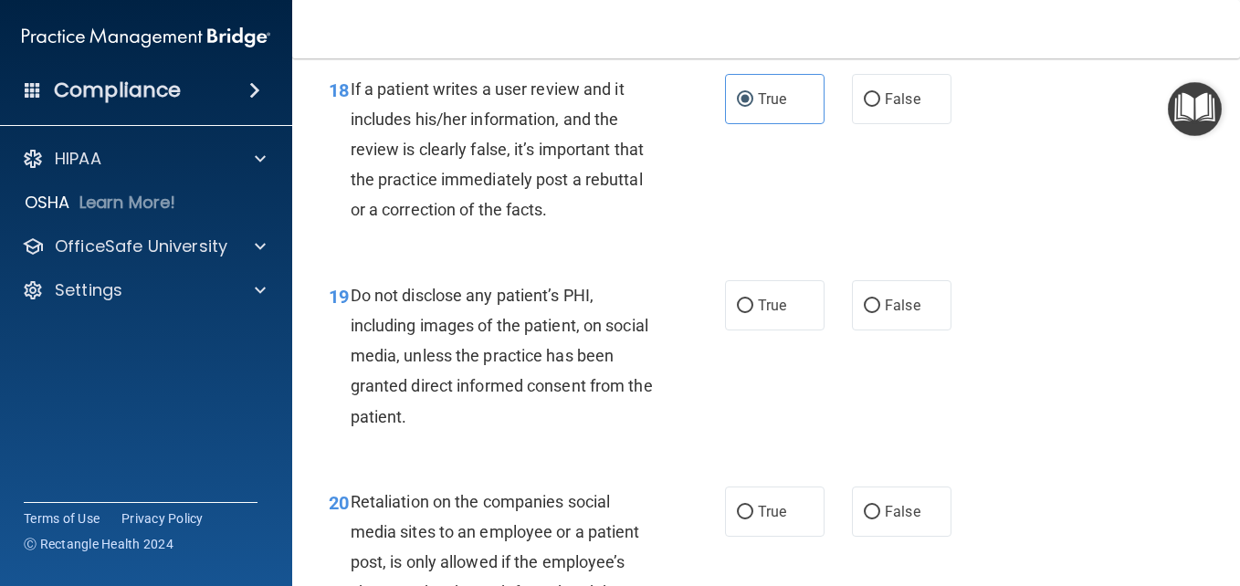
scroll to position [3560, 0]
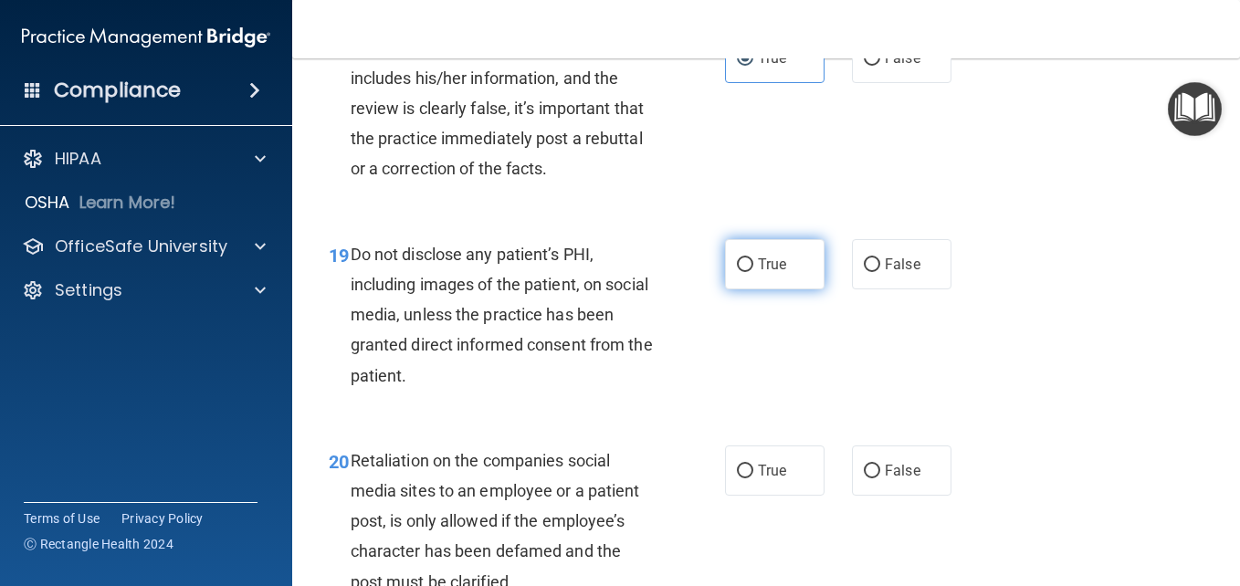
click at [764, 289] on label "True" at bounding box center [774, 264] width 99 height 50
click at [753, 272] on input "True" at bounding box center [745, 265] width 16 height 14
radio input "true"
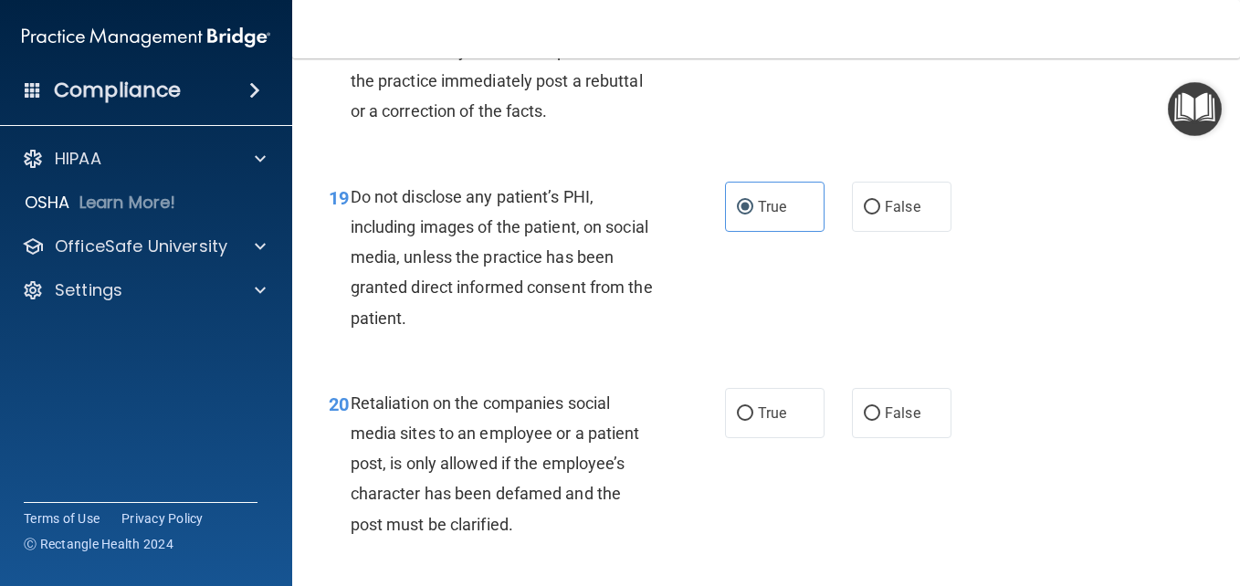
scroll to position [3743, 0]
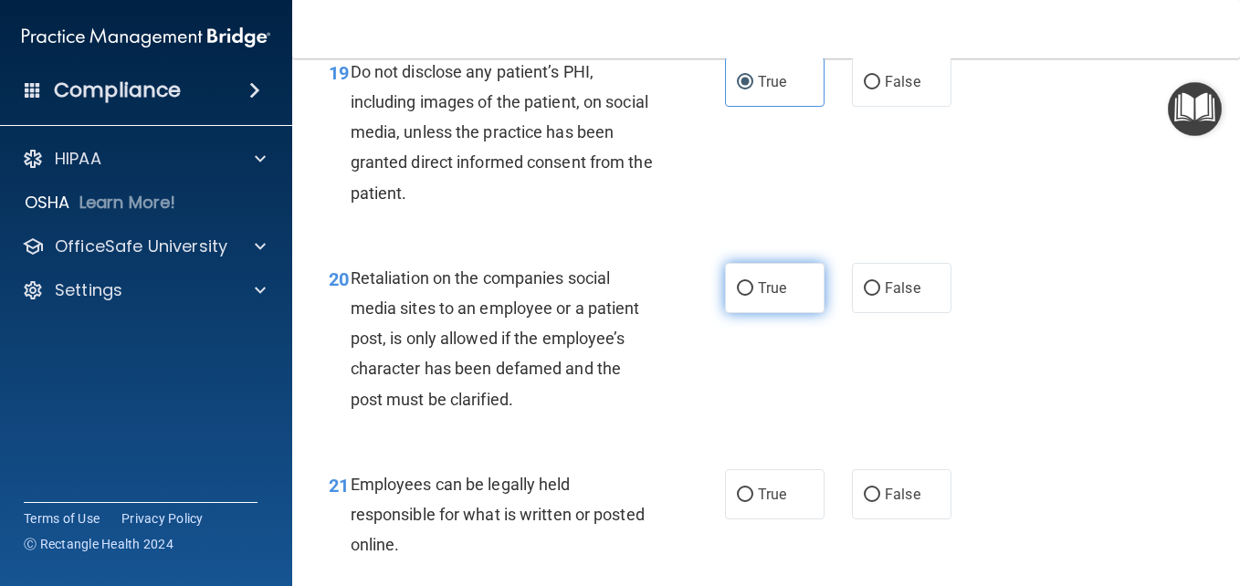
click at [759, 297] on span "True" at bounding box center [772, 287] width 28 height 17
click at [753, 296] on input "True" at bounding box center [745, 289] width 16 height 14
radio input "true"
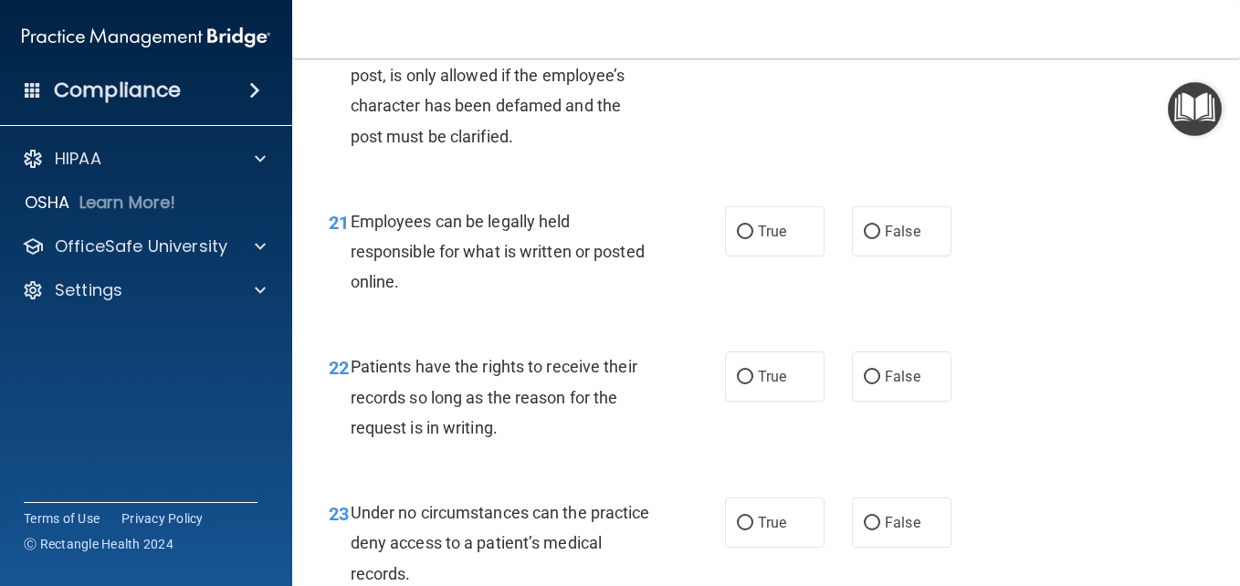
scroll to position [4016, 0]
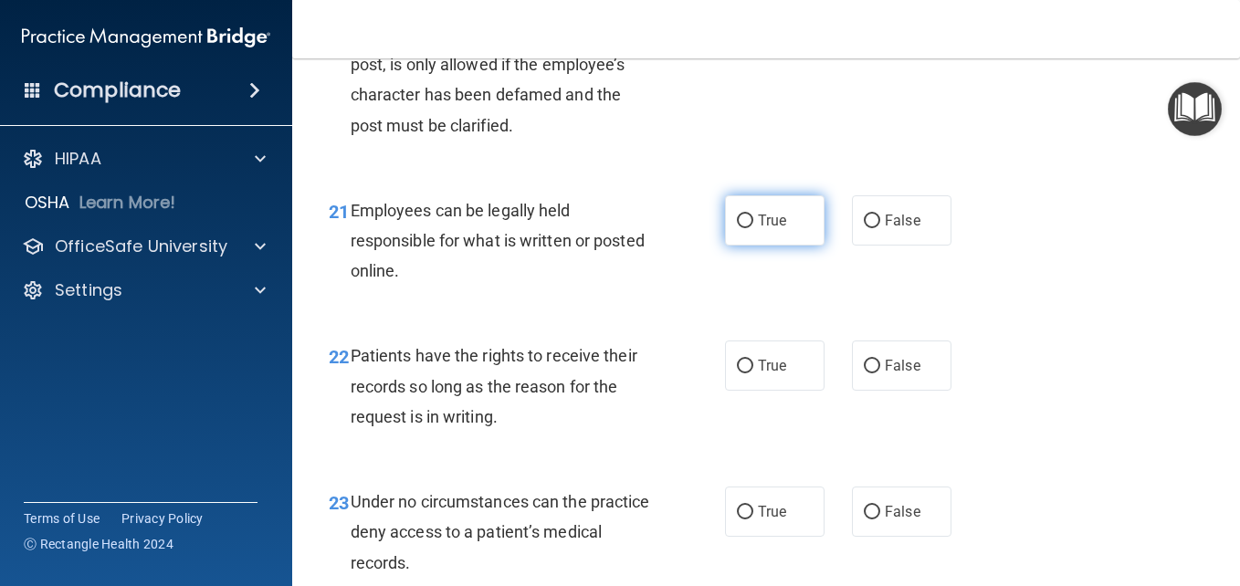
click at [780, 229] on span "True" at bounding box center [772, 220] width 28 height 17
click at [753, 228] on input "True" at bounding box center [745, 222] width 16 height 14
radio input "true"
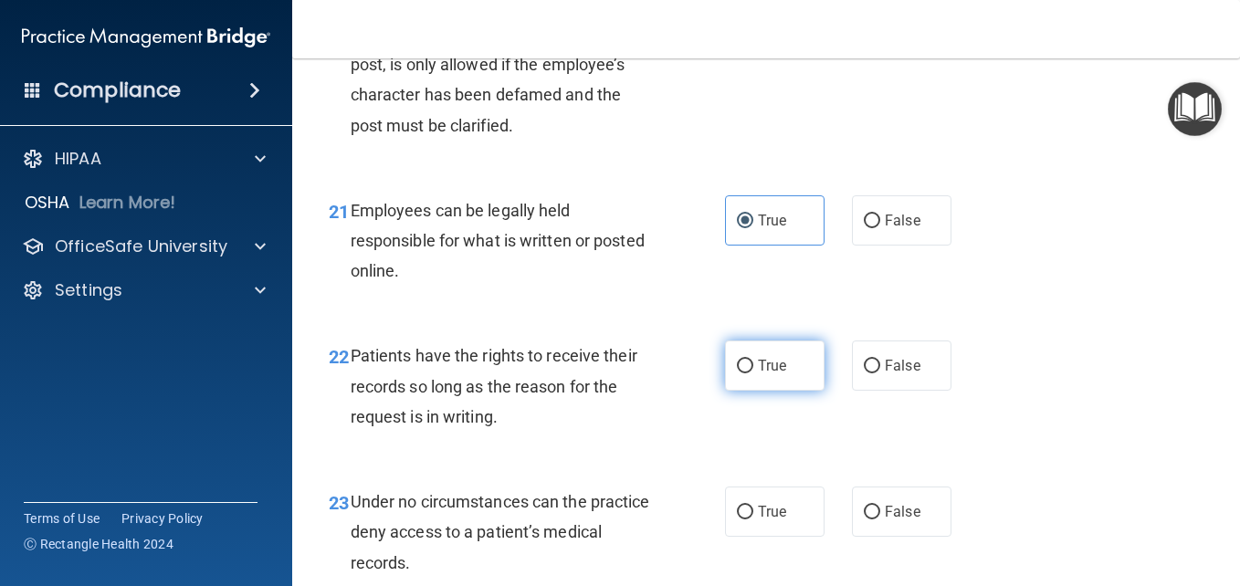
scroll to position [4108, 0]
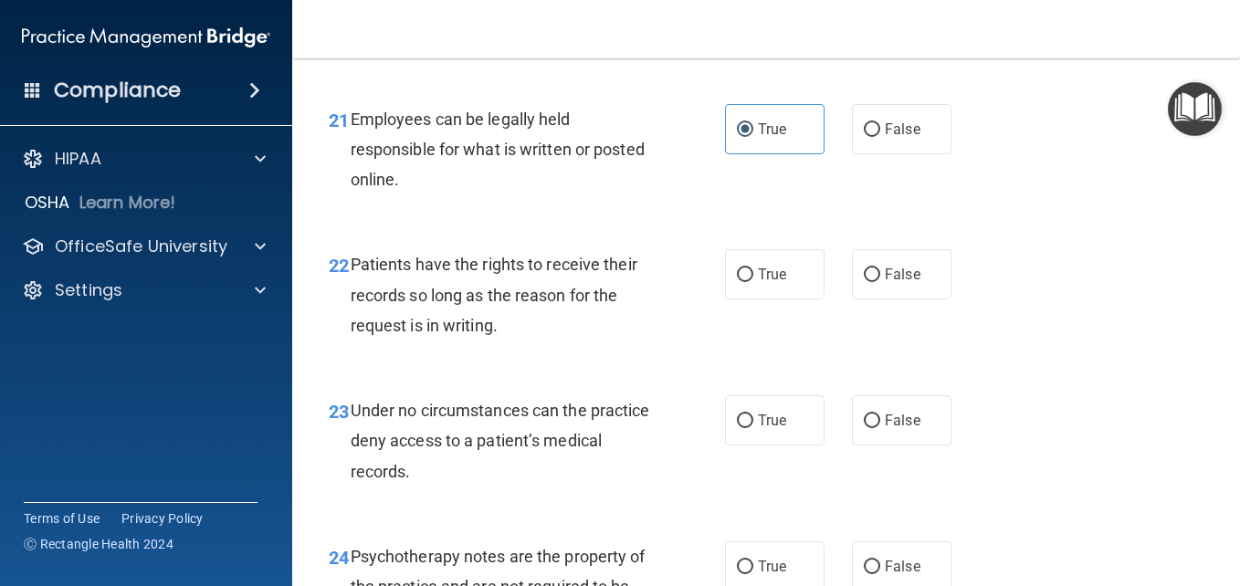
click at [743, 350] on div "22 Patients have the rights to receive their records so long as the reason for …" at bounding box center [526, 299] width 451 height 100
click at [769, 299] on label "True" at bounding box center [774, 274] width 99 height 50
click at [753, 282] on input "True" at bounding box center [745, 275] width 16 height 14
radio input "true"
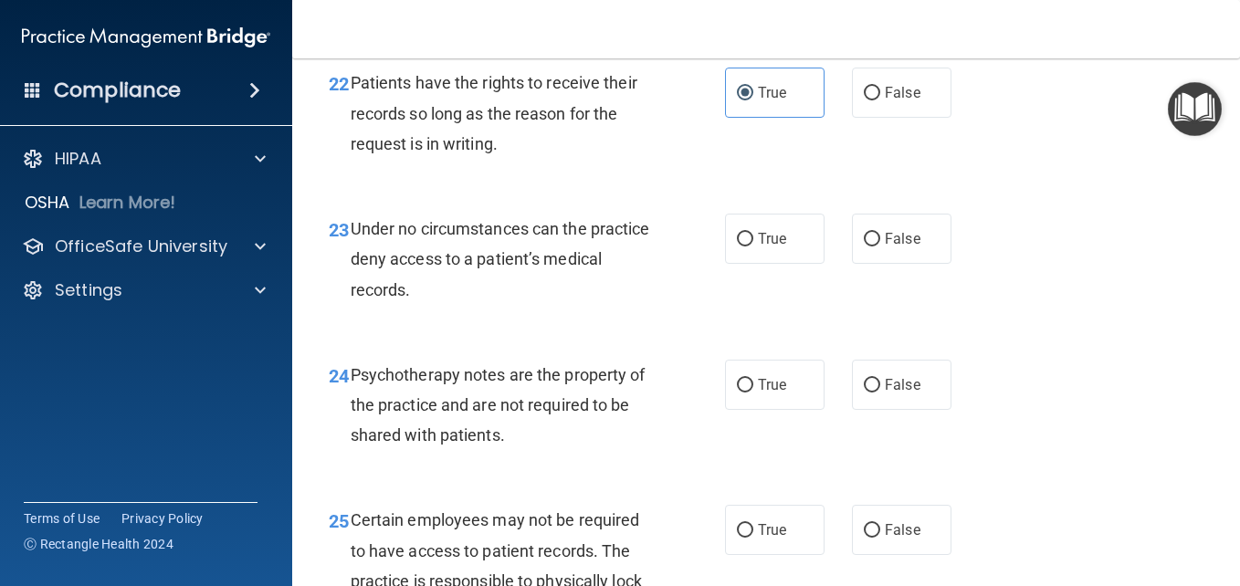
scroll to position [4290, 0]
click at [864, 246] on input "False" at bounding box center [872, 239] width 16 height 14
radio input "true"
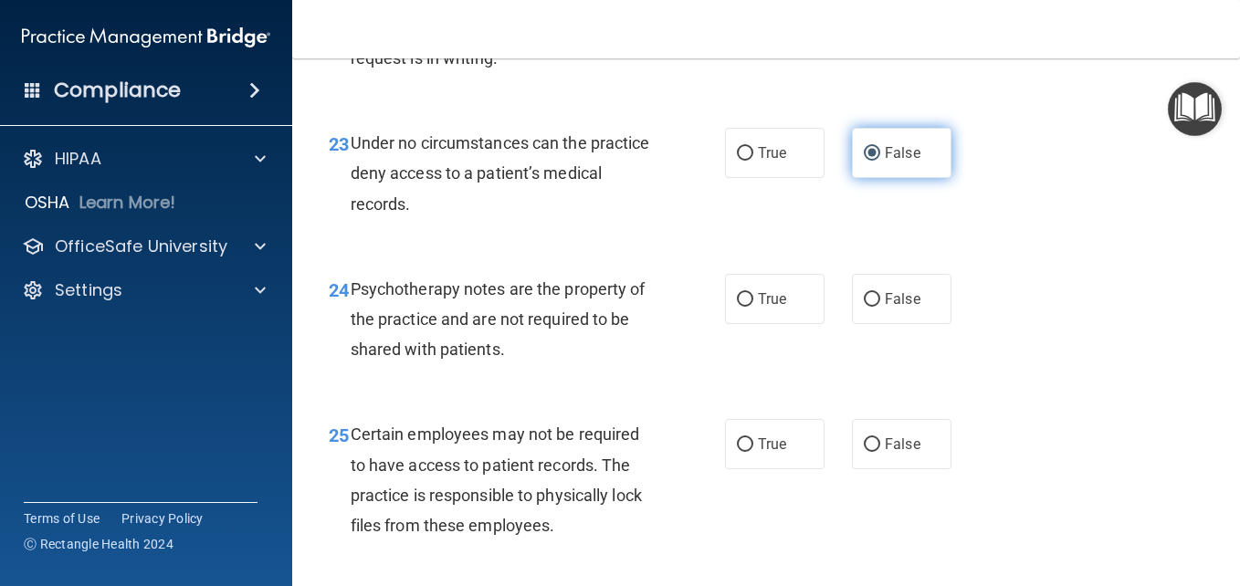
scroll to position [4473, 0]
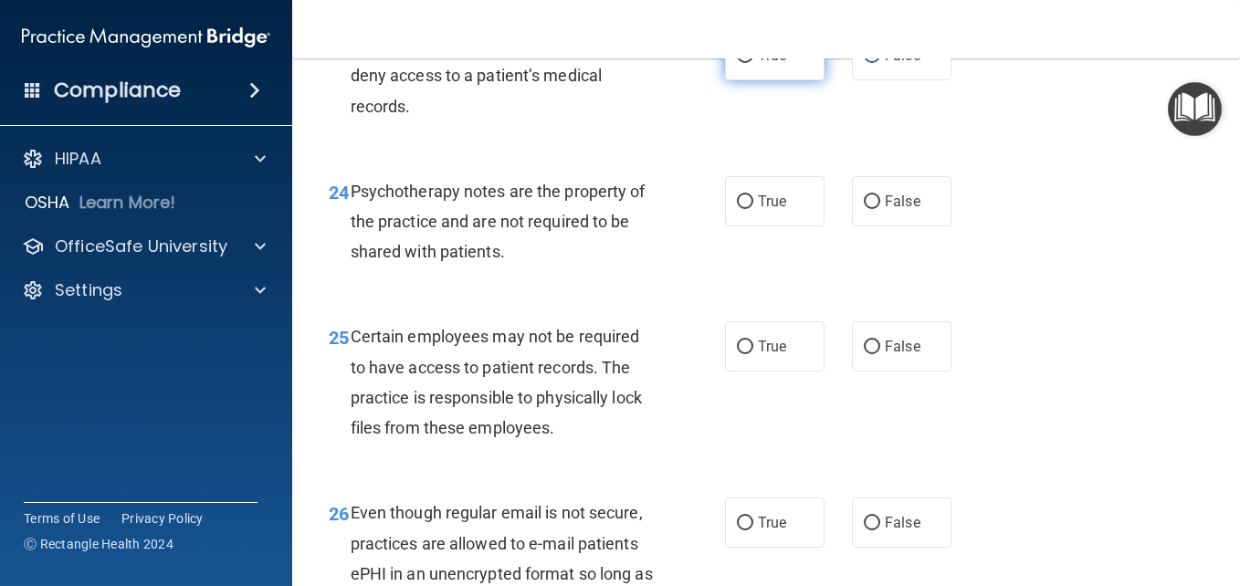
click at [763, 80] on label "True" at bounding box center [774, 55] width 99 height 50
click at [753, 63] on input "True" at bounding box center [745, 56] width 16 height 14
radio input "true"
radio input "false"
click at [878, 226] on label "False" at bounding box center [901, 201] width 99 height 50
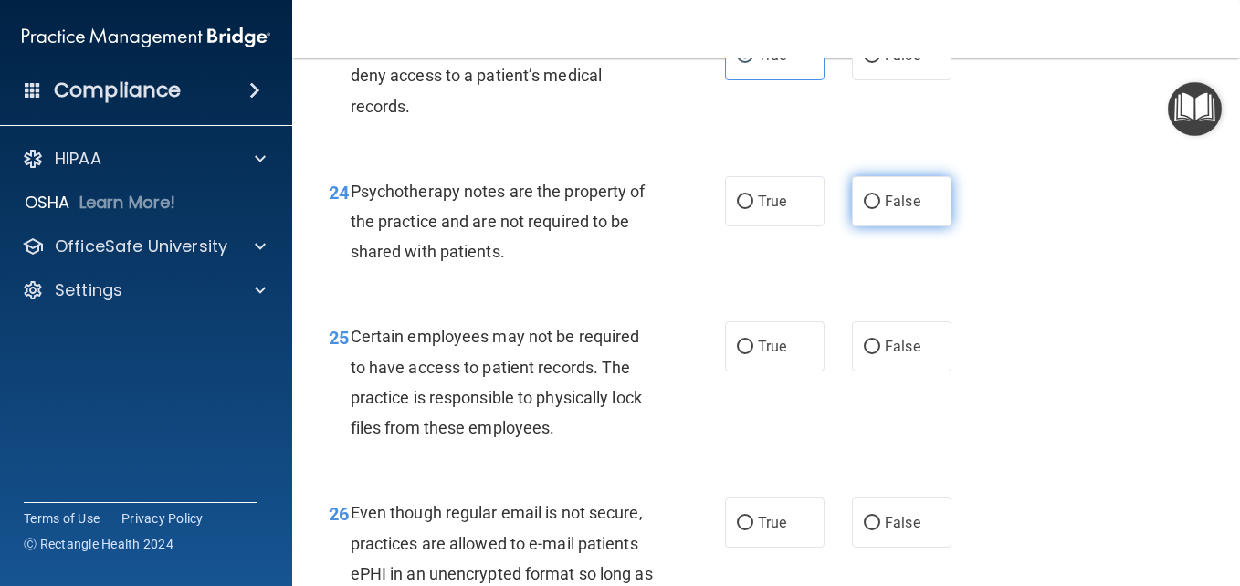
click at [878, 209] on input "False" at bounding box center [872, 202] width 16 height 14
radio input "true"
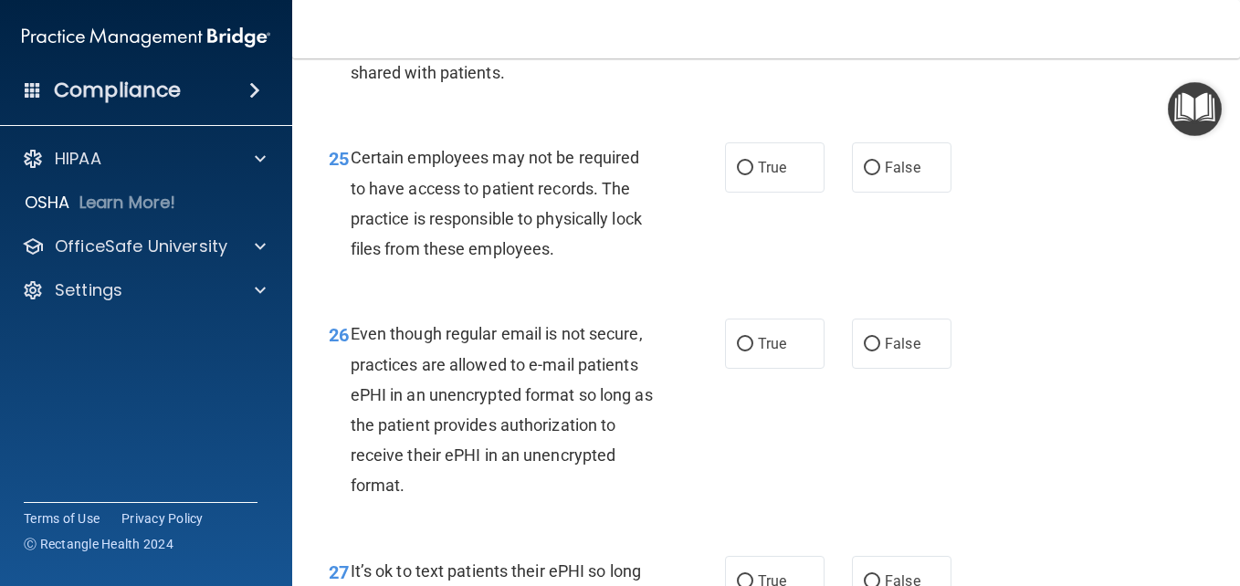
scroll to position [4655, 0]
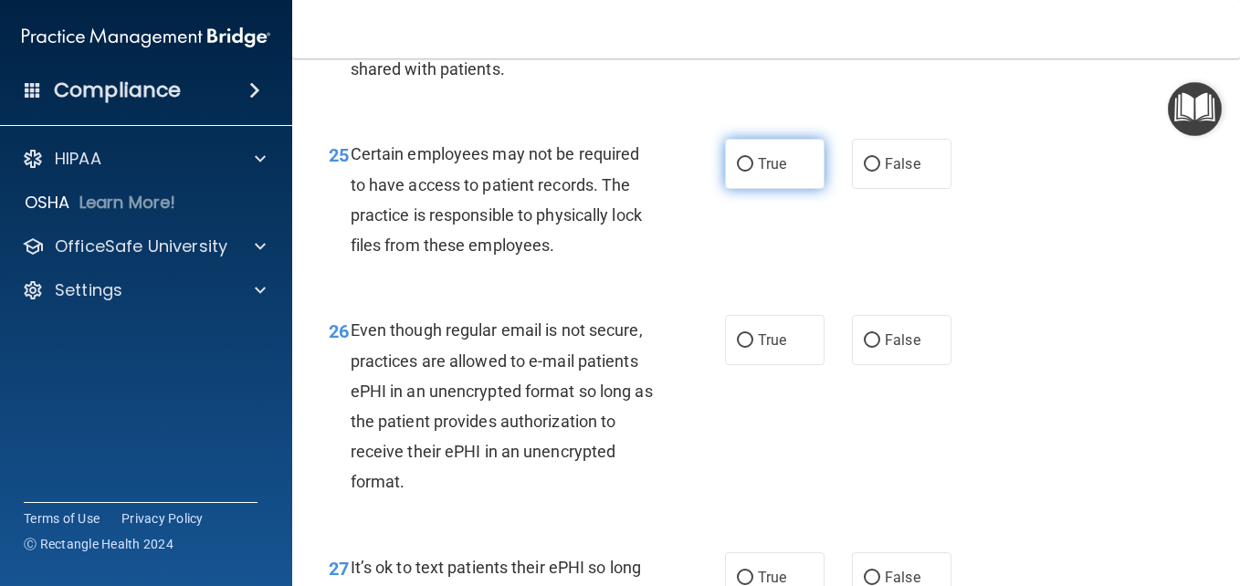
click at [775, 173] on span "True" at bounding box center [772, 163] width 28 height 17
click at [753, 172] on input "True" at bounding box center [745, 165] width 16 height 14
radio input "true"
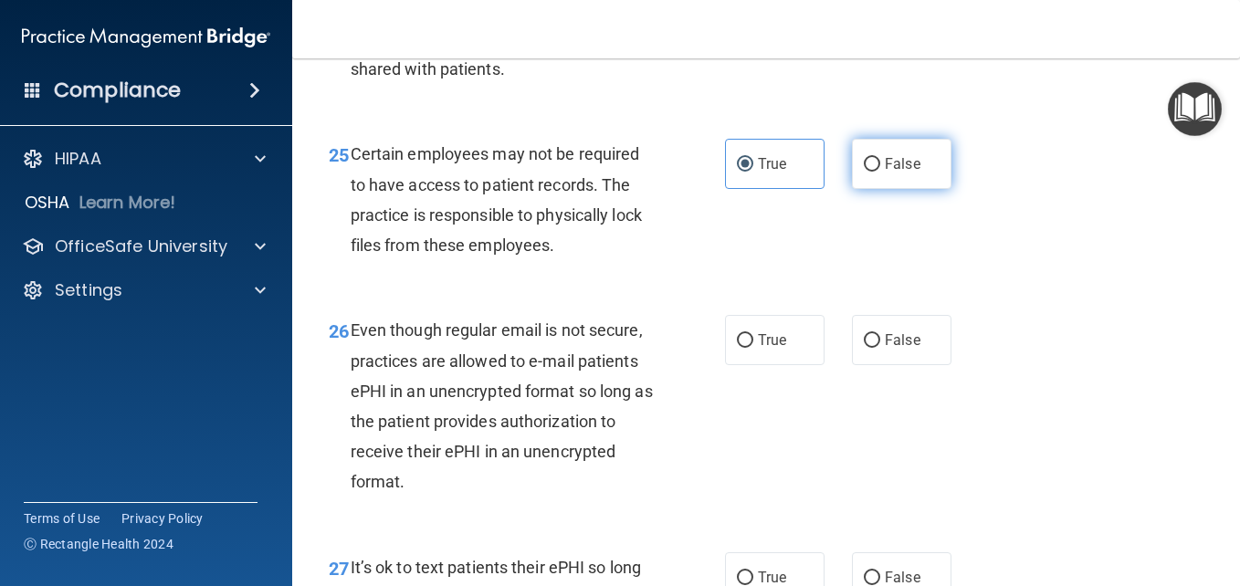
click at [876, 189] on label "False" at bounding box center [901, 164] width 99 height 50
click at [876, 172] on input "False" at bounding box center [872, 165] width 16 height 14
radio input "true"
radio input "false"
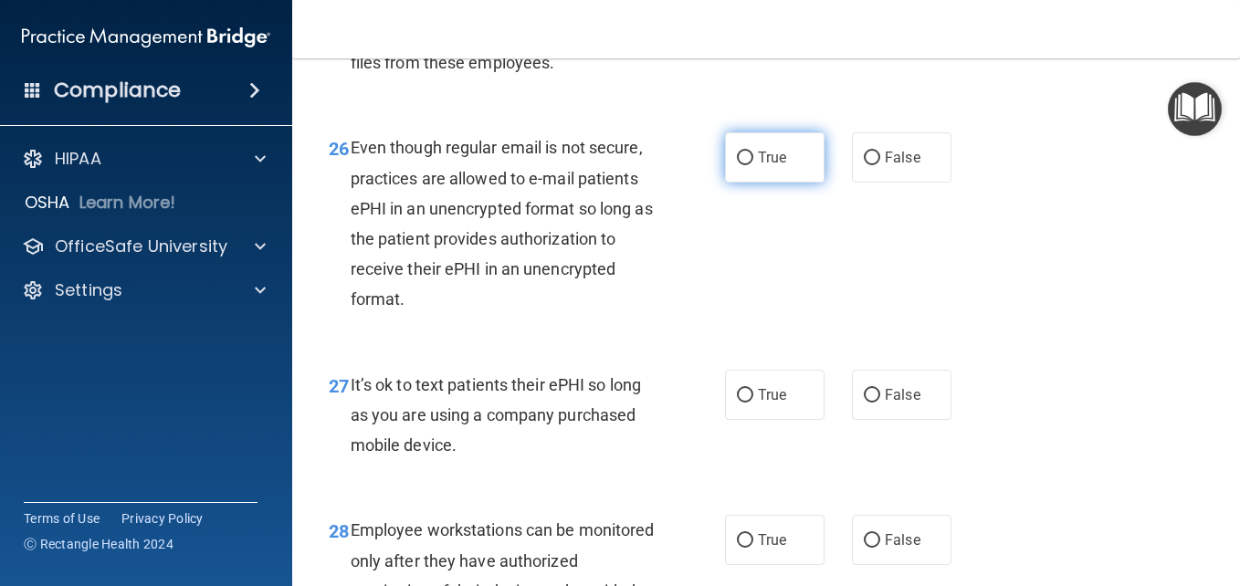
click at [788, 183] on label "True" at bounding box center [774, 157] width 99 height 50
click at [753, 165] on input "True" at bounding box center [745, 159] width 16 height 14
radio input "true"
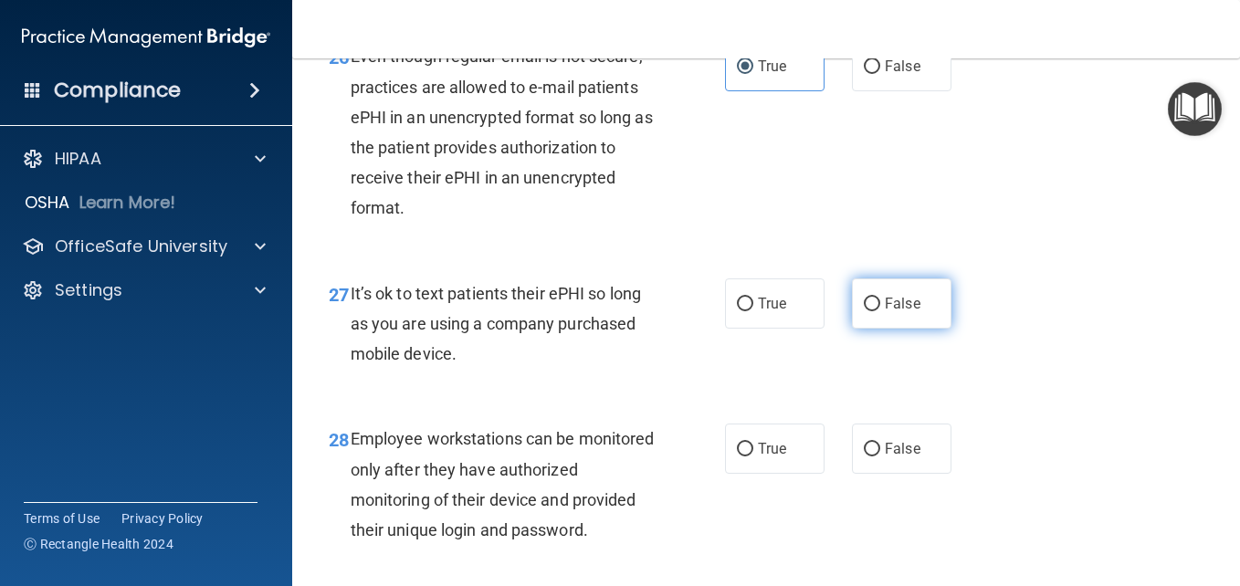
click at [874, 329] on label "False" at bounding box center [901, 303] width 99 height 50
click at [874, 311] on input "False" at bounding box center [872, 305] width 16 height 14
radio input "true"
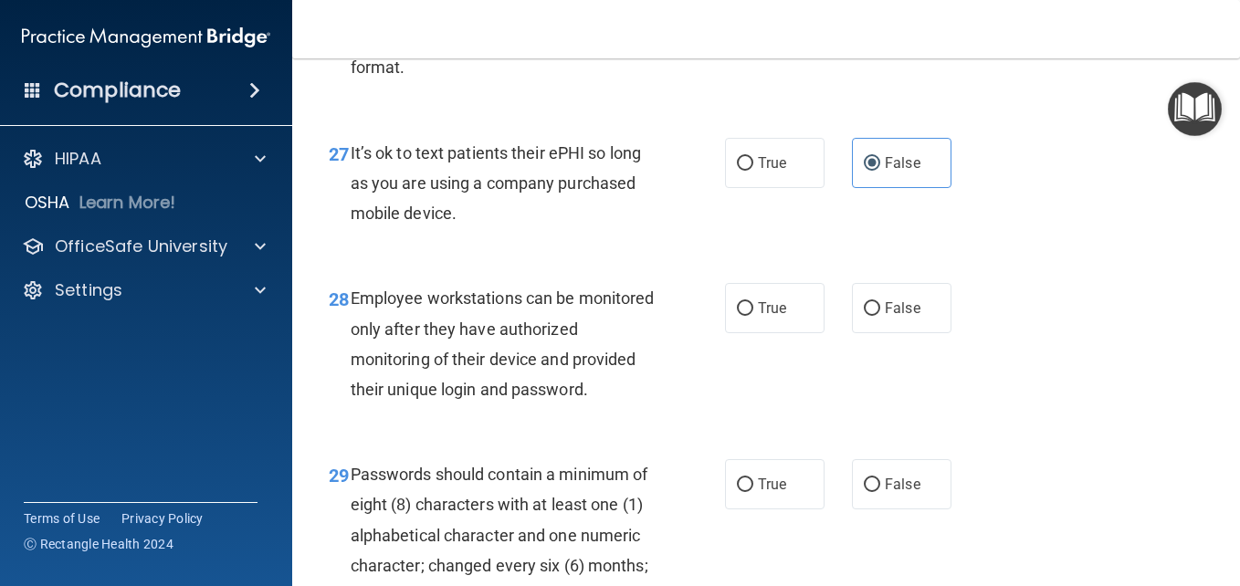
scroll to position [5112, 0]
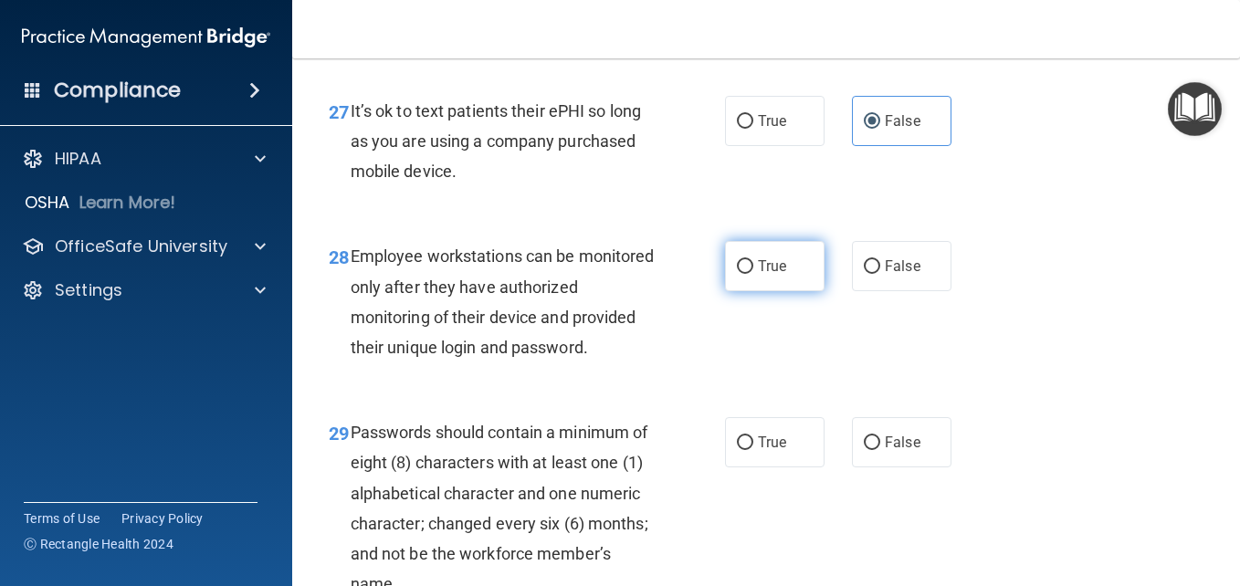
click at [751, 291] on label "True" at bounding box center [774, 266] width 99 height 50
click at [751, 274] on input "True" at bounding box center [745, 267] width 16 height 14
radio input "true"
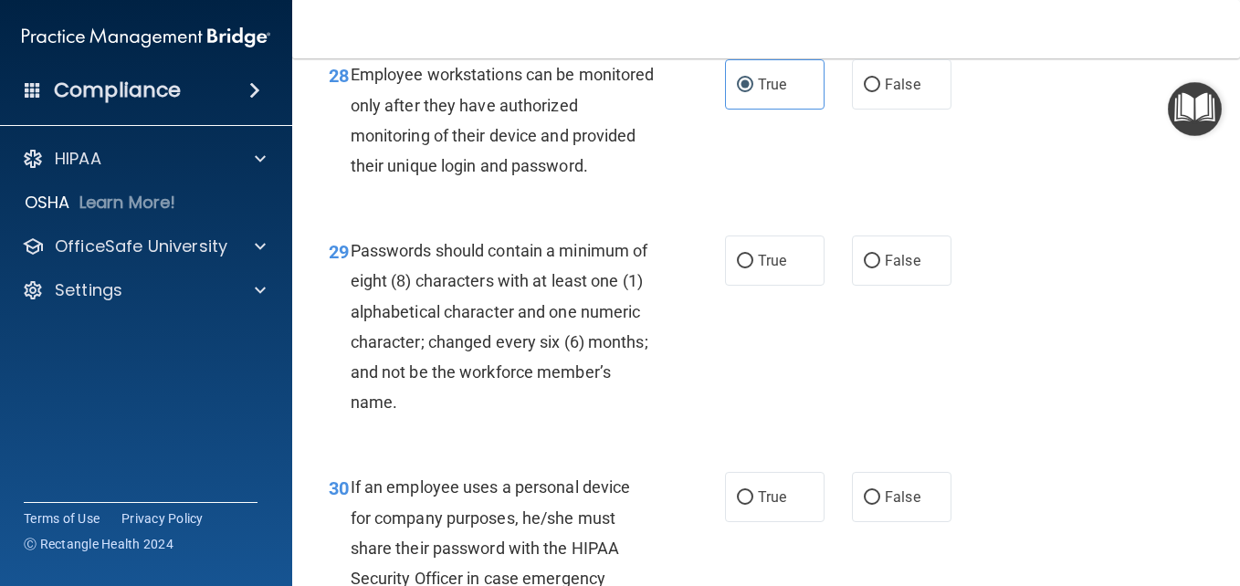
scroll to position [5294, 0]
click at [791, 285] on label "True" at bounding box center [774, 260] width 99 height 50
click at [753, 267] on input "True" at bounding box center [745, 261] width 16 height 14
radio input "true"
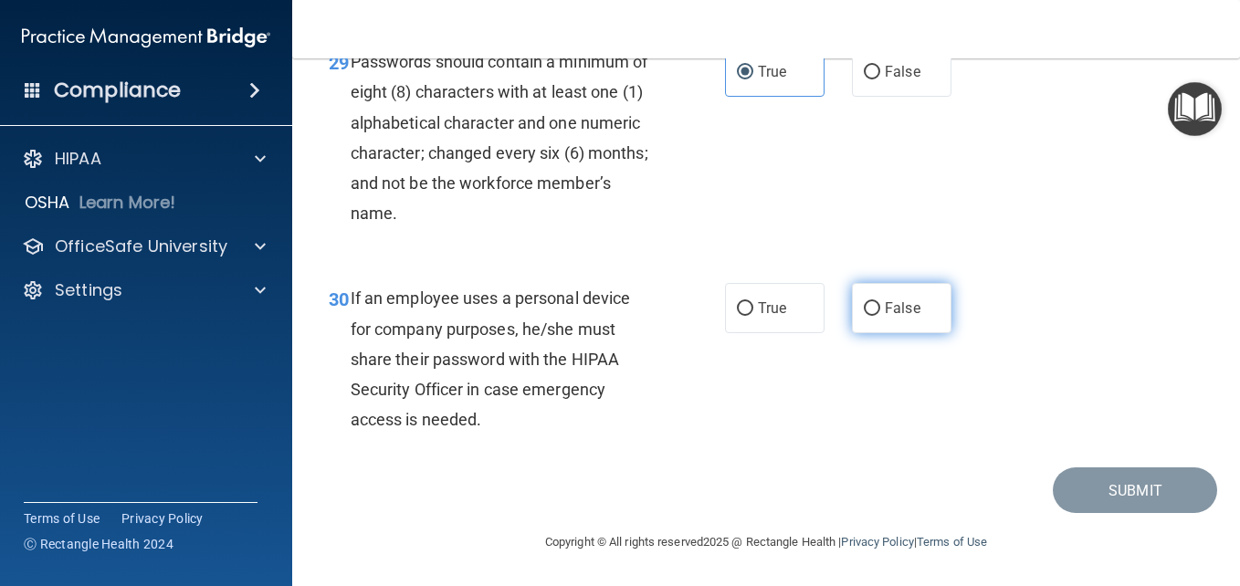
click at [916, 333] on label "False" at bounding box center [901, 308] width 99 height 50
click at [880, 316] on input "False" at bounding box center [872, 309] width 16 height 14
radio input "true"
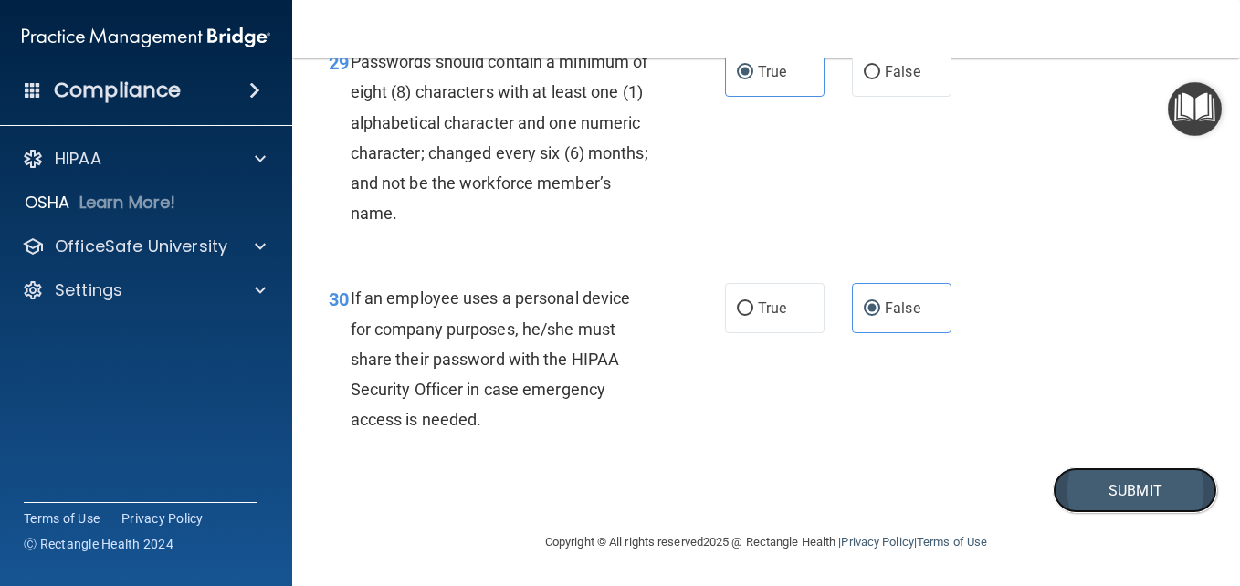
click at [1148, 514] on button "Submit" at bounding box center [1134, 490] width 164 height 47
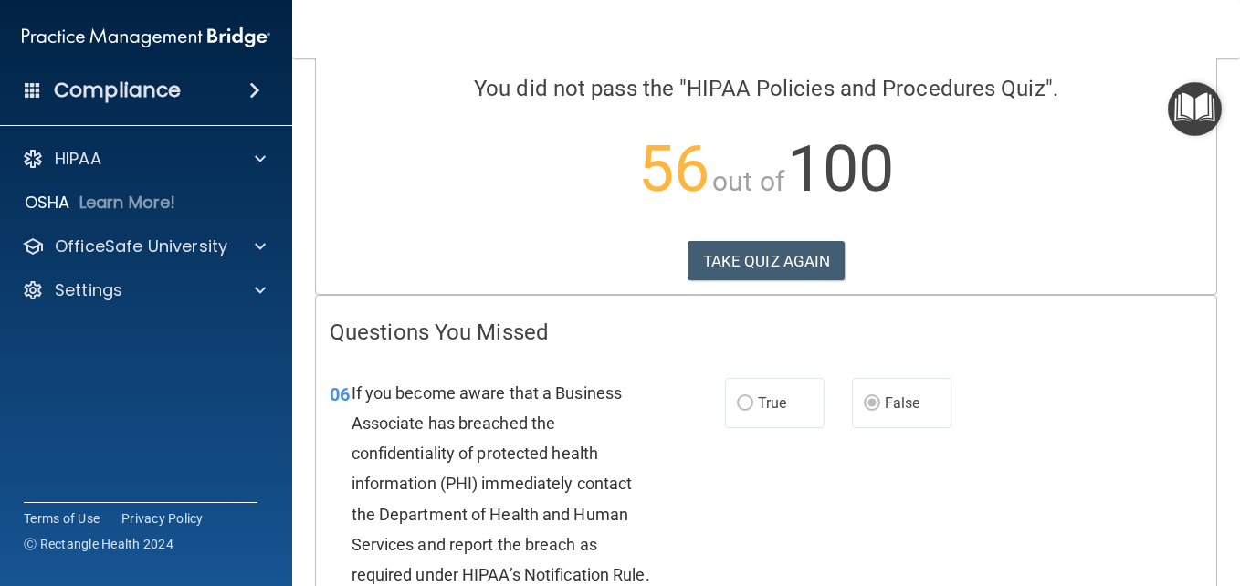
scroll to position [183, 0]
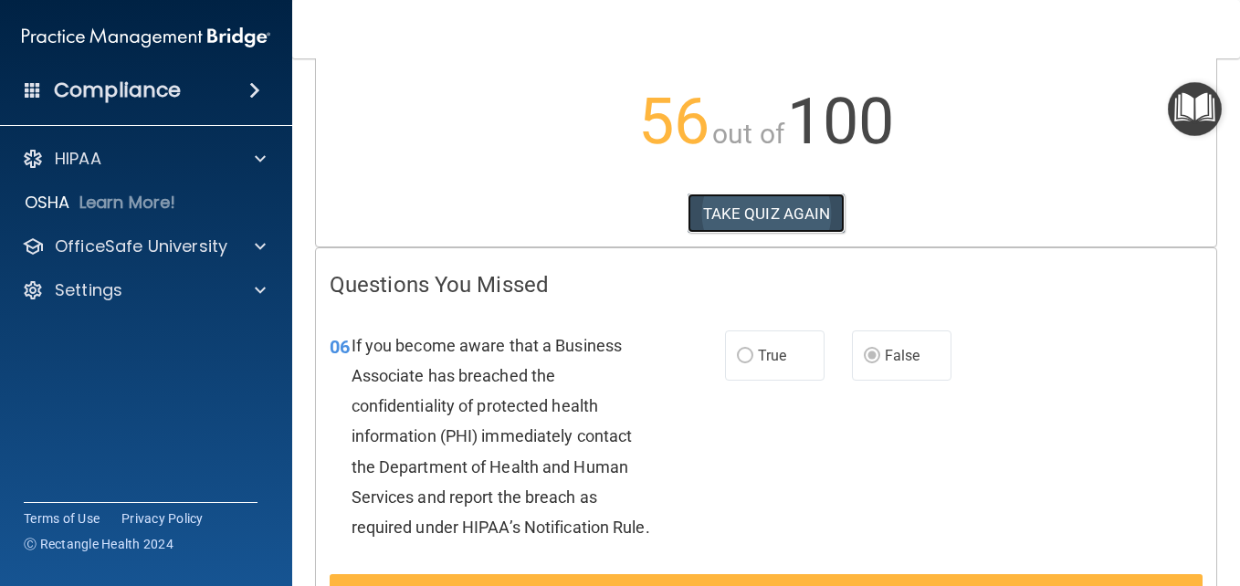
click at [805, 231] on button "TAKE QUIZ AGAIN" at bounding box center [766, 214] width 158 height 40
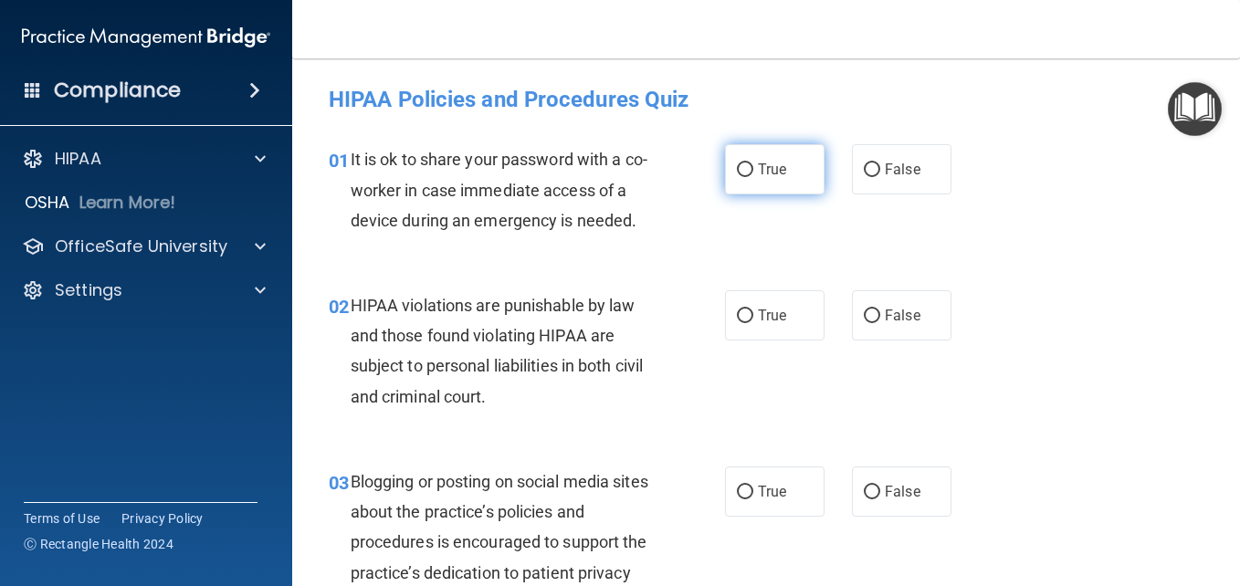
click at [741, 173] on input "True" at bounding box center [745, 170] width 16 height 14
radio input "true"
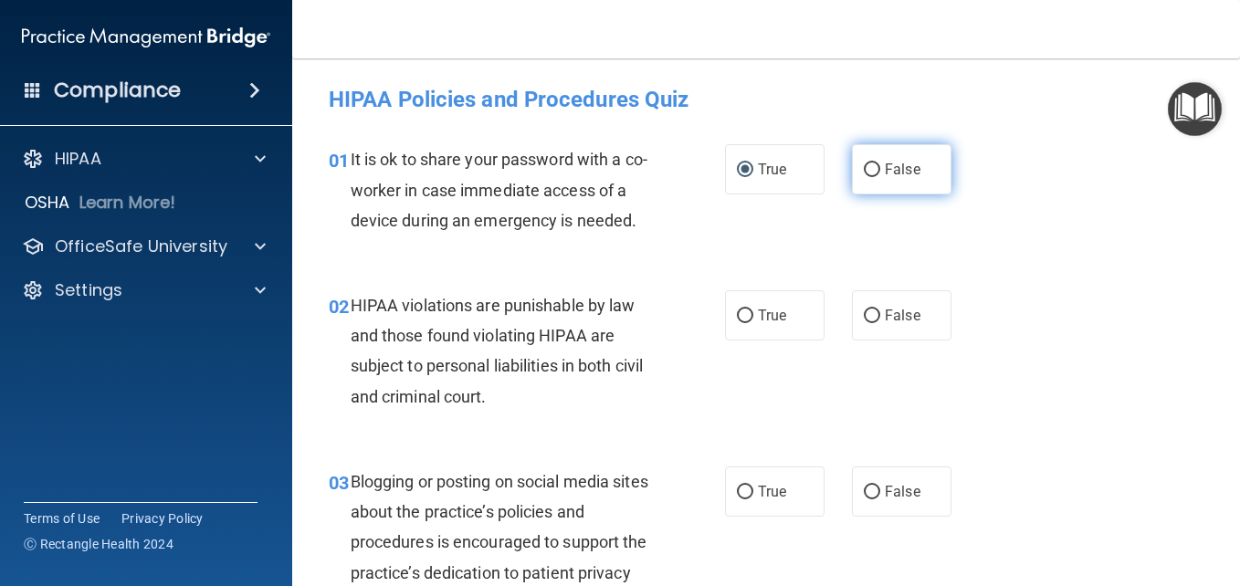
click at [864, 176] on input "False" at bounding box center [872, 170] width 16 height 14
radio input "true"
radio input "false"
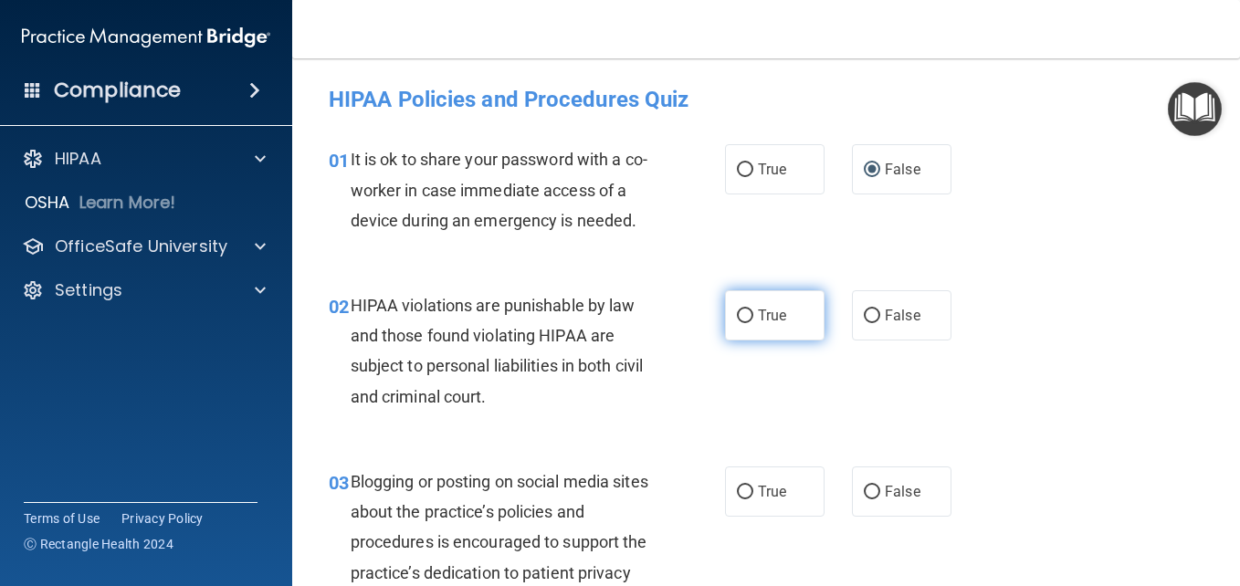
click at [772, 324] on span "True" at bounding box center [772, 315] width 28 height 17
click at [753, 323] on input "True" at bounding box center [745, 316] width 16 height 14
radio input "true"
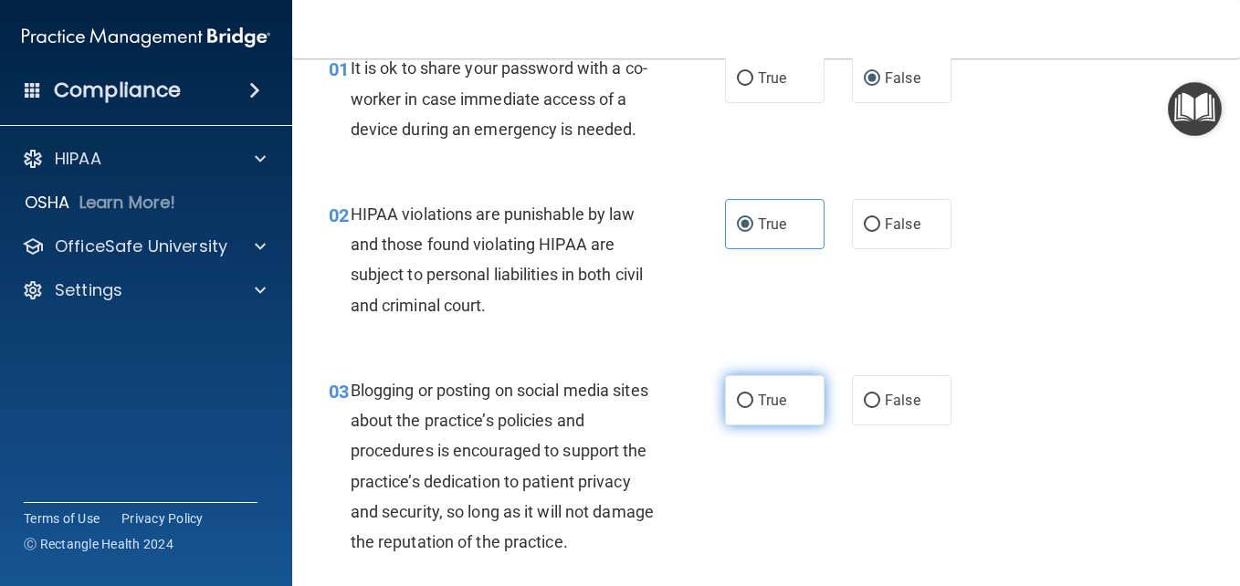
click at [758, 409] on span "True" at bounding box center [772, 400] width 28 height 17
click at [753, 408] on input "True" at bounding box center [745, 401] width 16 height 14
radio input "true"
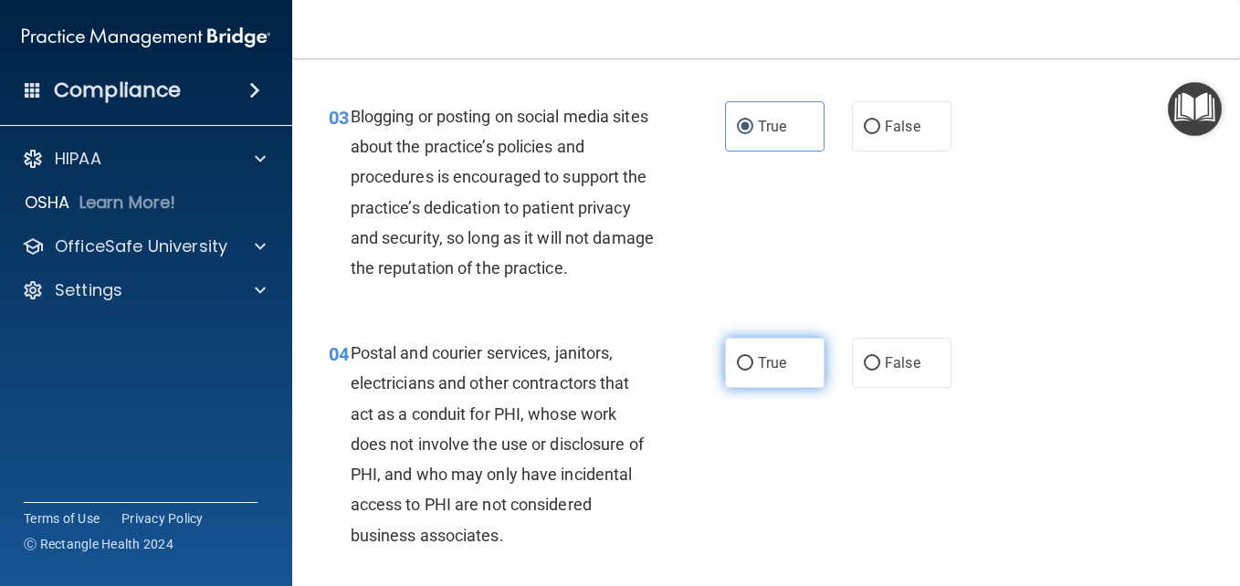
click at [755, 388] on label "True" at bounding box center [774, 363] width 99 height 50
click at [753, 371] on input "True" at bounding box center [745, 364] width 16 height 14
radio input "true"
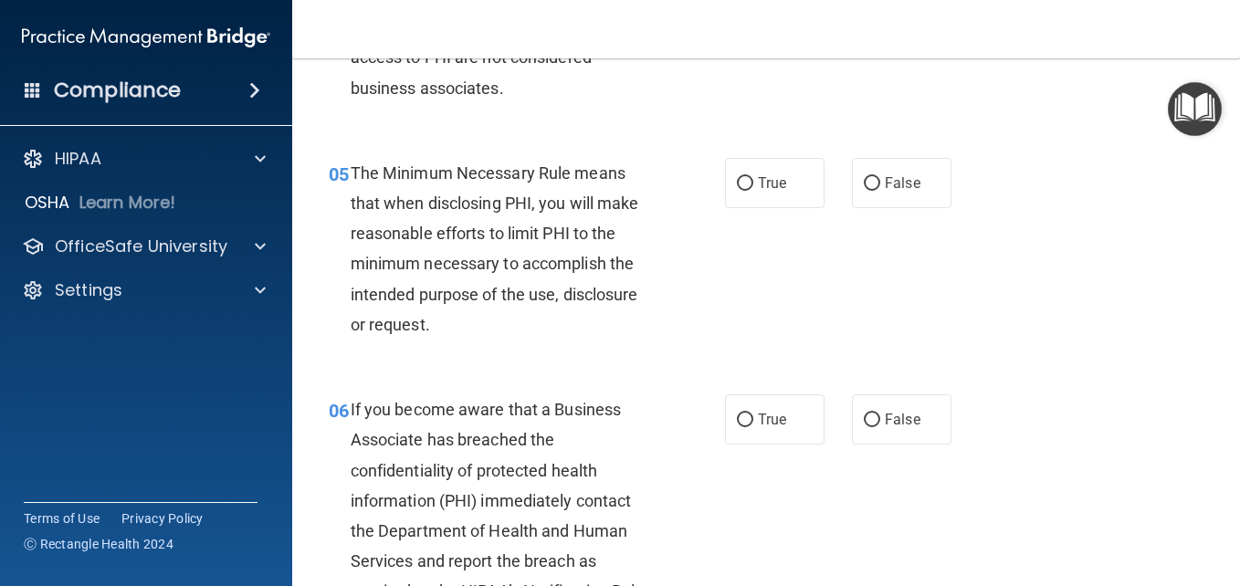
scroll to position [822, 0]
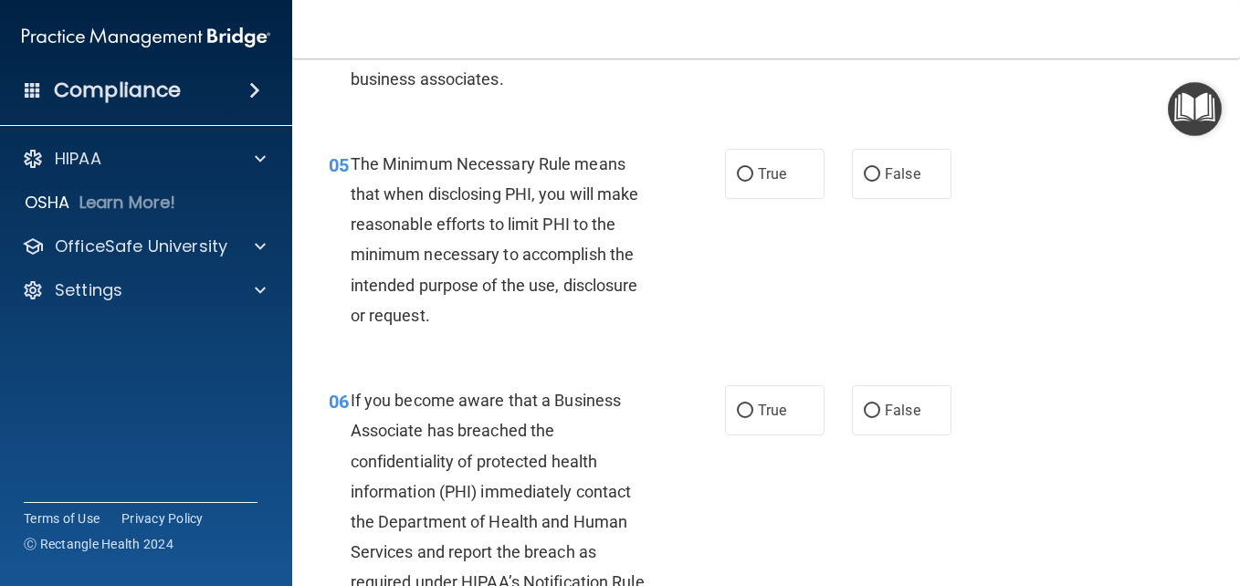
click at [760, 183] on span "True" at bounding box center [772, 173] width 28 height 17
click at [753, 182] on input "True" at bounding box center [745, 175] width 16 height 14
radio input "true"
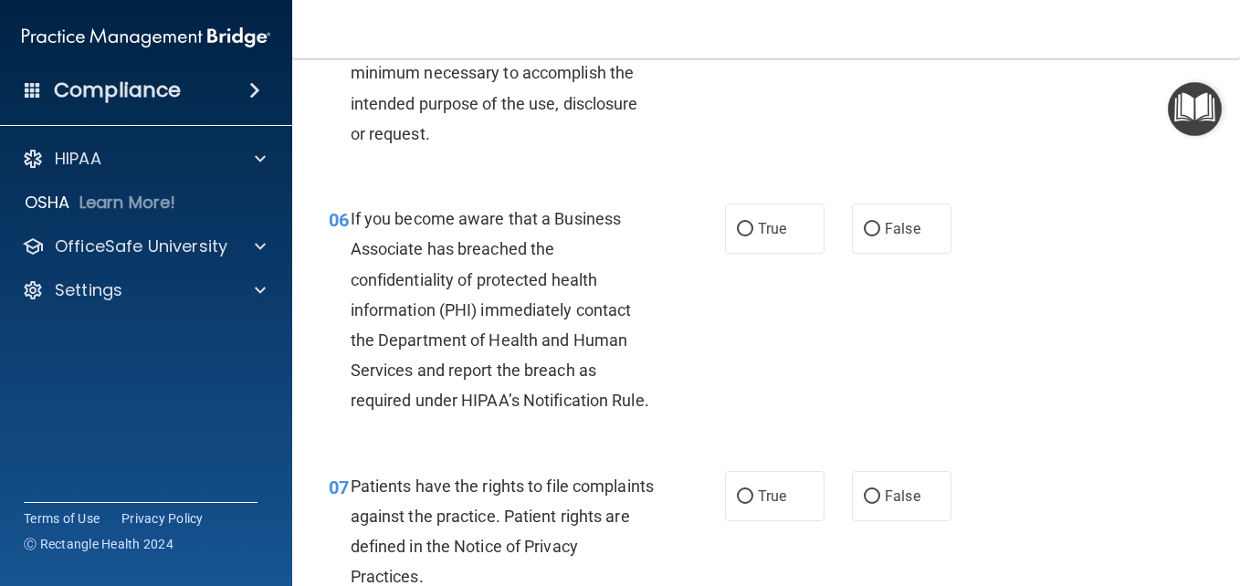
scroll to position [1004, 0]
click at [747, 253] on label "True" at bounding box center [774, 228] width 99 height 50
click at [747, 236] on input "True" at bounding box center [745, 229] width 16 height 14
radio input "true"
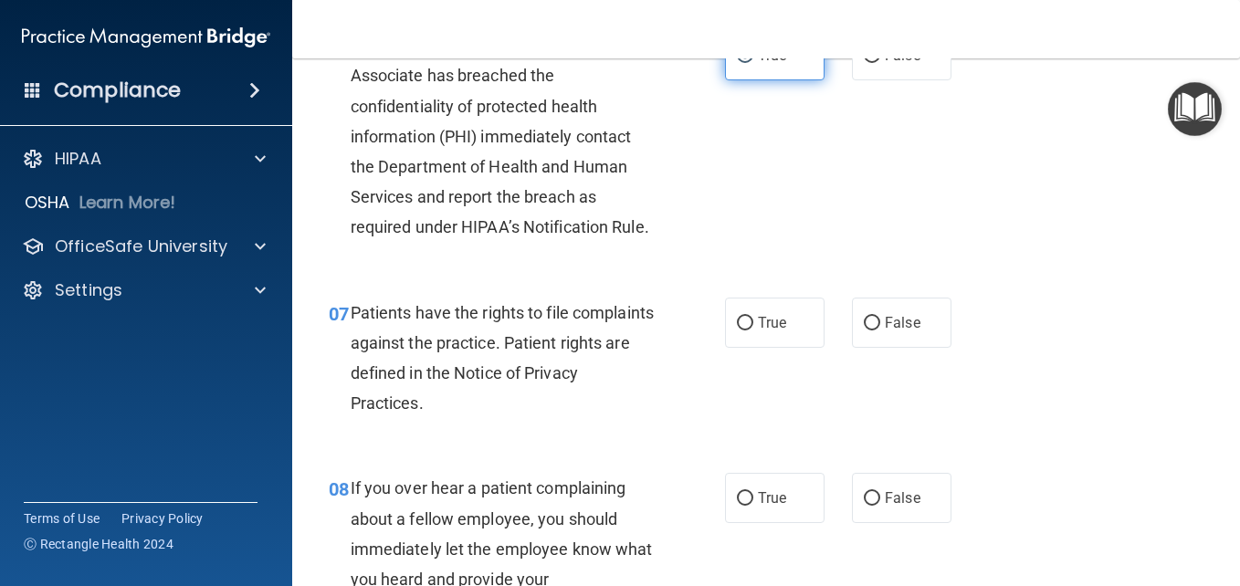
scroll to position [1187, 0]
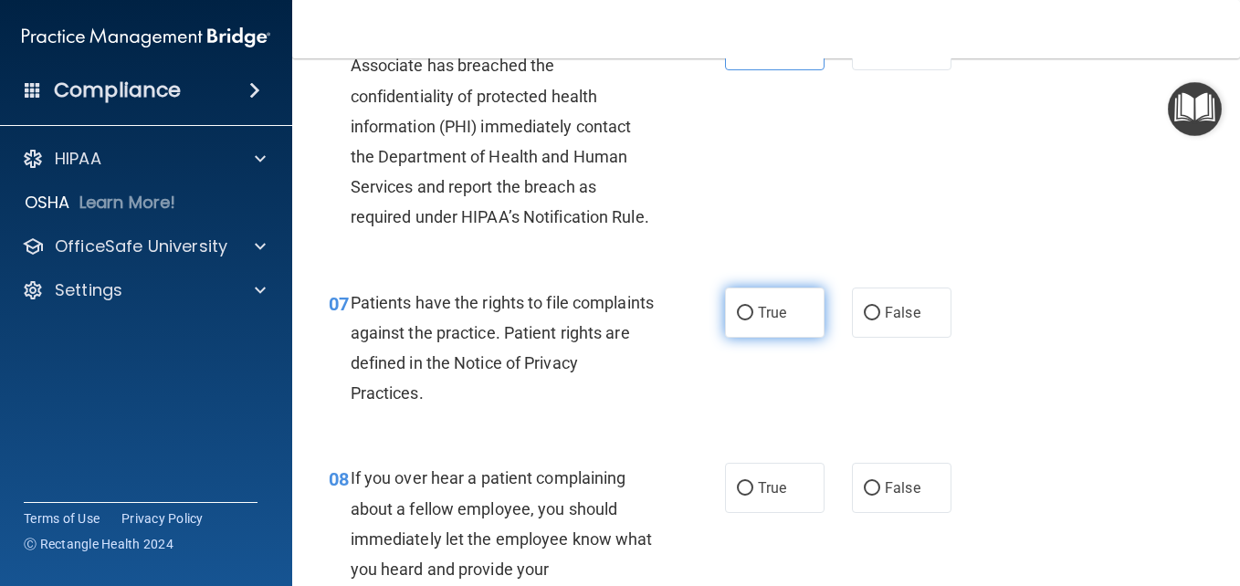
click at [758, 321] on span "True" at bounding box center [772, 312] width 28 height 17
click at [753, 320] on input "True" at bounding box center [745, 314] width 16 height 14
radio input "true"
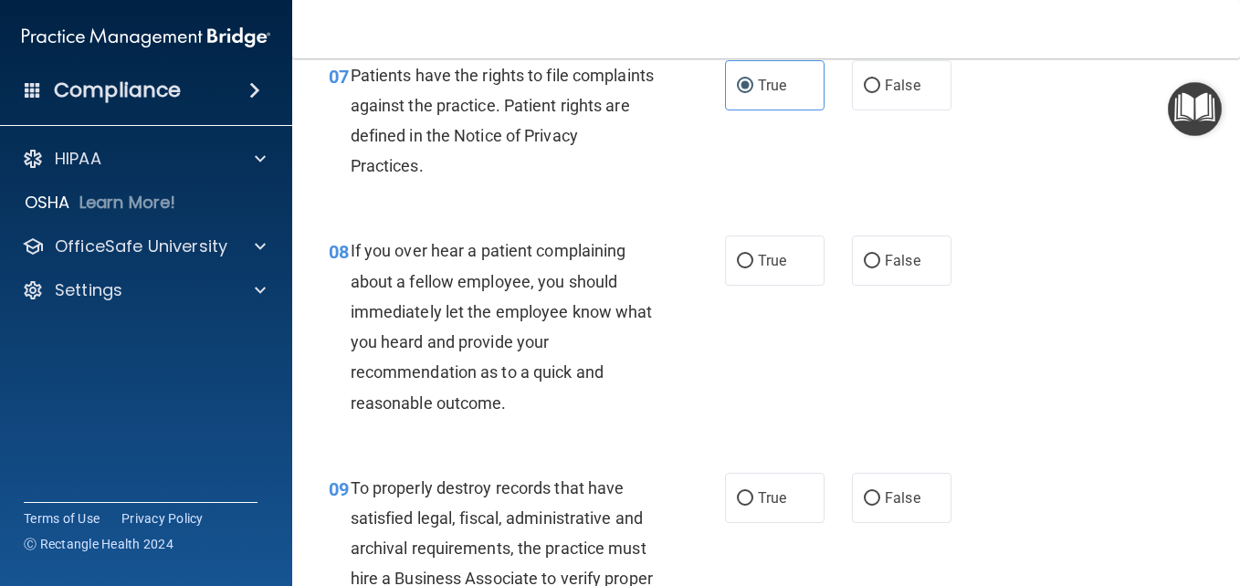
scroll to position [1461, 0]
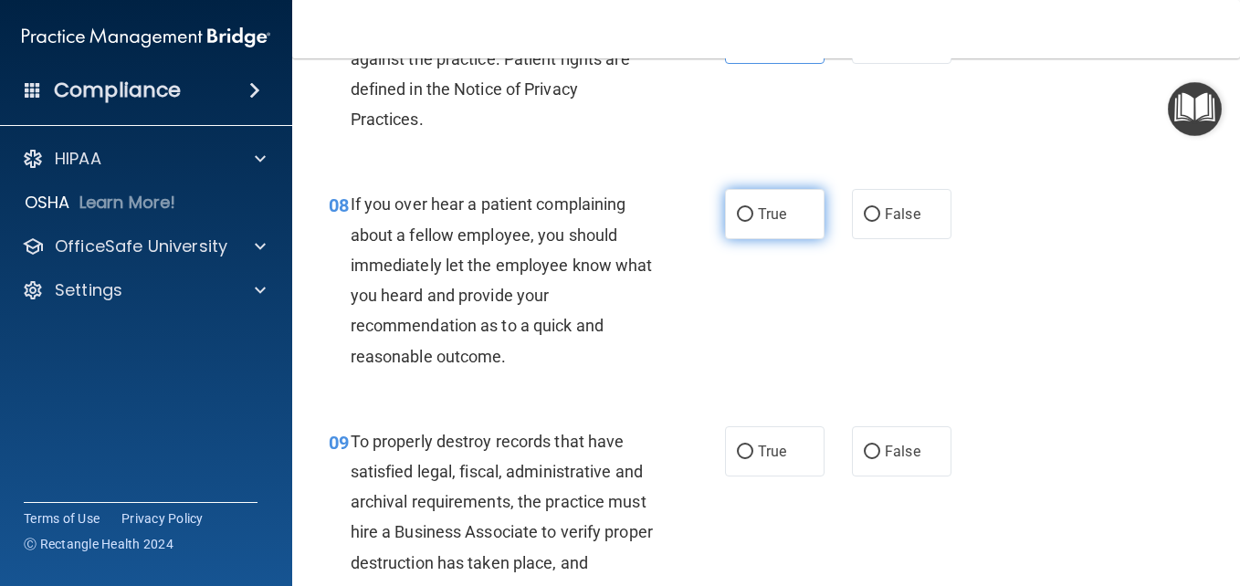
click at [763, 223] on span "True" at bounding box center [772, 213] width 28 height 17
click at [753, 222] on input "True" at bounding box center [745, 215] width 16 height 14
radio input "true"
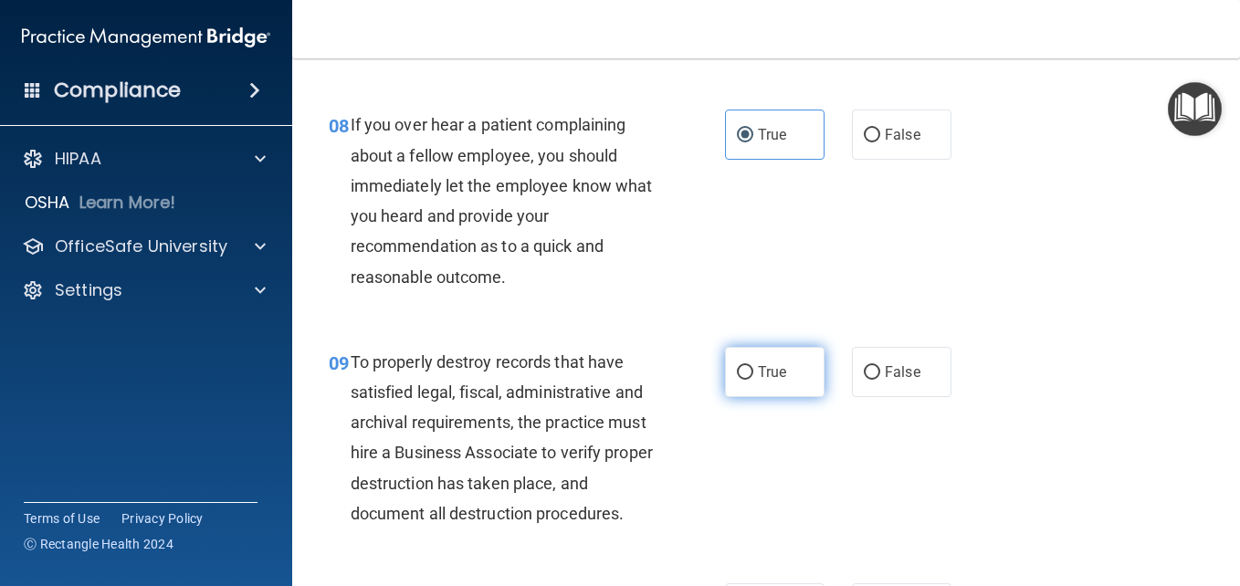
scroll to position [1643, 0]
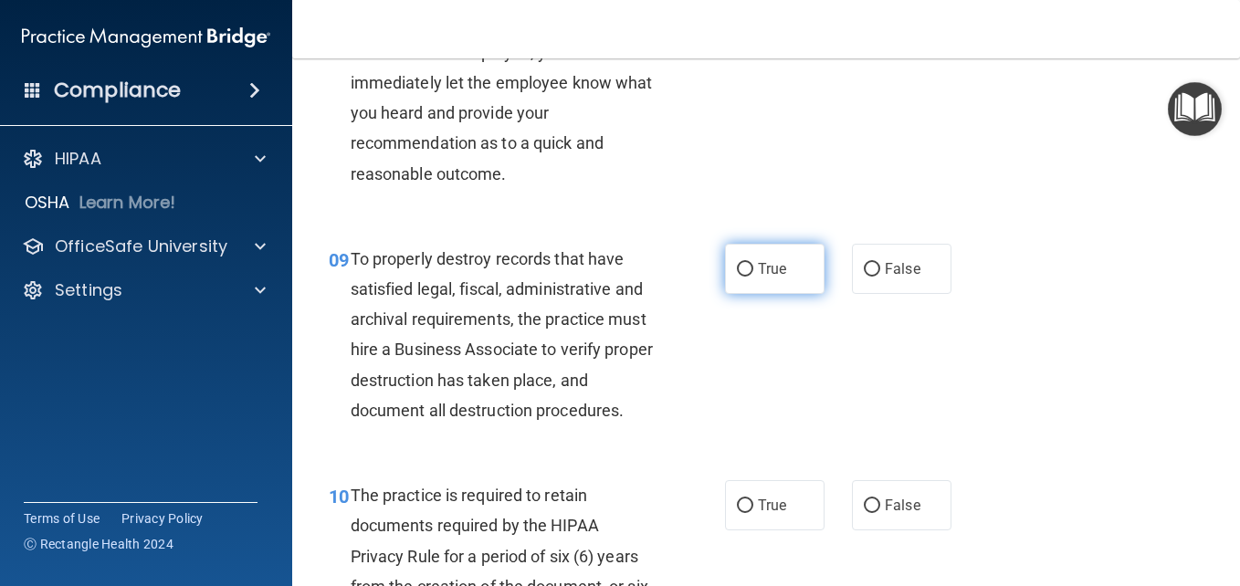
click at [750, 294] on label "True" at bounding box center [774, 269] width 99 height 50
click at [750, 277] on input "True" at bounding box center [745, 270] width 16 height 14
radio input "true"
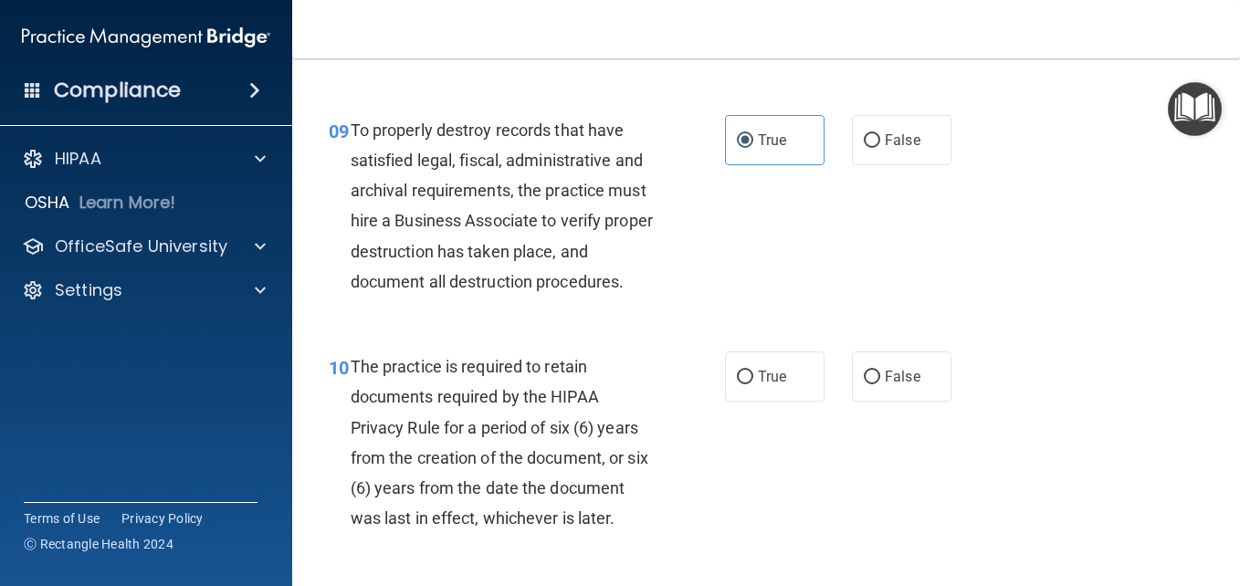
scroll to position [1917, 0]
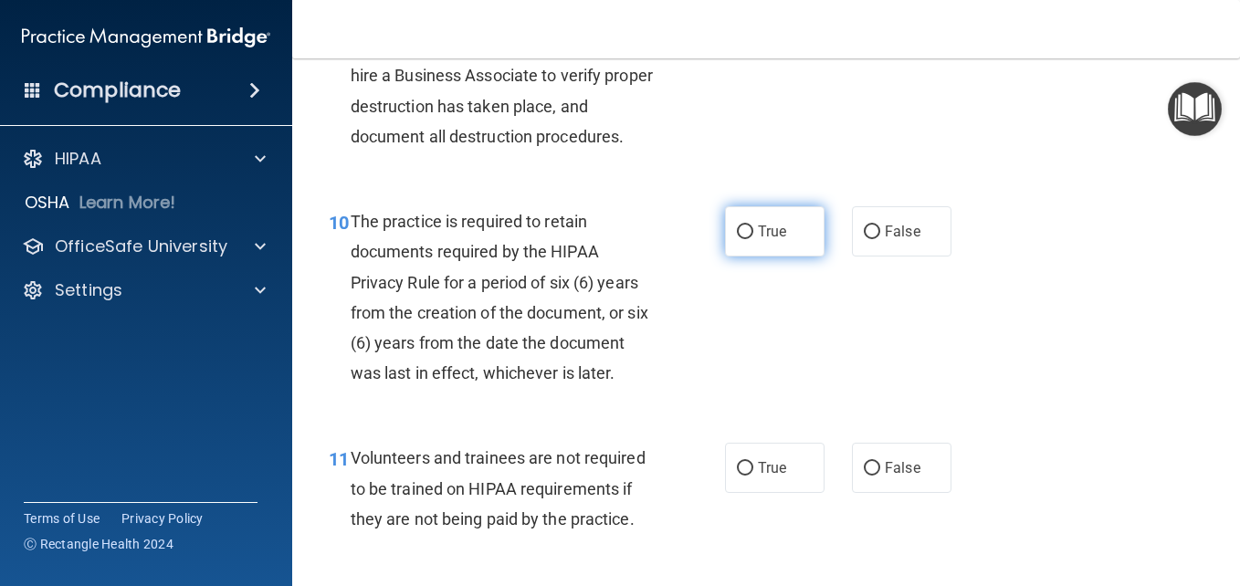
click at [781, 257] on label "True" at bounding box center [774, 231] width 99 height 50
click at [753, 239] on input "True" at bounding box center [745, 232] width 16 height 14
radio input "true"
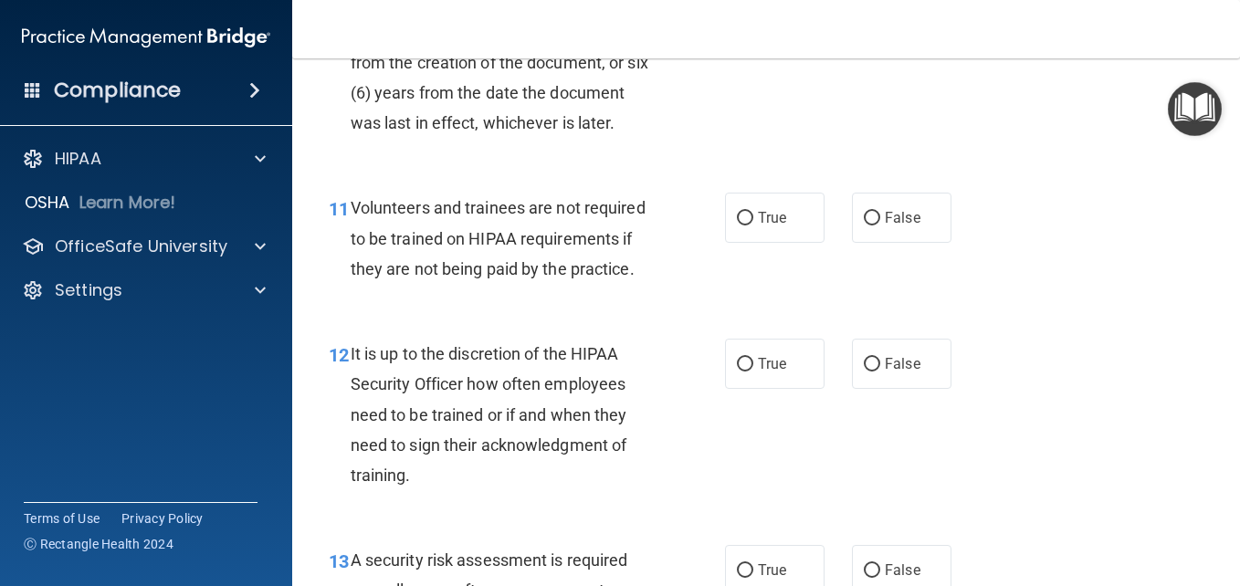
scroll to position [2191, 0]
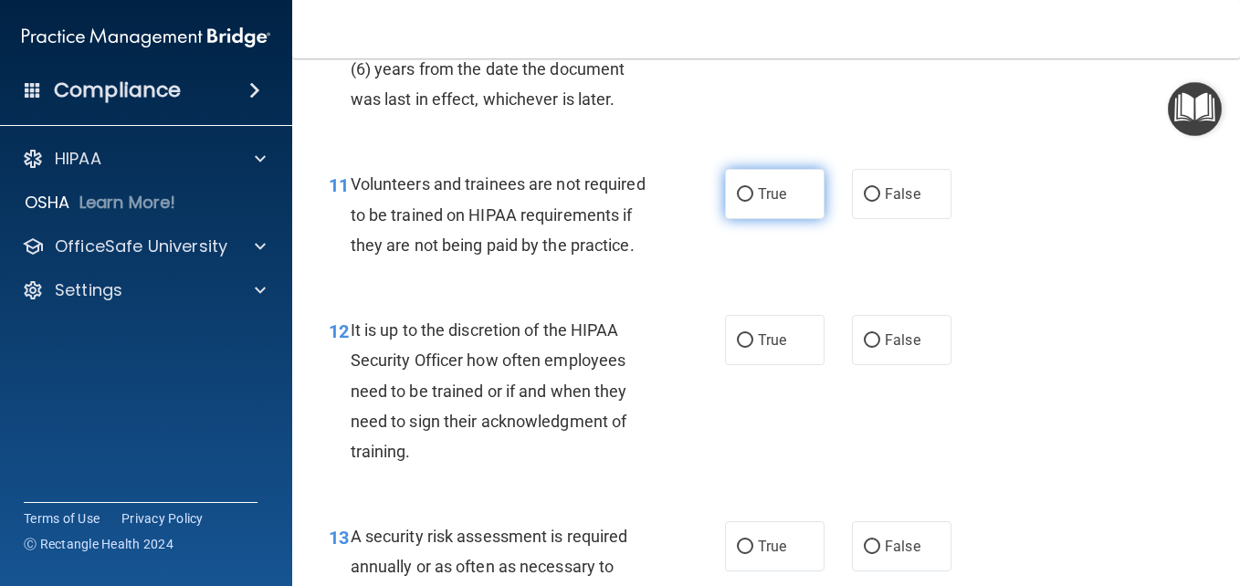
click at [758, 219] on label "True" at bounding box center [774, 194] width 99 height 50
click at [753, 202] on input "True" at bounding box center [745, 195] width 16 height 14
radio input "true"
click at [771, 203] on span "True" at bounding box center [772, 193] width 28 height 17
click at [753, 202] on input "True" at bounding box center [745, 195] width 16 height 14
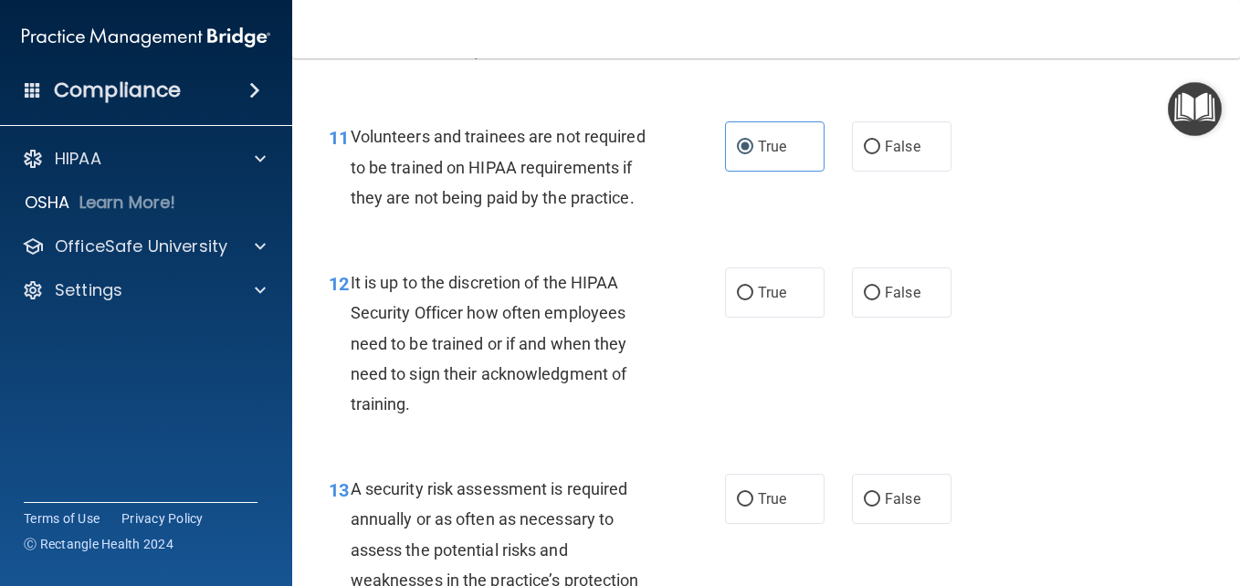
scroll to position [2373, 0]
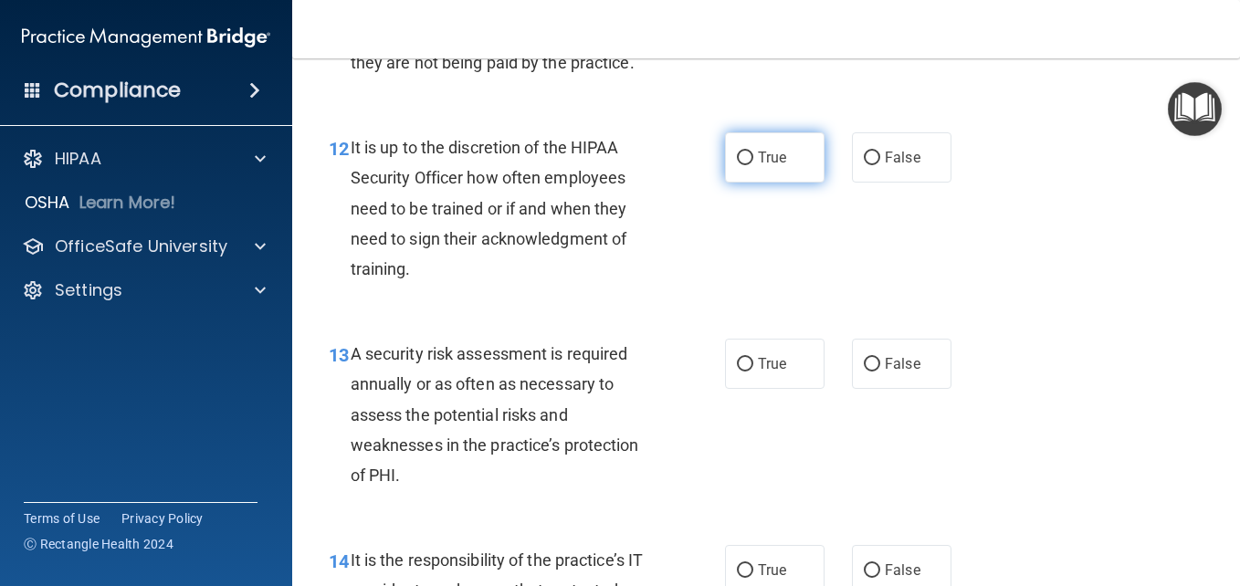
click at [776, 183] on label "True" at bounding box center [774, 157] width 99 height 50
click at [753, 165] on input "True" at bounding box center [745, 159] width 16 height 14
radio input "true"
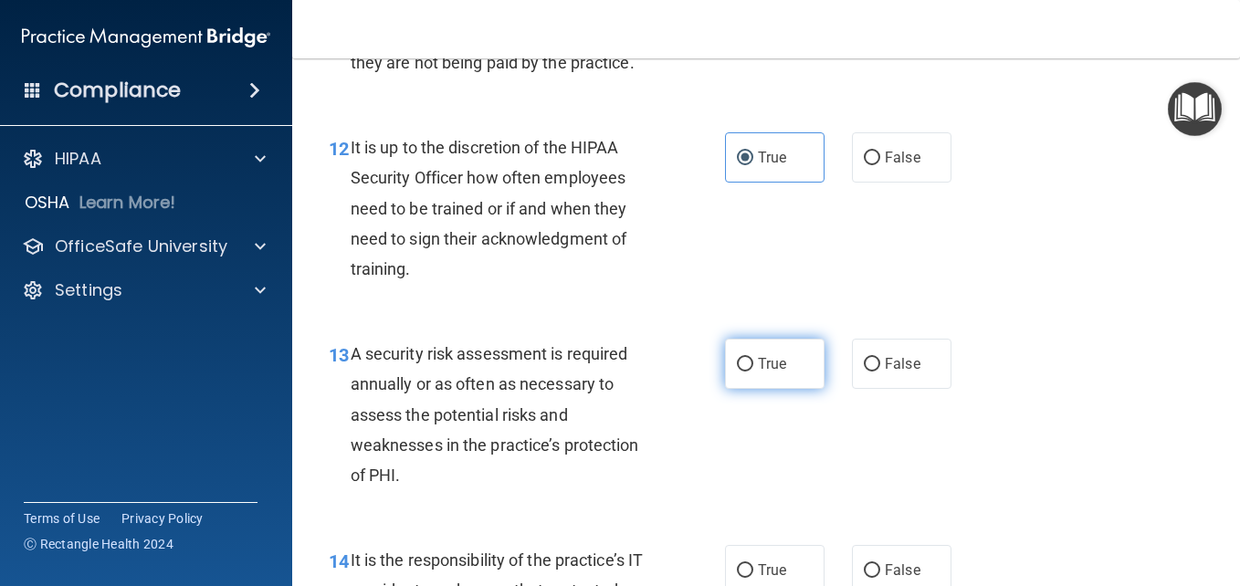
click at [774, 372] on span "True" at bounding box center [772, 363] width 28 height 17
click at [753, 372] on input "True" at bounding box center [745, 365] width 16 height 14
radio input "true"
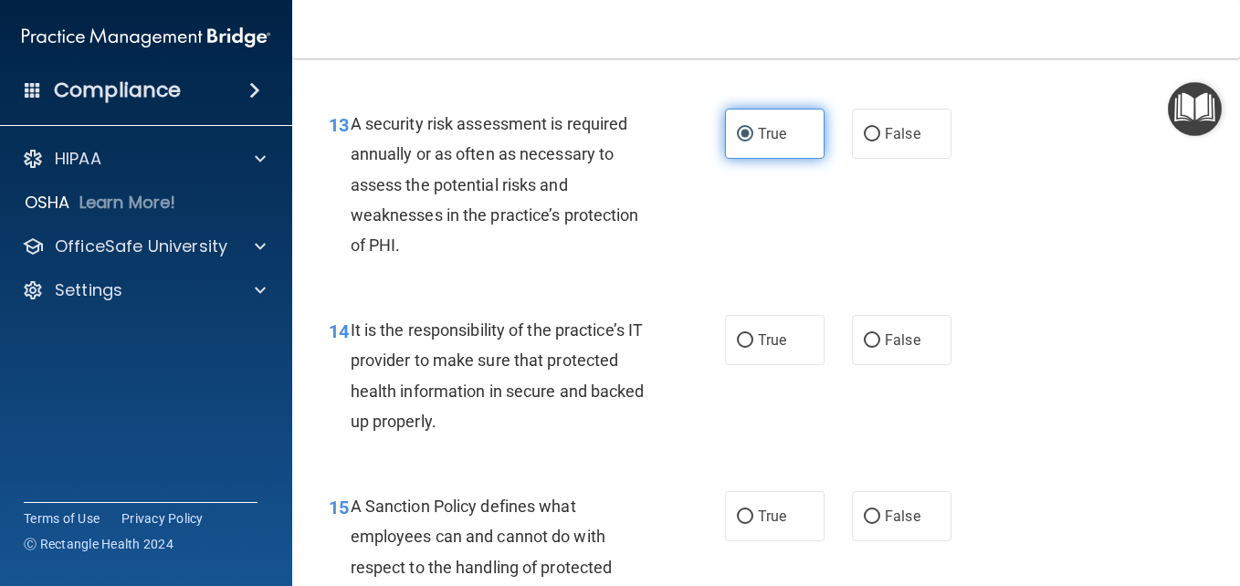
scroll to position [2647, 0]
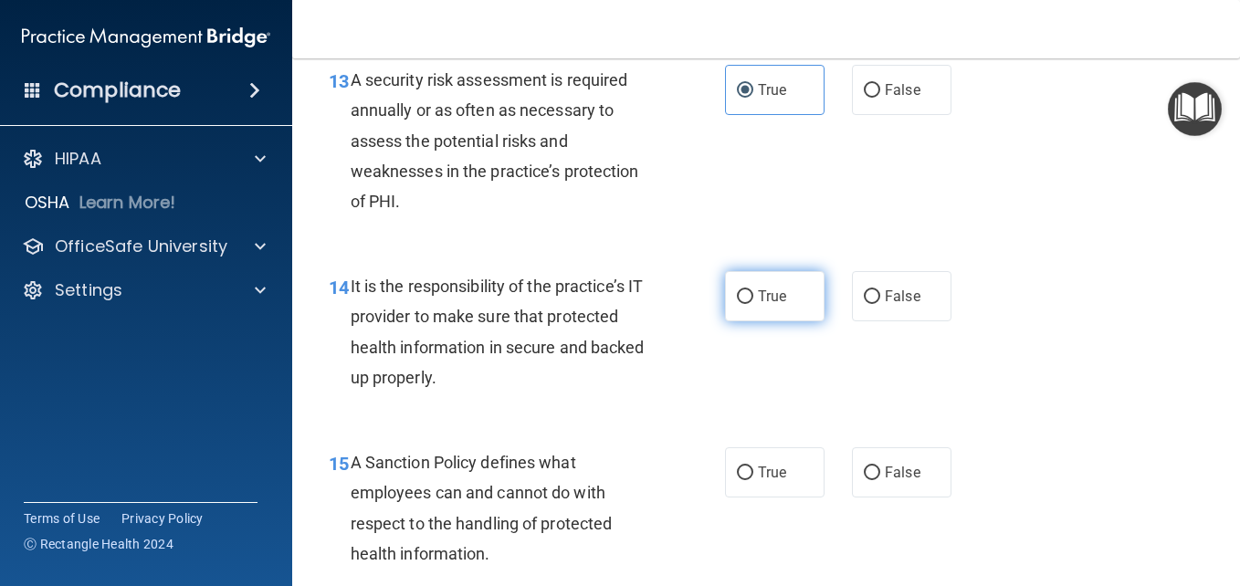
click at [778, 321] on label "True" at bounding box center [774, 296] width 99 height 50
click at [753, 304] on input "True" at bounding box center [745, 297] width 16 height 14
radio input "true"
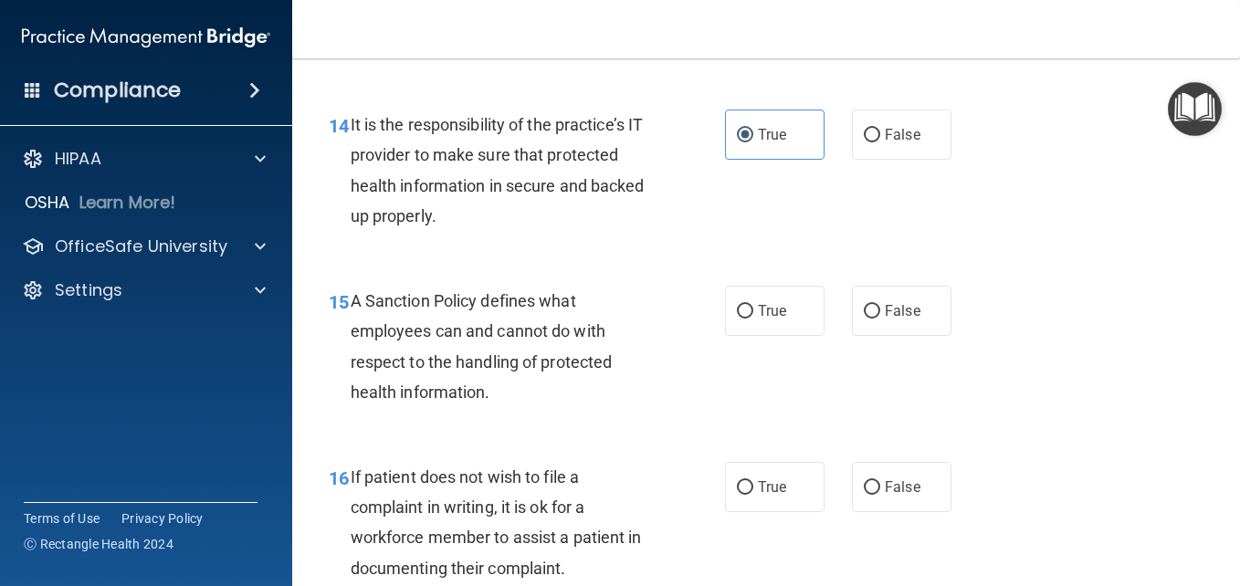
scroll to position [2921, 0]
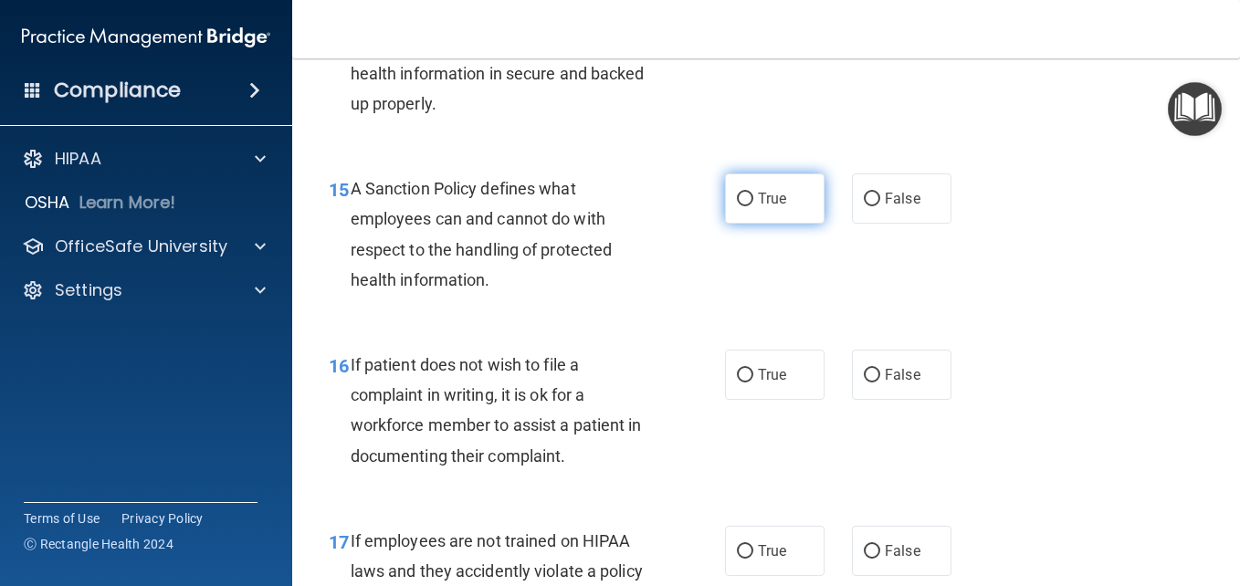
click at [758, 207] on span "True" at bounding box center [772, 198] width 28 height 17
click at [751, 206] on input "True" at bounding box center [745, 200] width 16 height 14
radio input "true"
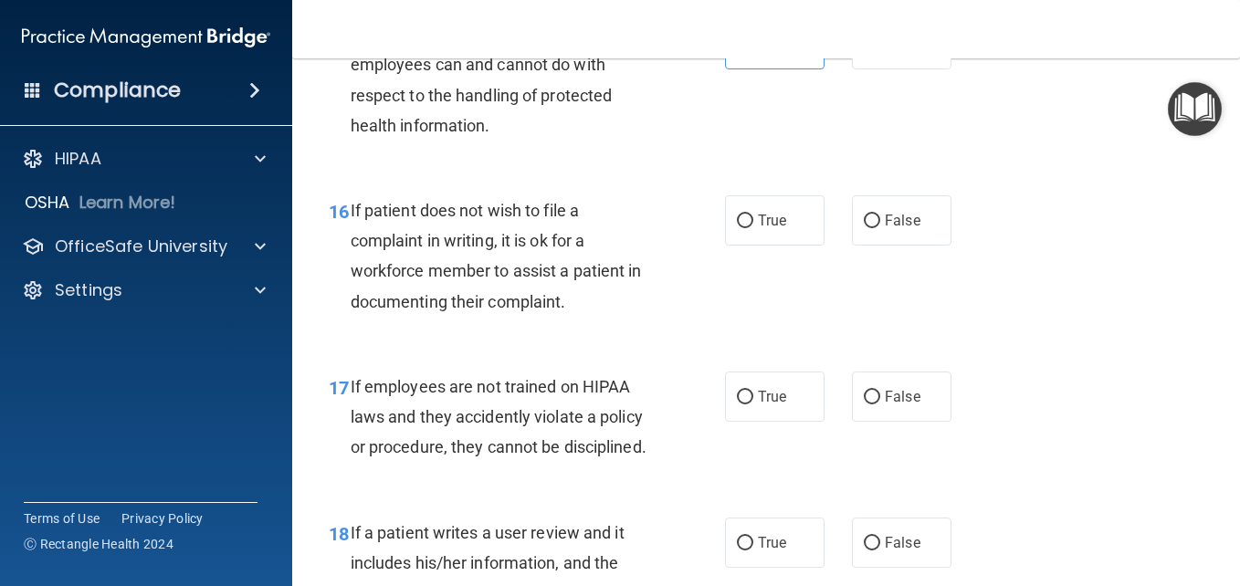
scroll to position [3104, 0]
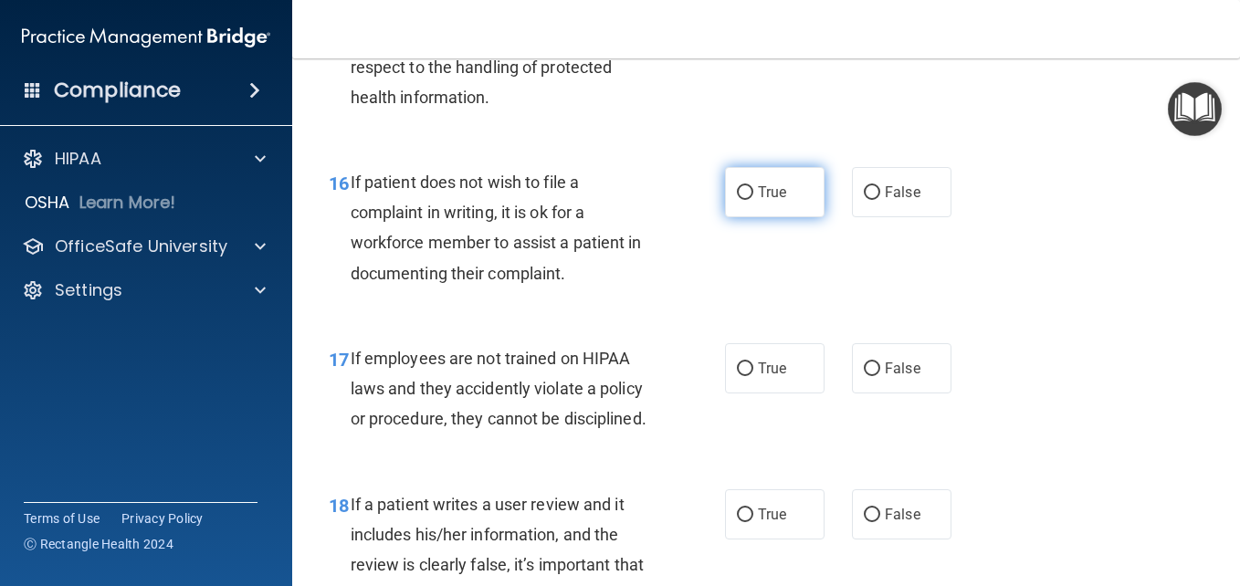
click at [746, 200] on input "True" at bounding box center [745, 193] width 16 height 14
radio input "true"
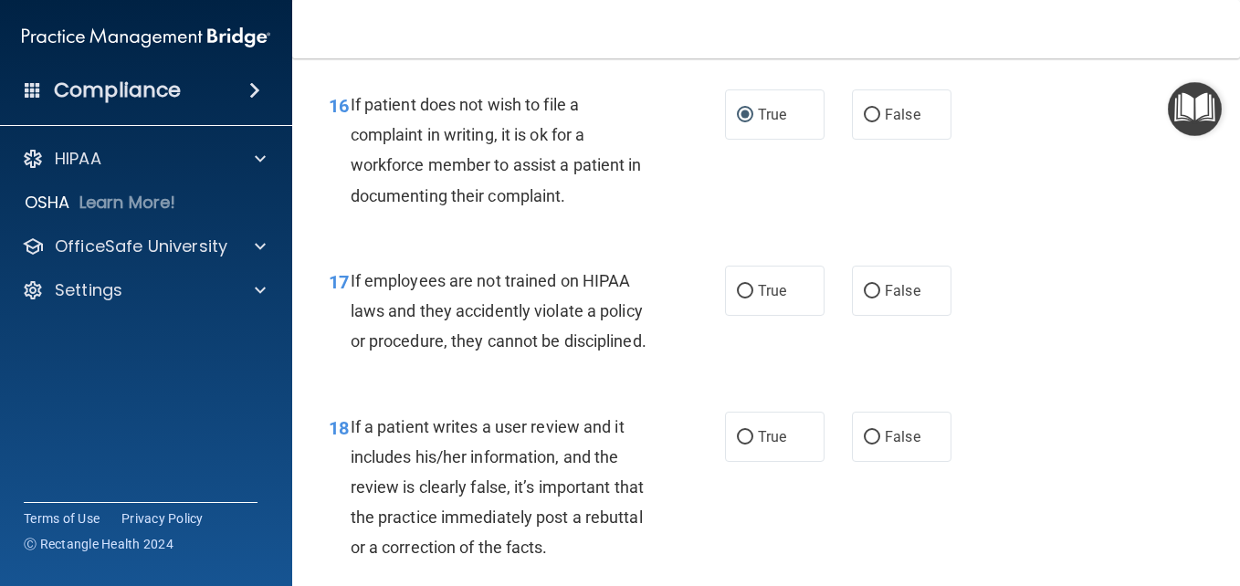
scroll to position [3286, 0]
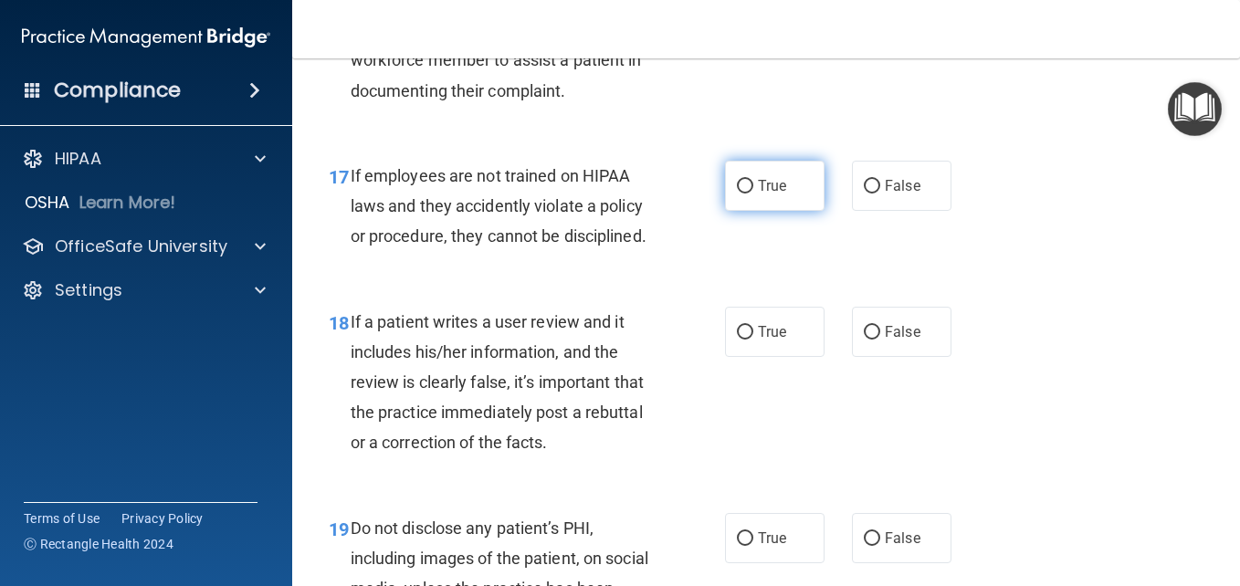
click at [771, 211] on label "True" at bounding box center [774, 186] width 99 height 50
click at [753, 194] on input "True" at bounding box center [745, 187] width 16 height 14
radio input "true"
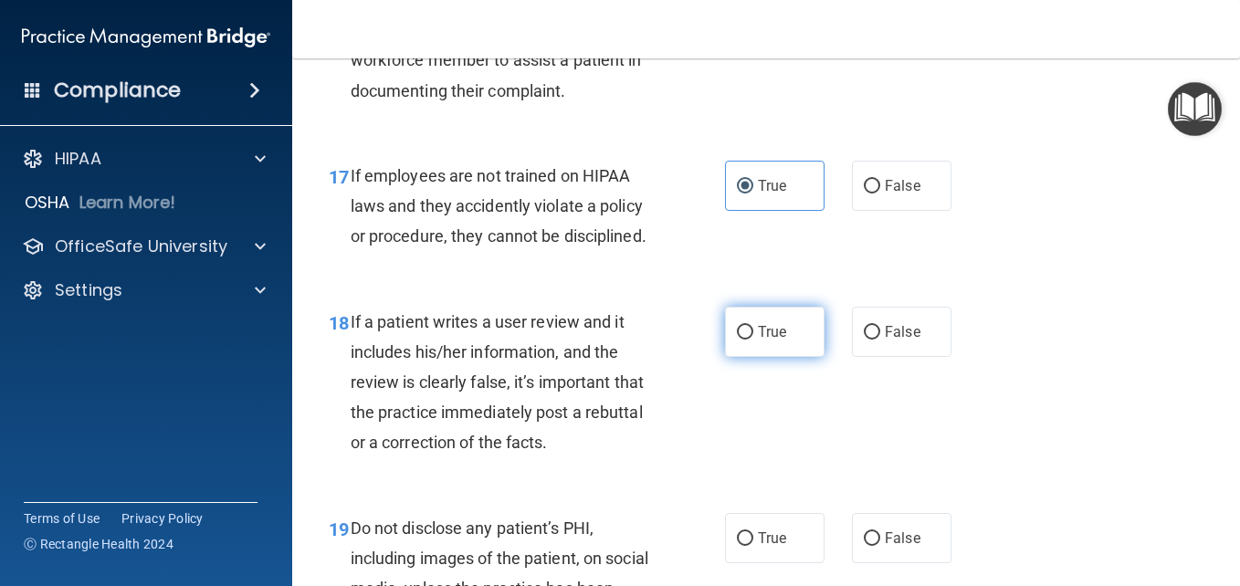
click at [756, 357] on label "True" at bounding box center [774, 332] width 99 height 50
click at [753, 340] on input "True" at bounding box center [745, 333] width 16 height 14
radio input "true"
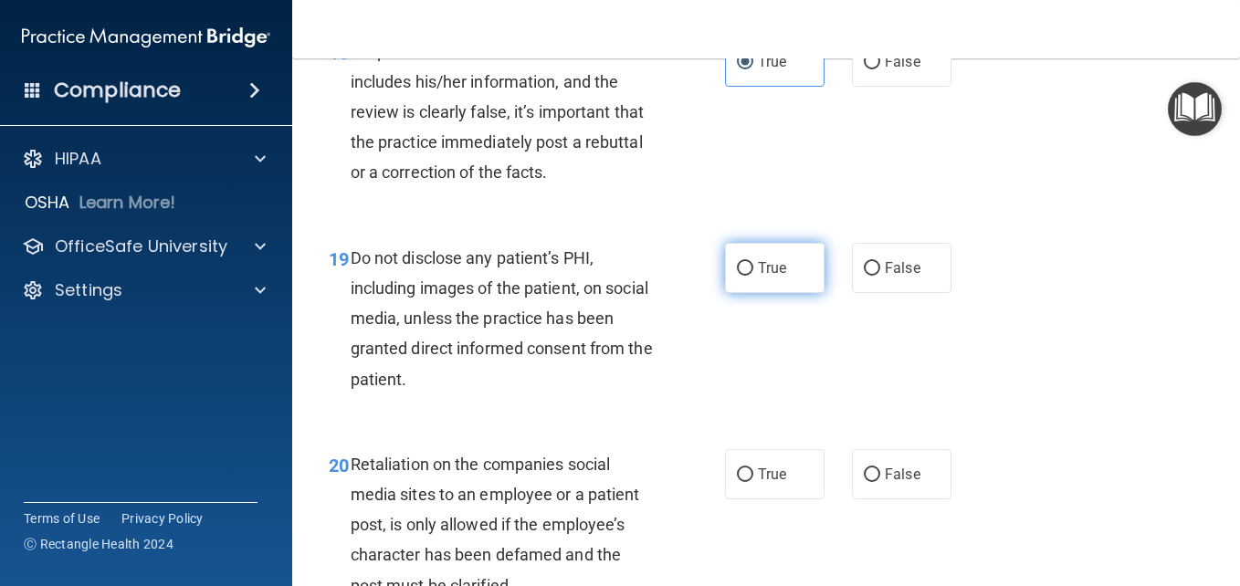
scroll to position [3560, 0]
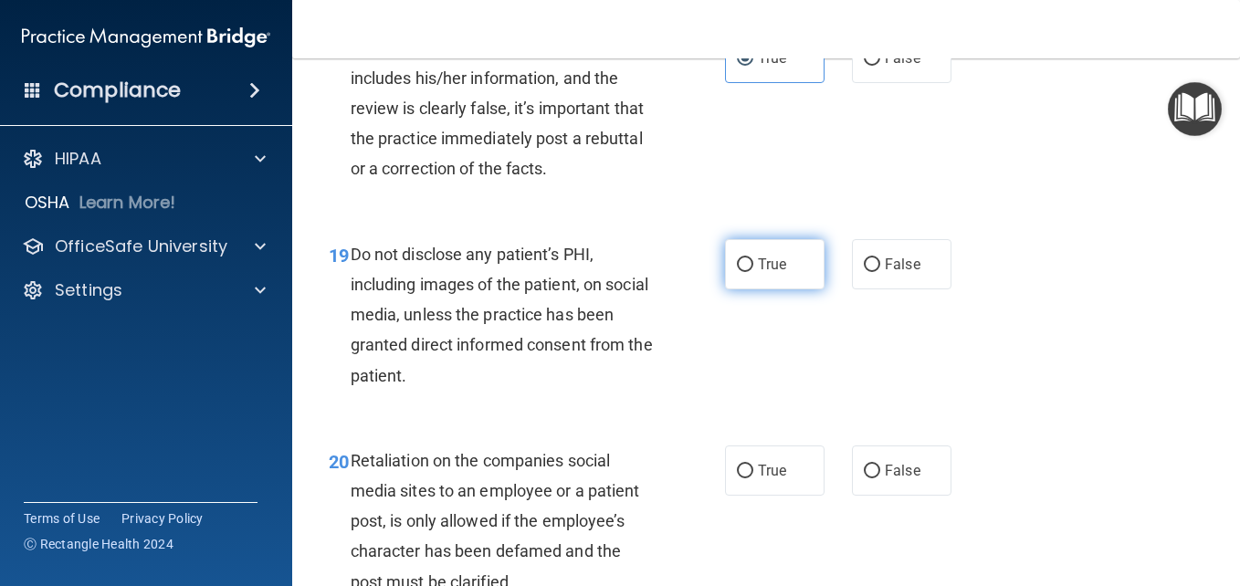
click at [780, 289] on label "True" at bounding box center [774, 264] width 99 height 50
click at [753, 272] on input "True" at bounding box center [745, 265] width 16 height 14
radio input "true"
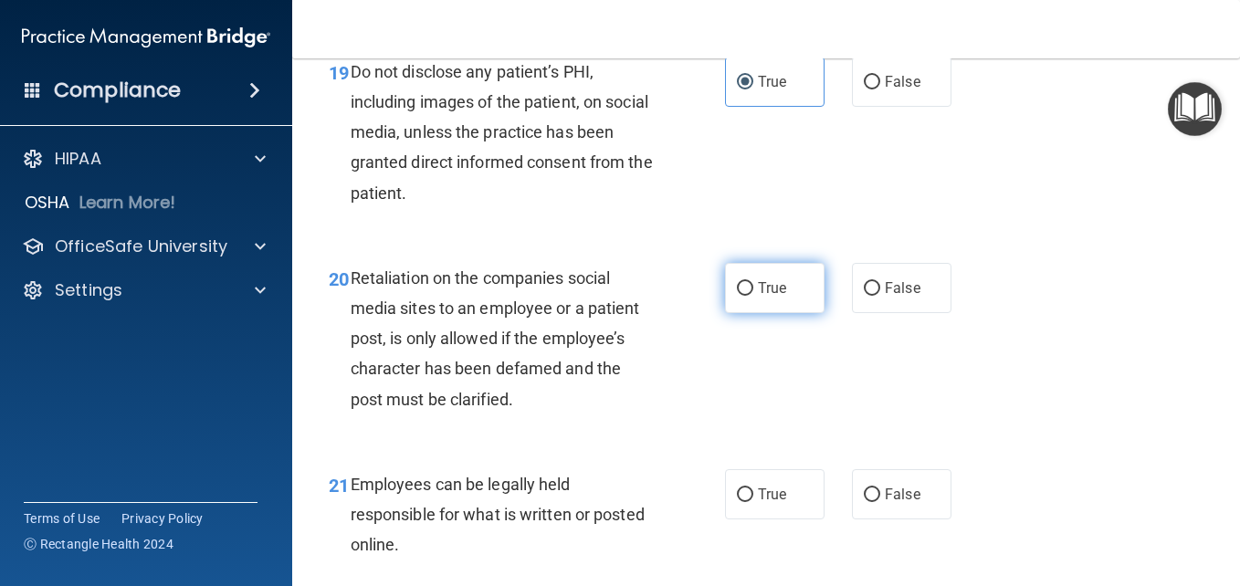
click at [778, 313] on label "True" at bounding box center [774, 288] width 99 height 50
click at [753, 296] on input "True" at bounding box center [745, 289] width 16 height 14
radio input "true"
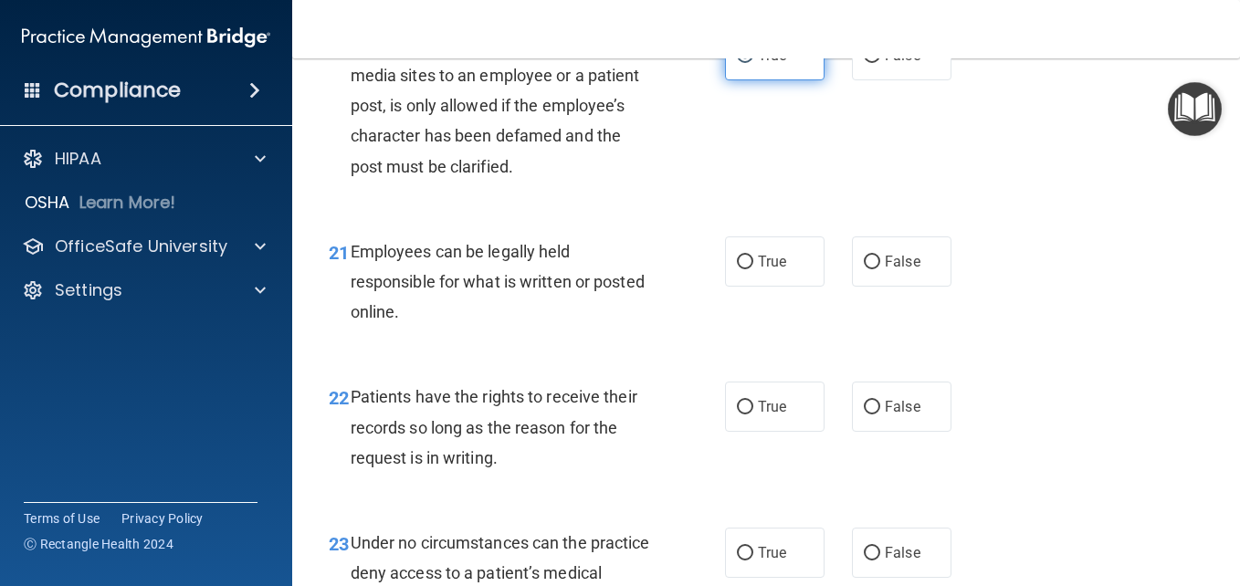
scroll to position [4016, 0]
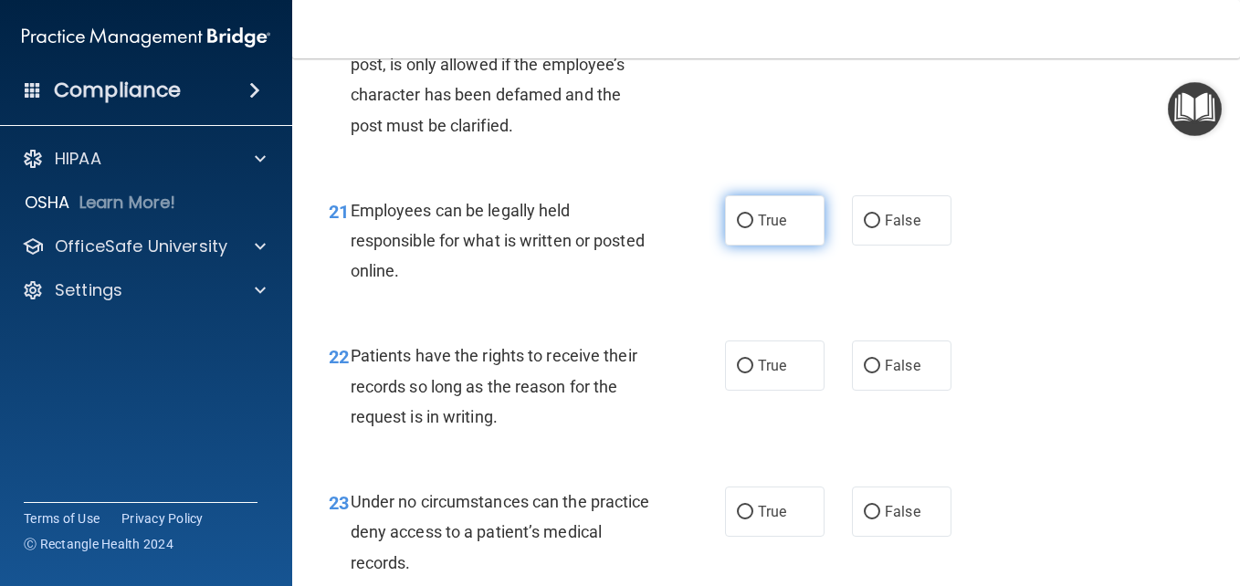
click at [748, 246] on label "True" at bounding box center [774, 220] width 99 height 50
click at [748, 228] on input "True" at bounding box center [745, 222] width 16 height 14
radio input "true"
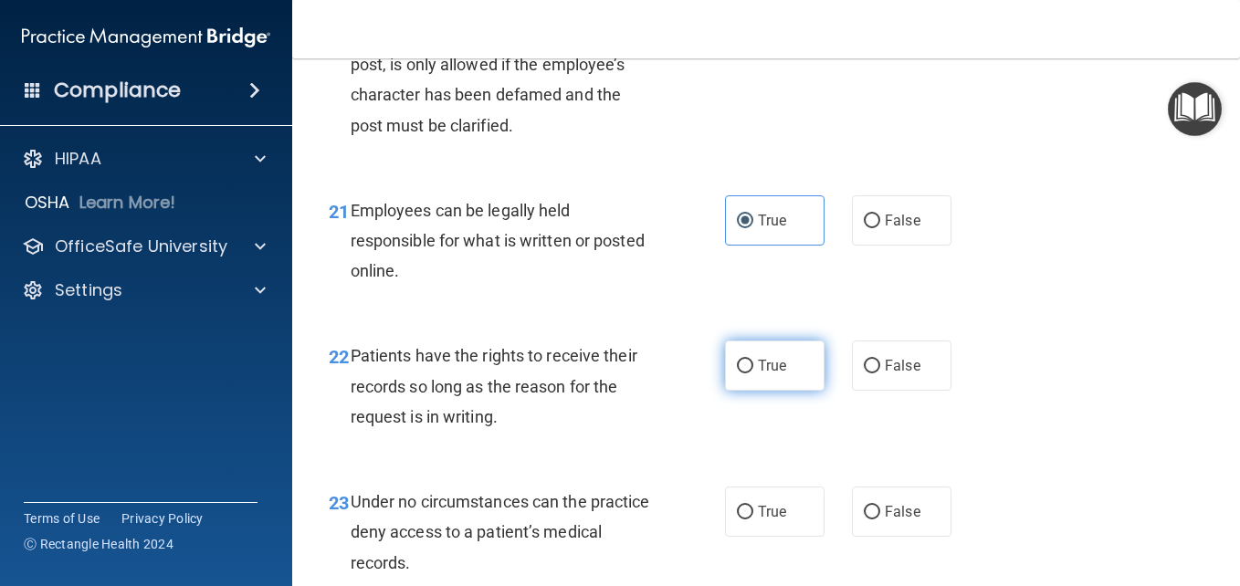
click at [749, 391] on label "True" at bounding box center [774, 365] width 99 height 50
click at [749, 373] on input "True" at bounding box center [745, 367] width 16 height 14
radio input "true"
click at [902, 391] on label "False" at bounding box center [901, 365] width 99 height 50
click at [880, 373] on input "False" at bounding box center [872, 367] width 16 height 14
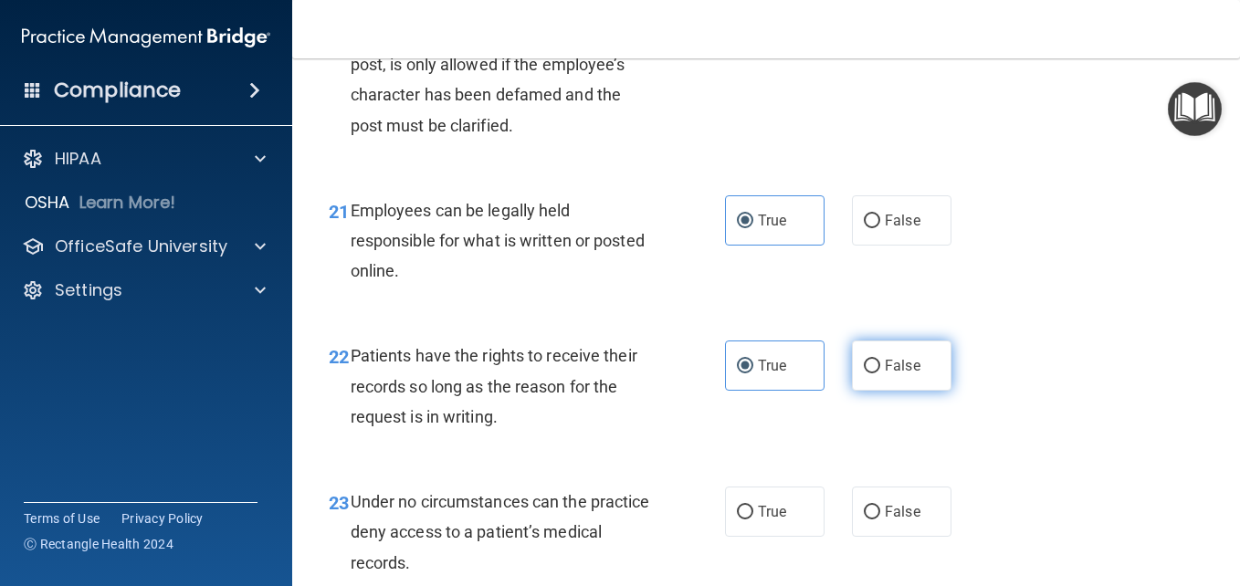
radio input "true"
radio input "false"
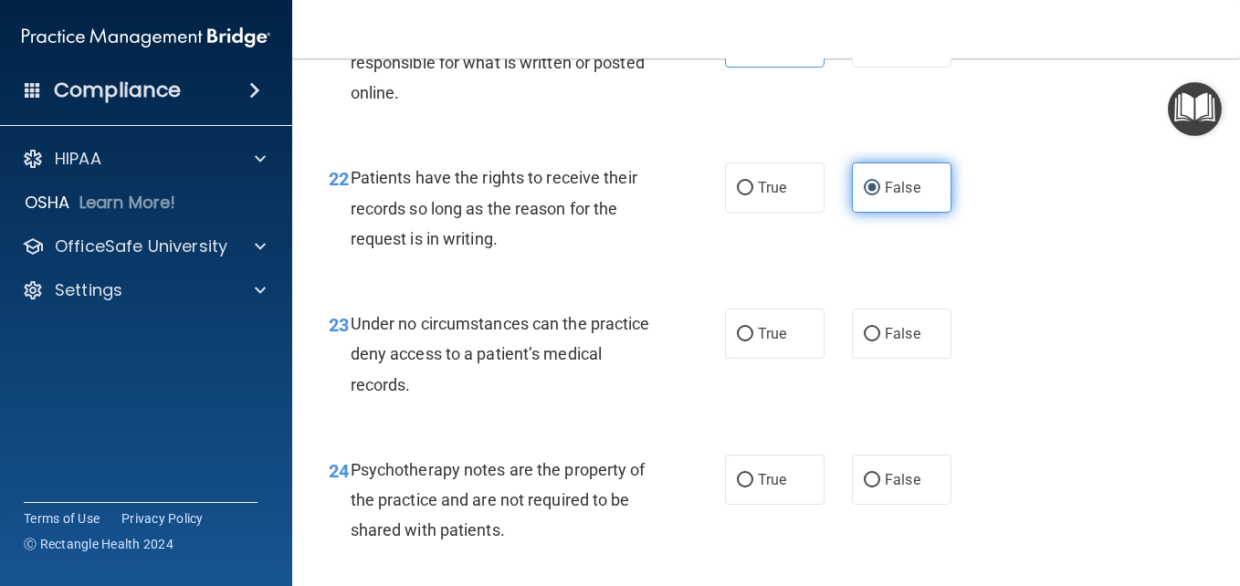
scroll to position [4199, 0]
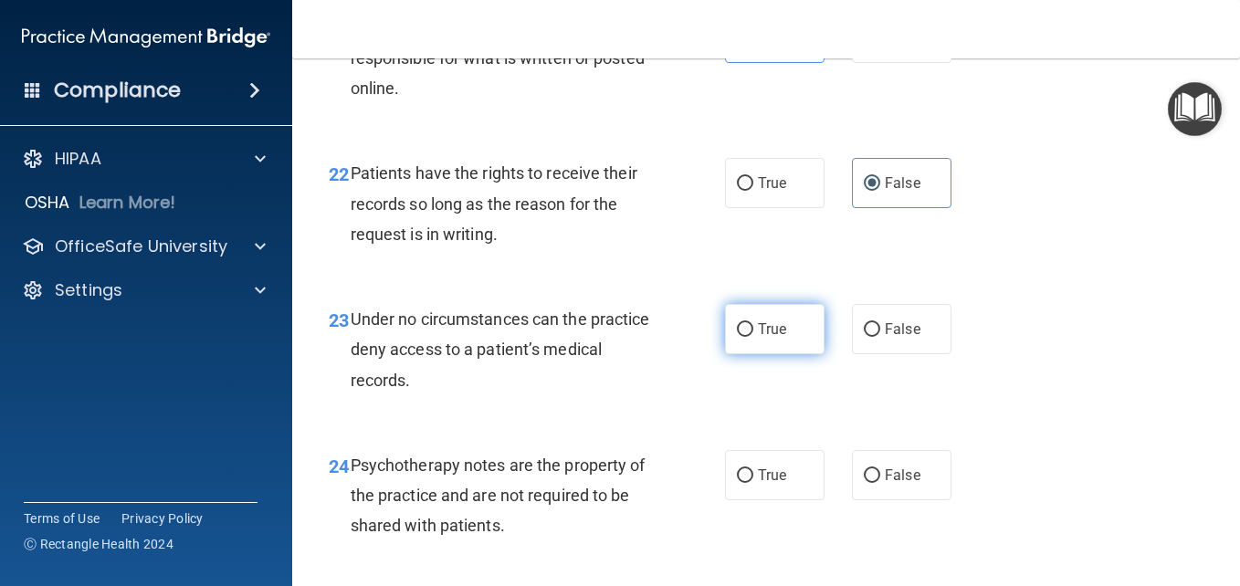
click at [752, 354] on label "True" at bounding box center [774, 329] width 99 height 50
click at [752, 337] on input "True" at bounding box center [745, 330] width 16 height 14
radio input "true"
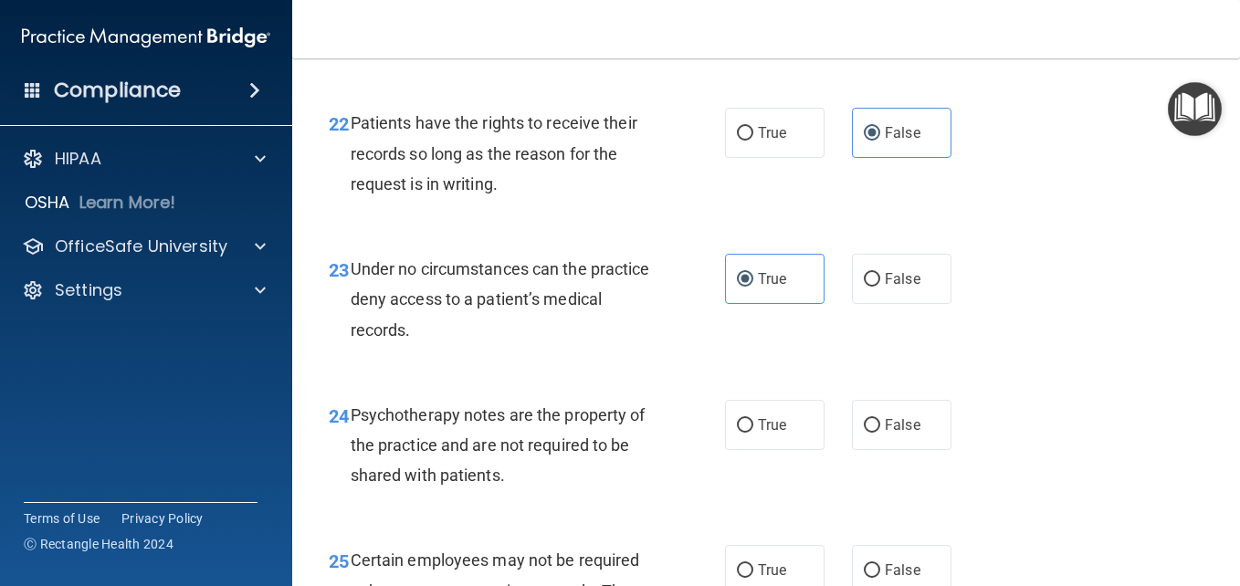
scroll to position [4382, 0]
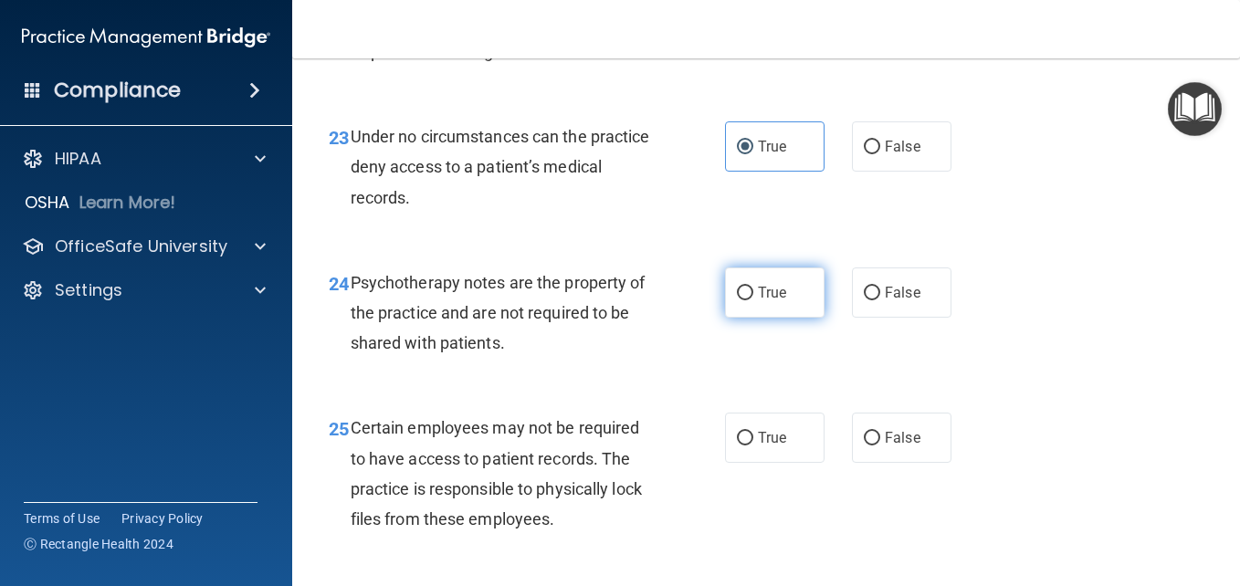
click at [812, 318] on label "True" at bounding box center [774, 292] width 99 height 50
click at [753, 300] on input "True" at bounding box center [745, 294] width 16 height 14
radio input "true"
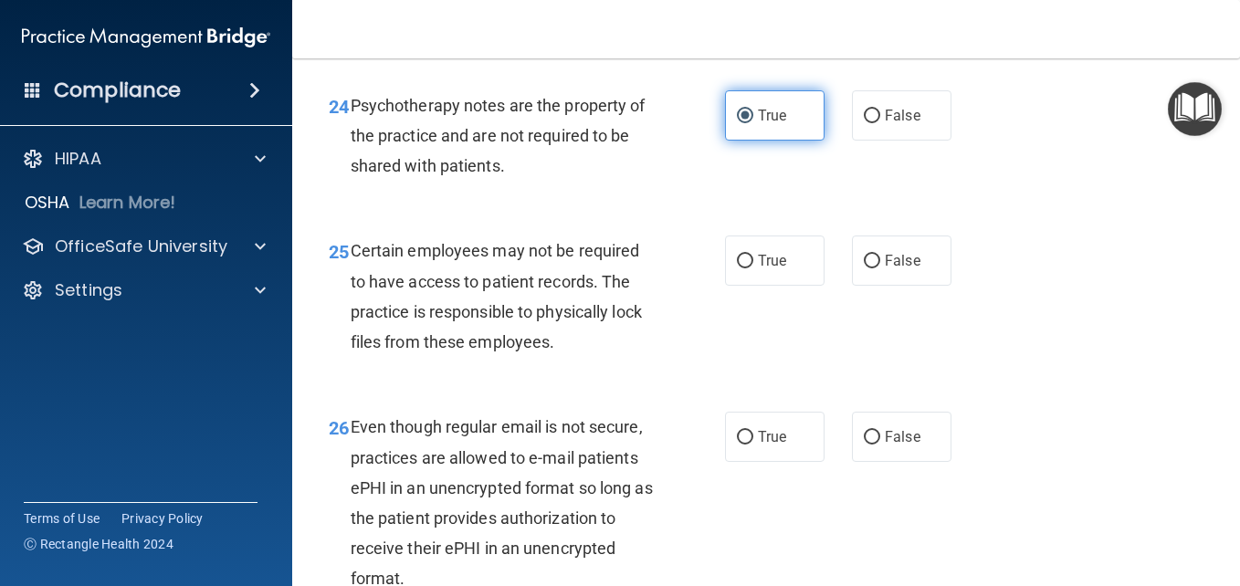
scroll to position [4564, 0]
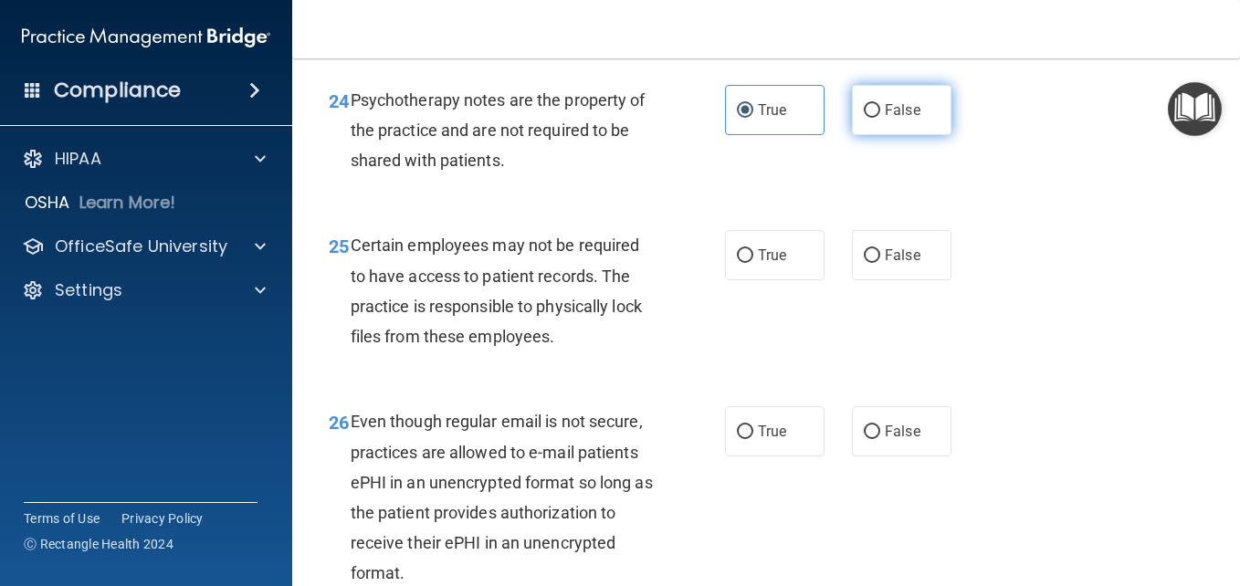
click at [885, 119] on span "False" at bounding box center [903, 109] width 36 height 17
click at [877, 118] on input "False" at bounding box center [872, 111] width 16 height 14
radio input "true"
radio input "false"
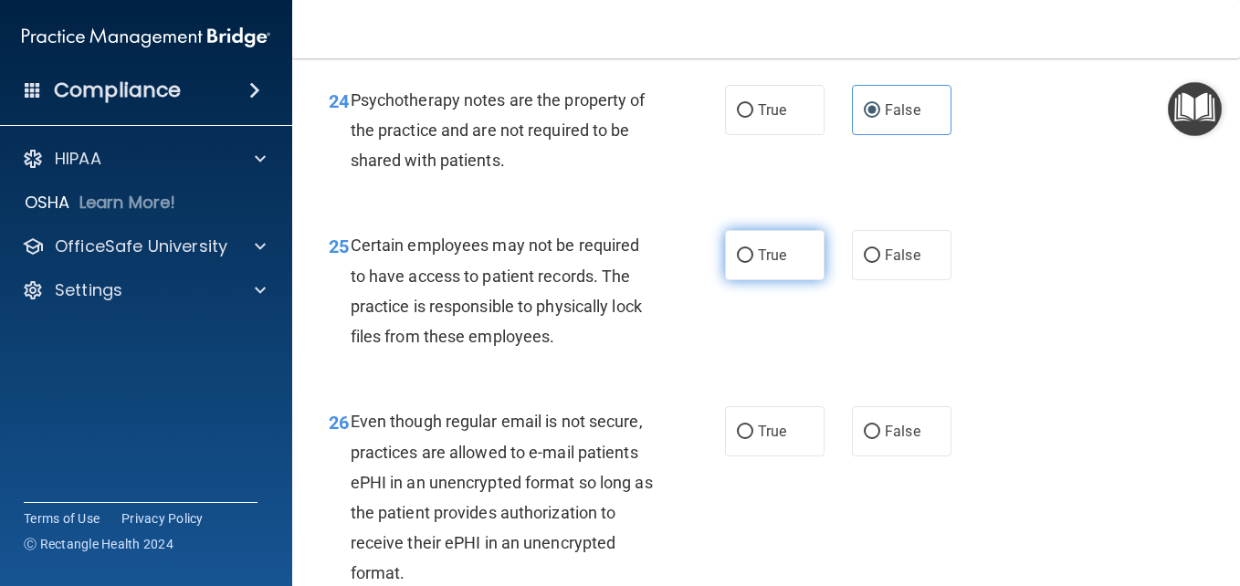
click at [789, 280] on label "True" at bounding box center [774, 255] width 99 height 50
click at [753, 263] on input "True" at bounding box center [745, 256] width 16 height 14
radio input "true"
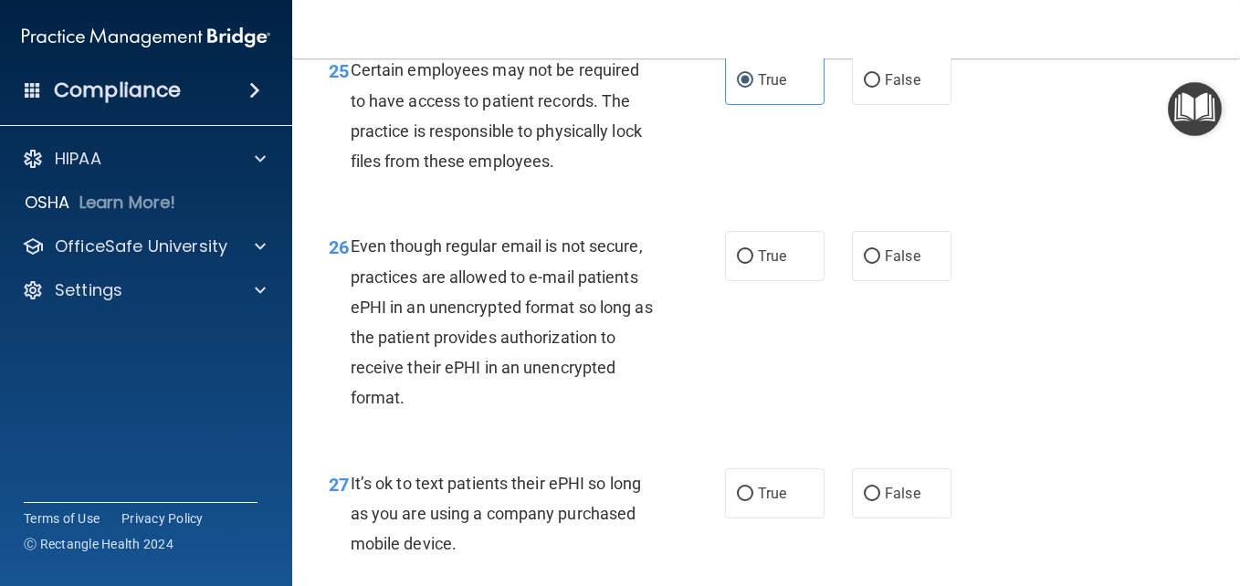
scroll to position [4747, 0]
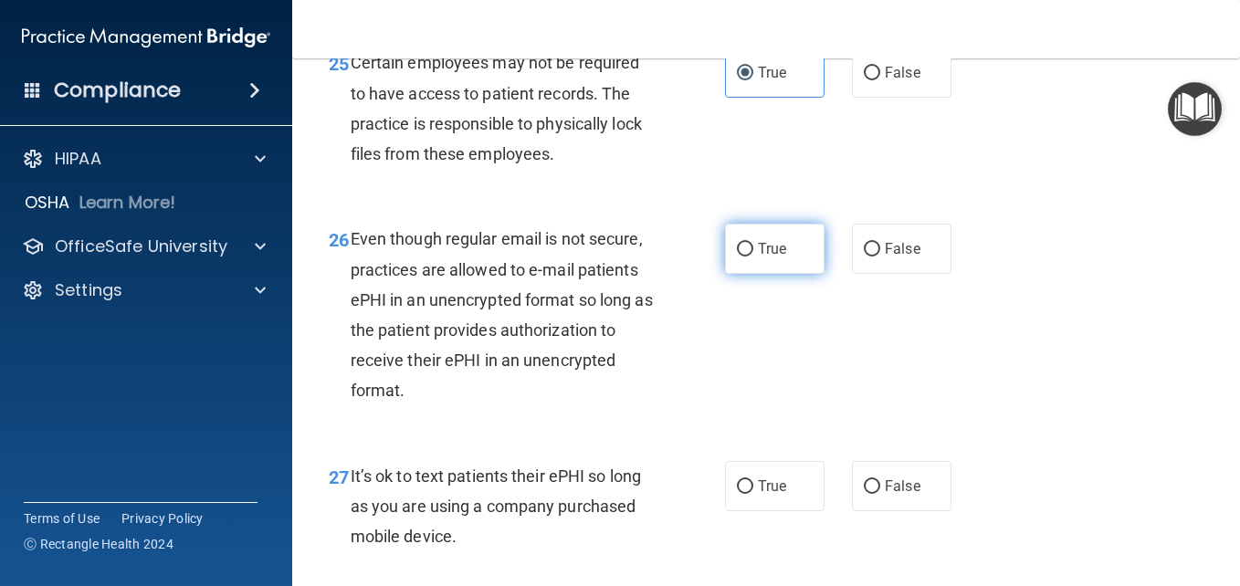
click at [772, 257] on span "True" at bounding box center [772, 248] width 28 height 17
click at [753, 257] on input "True" at bounding box center [745, 250] width 16 height 14
radio input "true"
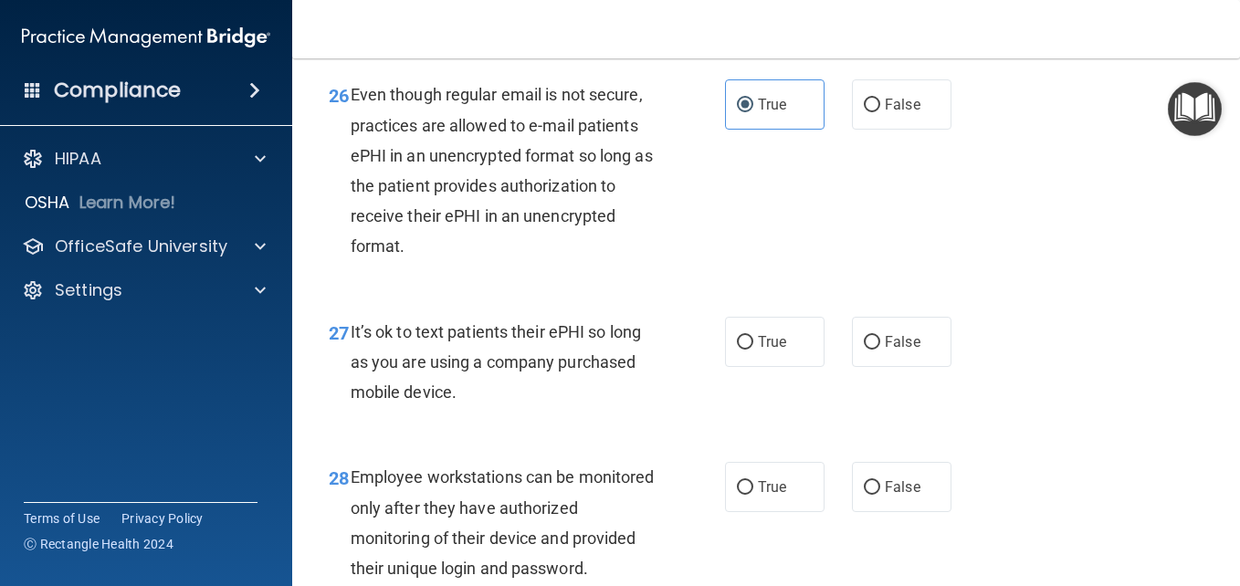
scroll to position [4929, 0]
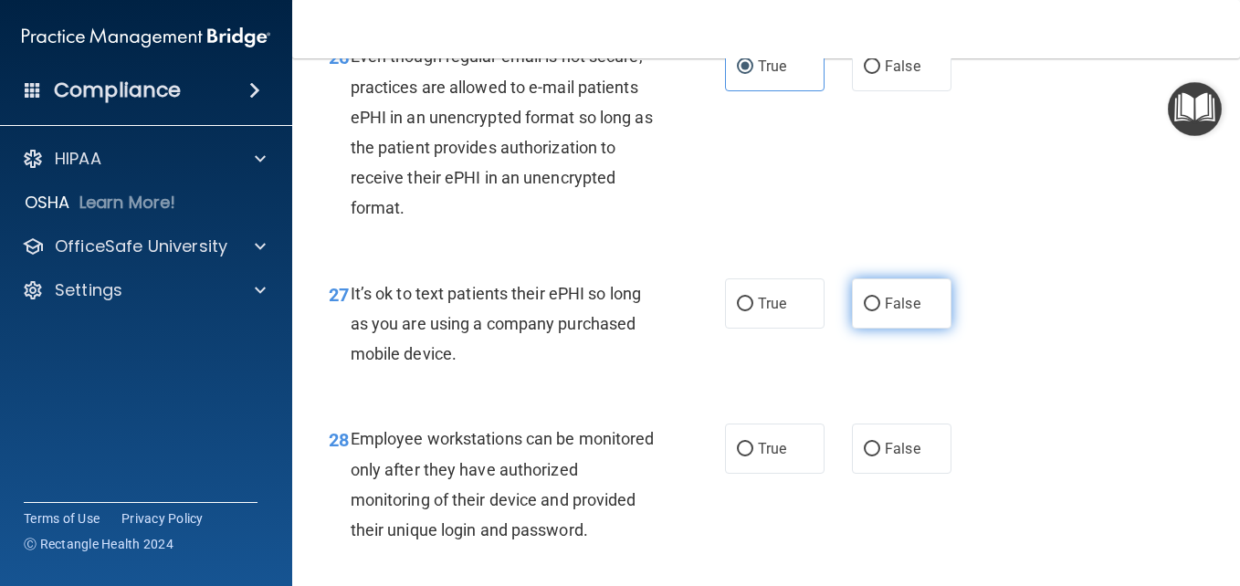
click at [854, 329] on label "False" at bounding box center [901, 303] width 99 height 50
click at [864, 311] on input "False" at bounding box center [872, 305] width 16 height 14
radio input "true"
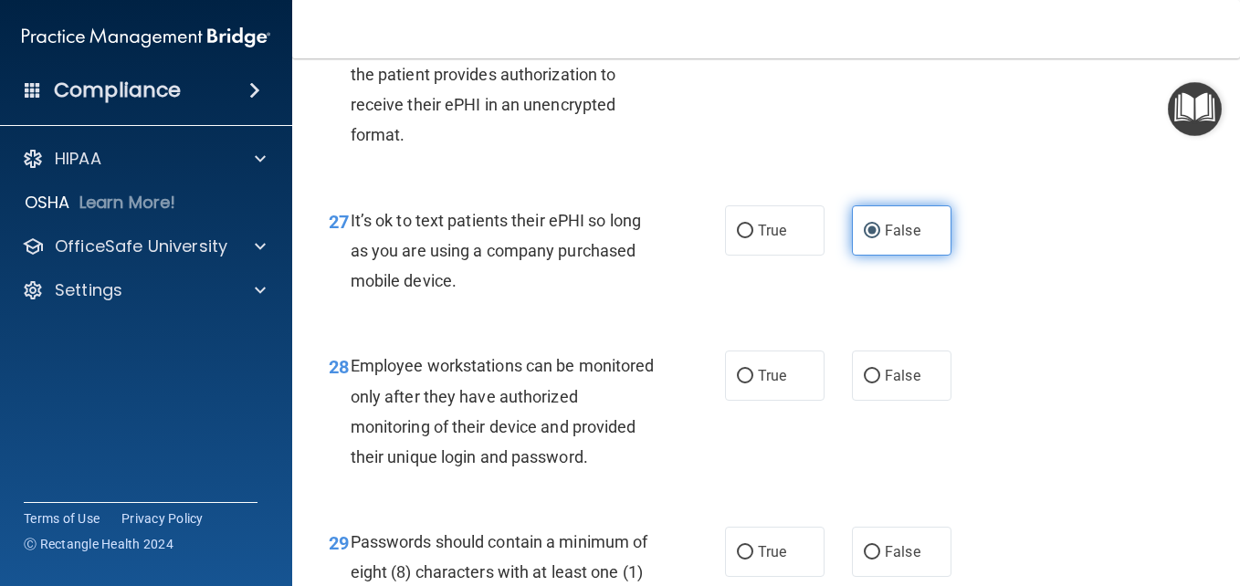
scroll to position [5112, 0]
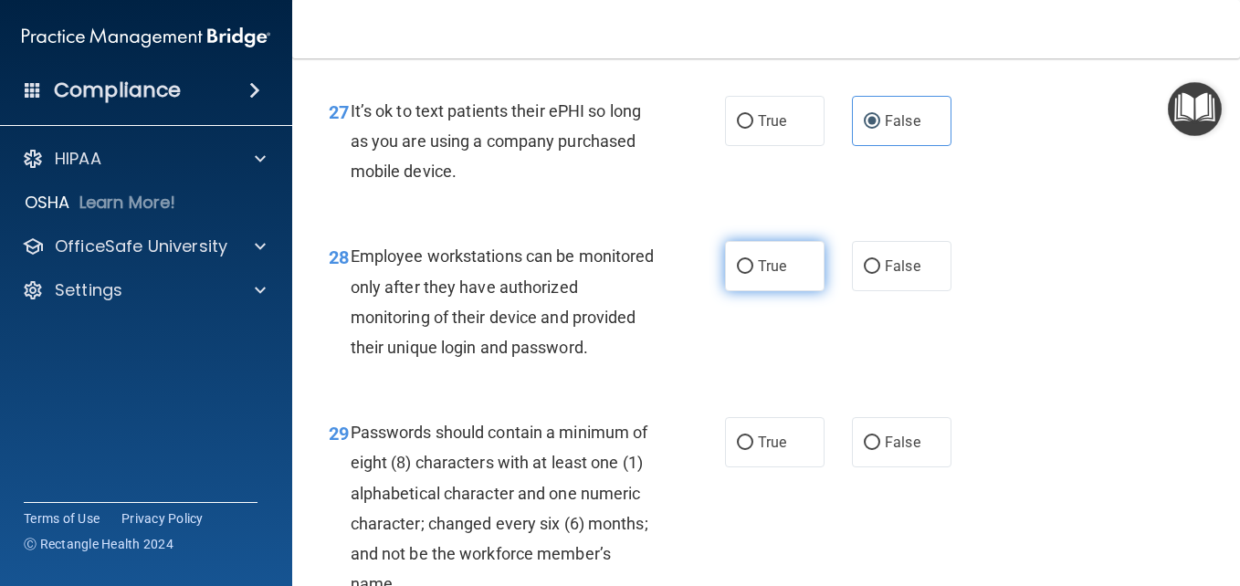
click at [808, 291] on label "True" at bounding box center [774, 266] width 99 height 50
click at [753, 274] on input "True" at bounding box center [745, 267] width 16 height 14
radio input "true"
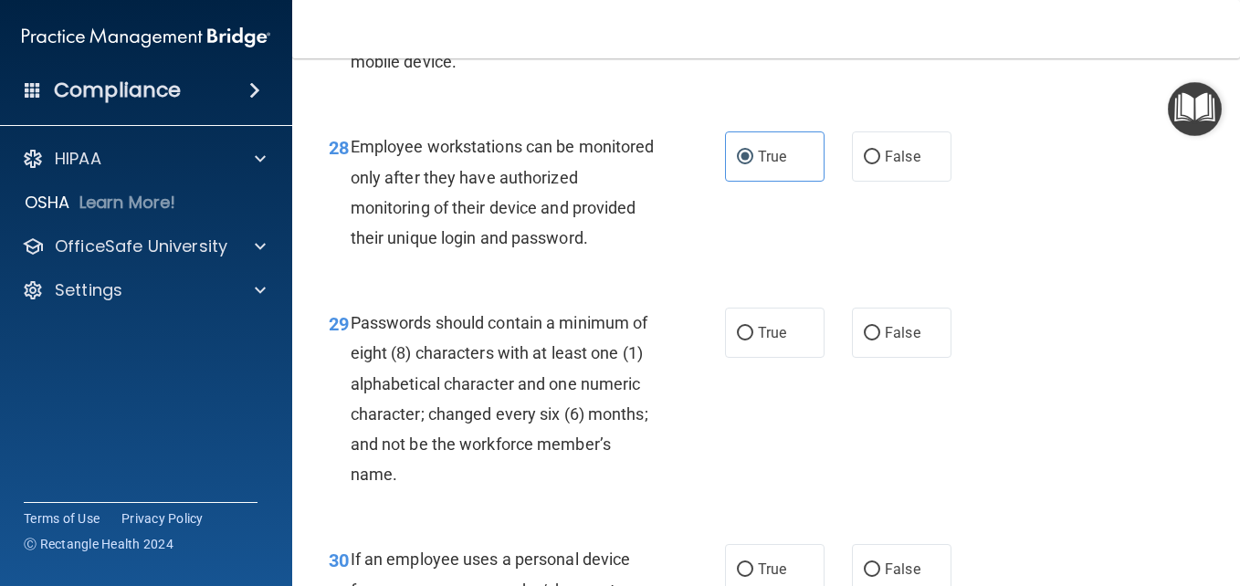
scroll to position [5386, 0]
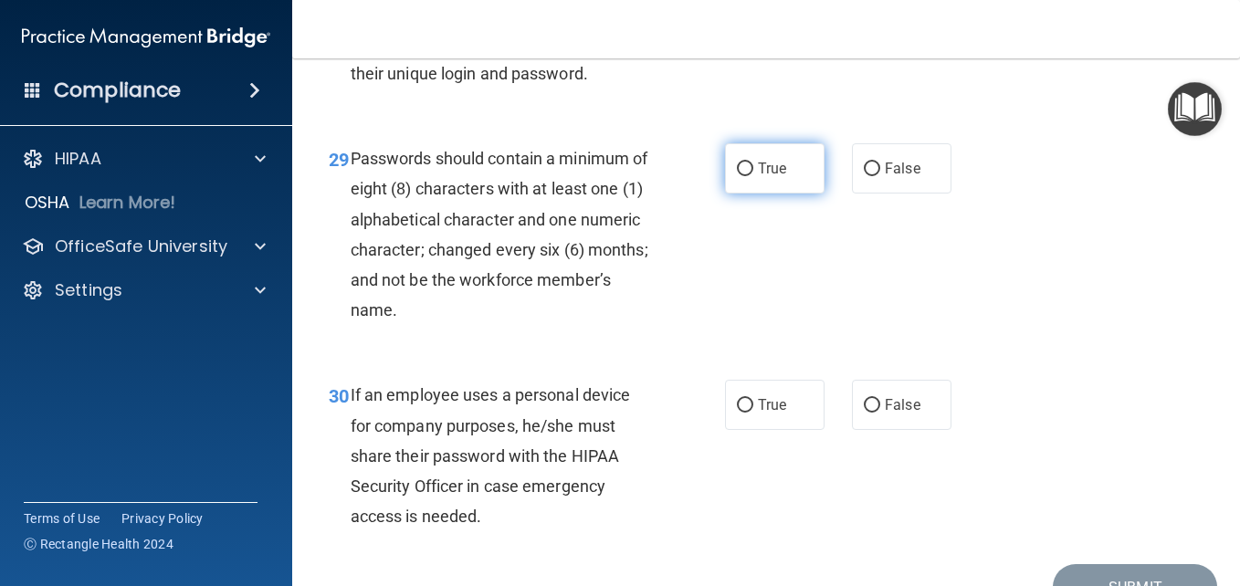
click at [795, 194] on label "True" at bounding box center [774, 168] width 99 height 50
click at [753, 176] on input "True" at bounding box center [745, 169] width 16 height 14
radio input "true"
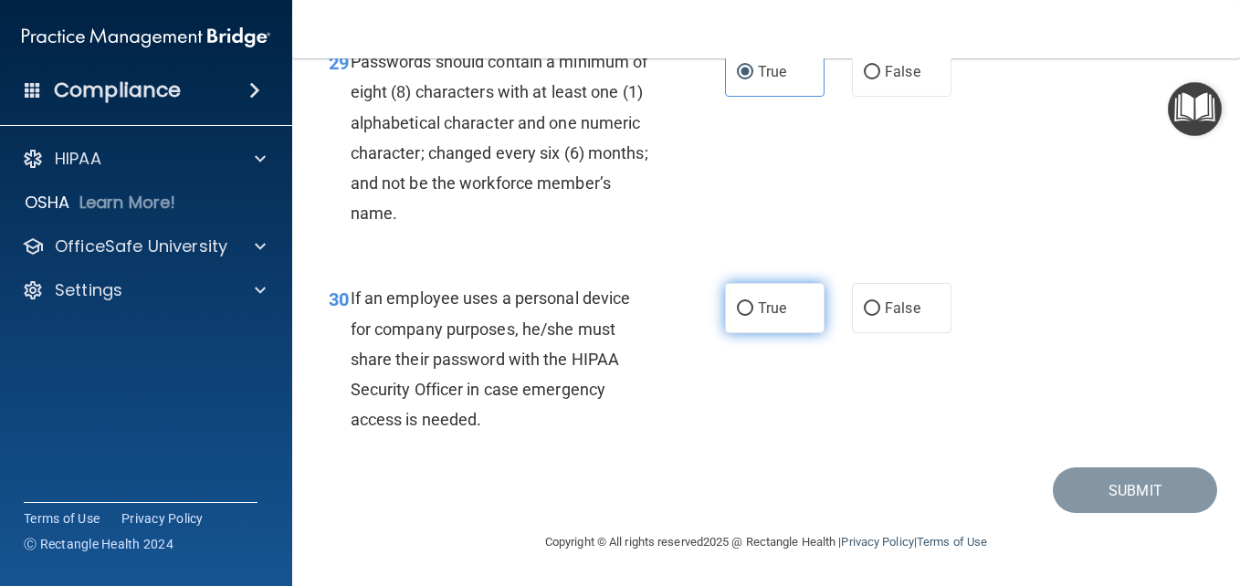
click at [780, 333] on label "True" at bounding box center [774, 308] width 99 height 50
click at [753, 316] on input "True" at bounding box center [745, 309] width 16 height 14
radio input "true"
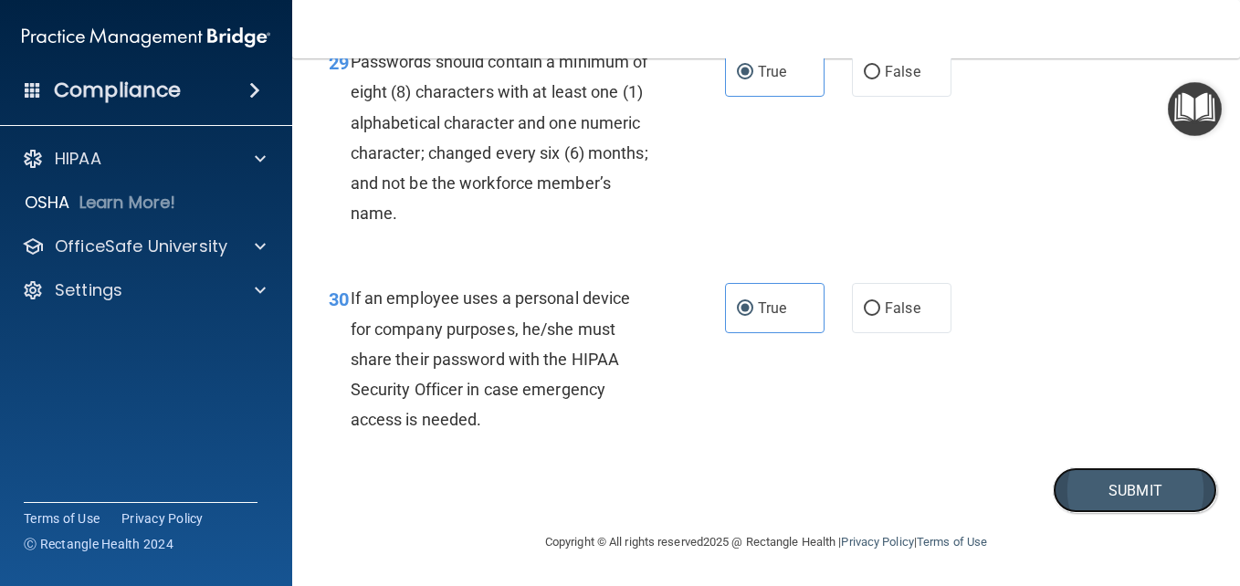
click at [1070, 514] on button "Submit" at bounding box center [1134, 490] width 164 height 47
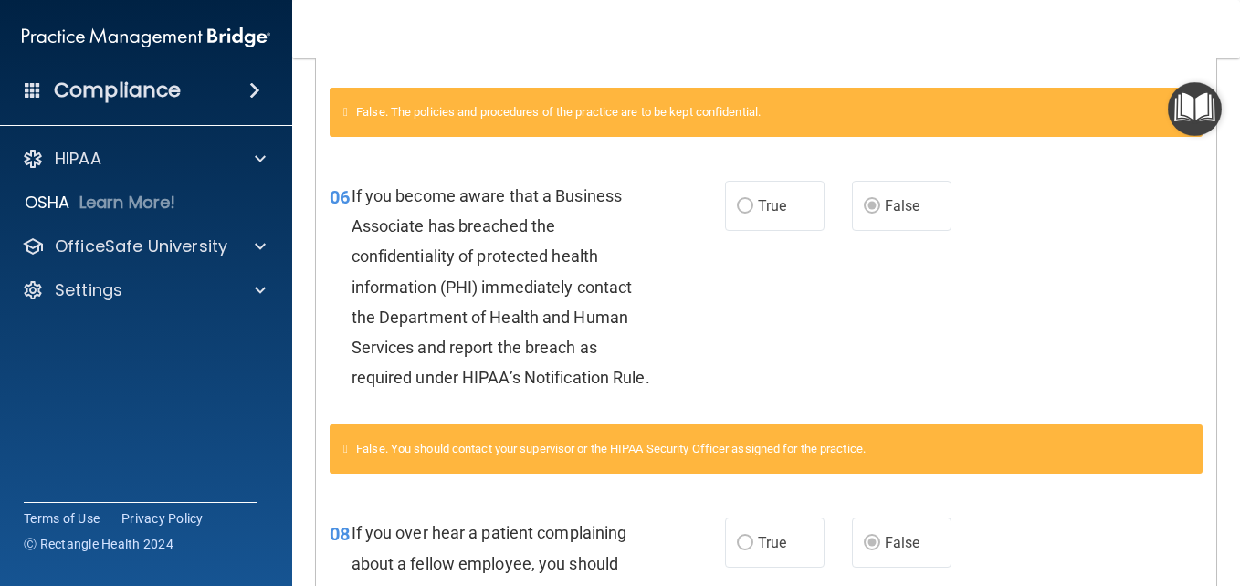
scroll to position [1004, 0]
